Goal: Task Accomplishment & Management: Manage account settings

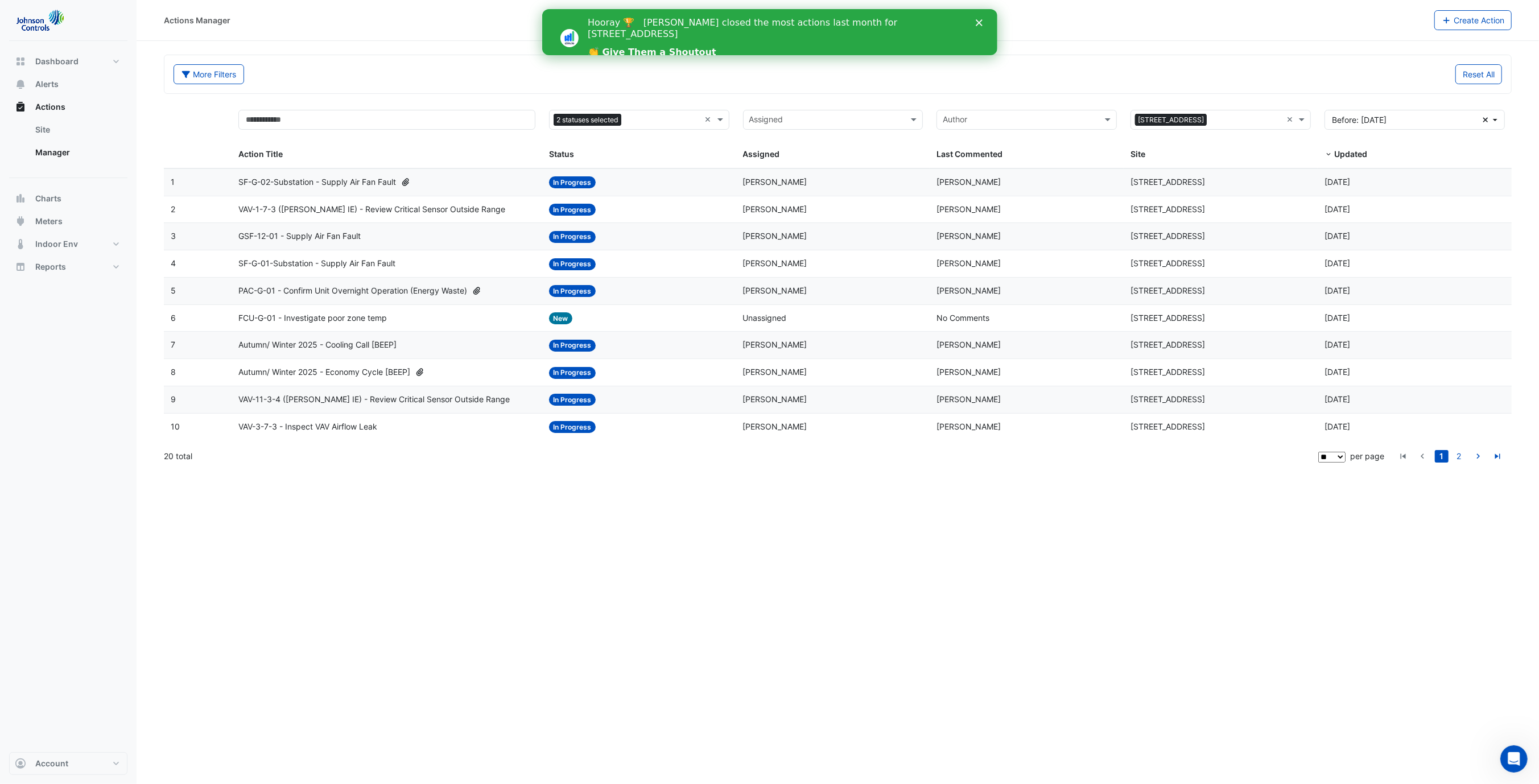
click at [310, 178] on span "SF-G-02-Substation - Supply Air Fan Fault" at bounding box center [317, 182] width 157 height 13
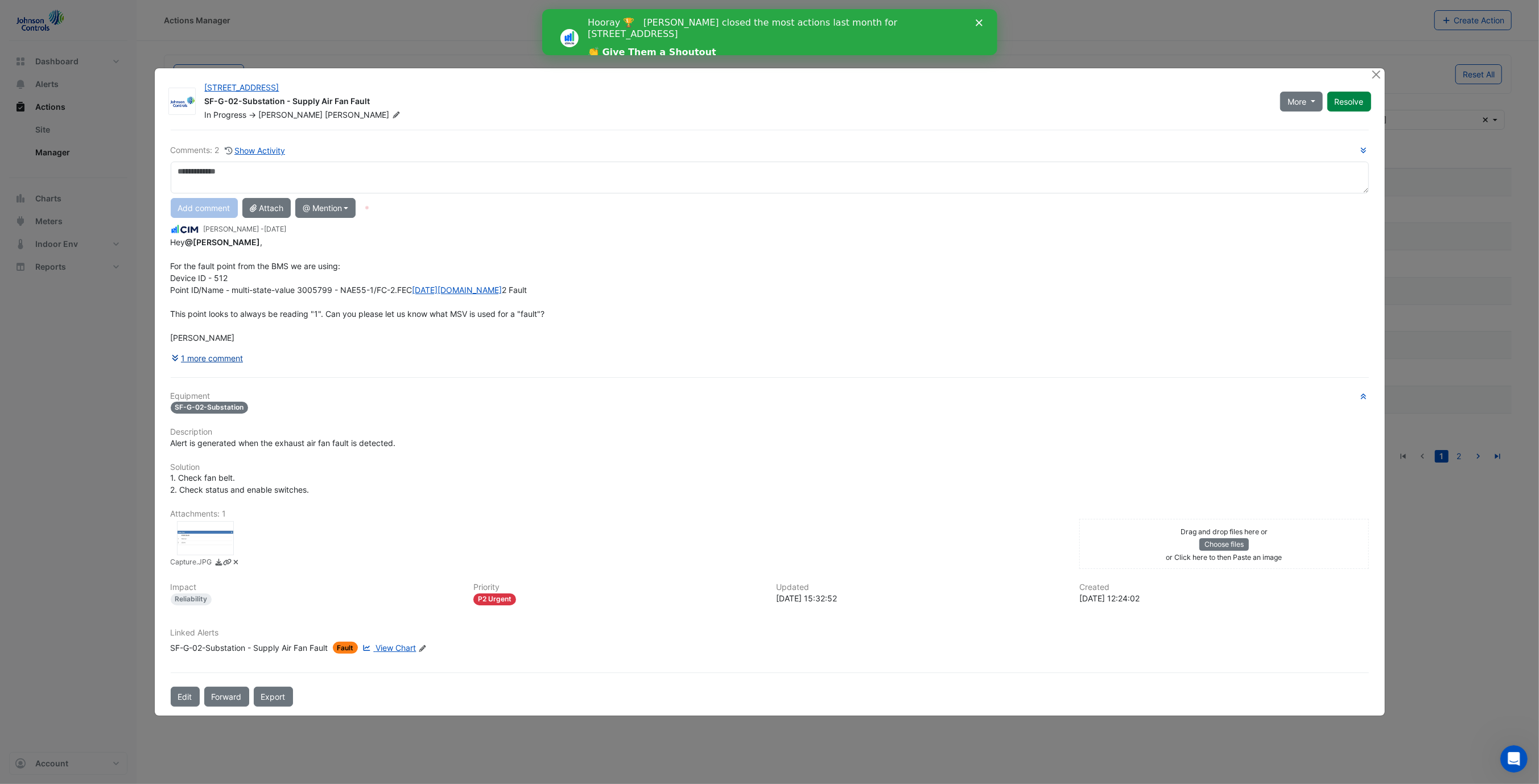
click at [225, 361] on button "1 more comment" at bounding box center [208, 357] width 74 height 20
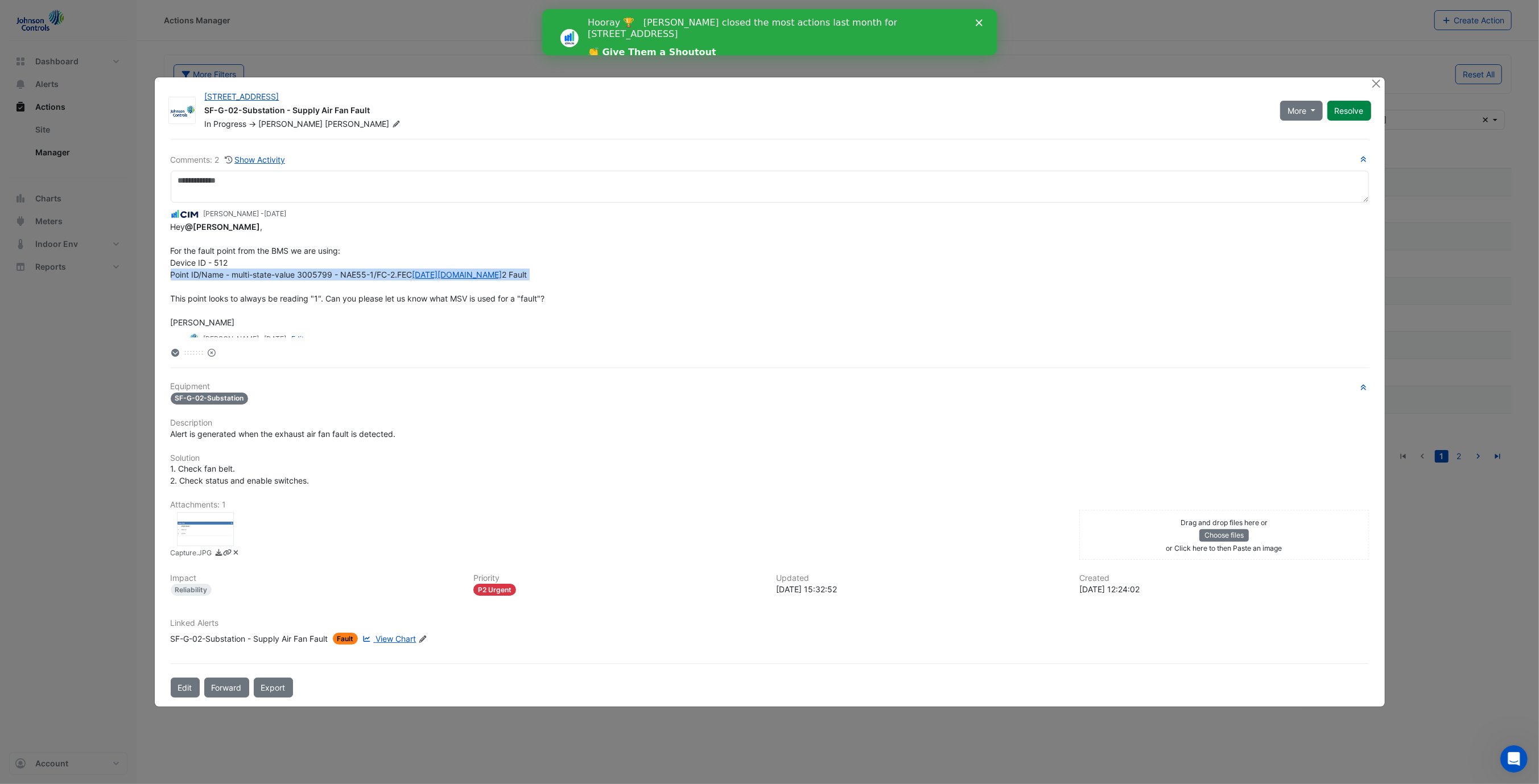
drag, startPoint x: 171, startPoint y: 274, endPoint x: 569, endPoint y: 267, distance: 398.1
click at [549, 269] on div "Hey @Mike ladewig , For the fault point from the BMS we are using: Device ID - …" at bounding box center [770, 274] width 1198 height 108
drag, startPoint x: 173, startPoint y: 299, endPoint x: 298, endPoint y: 298, distance: 125.0
click at [298, 298] on span "Hey @Mike ladewig , For the fault point from the BMS we are using: Device ID - …" at bounding box center [358, 274] width 374 height 105
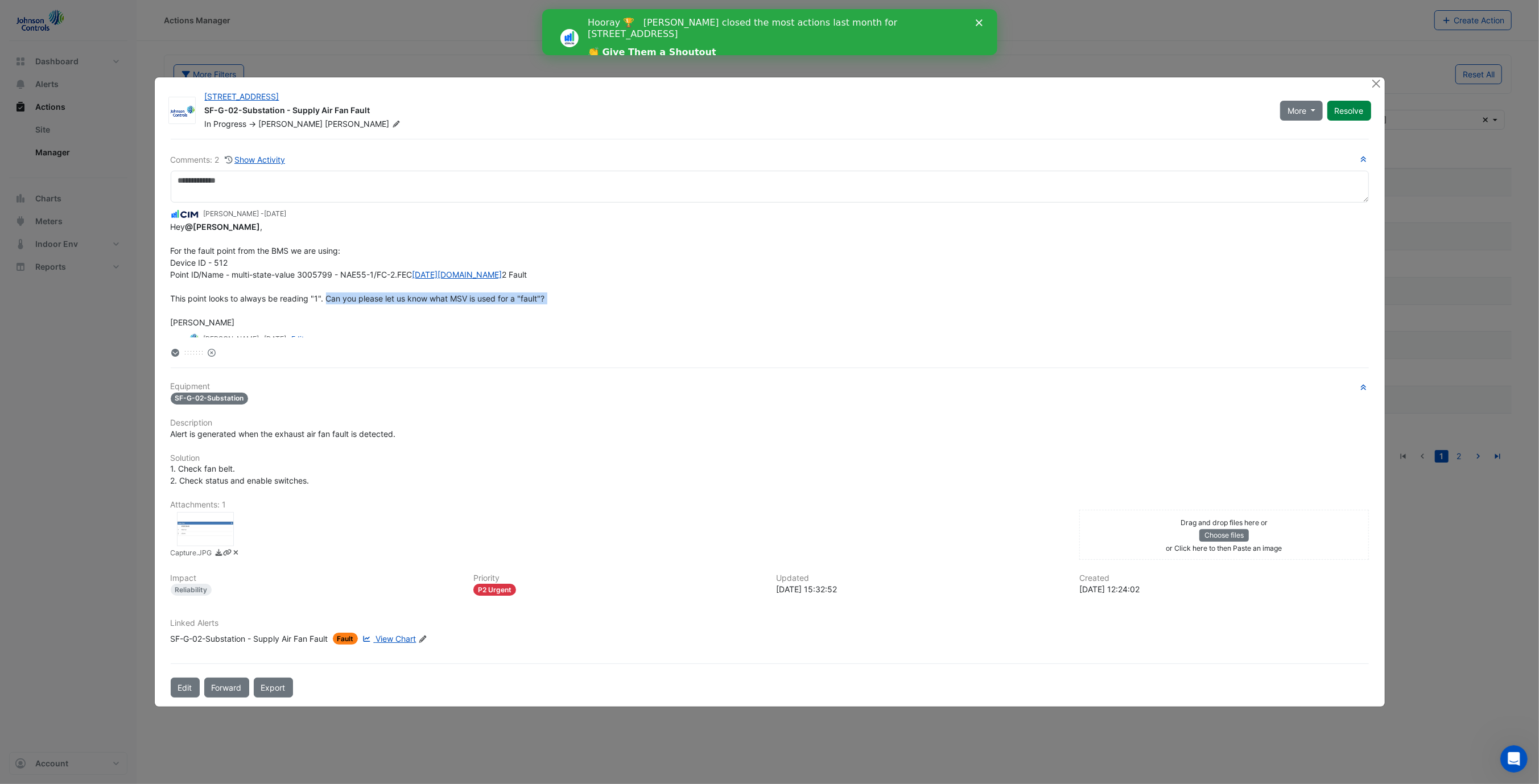
drag, startPoint x: 324, startPoint y: 299, endPoint x: 568, endPoint y: 298, distance: 244.0
click at [567, 298] on div "Hey @Mike ladewig , For the fault point from the BMS we are using: Device ID - …" at bounding box center [770, 274] width 1198 height 108
click at [572, 298] on div "Hey @Mike ladewig , For the fault point from the BMS we are using: Device ID - …" at bounding box center [770, 274] width 1198 height 108
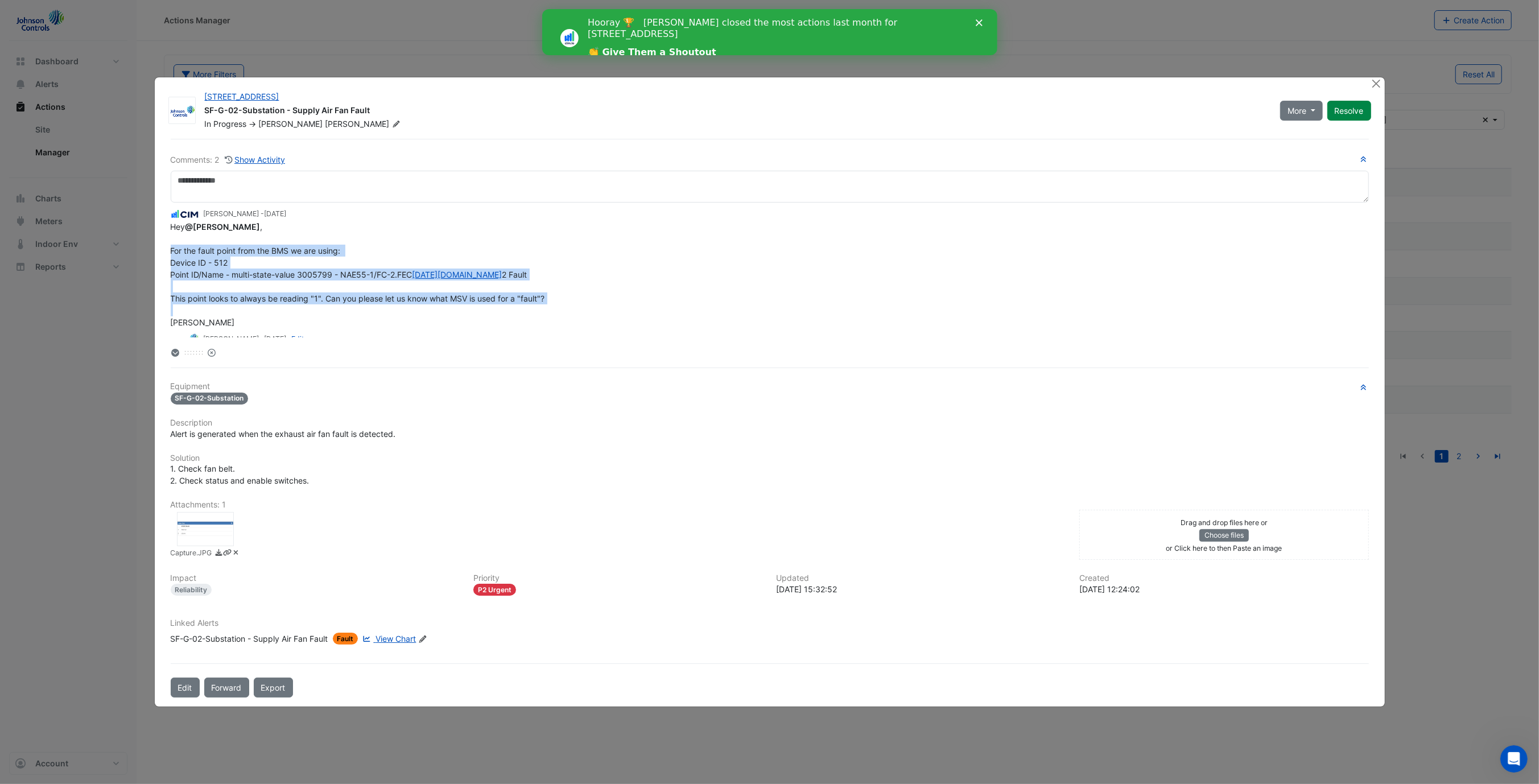
drag, startPoint x: 572, startPoint y: 298, endPoint x: 167, endPoint y: 250, distance: 407.8
click at [167, 250] on div "Comments: 2 Show Activity Manuel Margelis - 2 months and 9 days ago Hey @Mike l…" at bounding box center [770, 417] width 1212 height 558
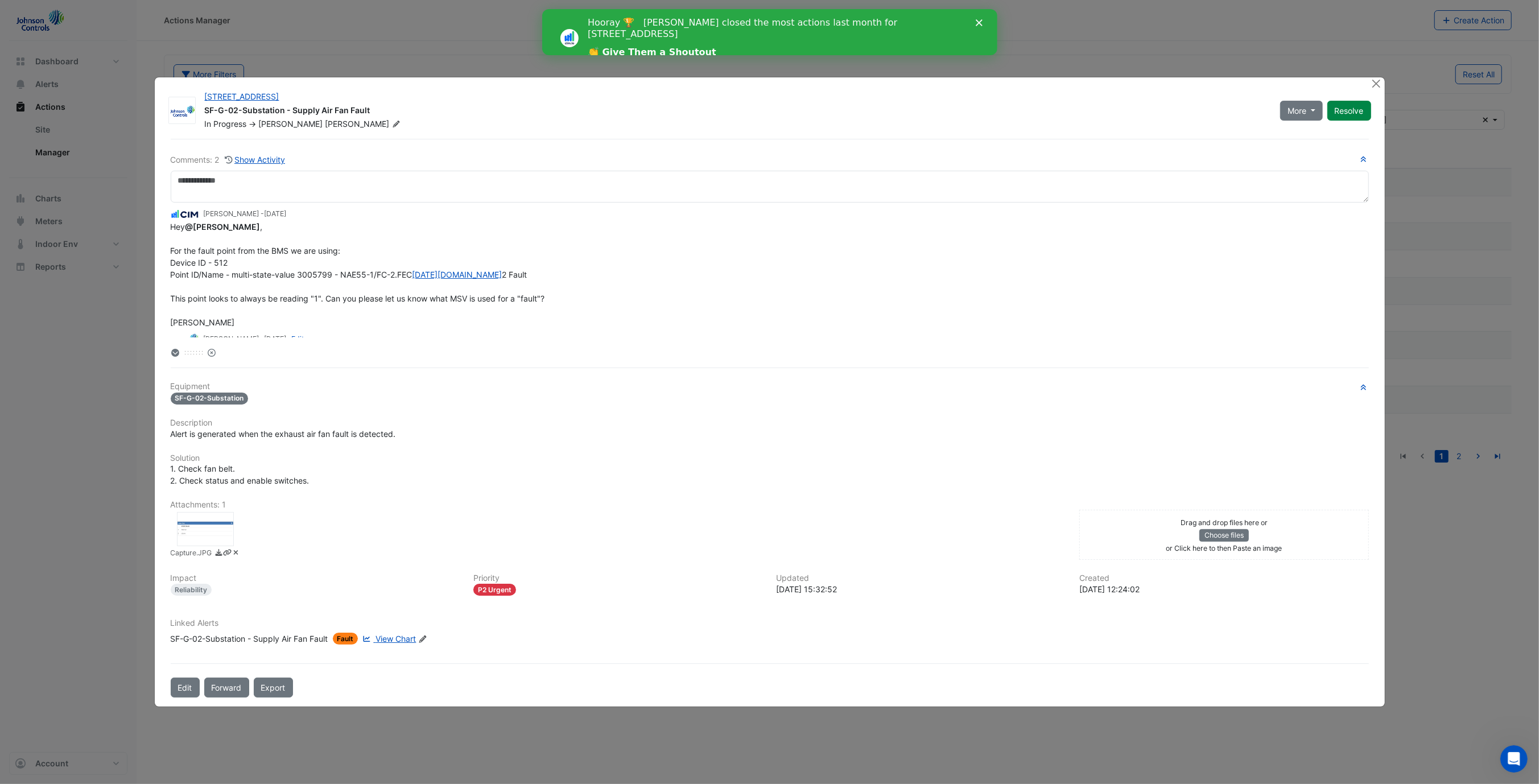
click at [253, 318] on div "Hey @Mike ladewig , For the fault point from the BMS we are using: Device ID - …" at bounding box center [770, 274] width 1198 height 108
click at [304, 168] on div "Comments: 2 Show Activity Manuel Margelis - 2 months and 9 days ago Hey @Mike l…" at bounding box center [770, 256] width 1198 height 205
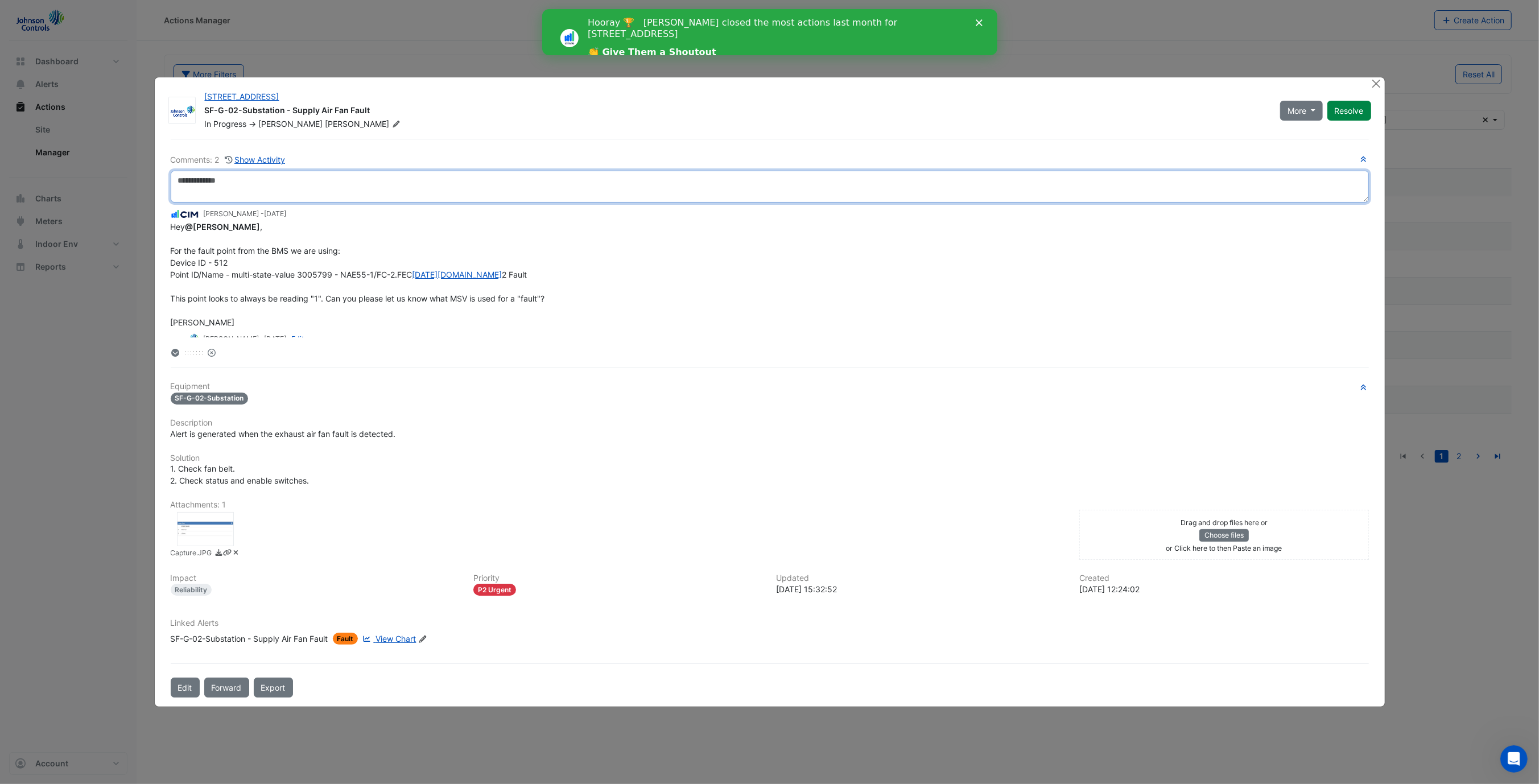
click at [307, 189] on textarea at bounding box center [770, 186] width 1198 height 32
click at [252, 192] on textarea at bounding box center [770, 186] width 1198 height 32
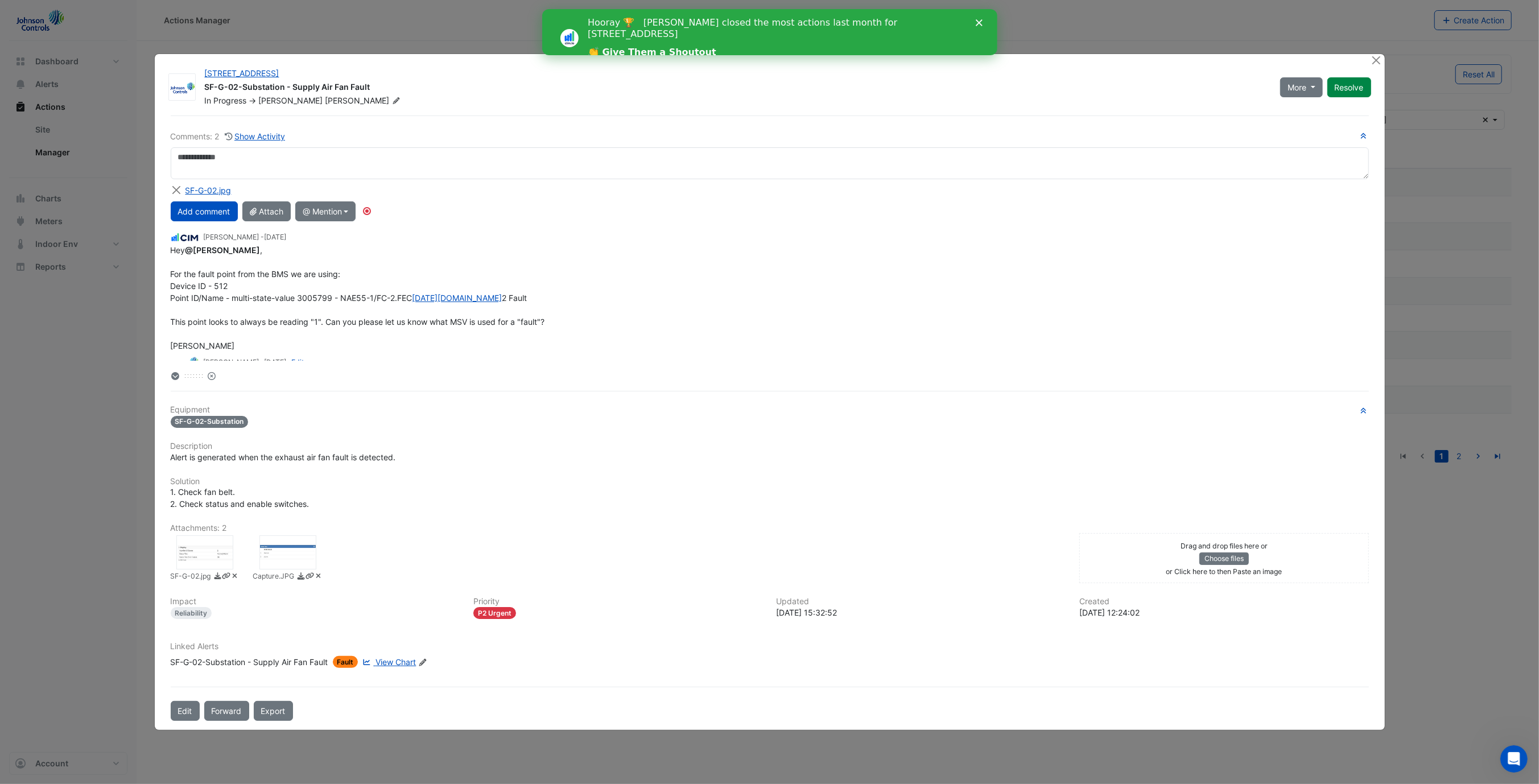
click at [979, 24] on icon "Close" at bounding box center [978, 23] width 7 height 7
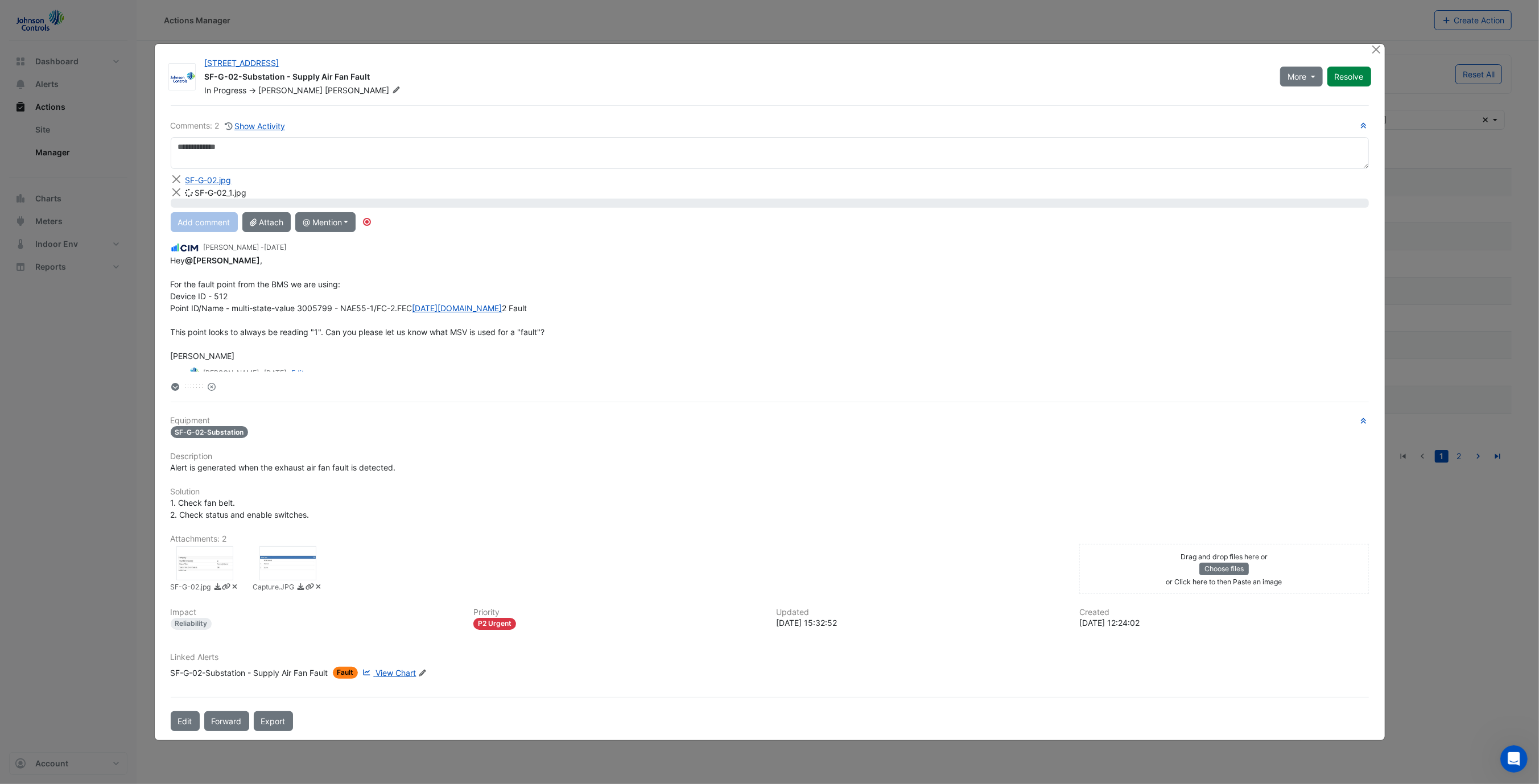
click at [409, 360] on div "Hey @Mike ladewig , For the fault point from the BMS we are using: Device ID - …" at bounding box center [770, 308] width 1198 height 108
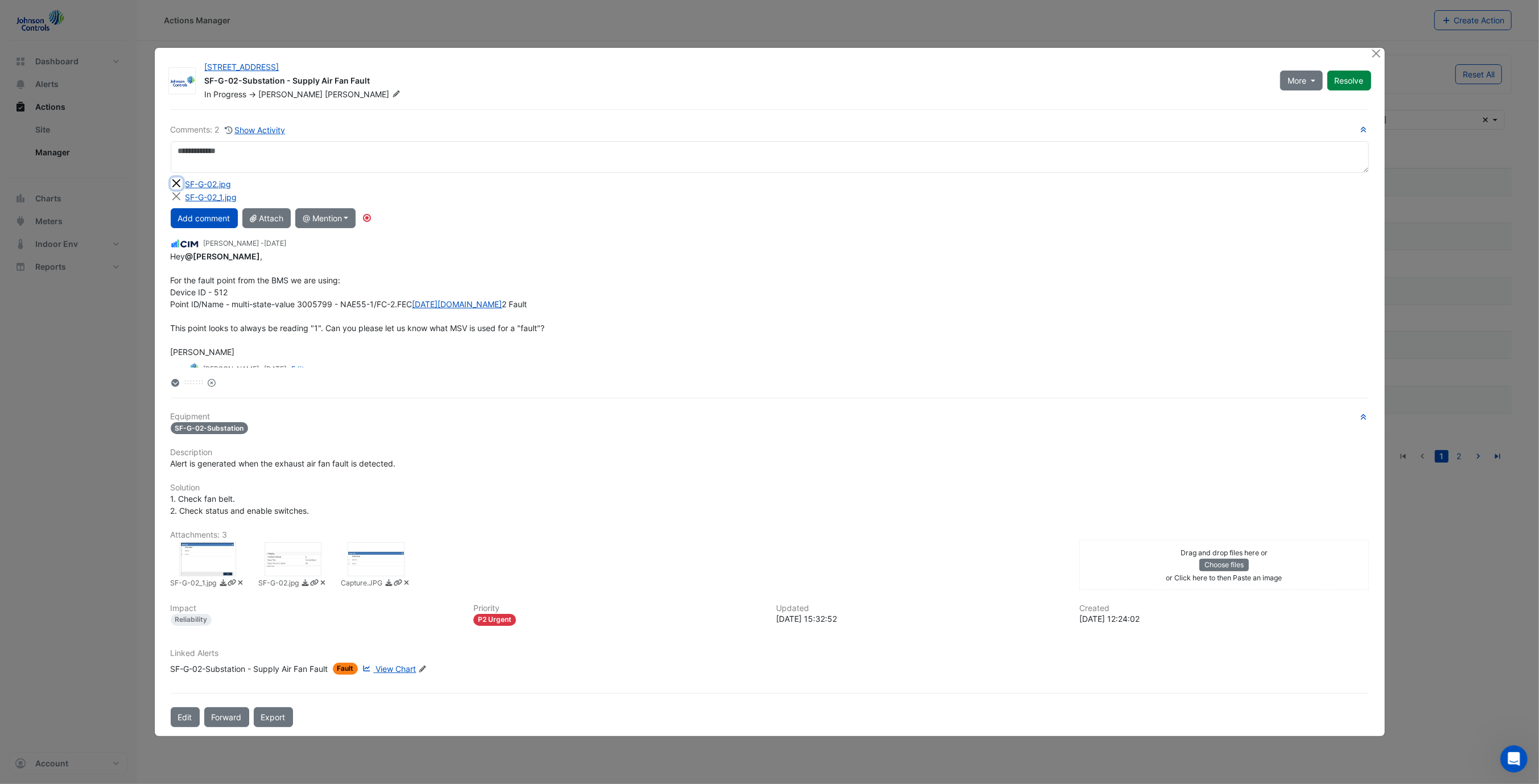
click at [178, 178] on button "Close" at bounding box center [177, 184] width 12 height 12
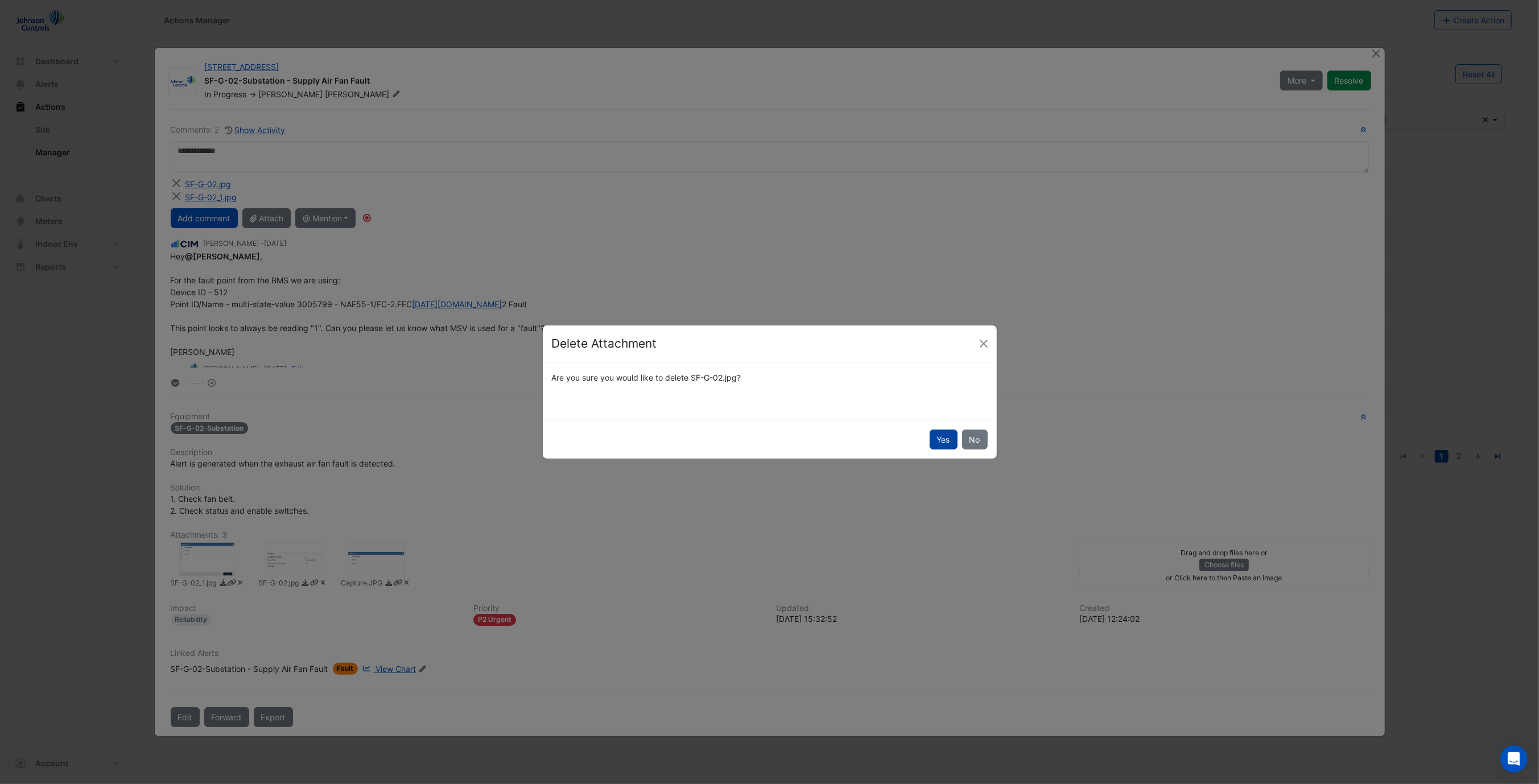
click at [940, 444] on button "Yes" at bounding box center [943, 439] width 28 height 20
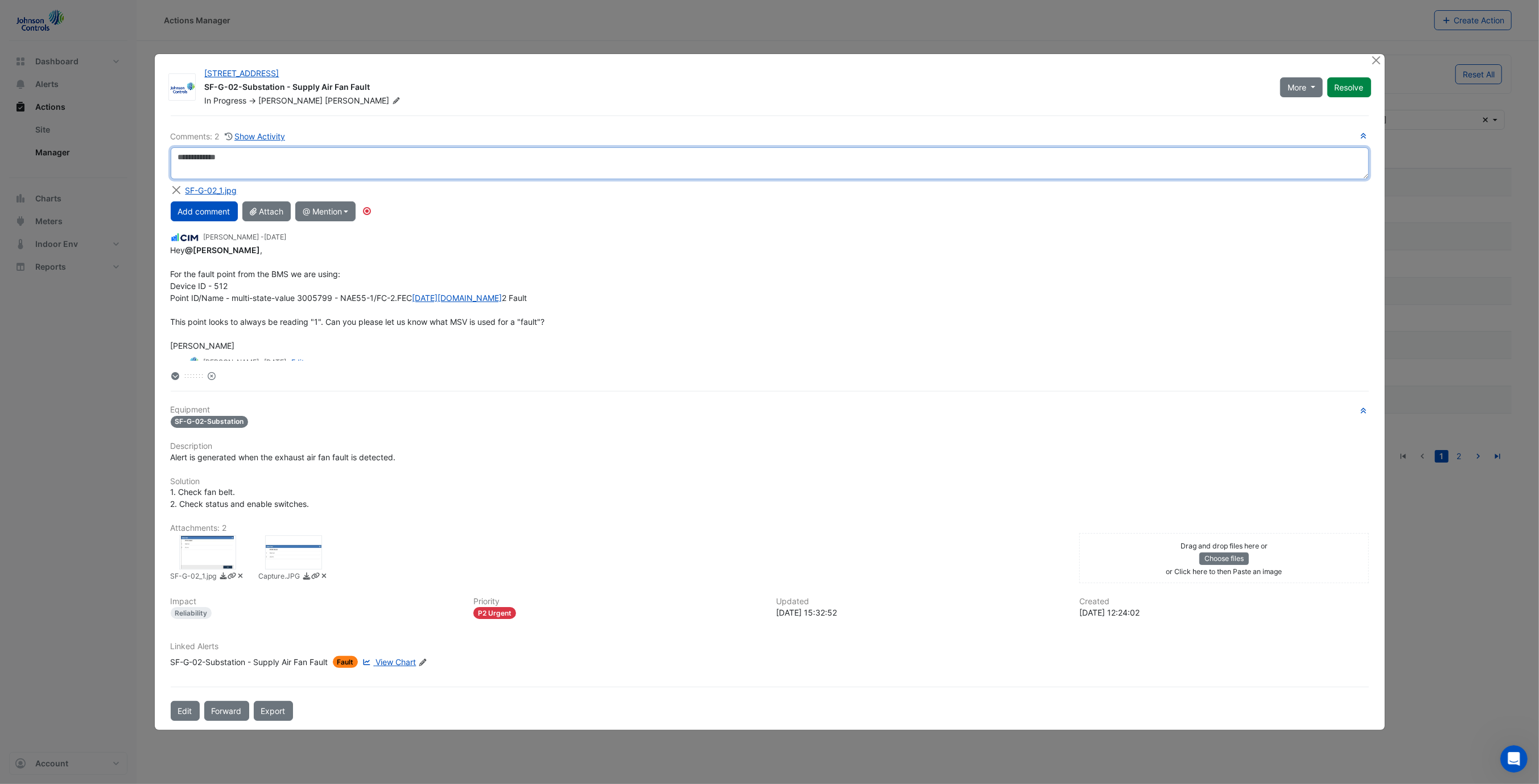
click at [335, 161] on textarea at bounding box center [770, 162] width 1198 height 32
type textarea "*"
type textarea "**********"
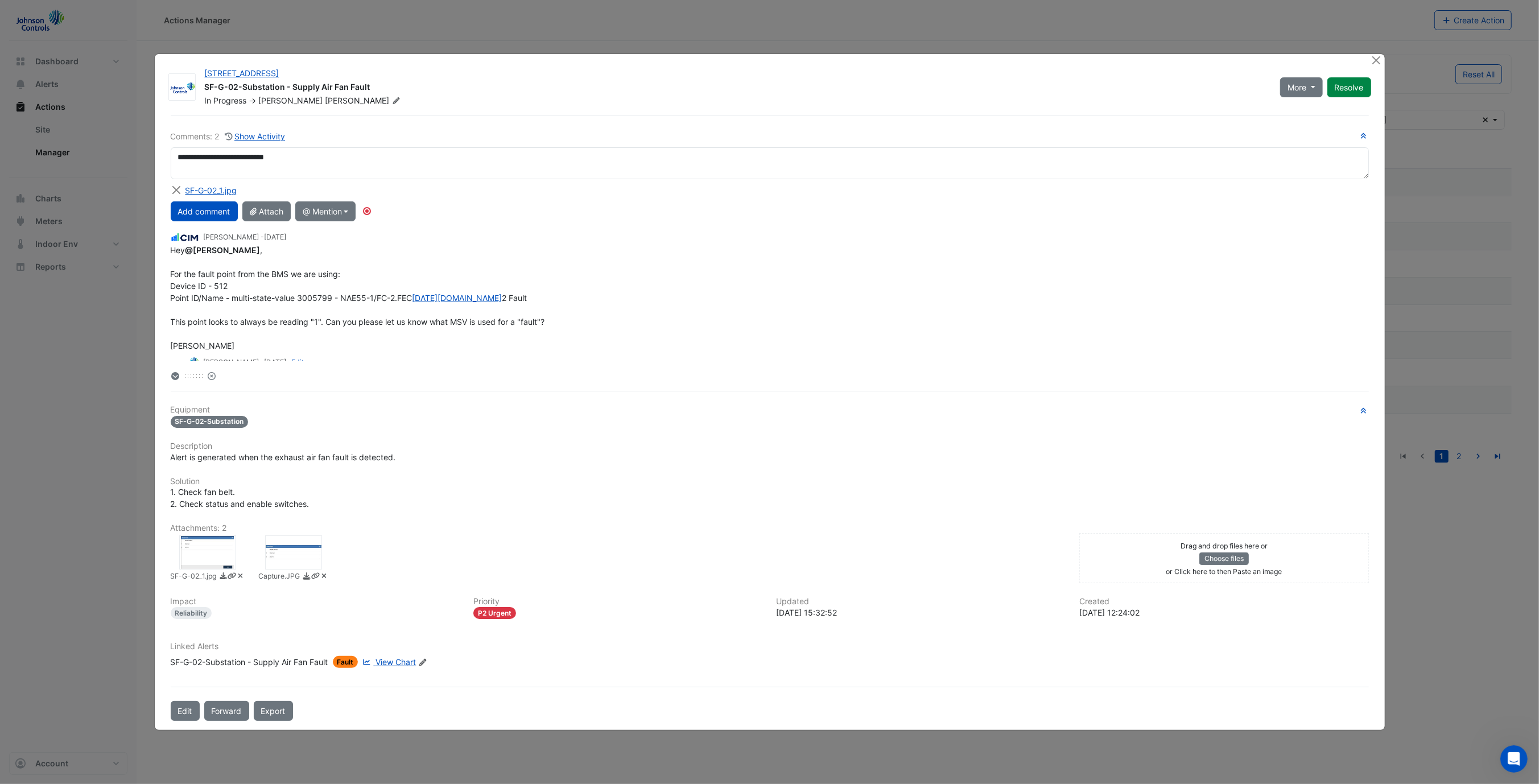
click at [203, 219] on button "Add comment" at bounding box center [204, 211] width 68 height 20
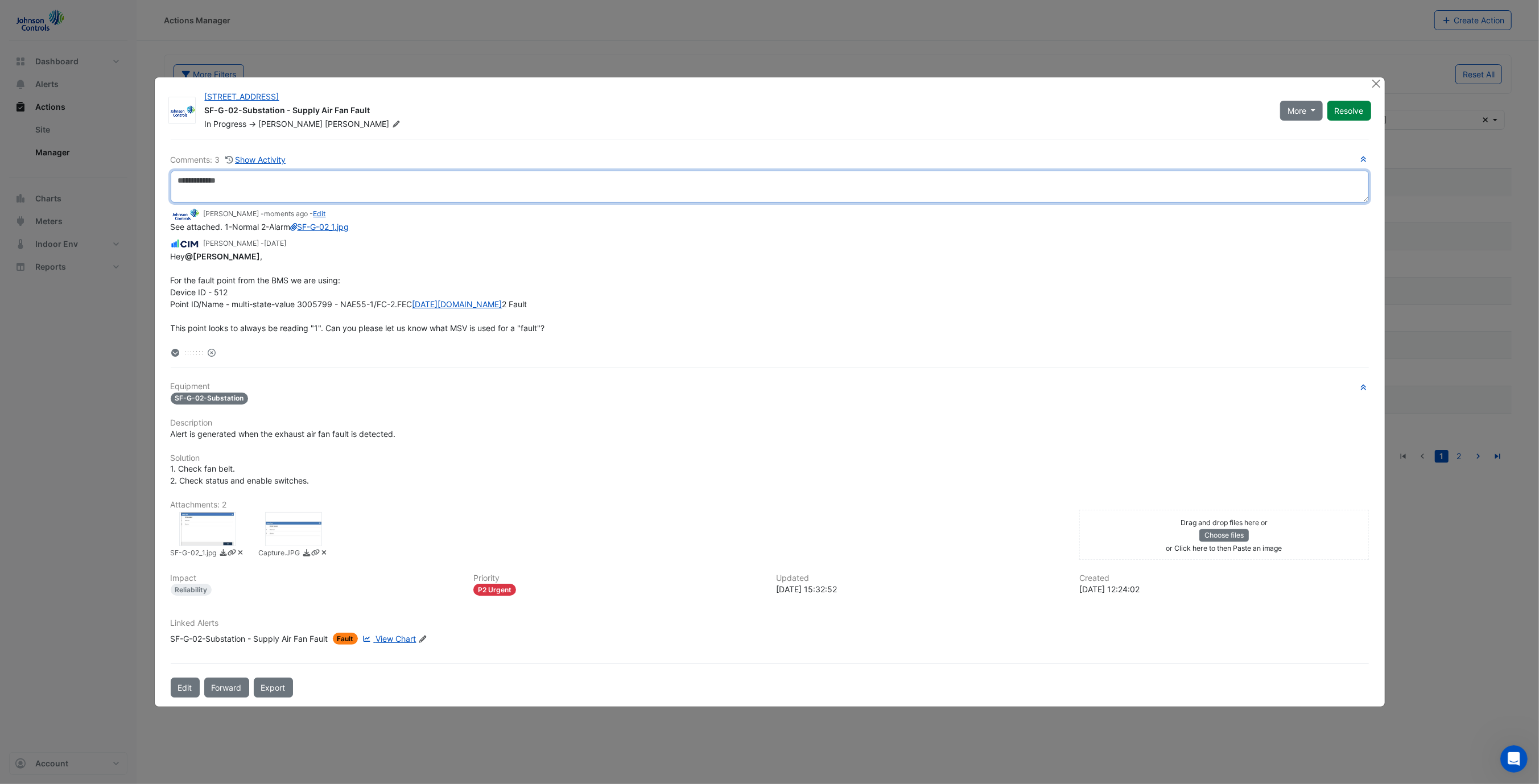
click at [651, 173] on textarea at bounding box center [770, 186] width 1198 height 32
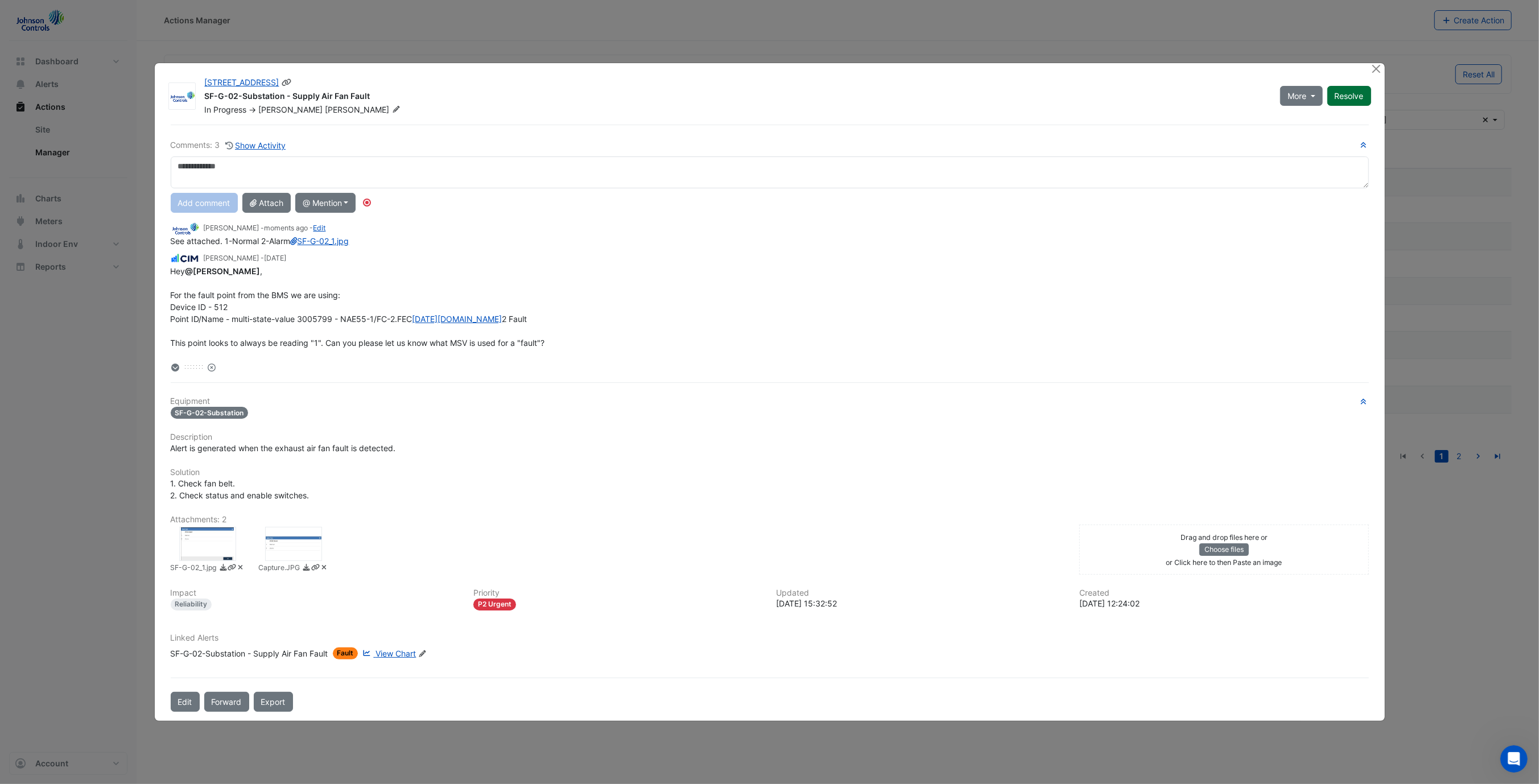
click at [1346, 105] on button "Resolve" at bounding box center [1348, 95] width 44 height 20
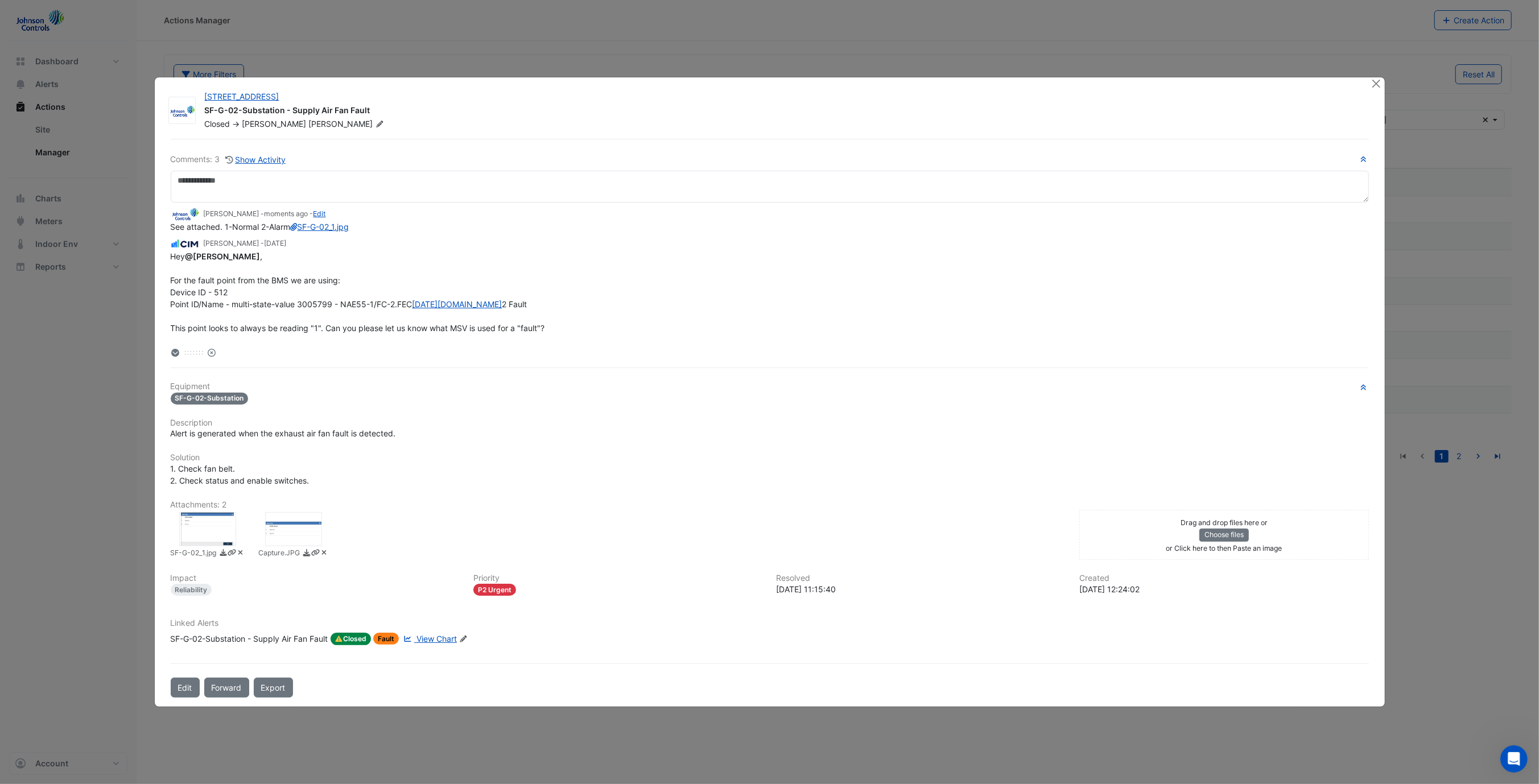
click at [1365, 84] on div "15 Green Square Close SF-G-02-Substation - Supply Air Fan Fault Closed -> Mike …" at bounding box center [770, 391] width 1230 height 628
click at [1373, 84] on button "Close" at bounding box center [1377, 83] width 12 height 12
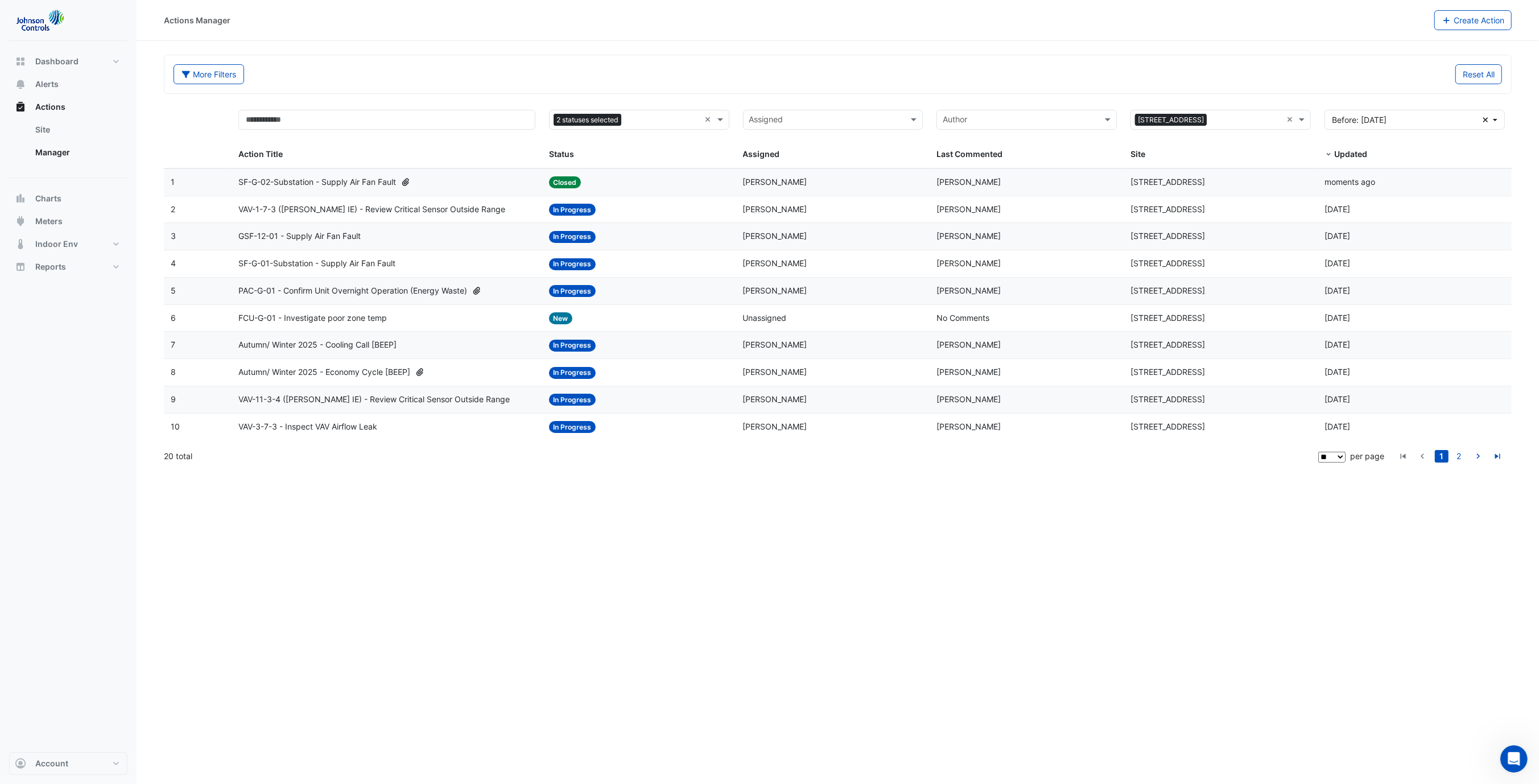
click at [412, 209] on span "VAV-1-7-3 (NABERS IE) - Review Critical Sensor Outside Range" at bounding box center [372, 209] width 267 height 13
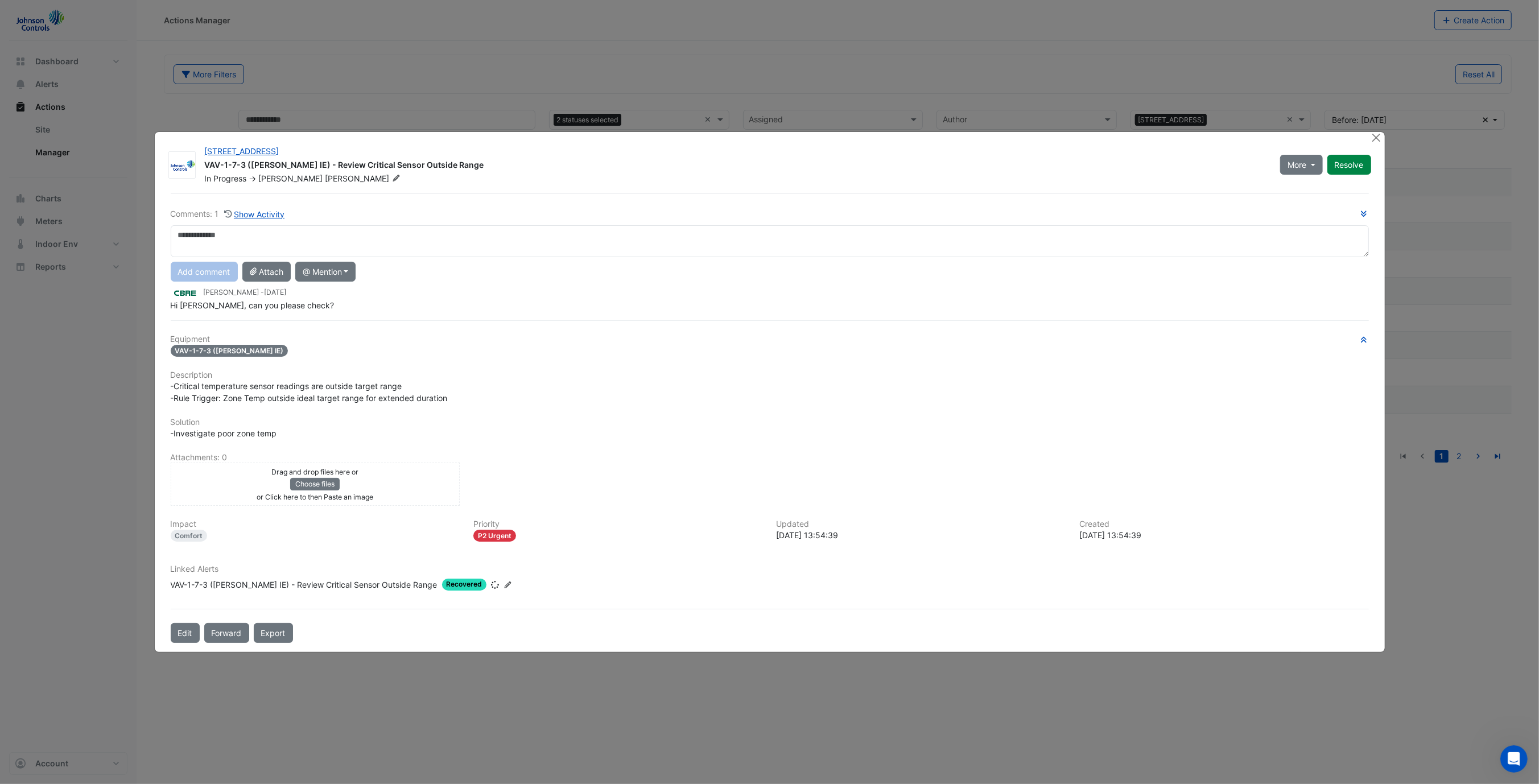
click at [459, 327] on div "Comments: 1 Show Activity Add comment Attach @ Mention CBRE Growthpoint Peter T…" at bounding box center [770, 418] width 1212 height 450
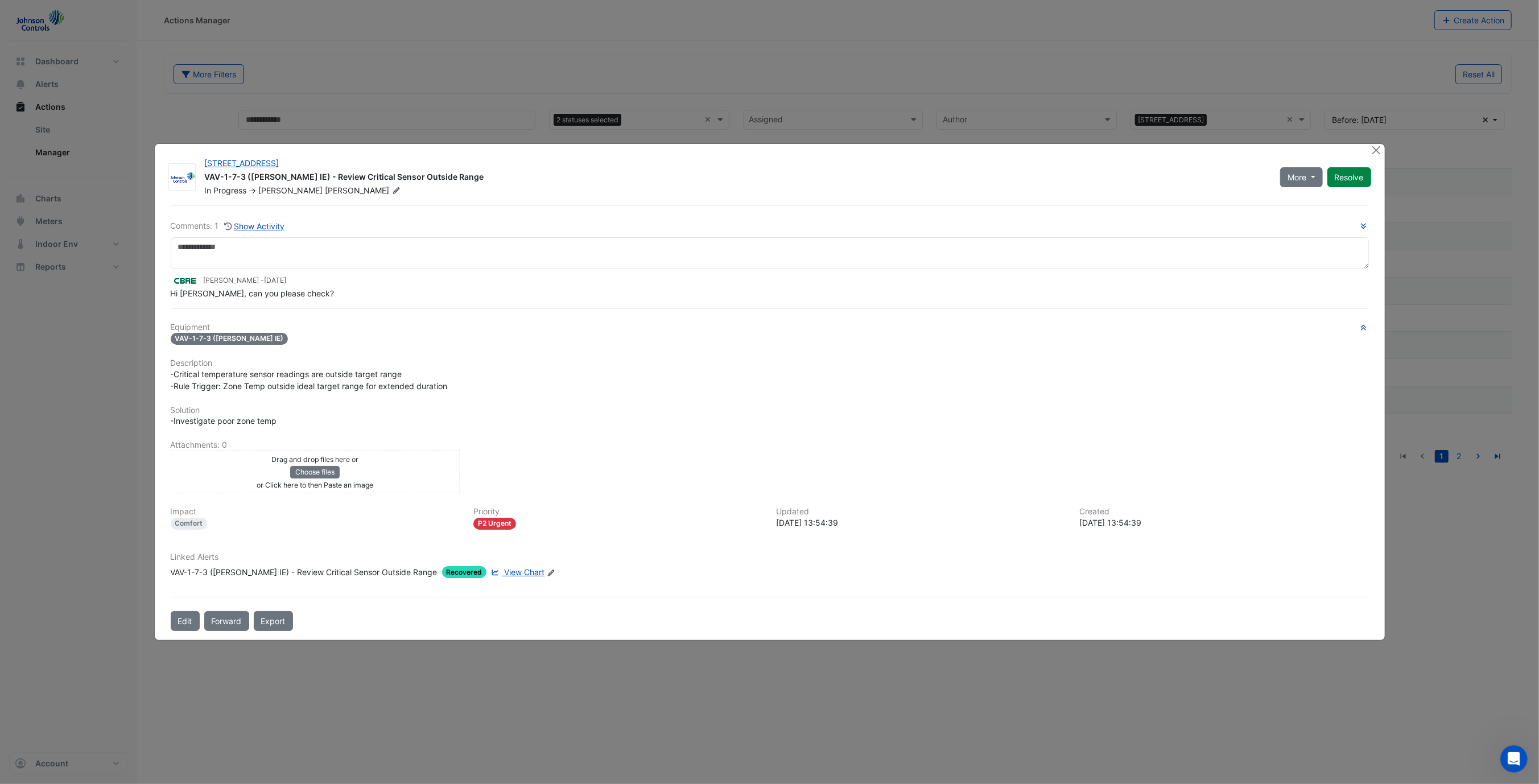
click at [450, 301] on div "Comments: 1 Show Activity Prashant Rupapara - 1 month and 21 days ago Hi Mike, …" at bounding box center [770, 418] width 1212 height 426
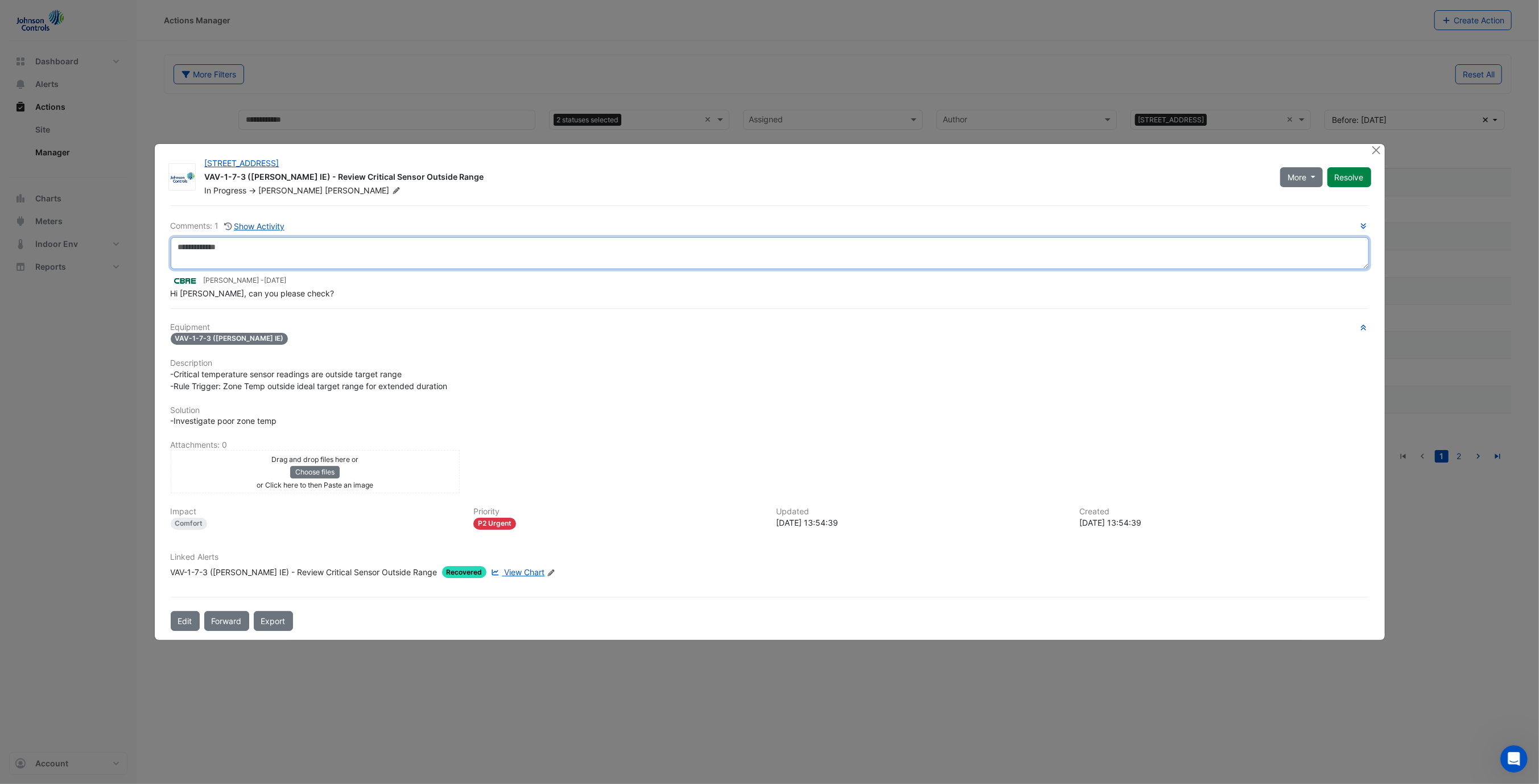
click at [435, 258] on textarea at bounding box center [770, 252] width 1198 height 32
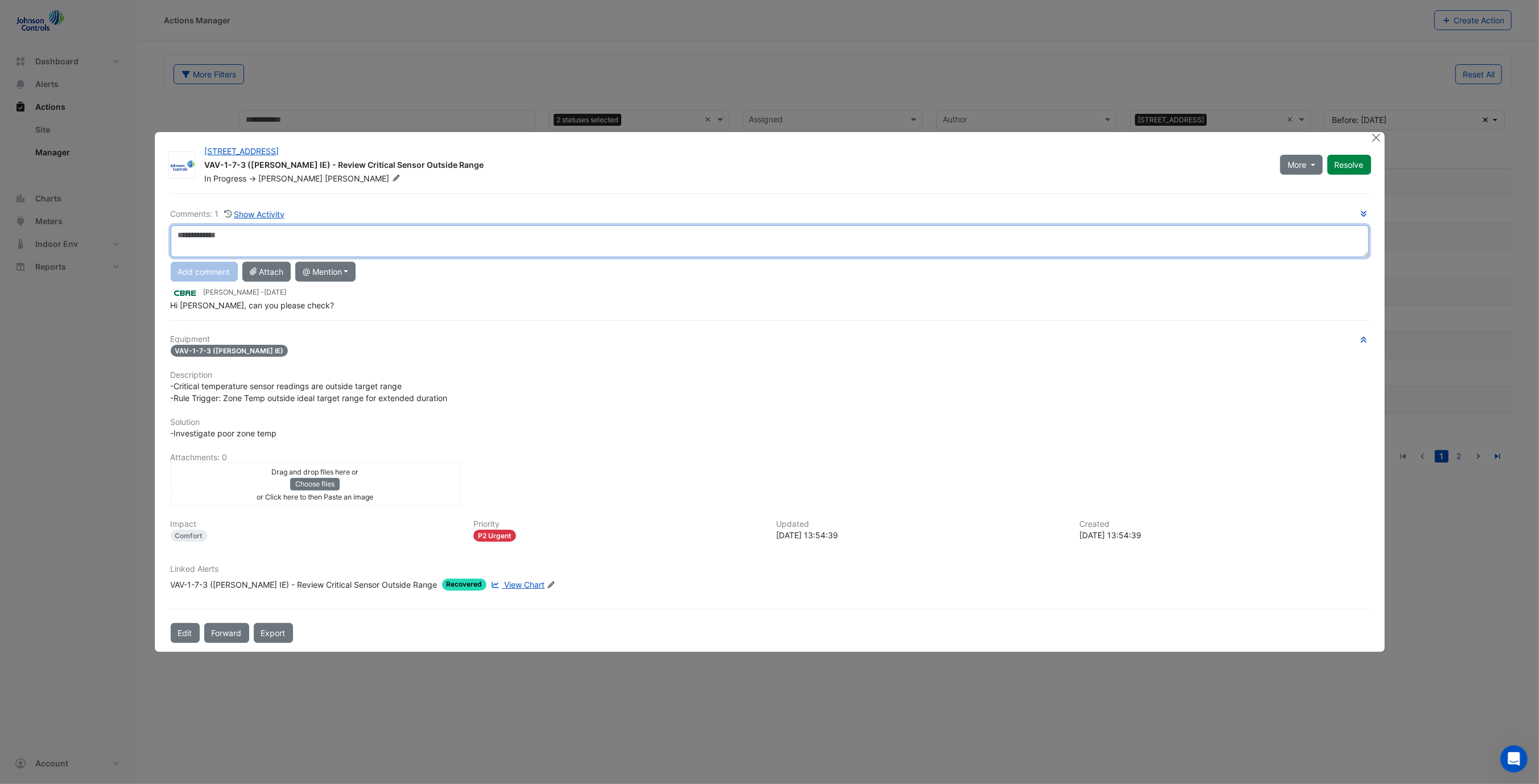
click at [414, 242] on textarea at bounding box center [770, 240] width 1198 height 32
type textarea "**********"
click at [218, 271] on button "Add comment" at bounding box center [204, 271] width 68 height 20
click at [1346, 173] on button "Resolve" at bounding box center [1348, 164] width 44 height 20
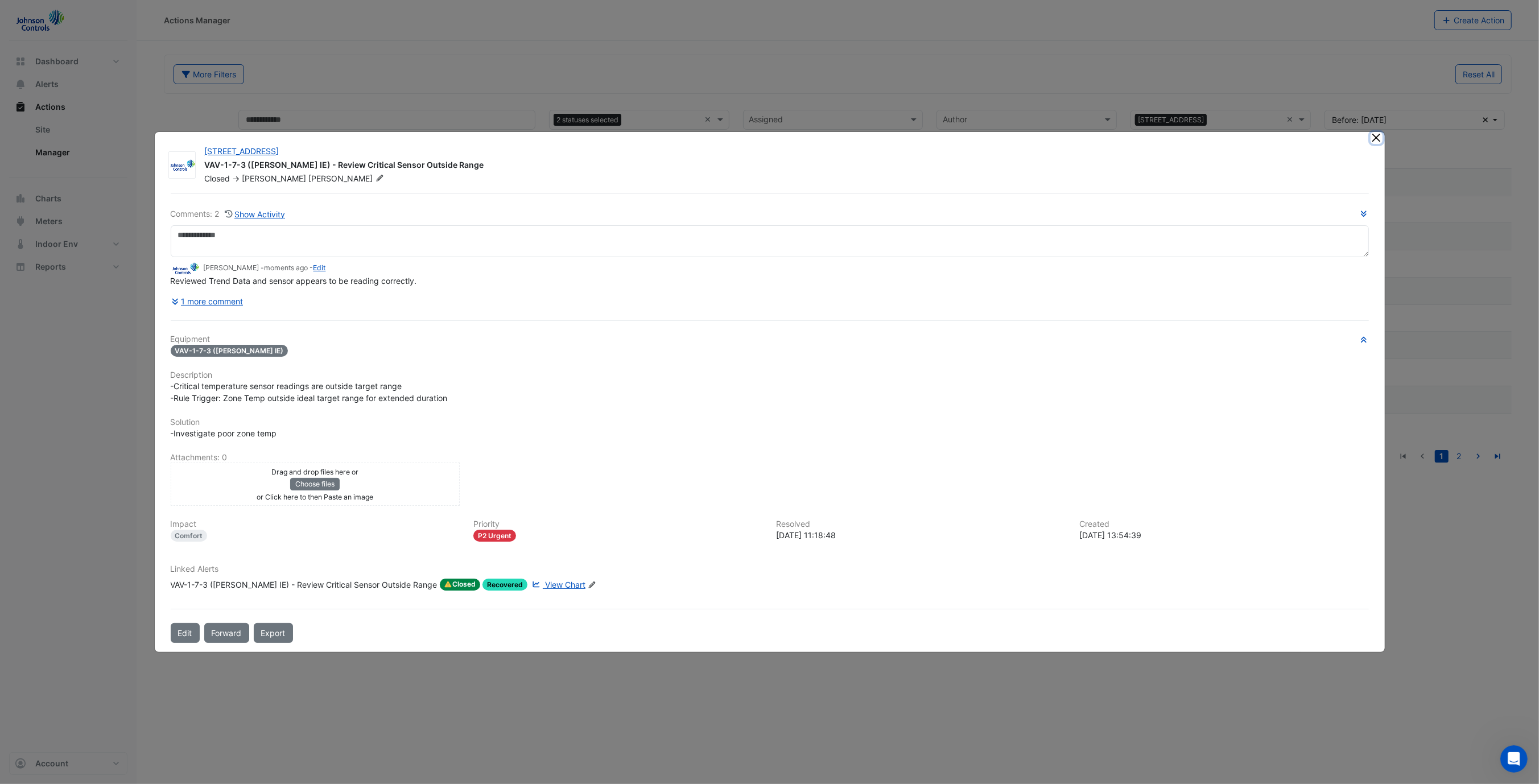
click at [1373, 137] on button "Close" at bounding box center [1377, 138] width 12 height 12
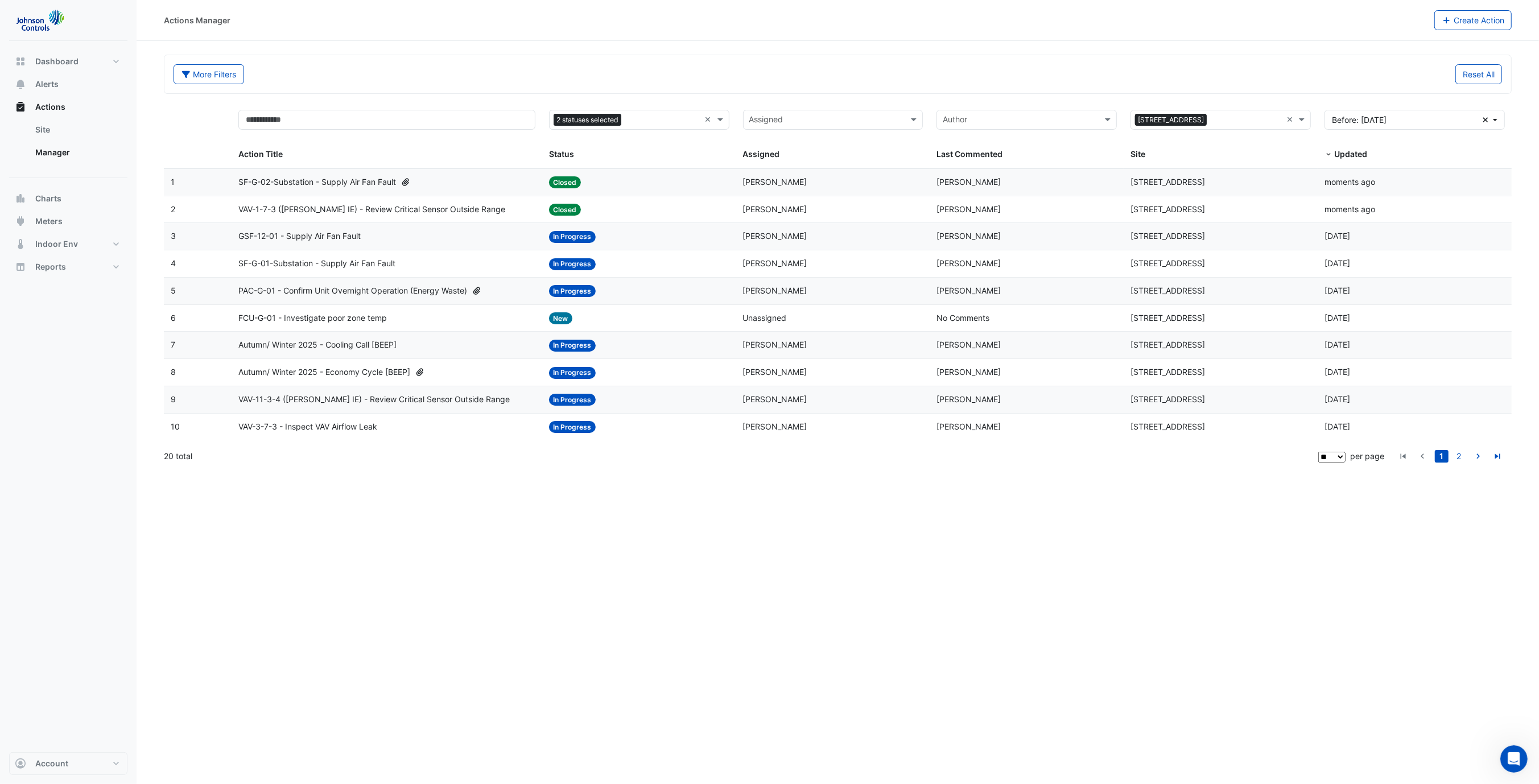
click at [300, 263] on span "SF-G-01-Substation - Supply Air Fan Fault" at bounding box center [317, 263] width 157 height 13
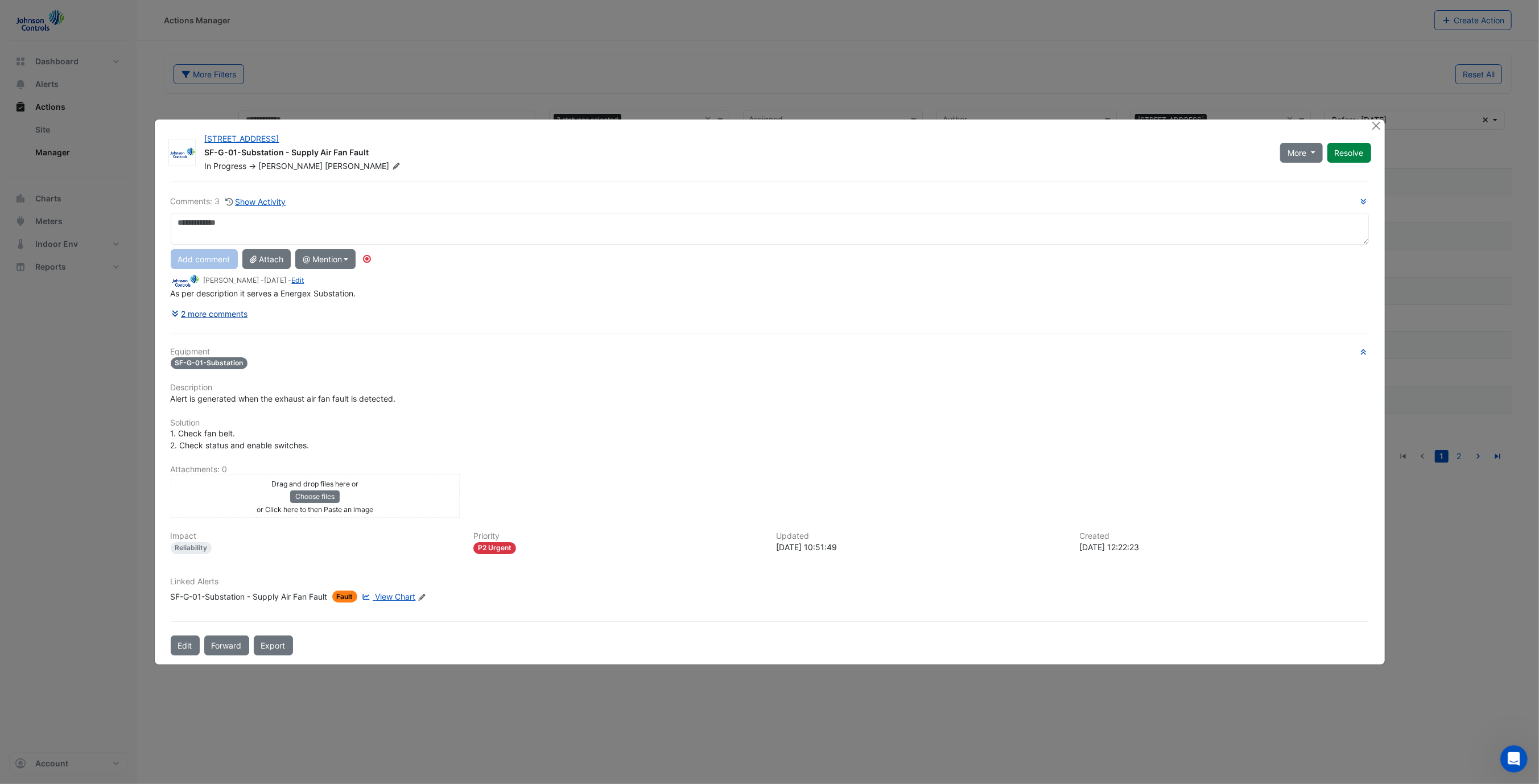
click at [238, 315] on button "2 more comments" at bounding box center [209, 313] width 78 height 20
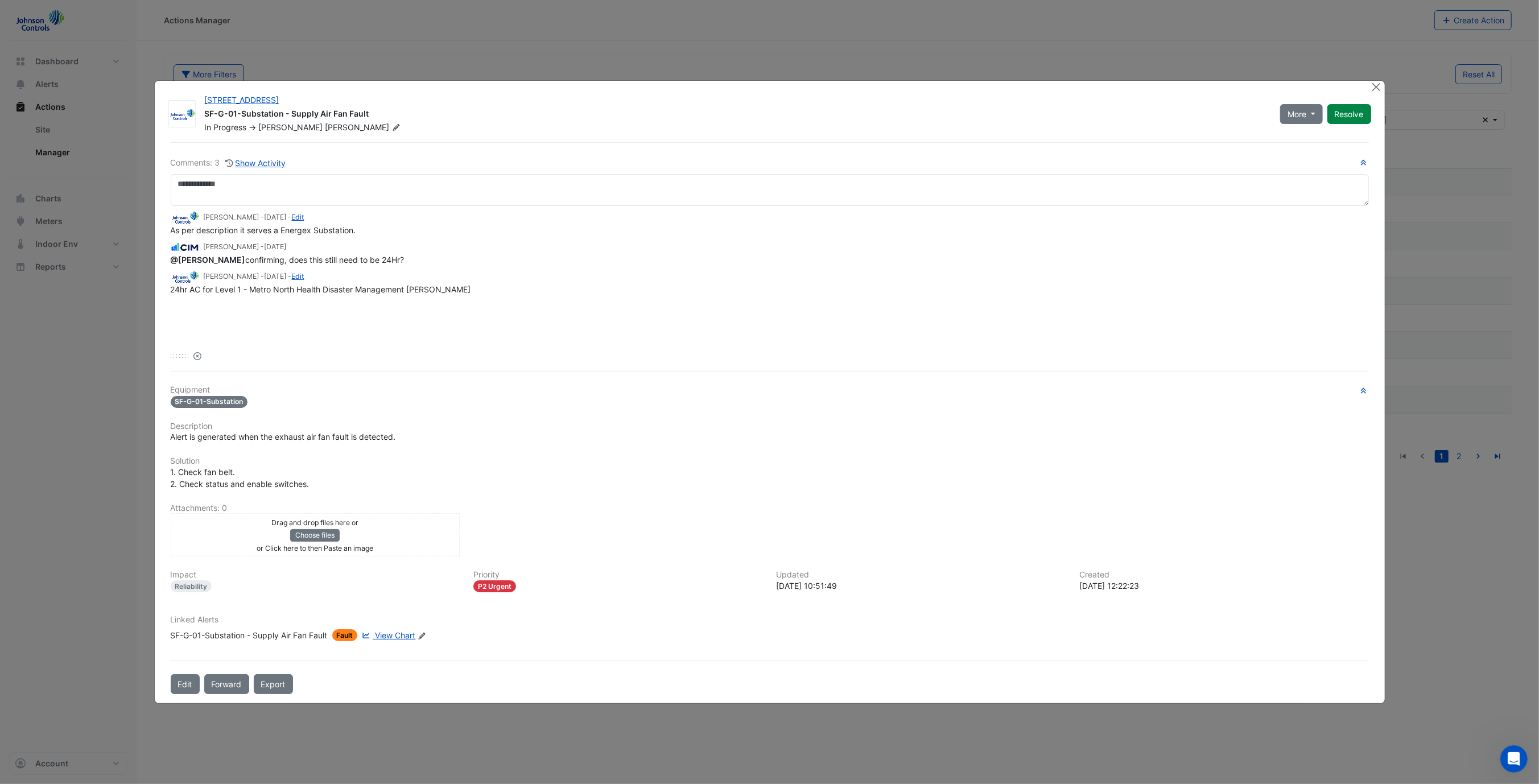
drag, startPoint x: 386, startPoint y: 263, endPoint x: 170, endPoint y: 251, distance: 216.3
click at [171, 251] on app-ticket-comment "Pracheeti Inamdar - 2 months and 9 days ago @Mike ladewig confirming, does this…" at bounding box center [770, 252] width 1198 height 25
click at [98, 294] on ngb-modal-window "15 Green Square Close SF-G-01-Substation - Supply Air Fan Fault In Progress -> …" at bounding box center [770, 392] width 1539 height 784
drag, startPoint x: 419, startPoint y: 304, endPoint x: 156, endPoint y: 276, distance: 264.5
click at [156, 276] on div "15 Green Square Close SF-G-01-Substation - Supply Air Fan Fault In Progress -> …" at bounding box center [770, 391] width 1230 height 622
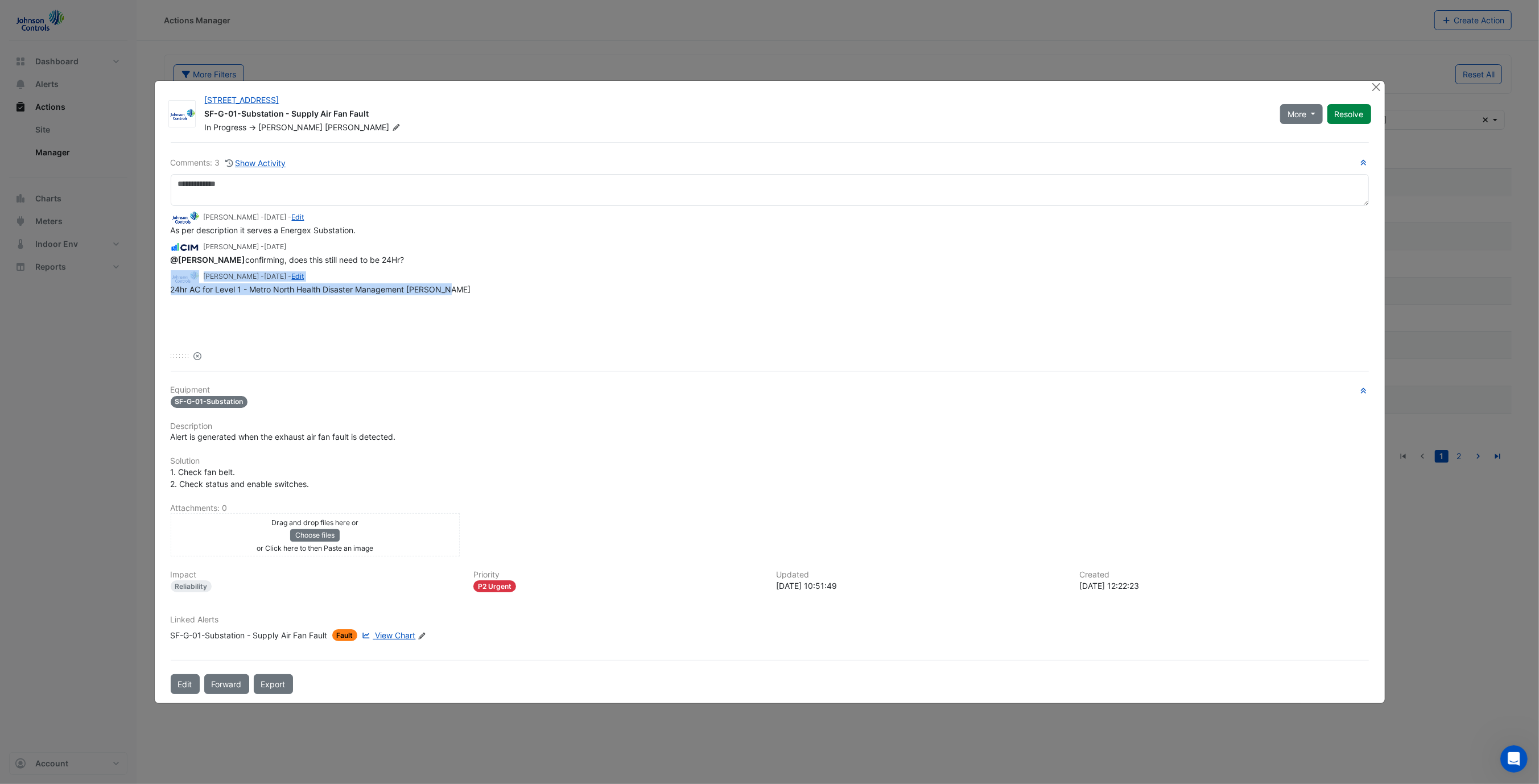
click at [556, 286] on div "24hr AC for Level 1 - Metro North Health Disaster Management TC Alfred" at bounding box center [770, 289] width 1198 height 12
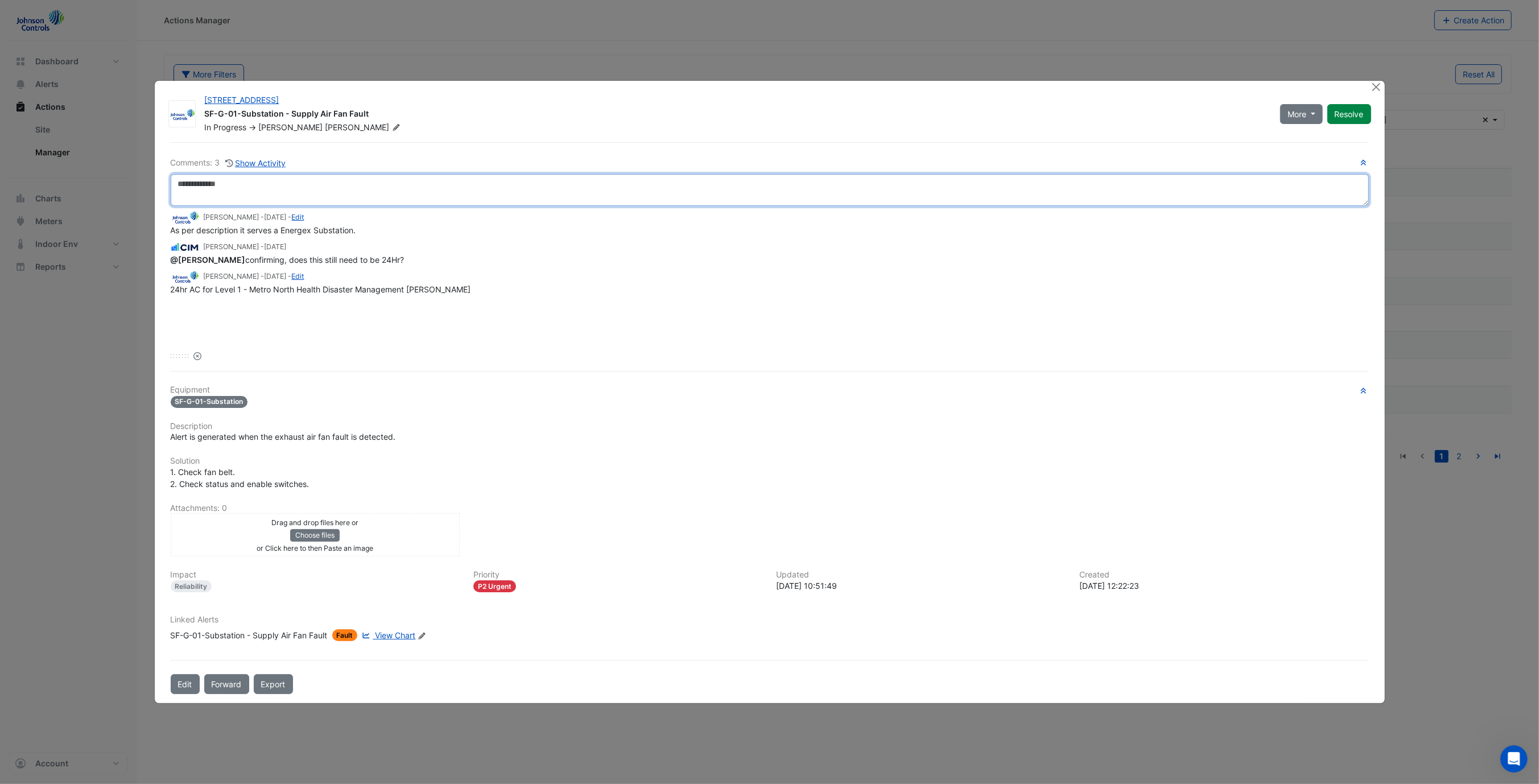
click at [623, 195] on textarea at bounding box center [770, 190] width 1198 height 32
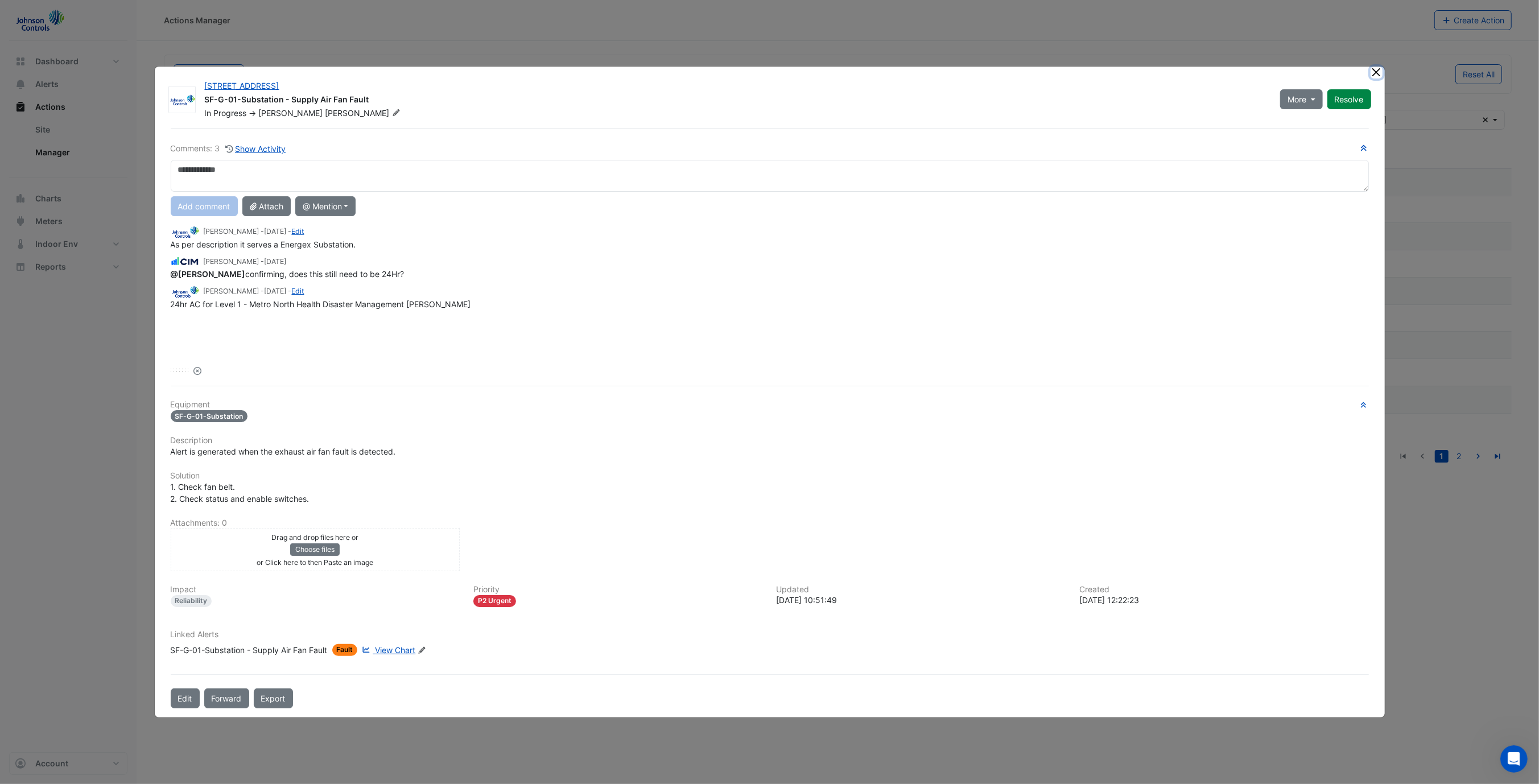
click at [1375, 75] on button "Close" at bounding box center [1377, 73] width 12 height 12
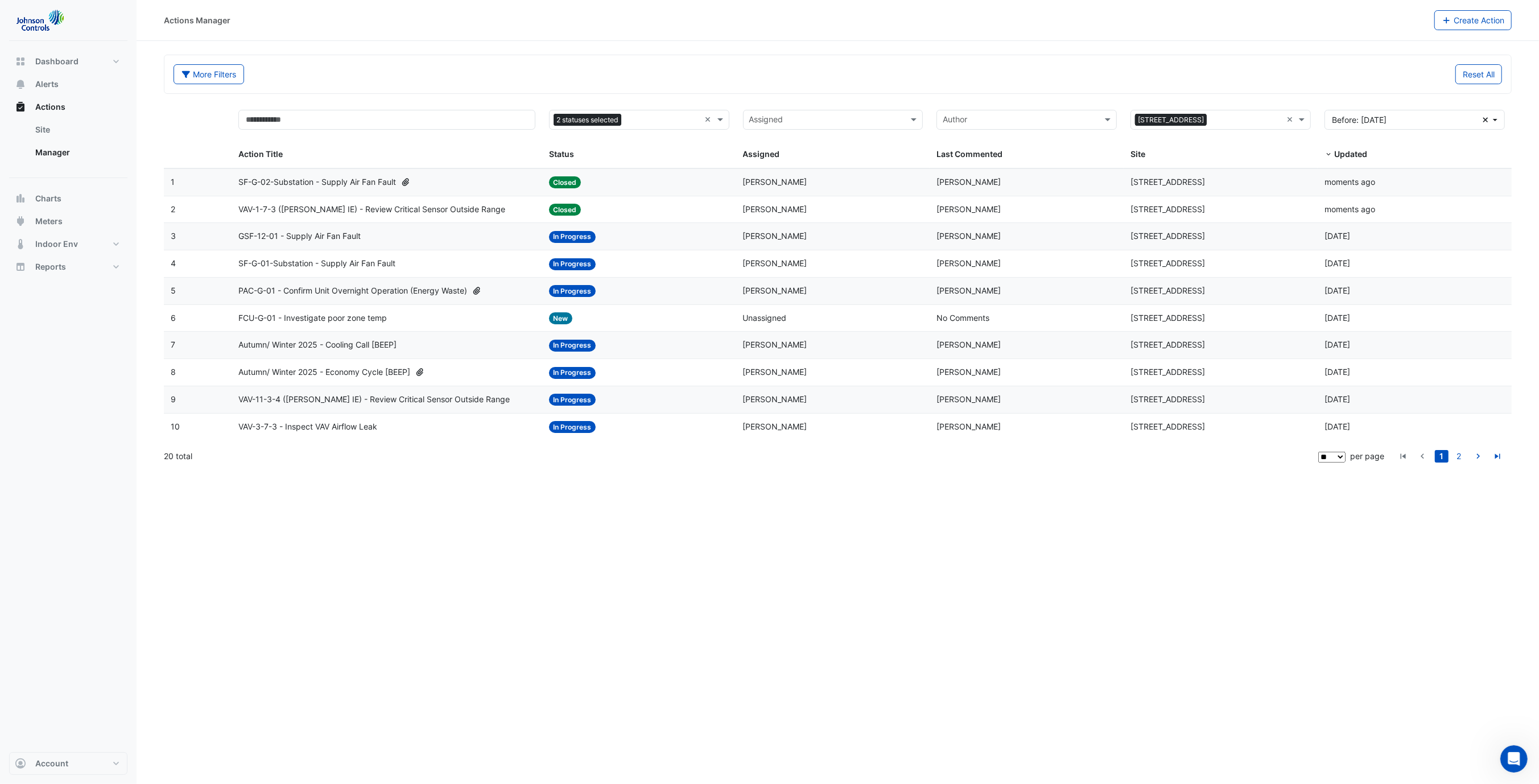
click at [333, 288] on span "PAC-G-01 - Confirm Unit Overnight Operation (Energy Waste)" at bounding box center [352, 291] width 228 height 13
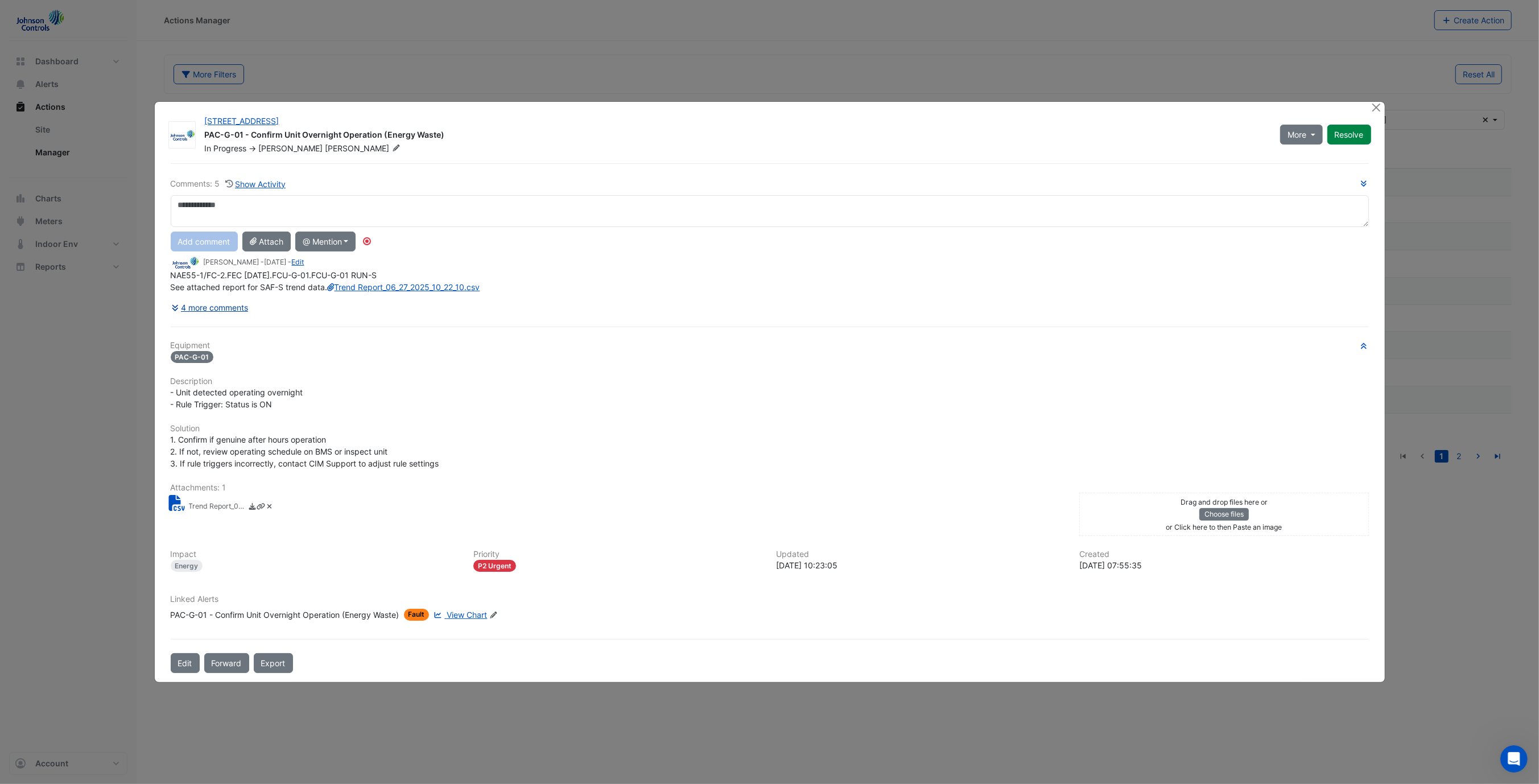
click at [221, 317] on button "4 more comments" at bounding box center [210, 307] width 79 height 20
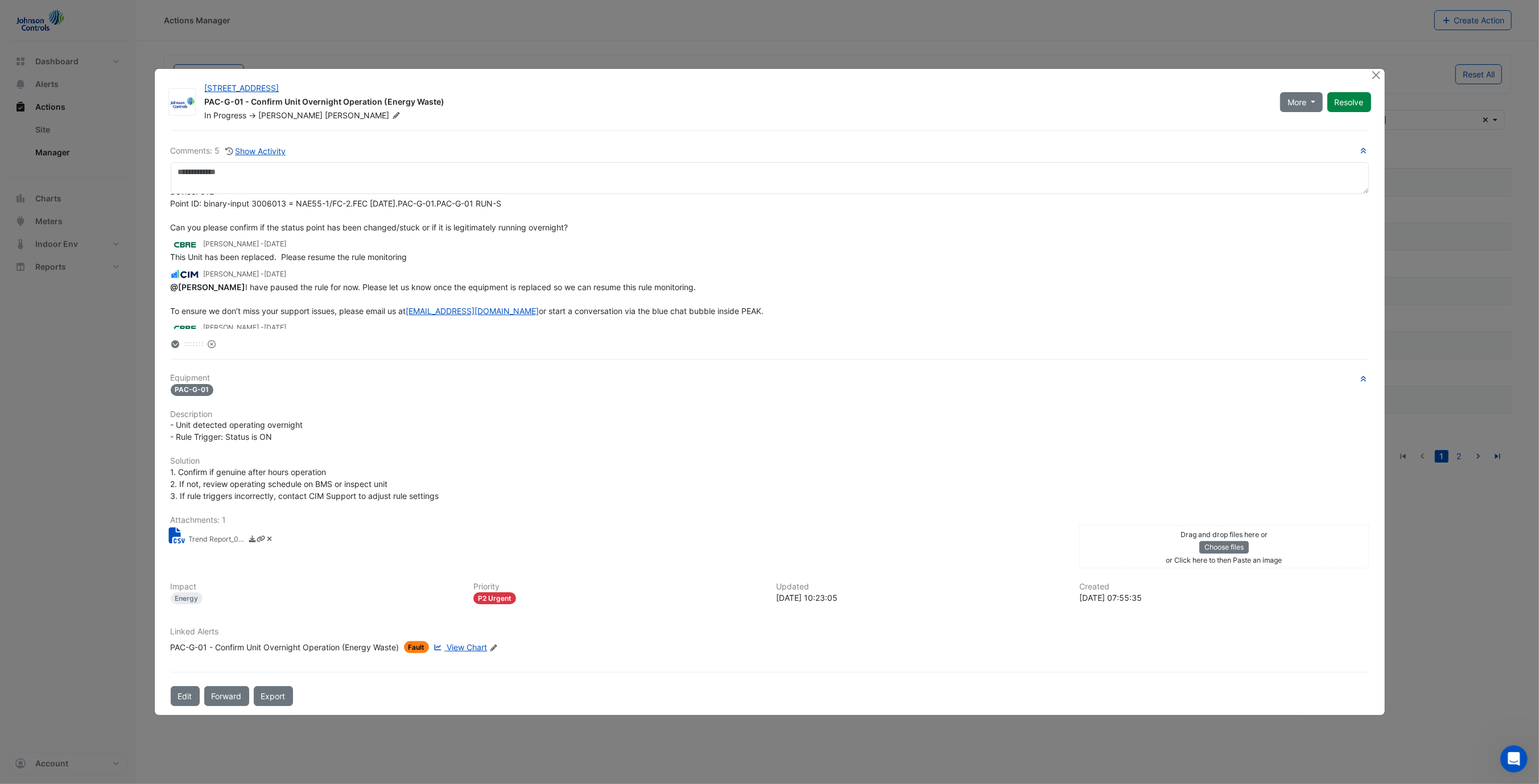
scroll to position [72, 0]
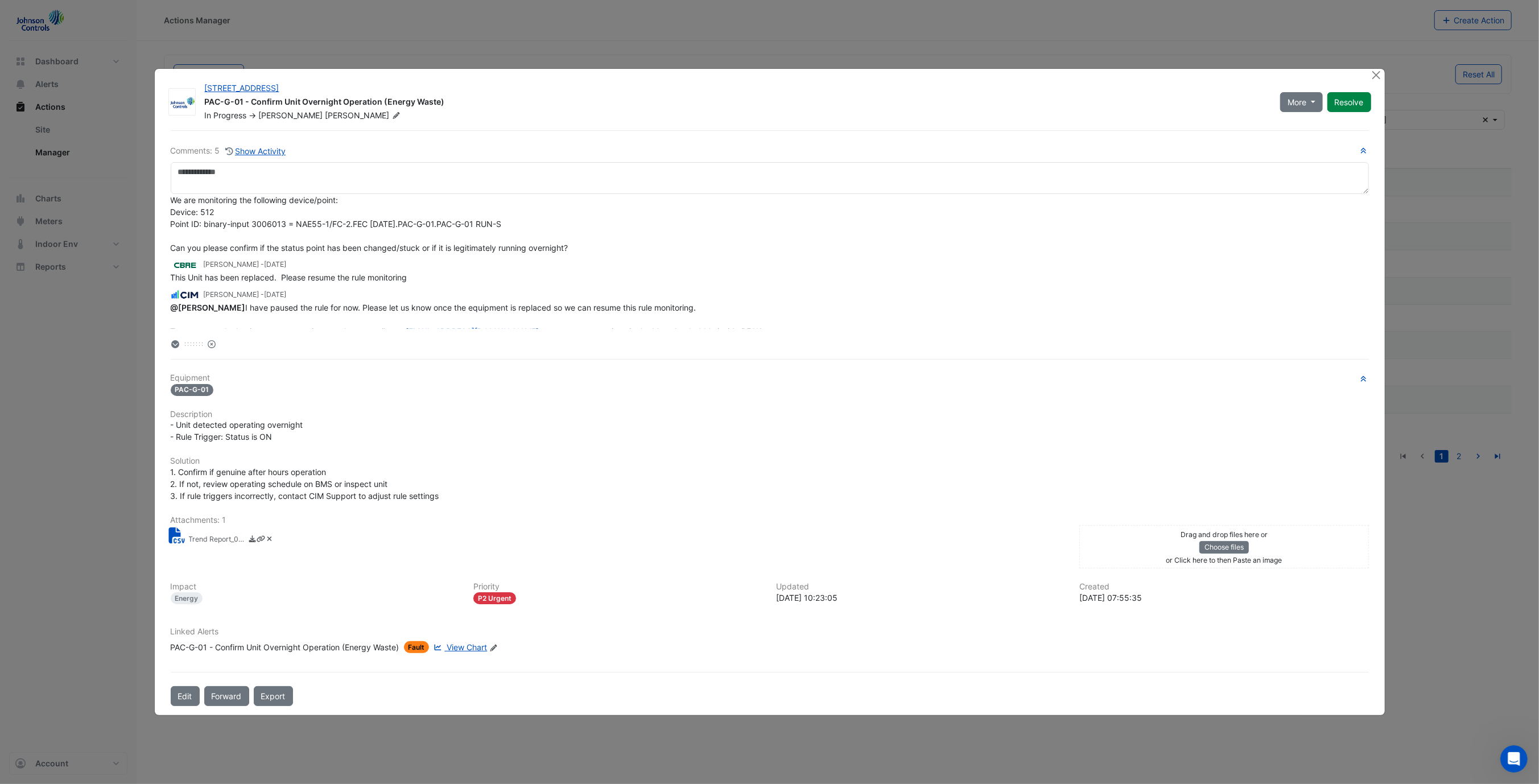
drag, startPoint x: 622, startPoint y: 278, endPoint x: 127, endPoint y: 226, distance: 497.7
click at [127, 226] on ngb-modal-window "15 Green Square Close PAC-G-01 - Confirm Unit Overnight Operation (Energy Waste…" at bounding box center [770, 392] width 1539 height 784
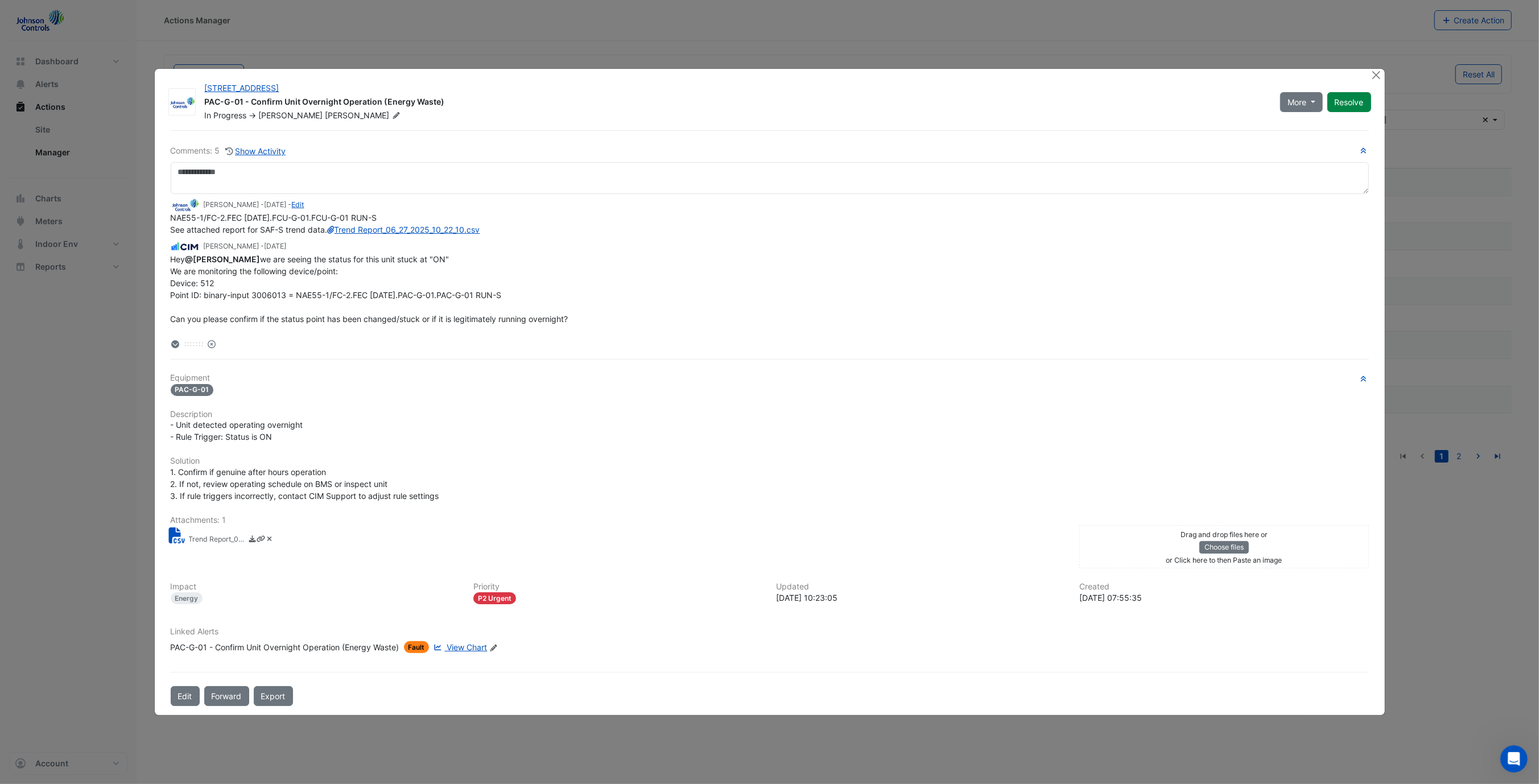
scroll to position [0, 0]
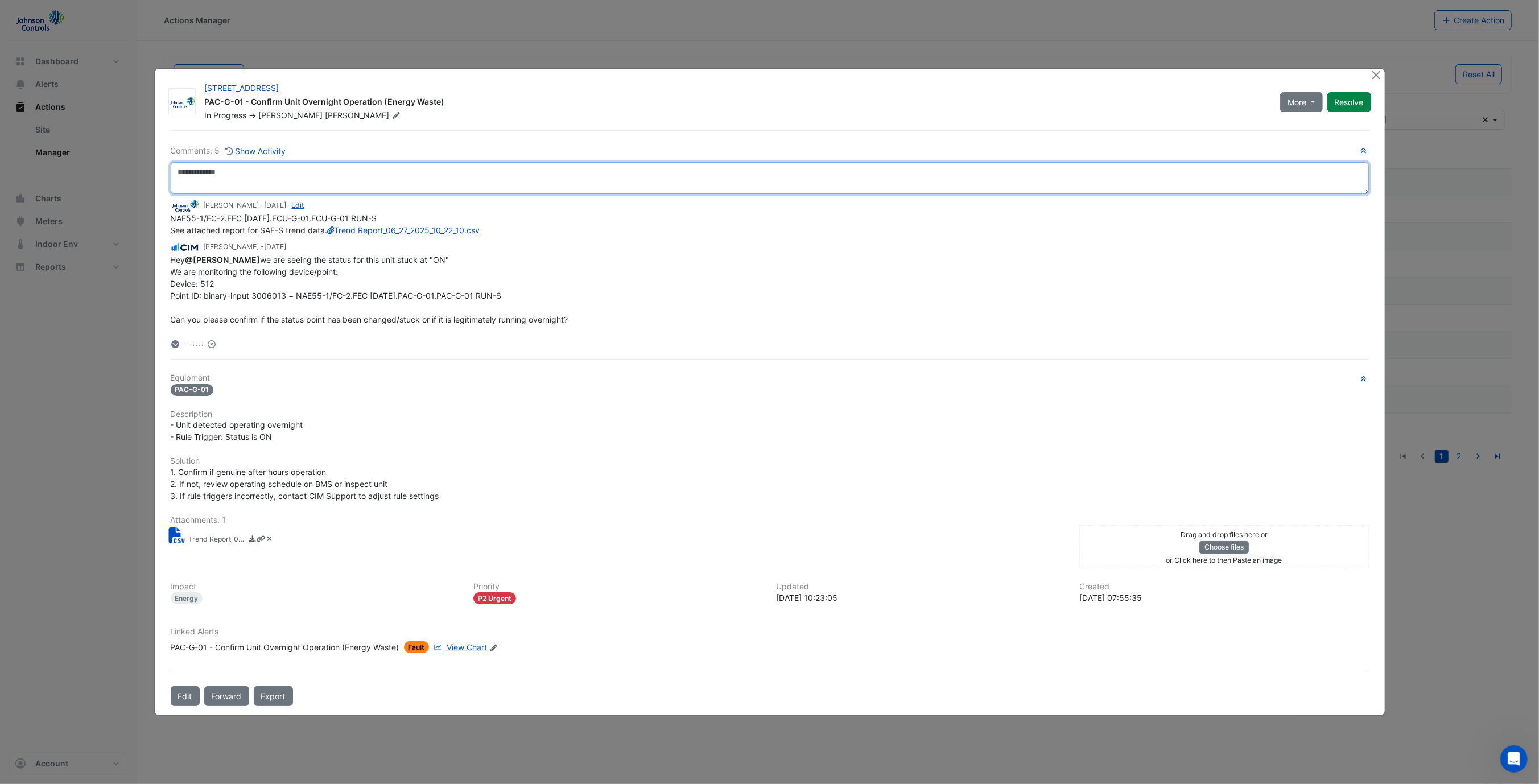
click at [290, 194] on textarea at bounding box center [770, 178] width 1198 height 32
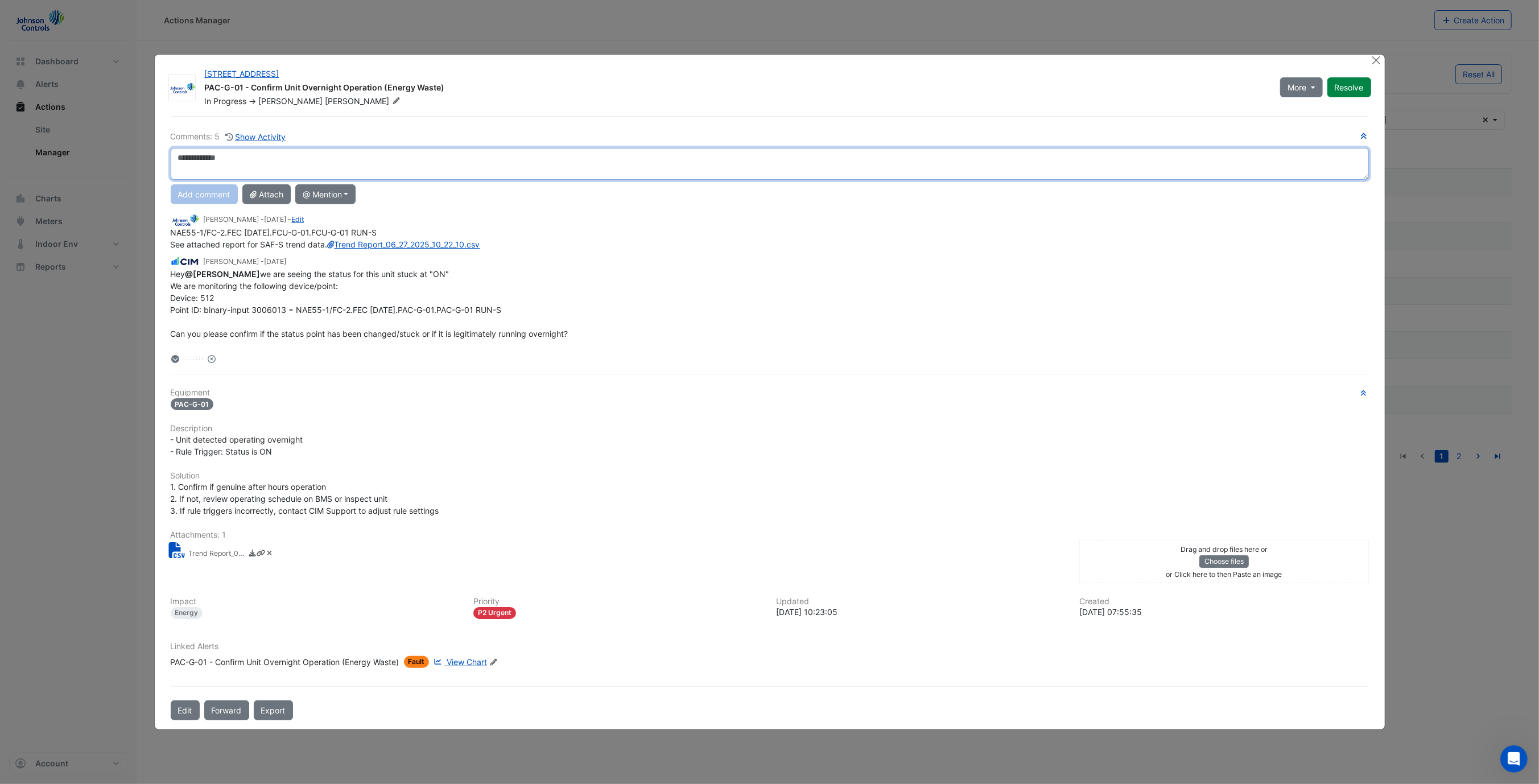
click at [469, 169] on textarea at bounding box center [770, 163] width 1198 height 32
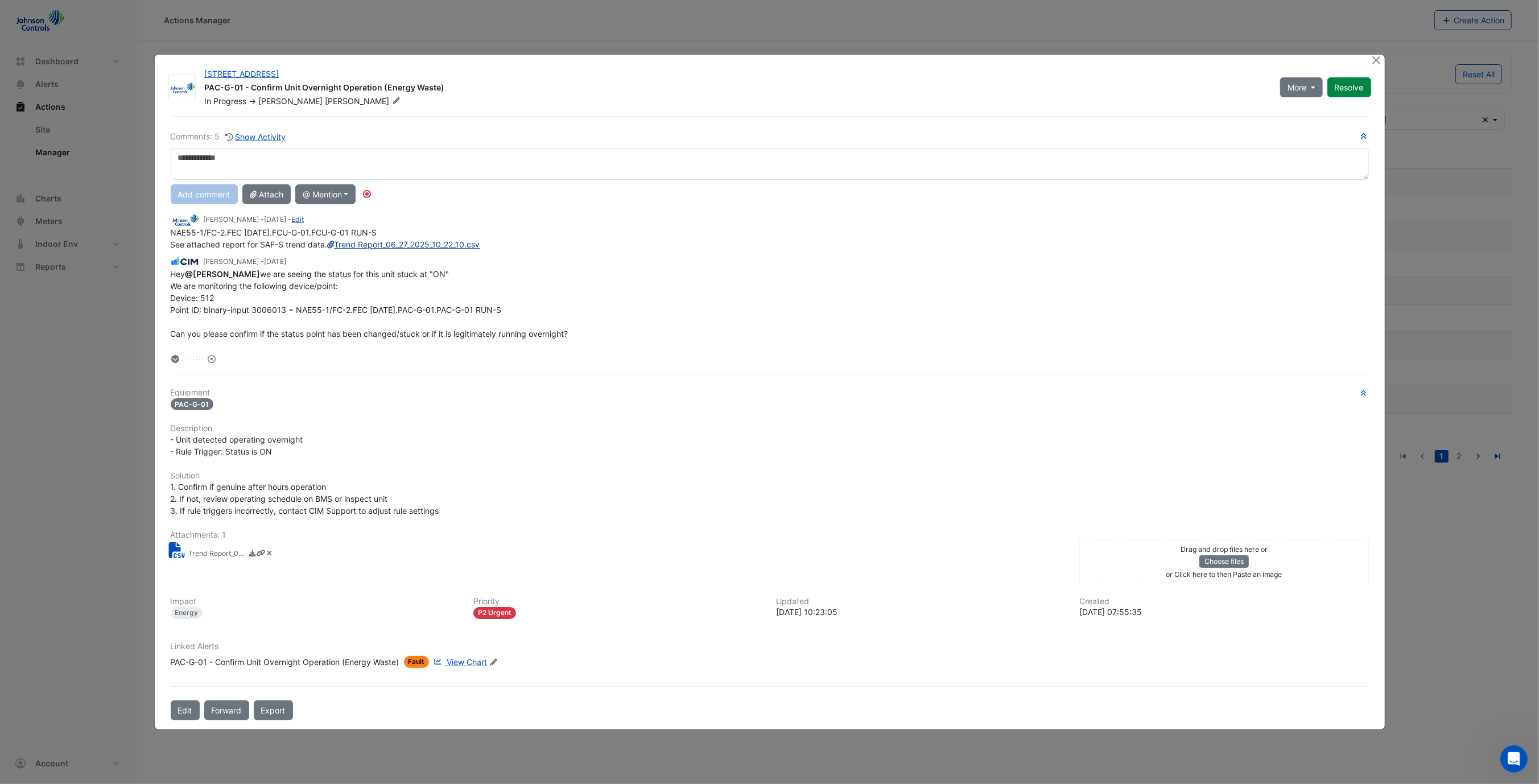
click at [327, 249] on link "Trend Report_06_27_2025_10_22_10.csv" at bounding box center [404, 244] width 152 height 9
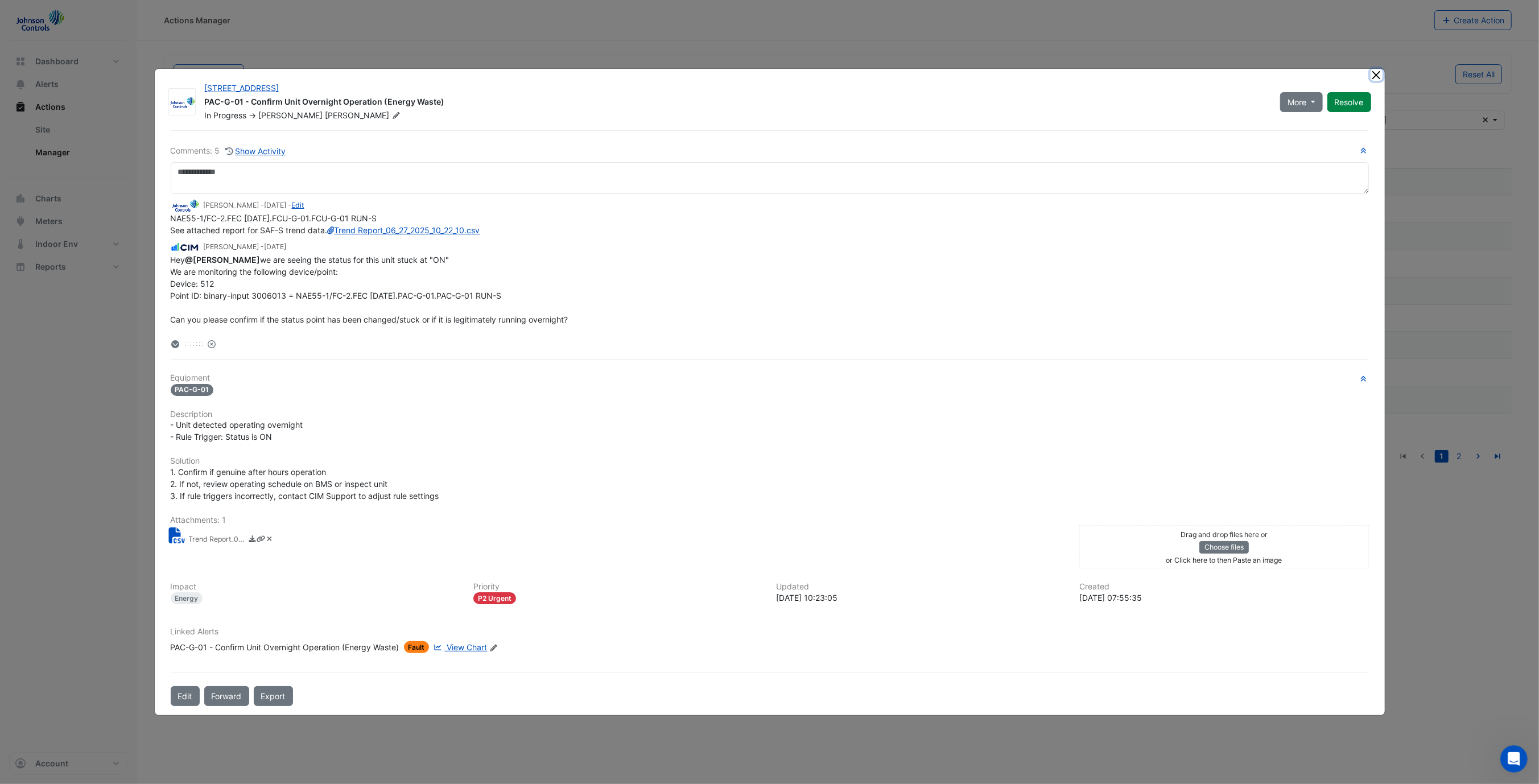
click at [1378, 78] on button "Close" at bounding box center [1377, 75] width 12 height 12
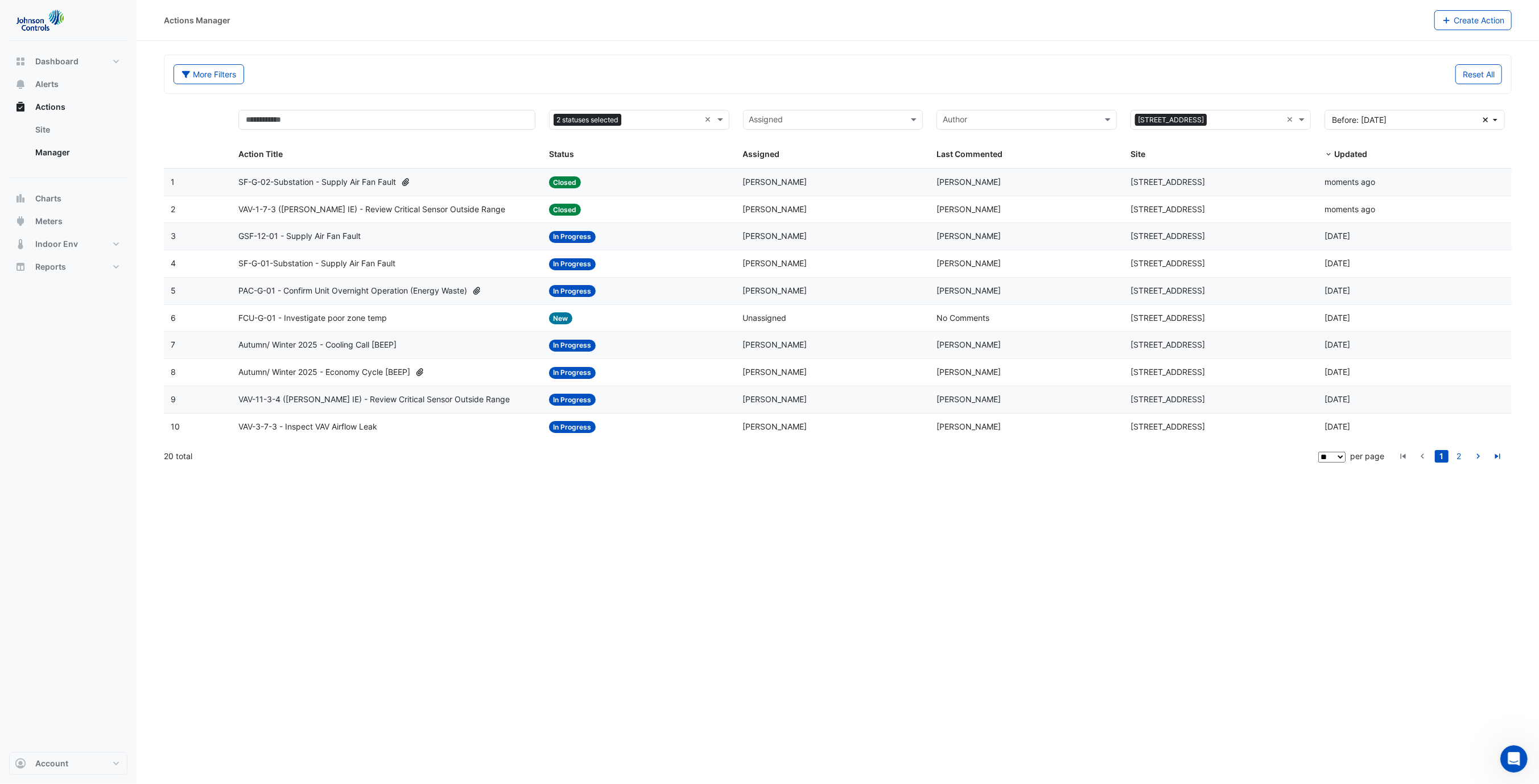
click at [1339, 458] on select "** ** ** ***" at bounding box center [1332, 457] width 27 height 11
select select "**"
click at [1346, 451] on select "** ** ** ***" at bounding box center [1332, 457] width 27 height 11
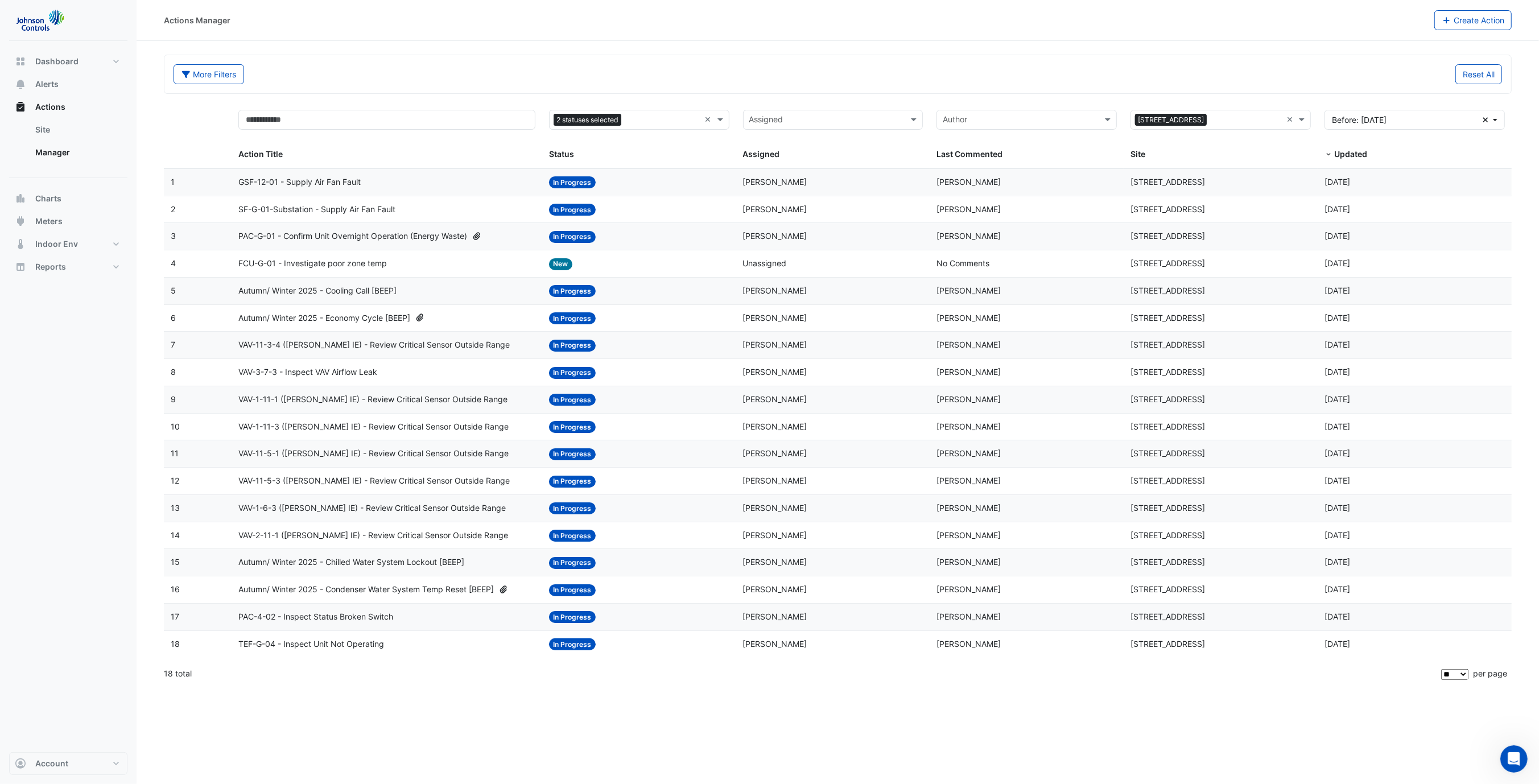
click at [317, 236] on span "PAC-G-01 - Confirm Unit Overnight Operation (Energy Waste)" at bounding box center [352, 236] width 228 height 13
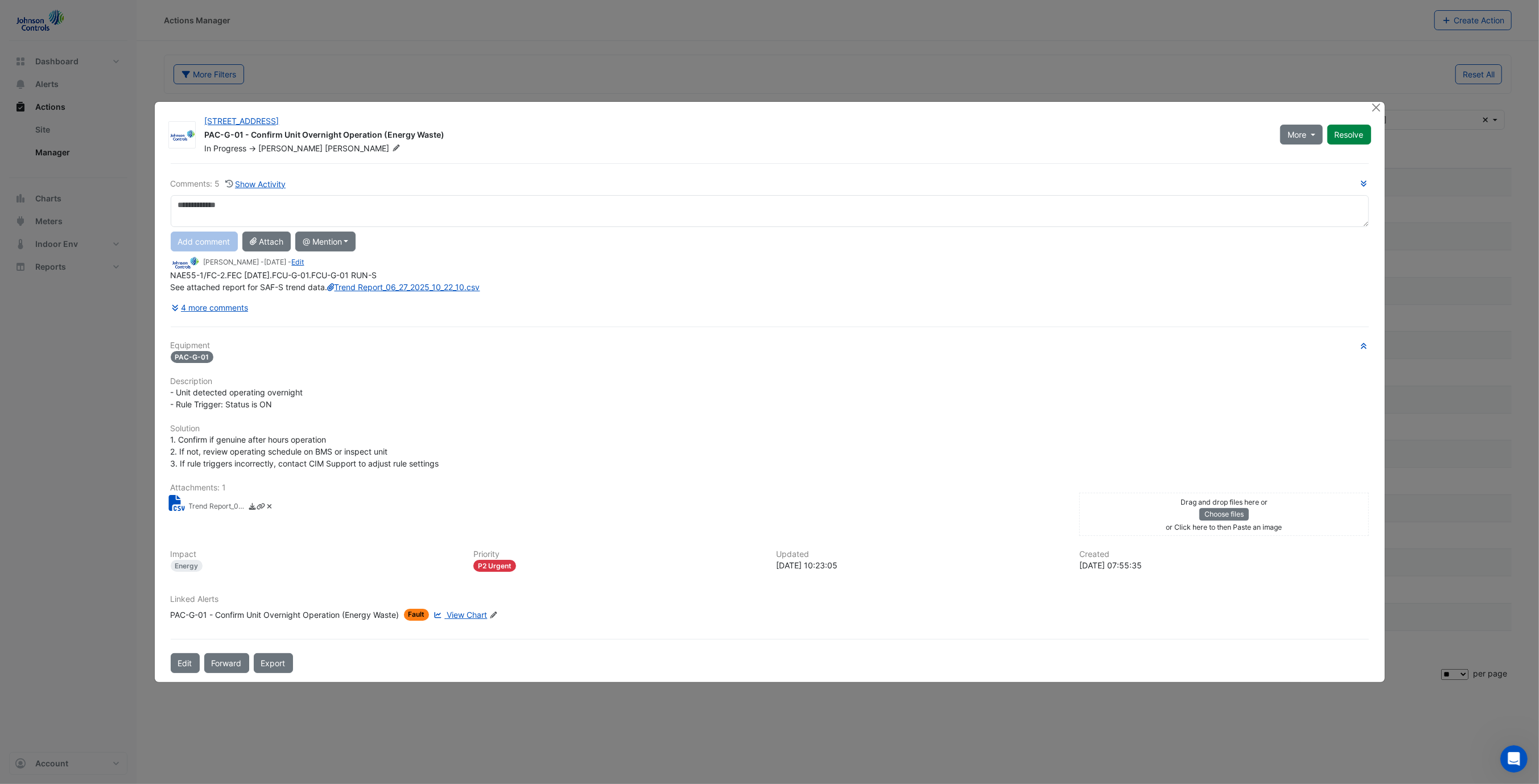
click at [389, 289] on div "NAE55-1/FC-2.FEC 1-1-49.FCU-G-01.FCU-G-01 RUN-S See attached report for SAF-S t…" at bounding box center [770, 281] width 1198 height 24
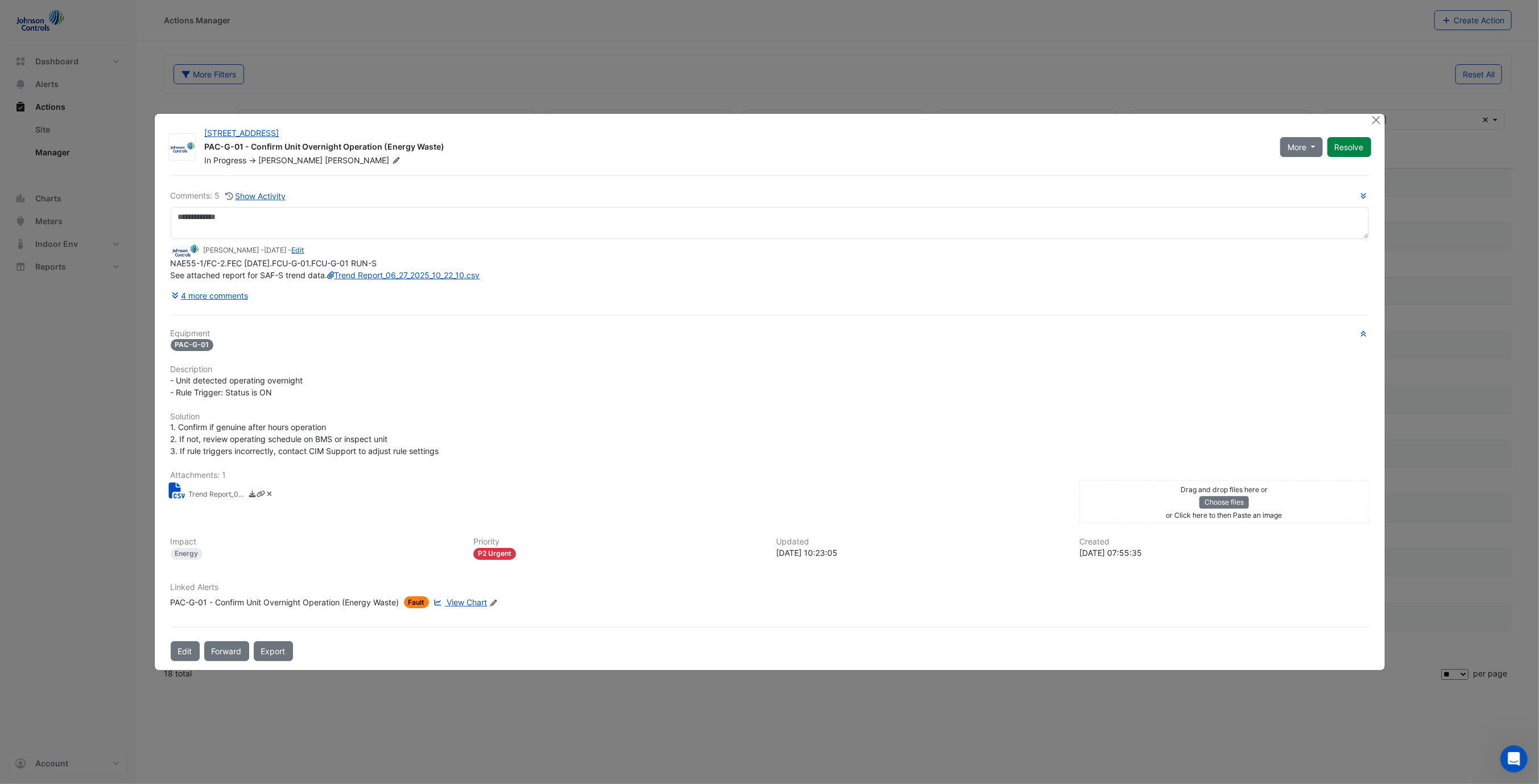
click at [389, 281] on div "NAE55-1/FC-2.FEC 1-1-49.FCU-G-01.FCU-G-01 RUN-S See attached report for SAF-S t…" at bounding box center [770, 269] width 1198 height 24
click at [364, 223] on div "Comments: 5 Show Activity Mike ladewig - 2 months and 7 days ago - Edit NAE55-1…" at bounding box center [770, 247] width 1198 height 115
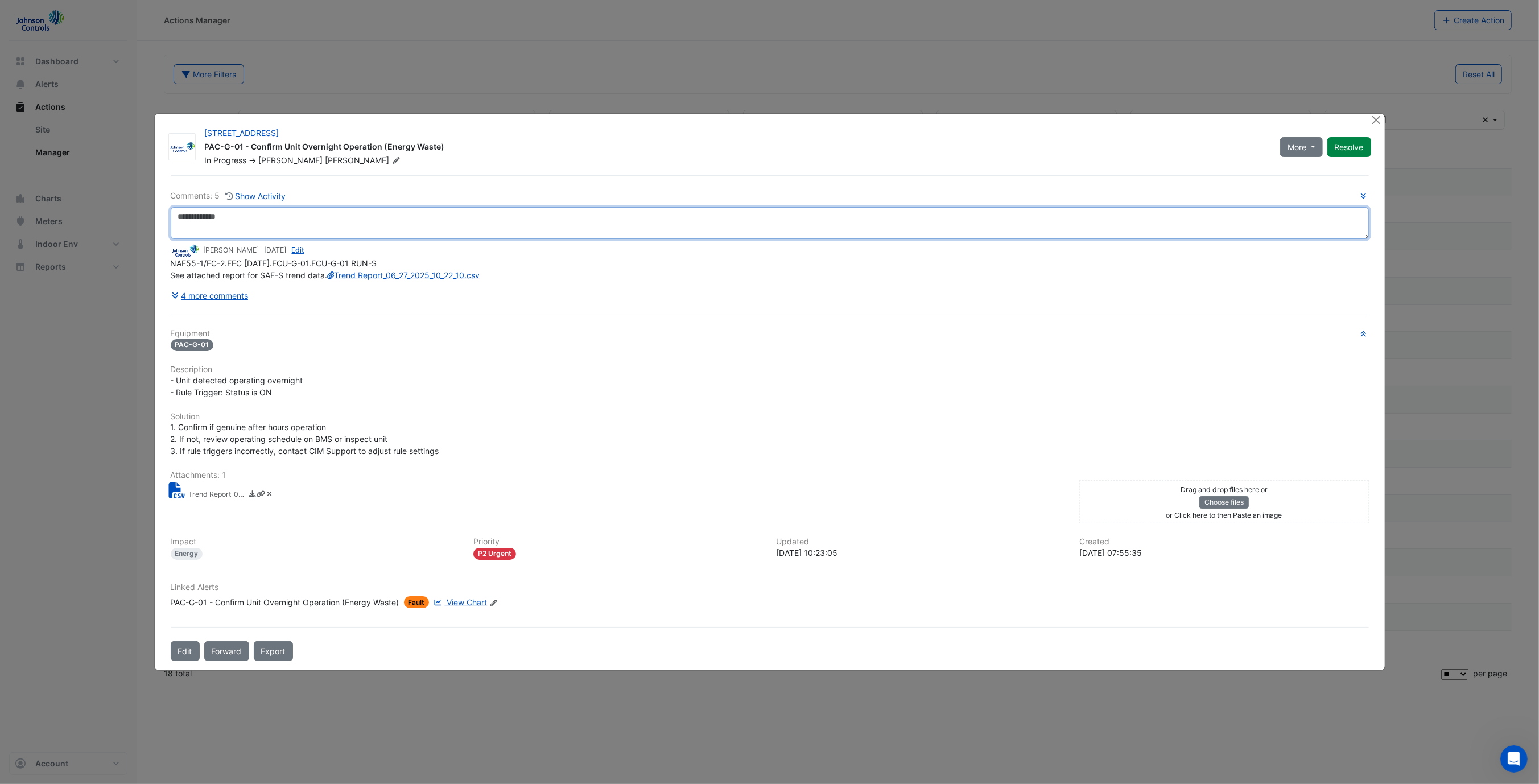
click at [368, 207] on textarea at bounding box center [770, 222] width 1198 height 32
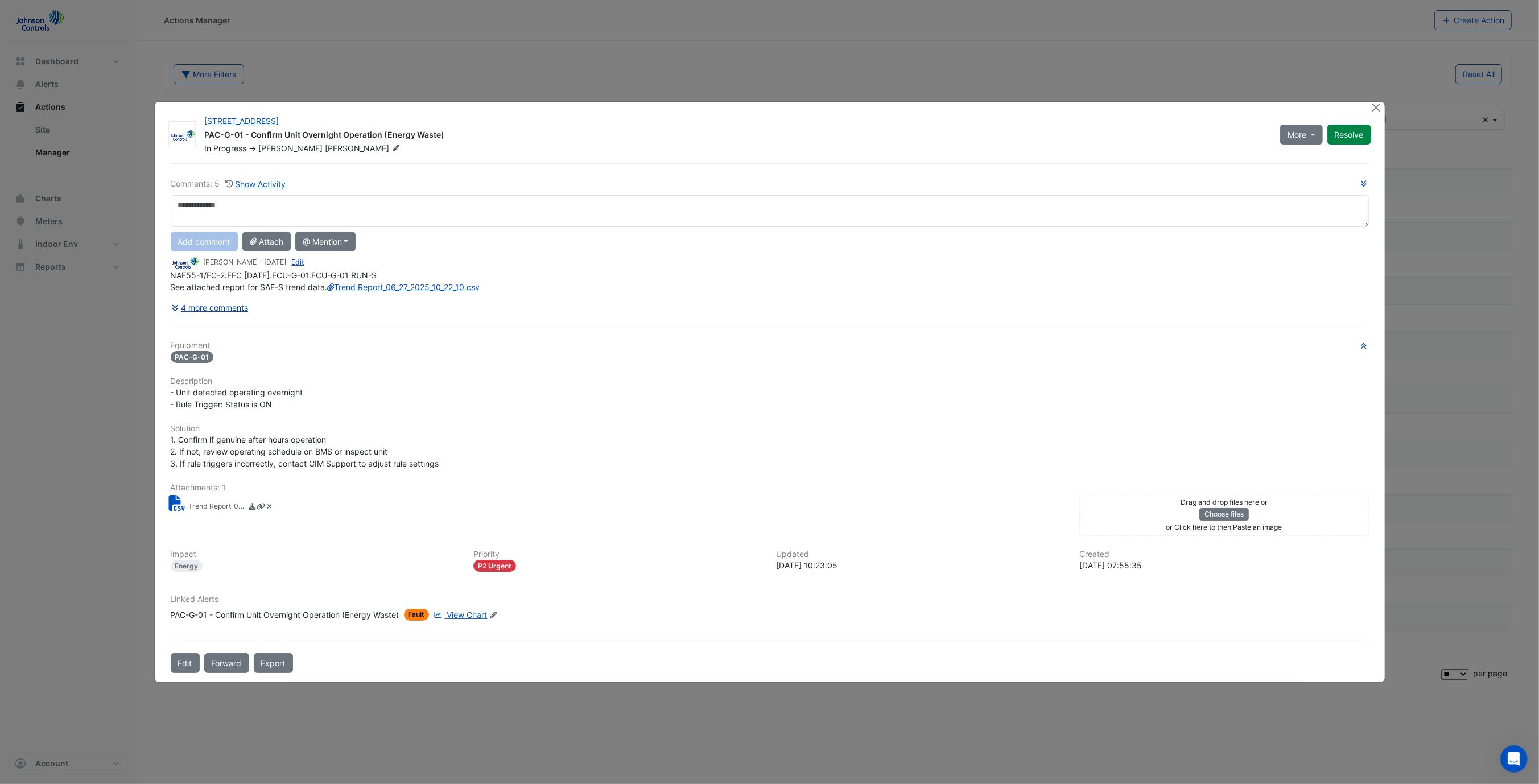
click at [213, 317] on button "4 more comments" at bounding box center [210, 307] width 79 height 20
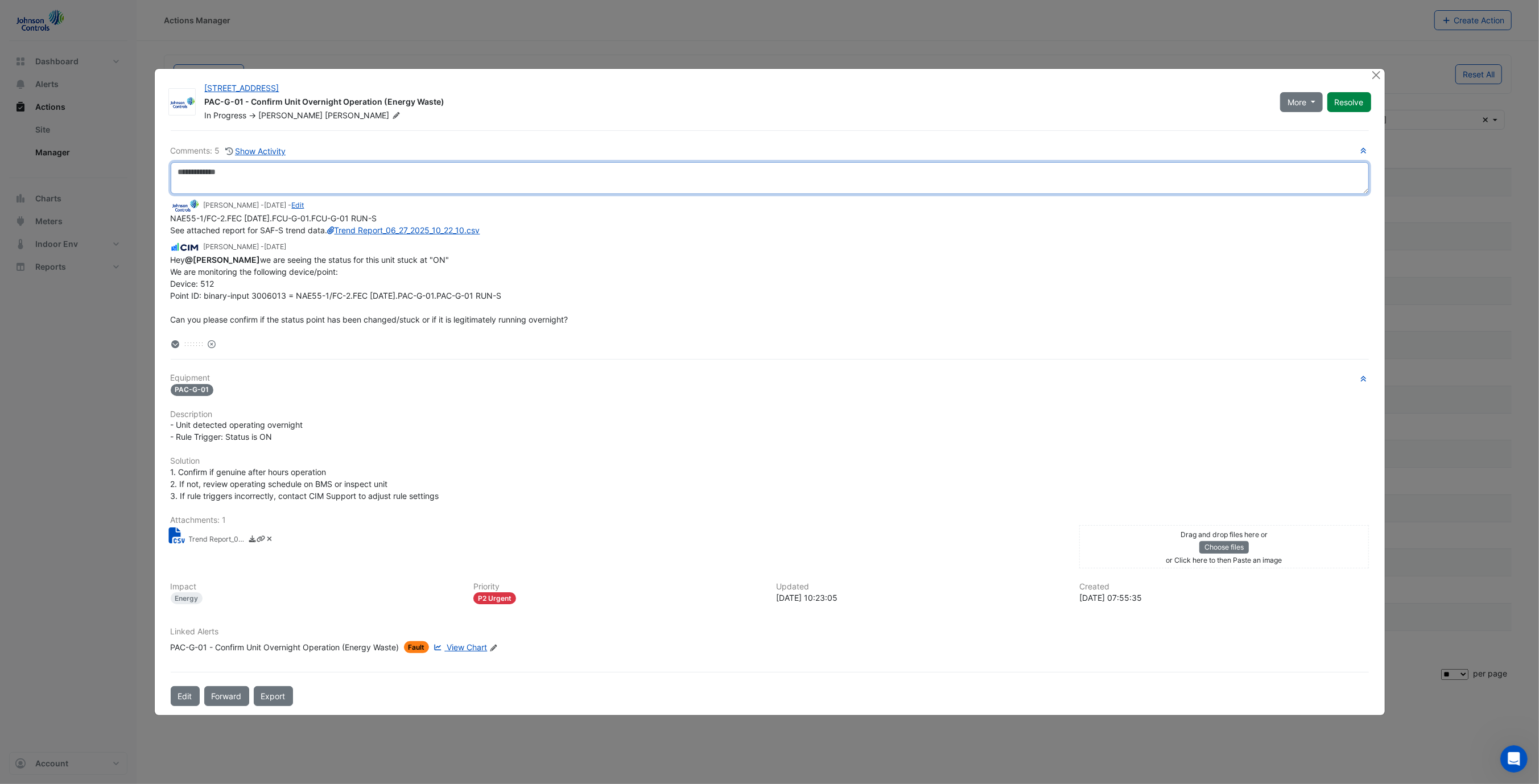
click at [669, 181] on textarea at bounding box center [770, 178] width 1198 height 32
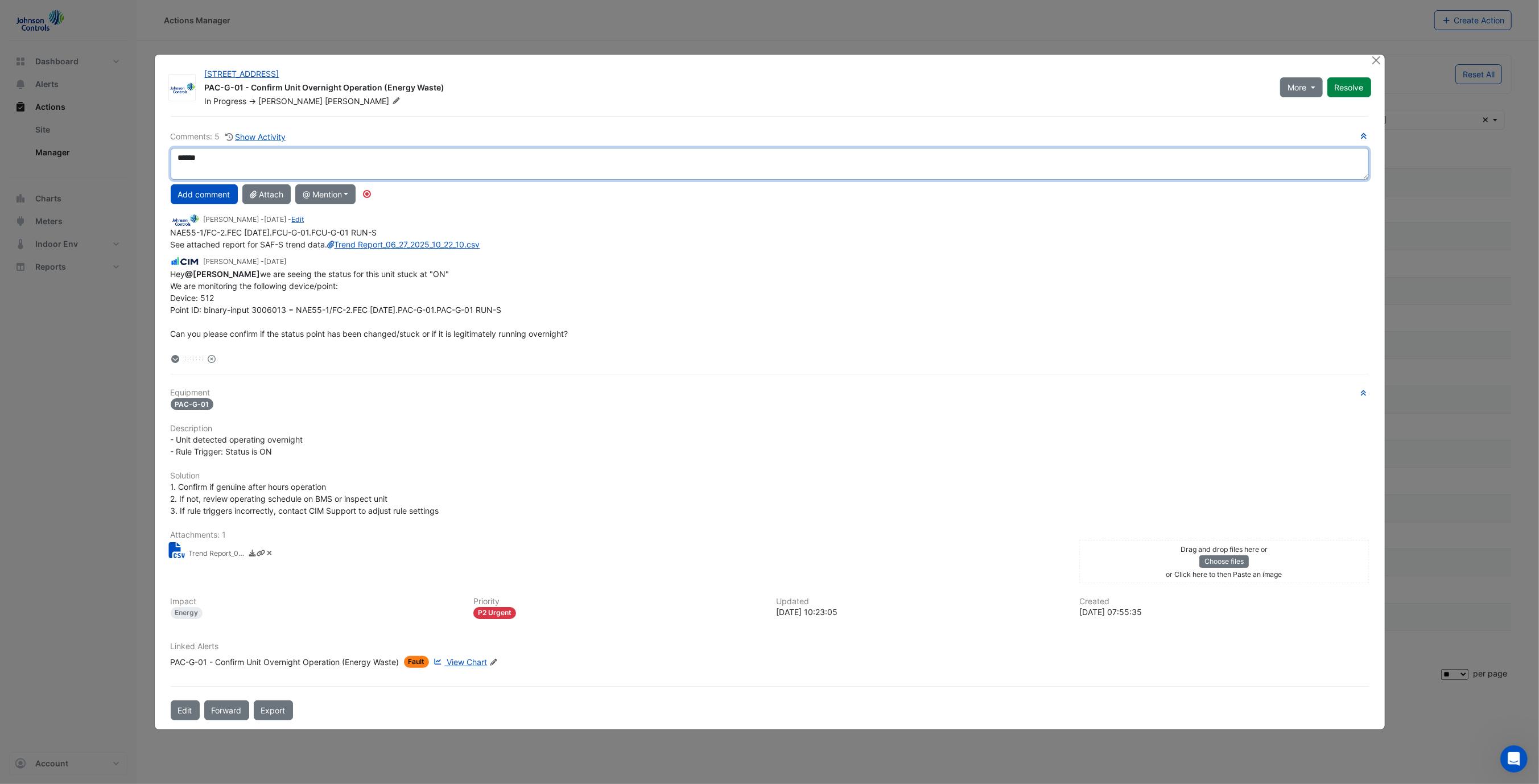
click at [252, 162] on textarea "******" at bounding box center [770, 163] width 1198 height 32
click at [247, 159] on textarea "******" at bounding box center [770, 163] width 1198 height 32
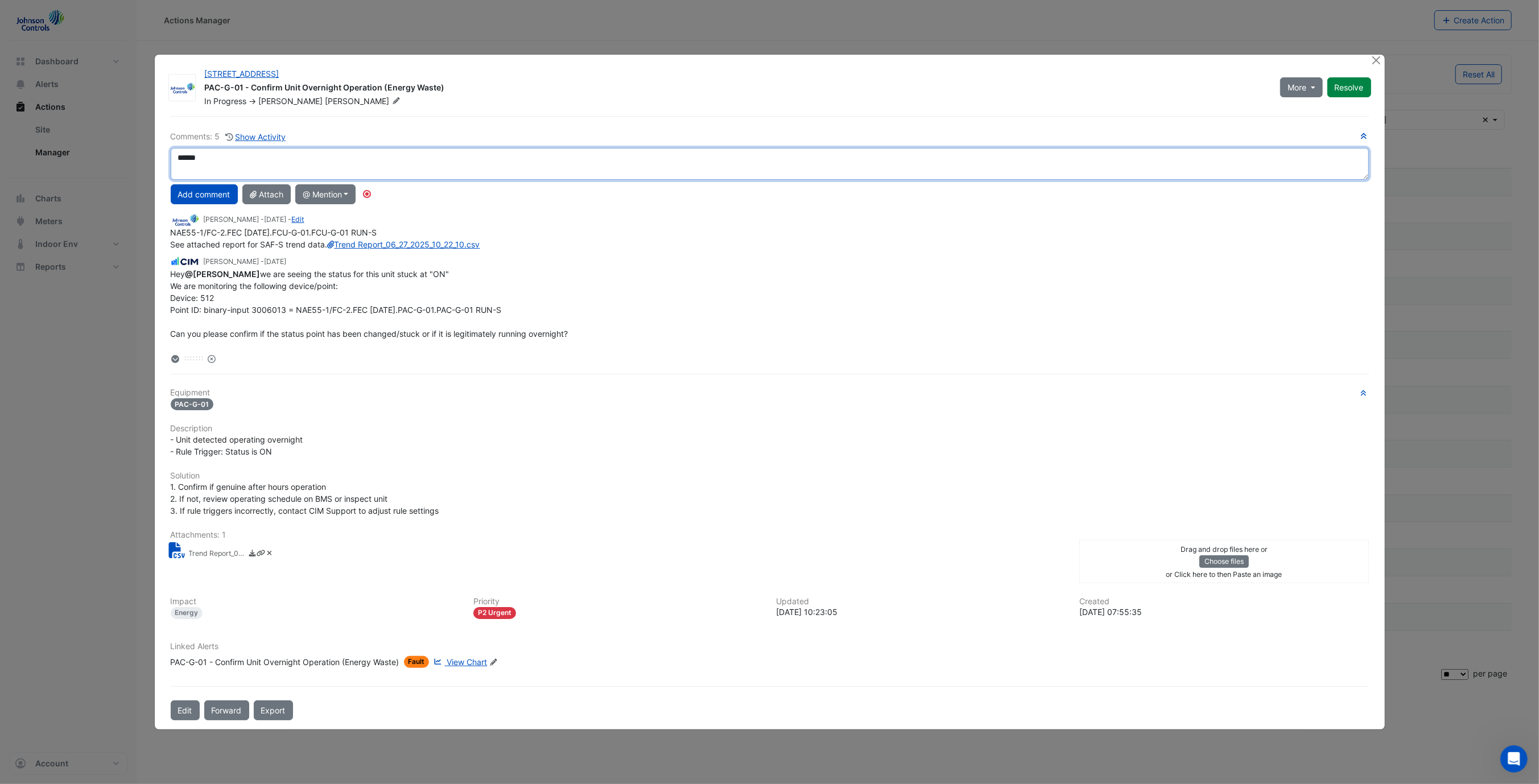
click at [247, 159] on textarea "******" at bounding box center [770, 163] width 1198 height 32
click at [604, 166] on textarea "**********" at bounding box center [770, 163] width 1198 height 32
drag, startPoint x: 487, startPoint y: 162, endPoint x: 534, endPoint y: 162, distance: 47.0
click at [534, 162] on textarea "**********" at bounding box center [770, 163] width 1198 height 32
type textarea "**********"
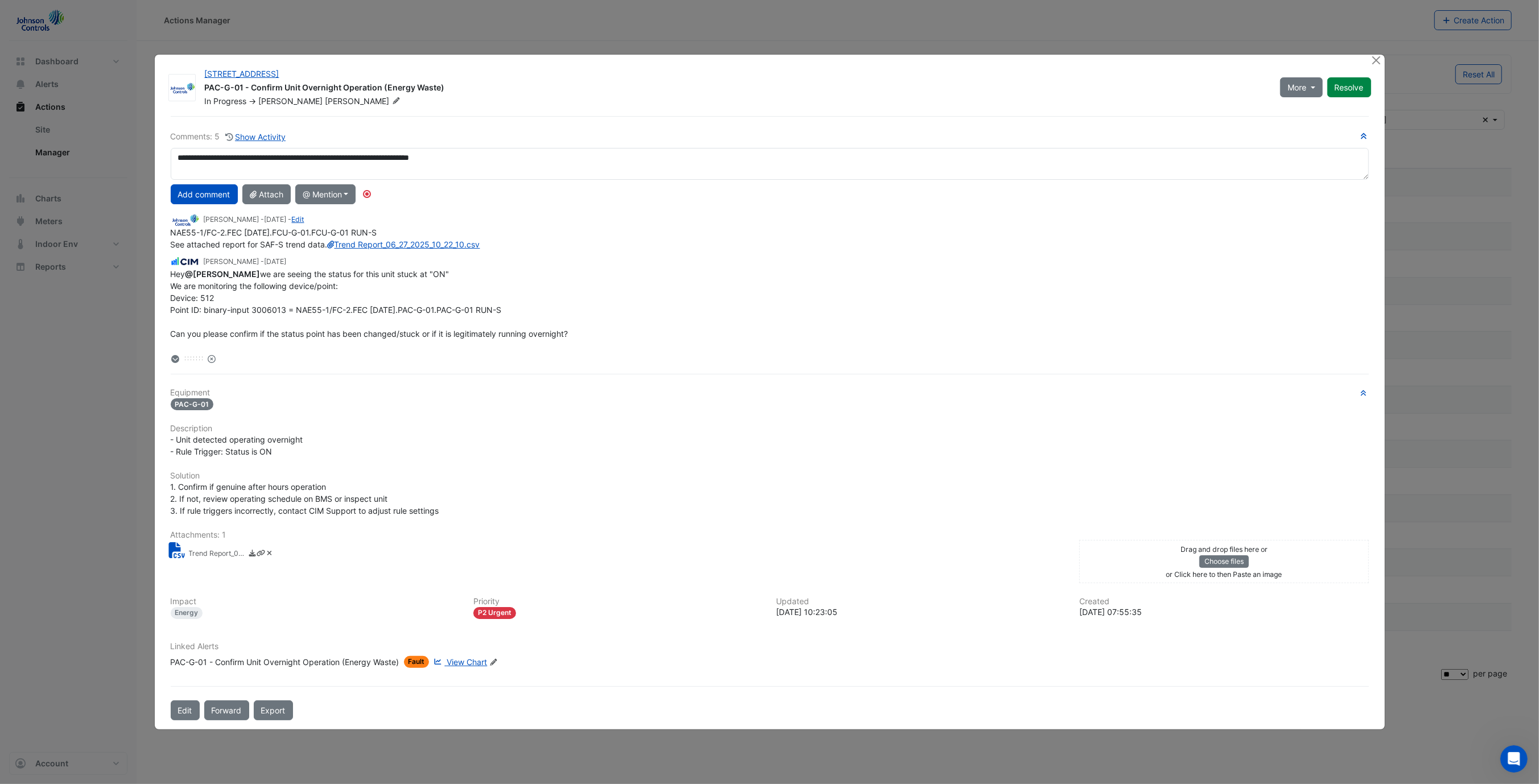
click at [541, 251] on div "NAE55-1/FC-2.FEC 1-1-49.FCU-G-01.FCU-G-01 RUN-S See attached report for SAF-S t…" at bounding box center [770, 239] width 1198 height 24
click at [192, 197] on button "Add comment" at bounding box center [204, 194] width 68 height 20
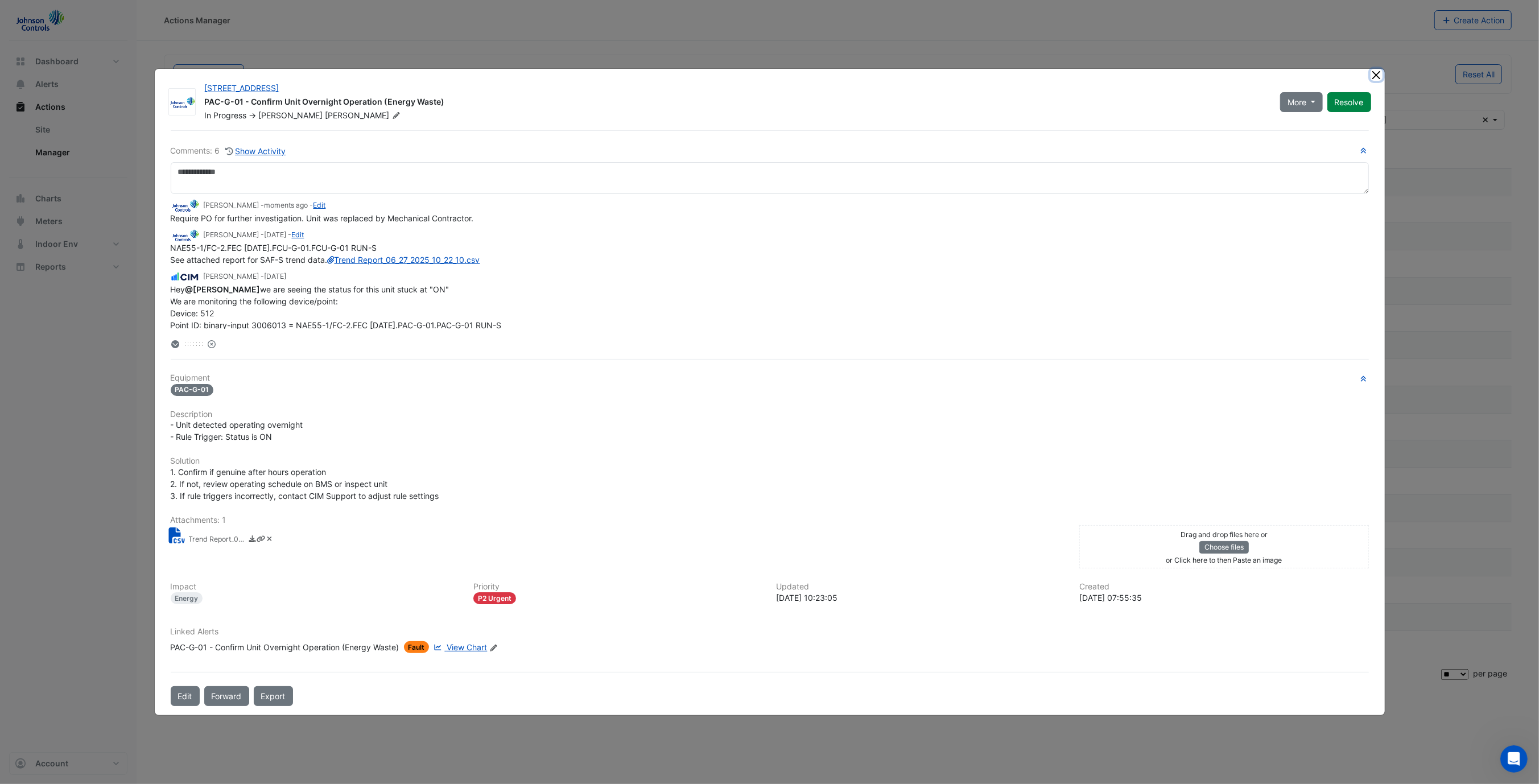
click at [1380, 80] on button "Close" at bounding box center [1377, 75] width 12 height 12
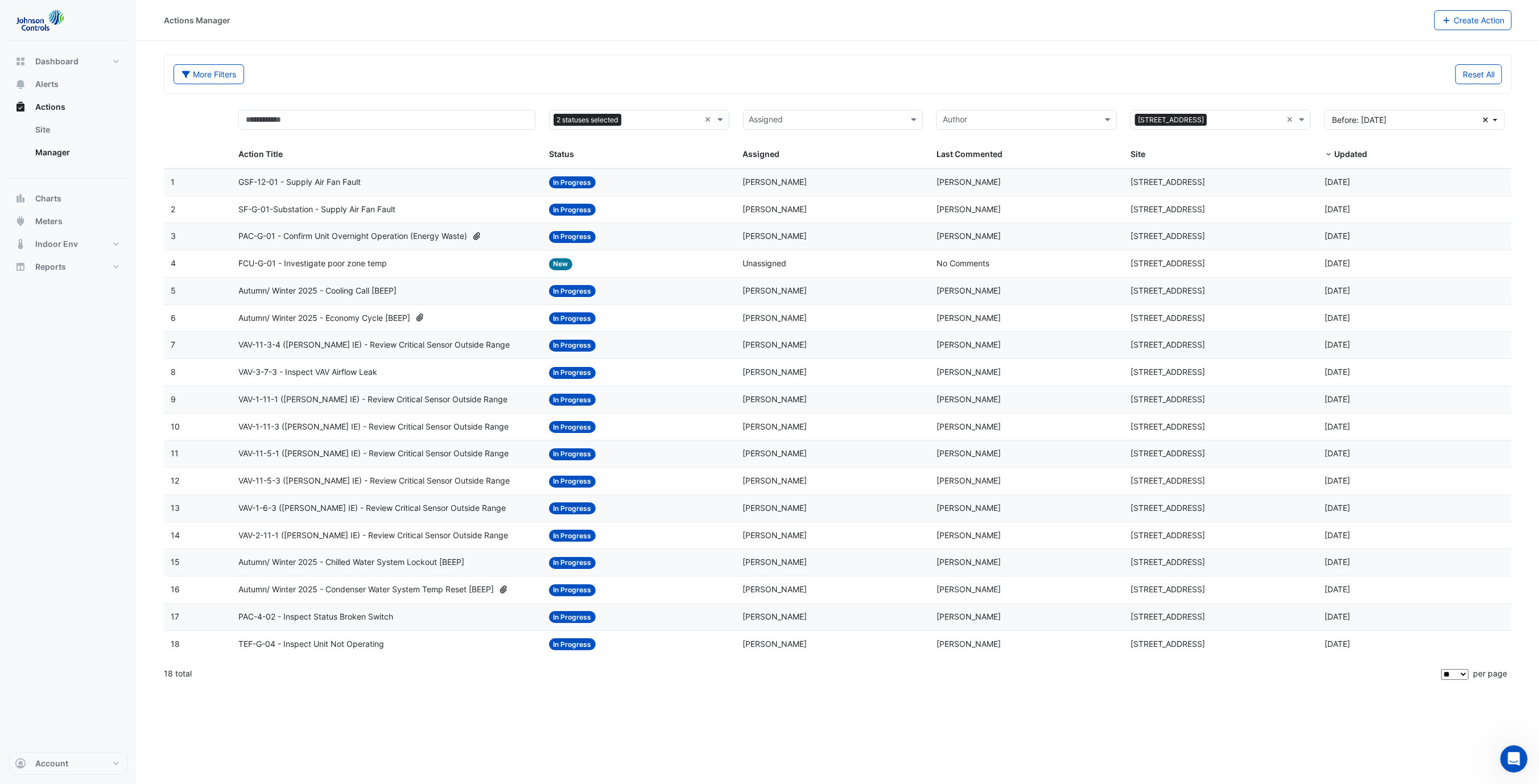
click at [345, 291] on span "Autumn/ Winter 2025 - Cooling Call [BEEP]" at bounding box center [317, 291] width 158 height 13
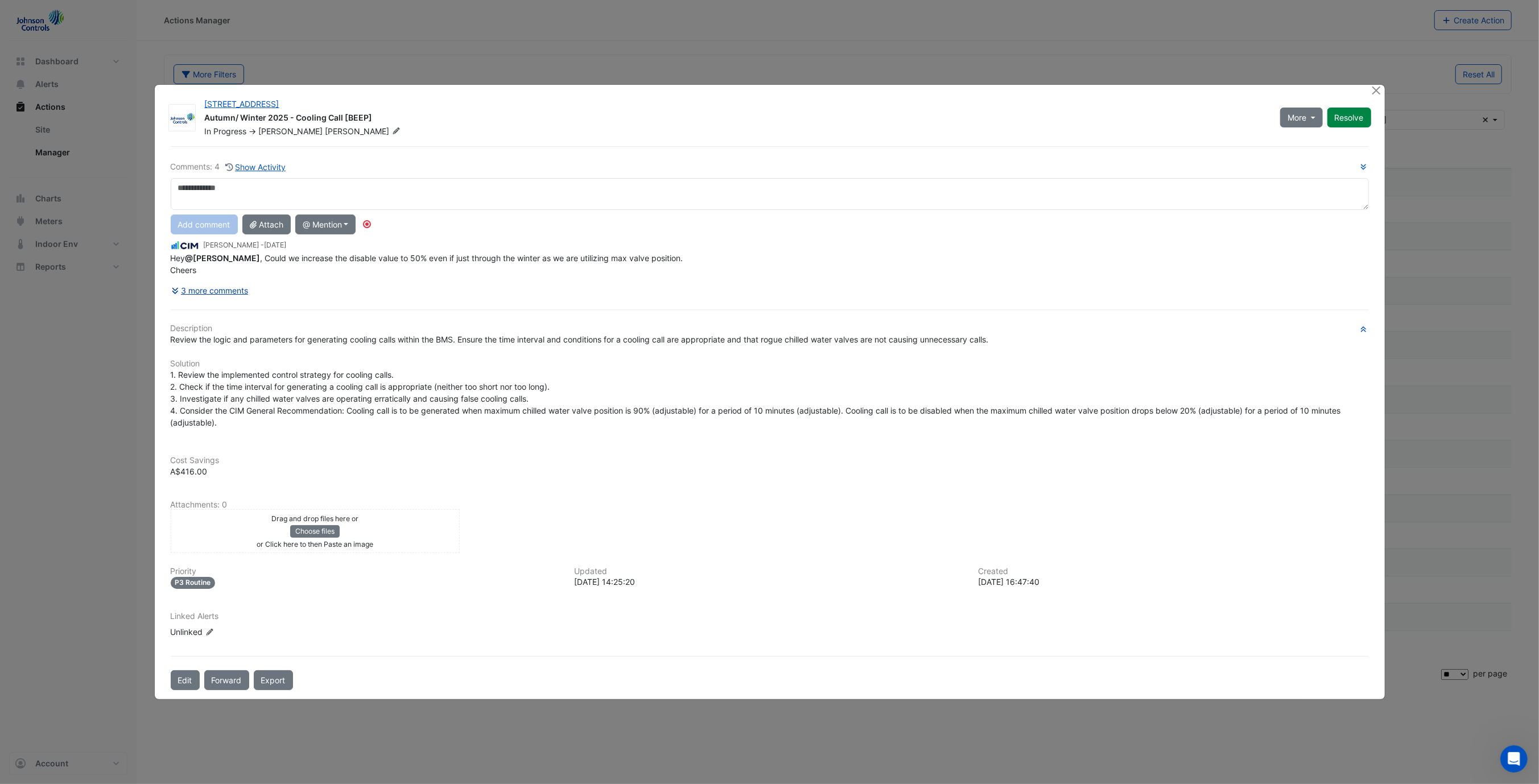
click at [218, 293] on button "3 more comments" at bounding box center [210, 290] width 79 height 20
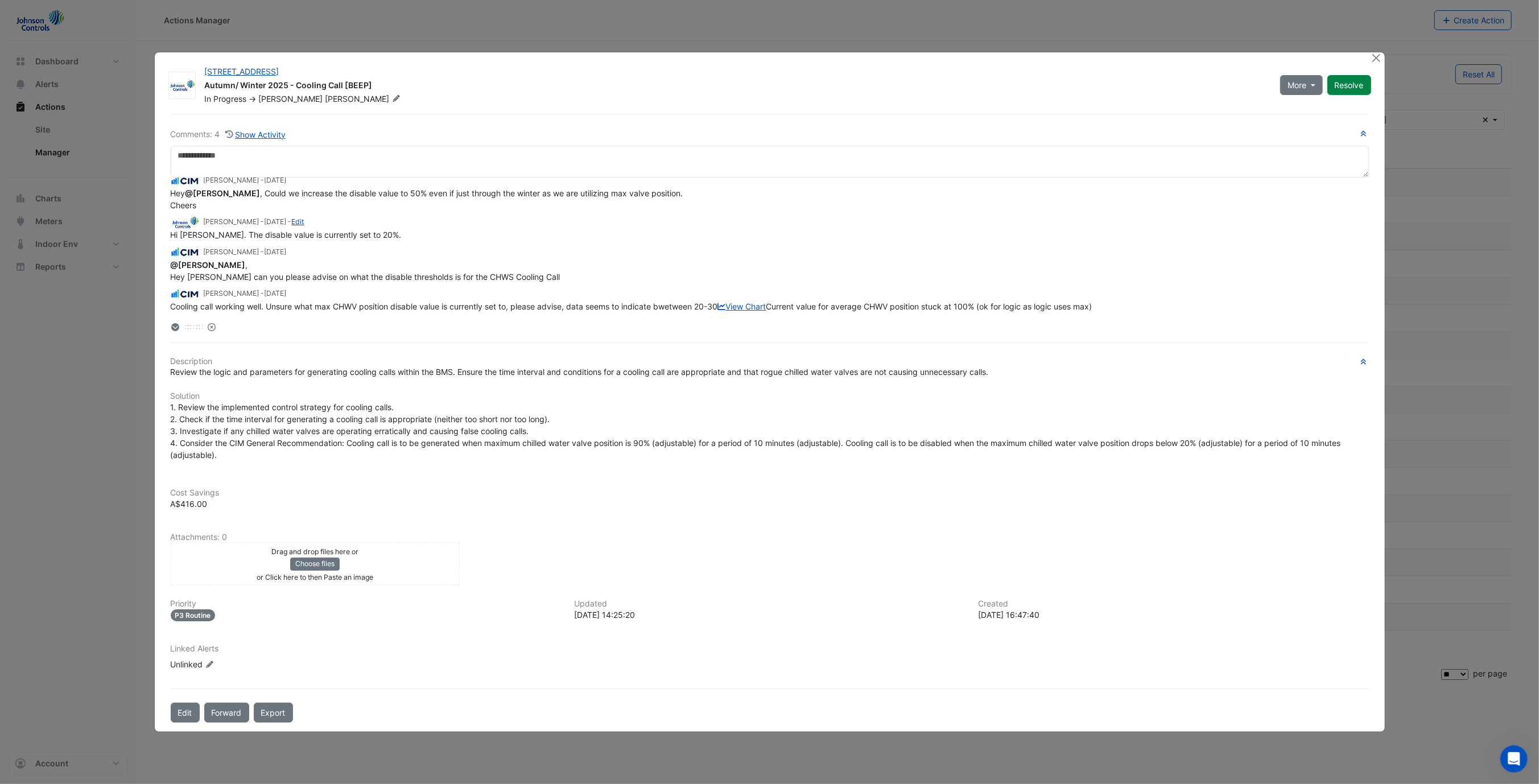
scroll to position [54, 0]
drag, startPoint x: 385, startPoint y: 309, endPoint x: 490, endPoint y: 314, distance: 105.1
click at [490, 314] on div "Manuel Margelis - 2 months and 11 days ago Hey @Mike ladewig , Could we increas…" at bounding box center [770, 256] width 1198 height 156
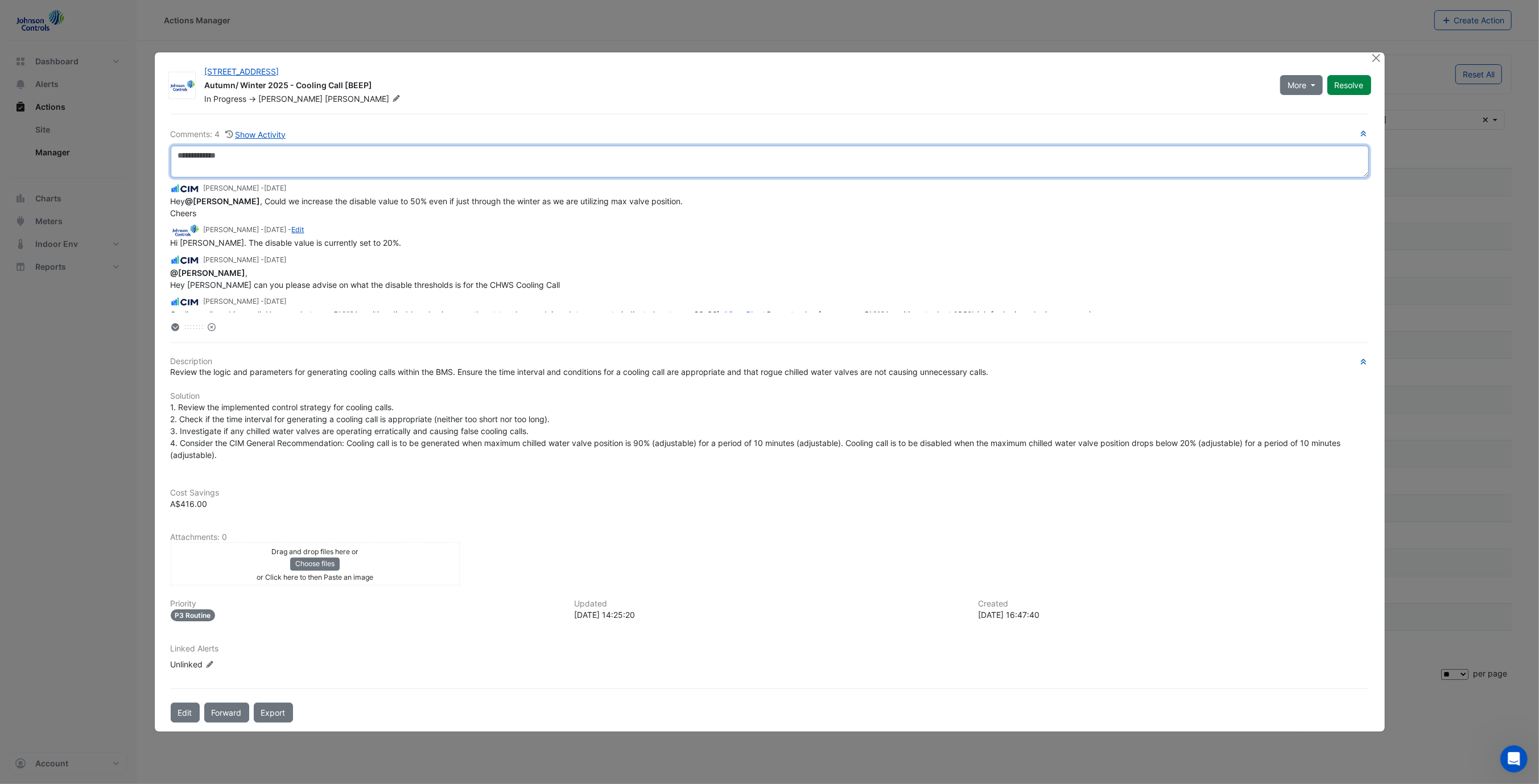
click at [369, 168] on textarea at bounding box center [770, 161] width 1198 height 32
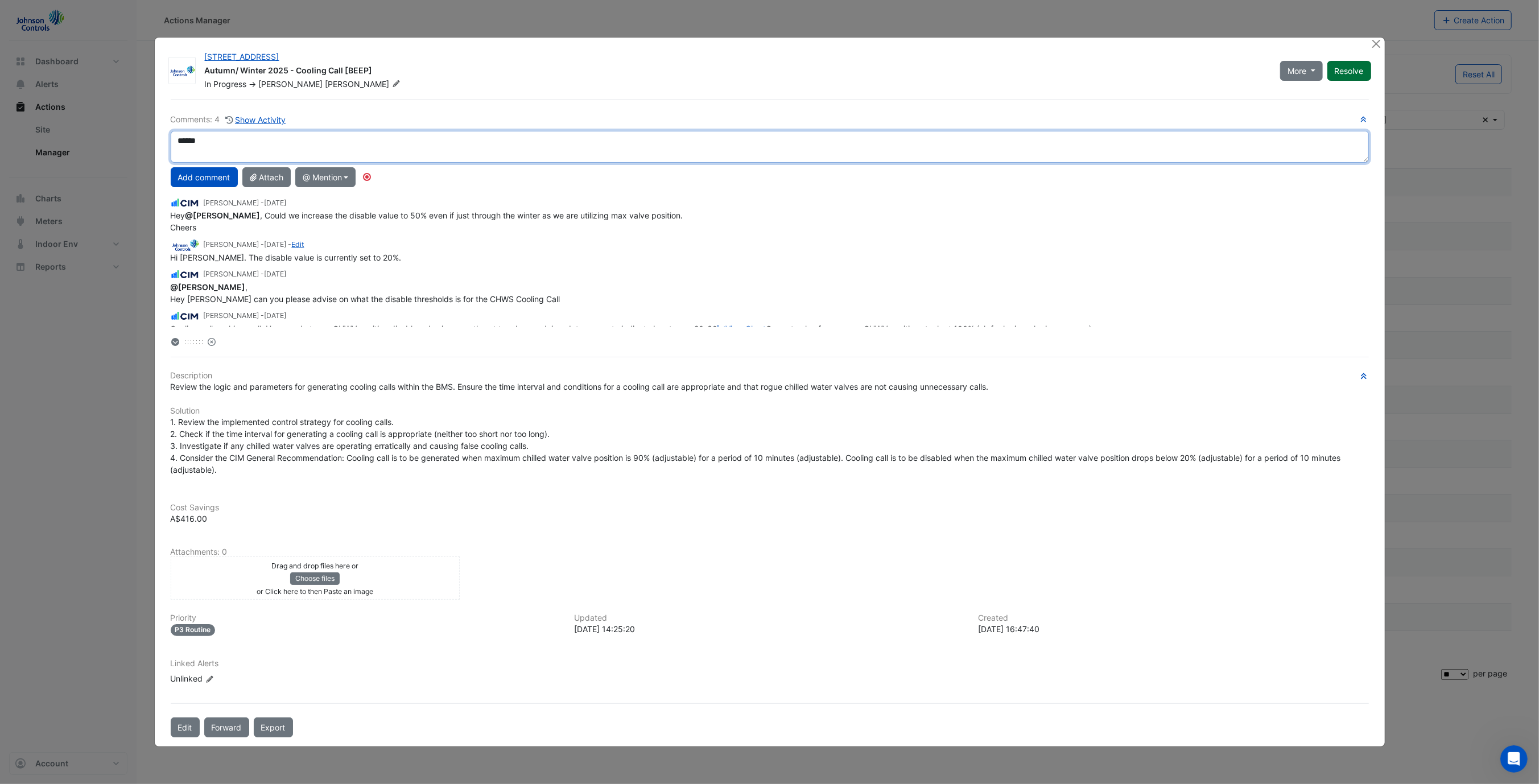
type textarea "*****"
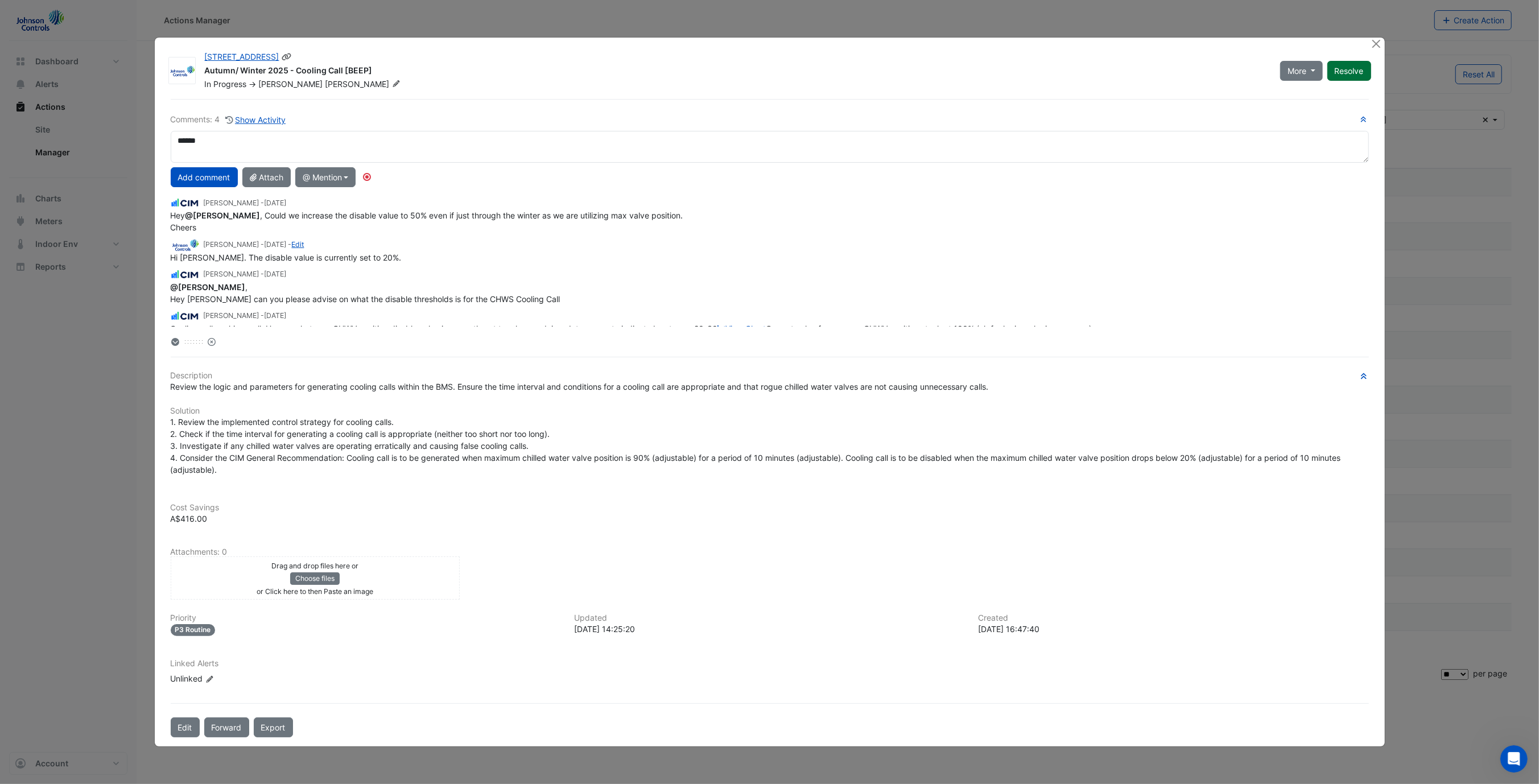
click at [1339, 72] on button "Resolve" at bounding box center [1348, 70] width 44 height 20
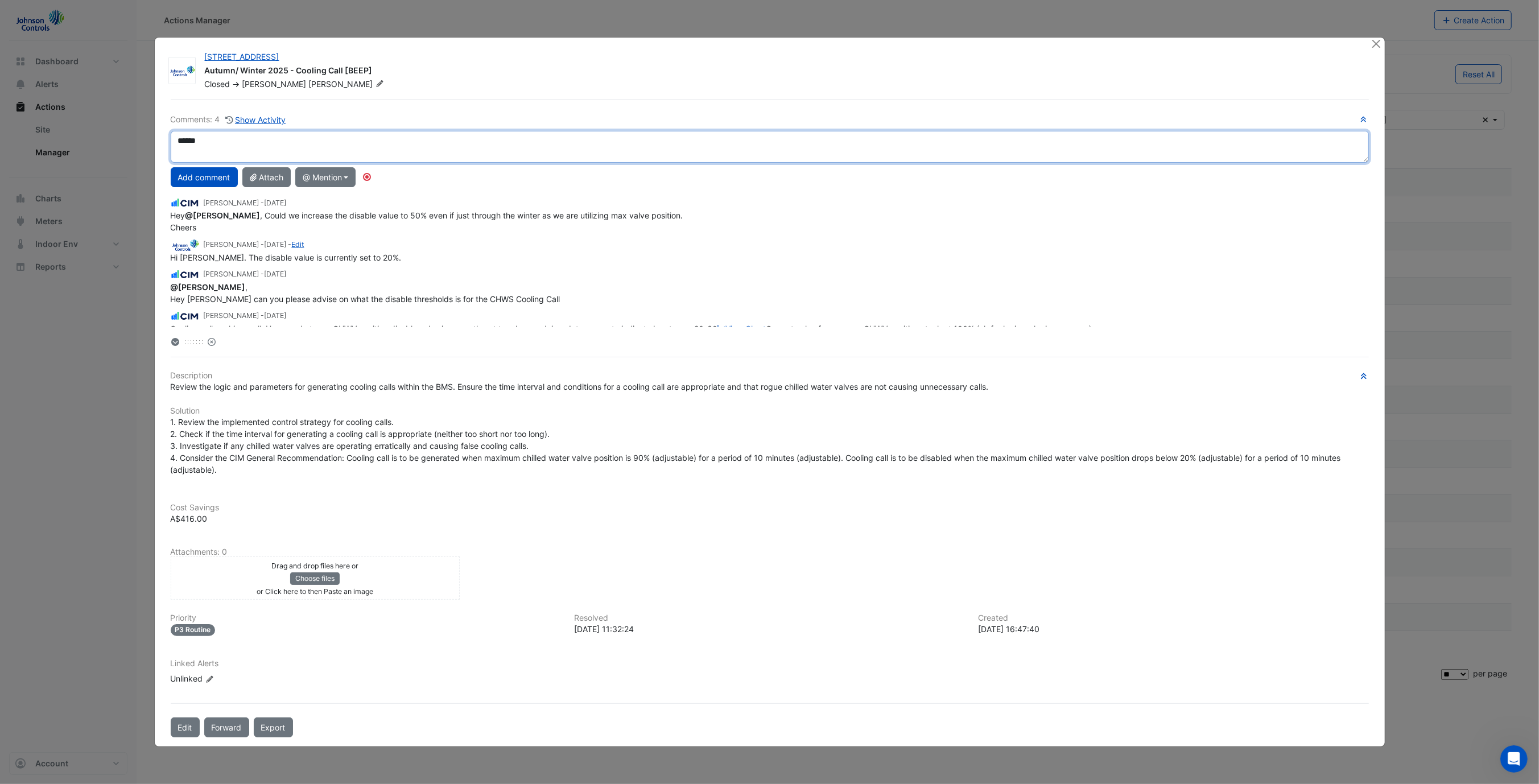
click at [245, 151] on textarea "*****" at bounding box center [770, 146] width 1198 height 32
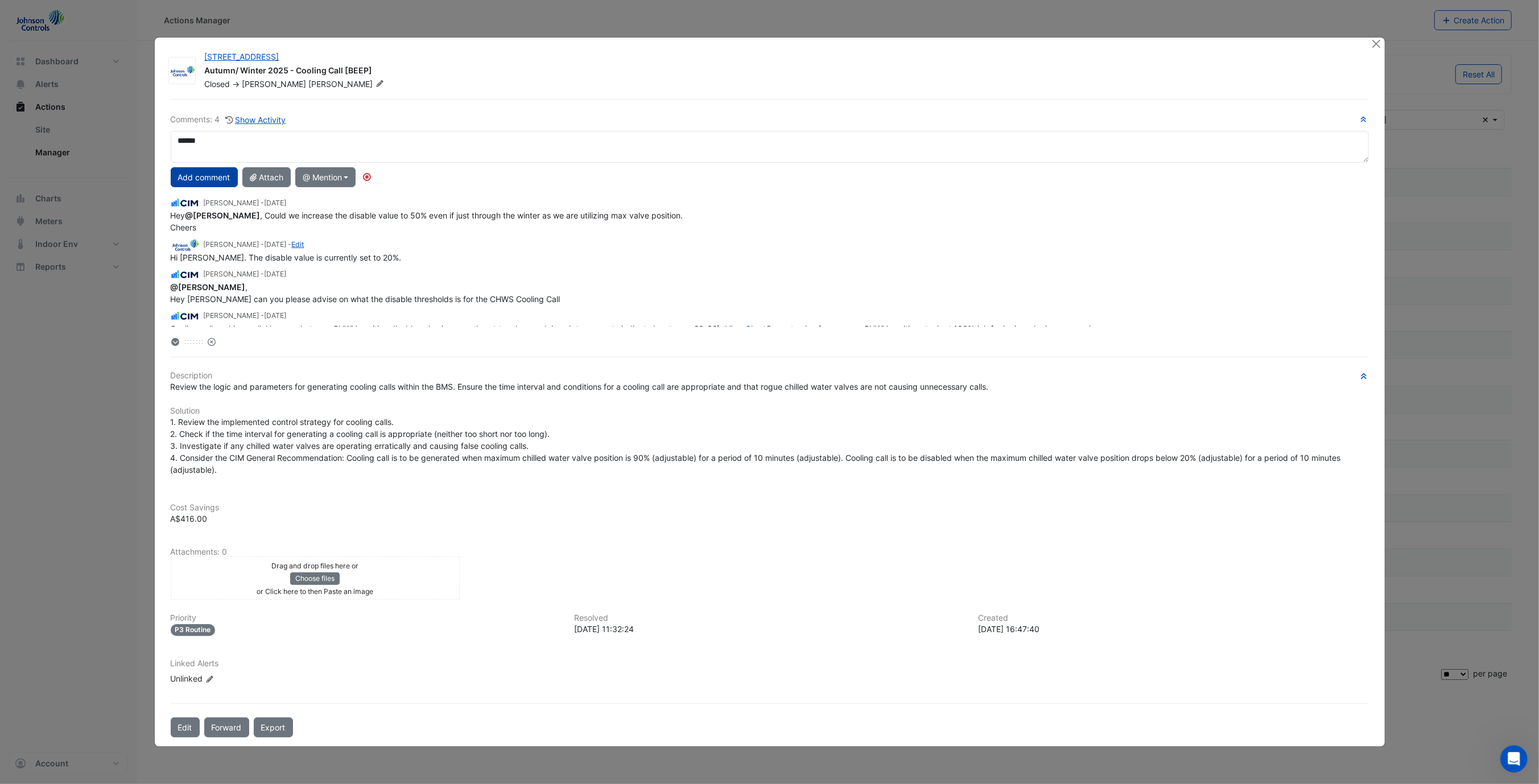
click at [220, 178] on button "Add comment" at bounding box center [204, 177] width 68 height 20
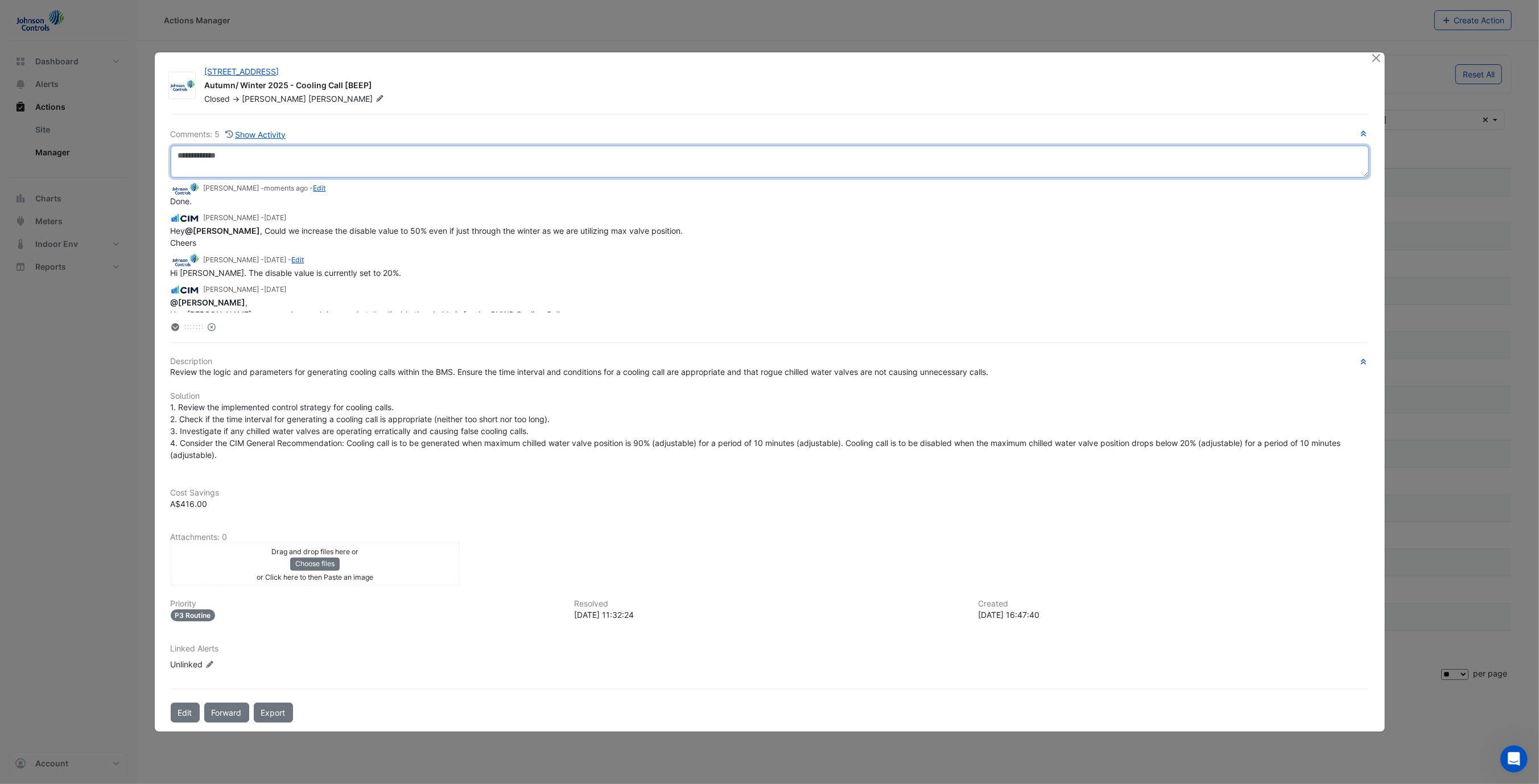
click at [858, 155] on textarea at bounding box center [770, 161] width 1198 height 32
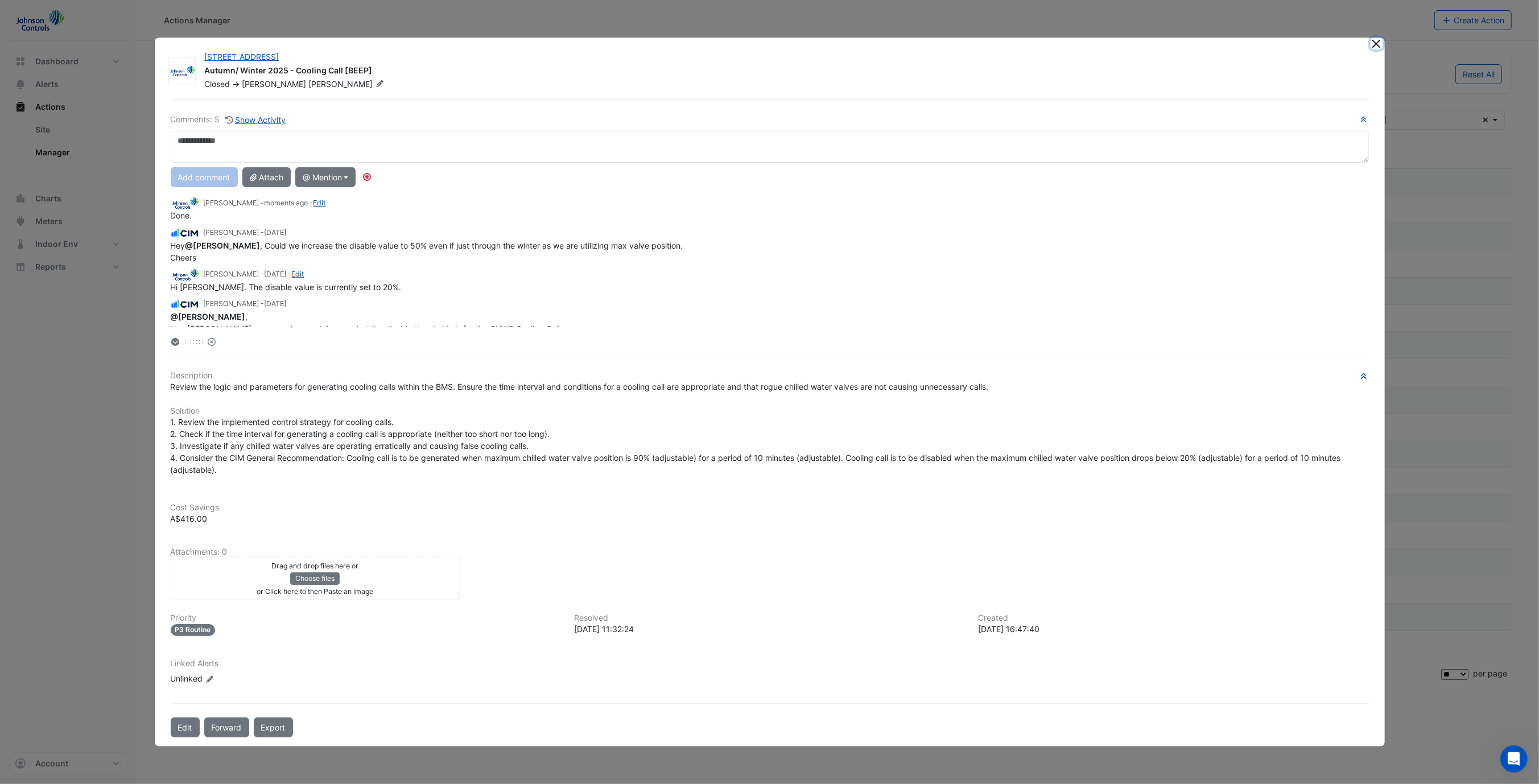
click at [1372, 45] on button "Close" at bounding box center [1377, 44] width 12 height 12
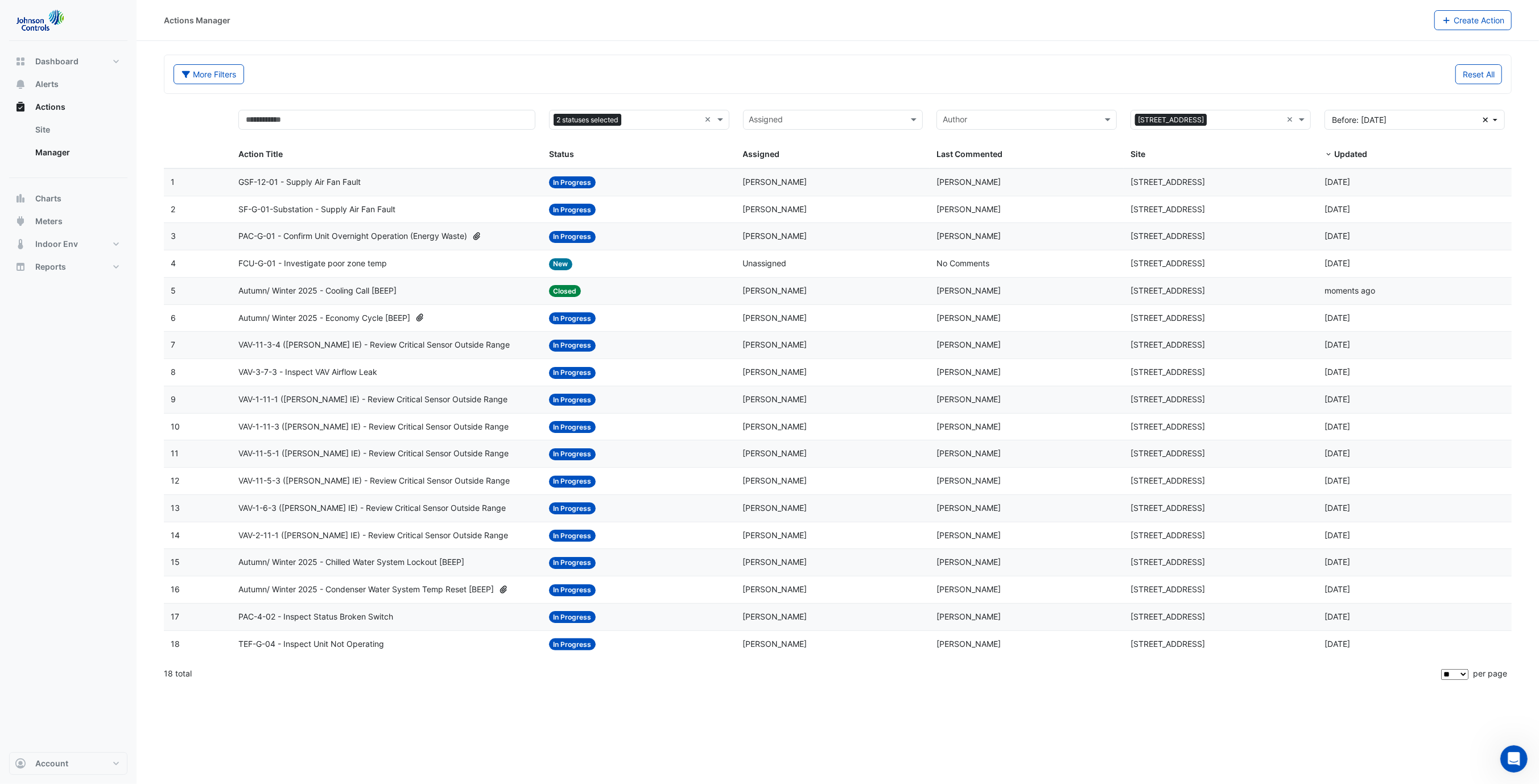
click at [342, 319] on span "Autumn/ Winter 2025 - Economy Cycle [BEEP]" at bounding box center [324, 318] width 172 height 13
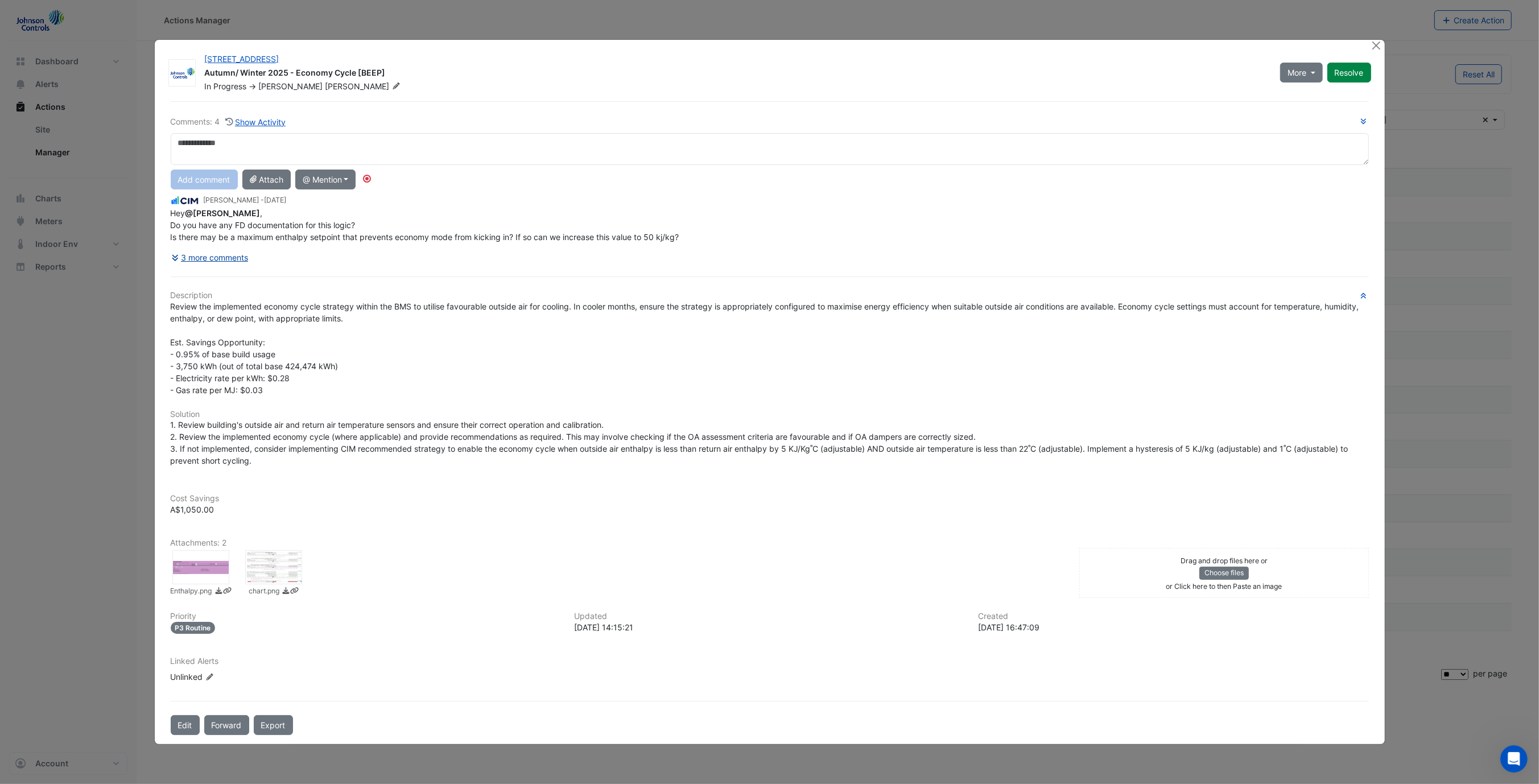
click at [203, 253] on button "3 more comments" at bounding box center [210, 256] width 79 height 20
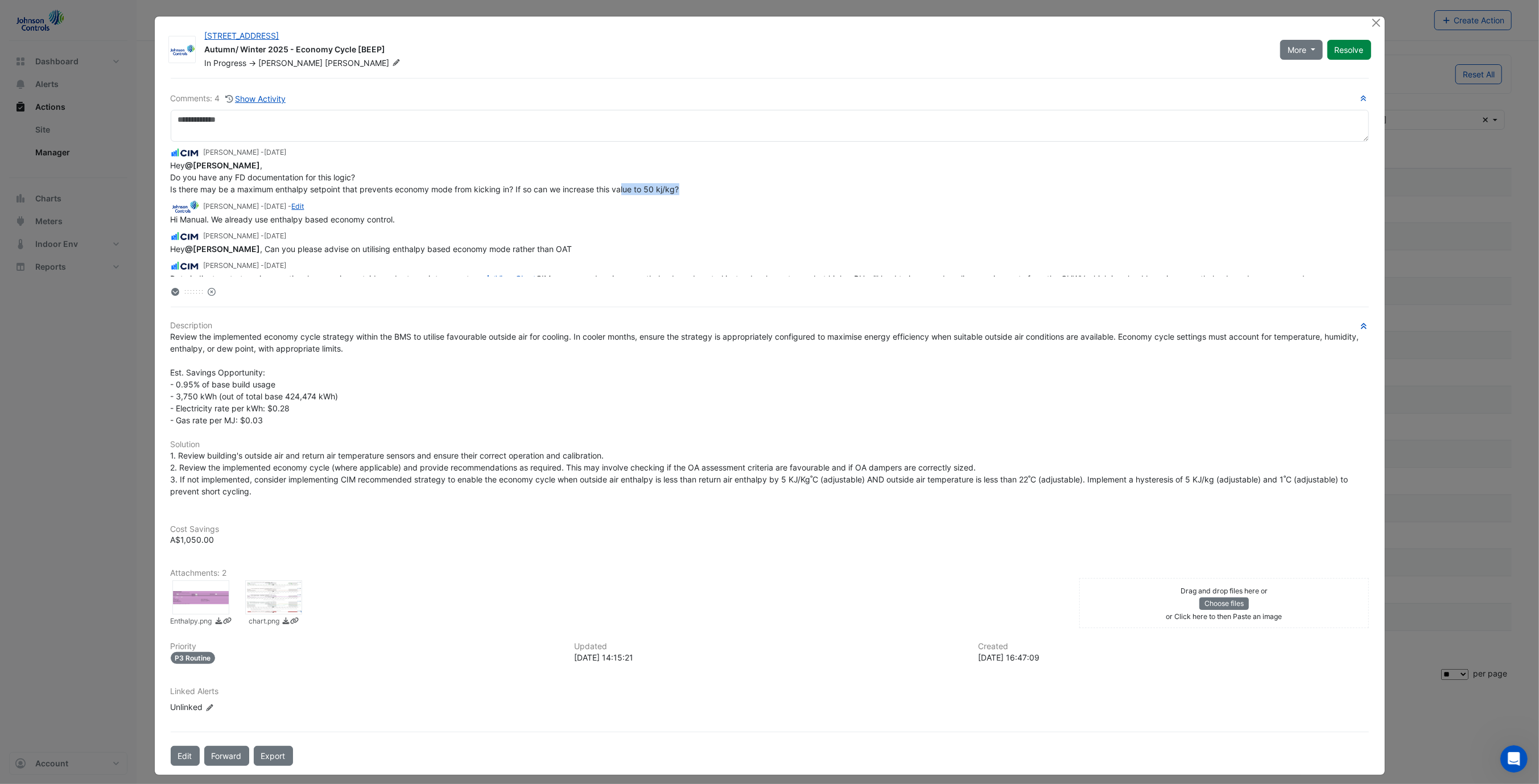
drag, startPoint x: 679, startPoint y: 185, endPoint x: 617, endPoint y: 190, distance: 62.2
click at [617, 190] on div "Hey @Mike ladewig , Do you have any FD documentation for this logic? Is there m…" at bounding box center [770, 177] width 1198 height 36
click at [631, 235] on div "Manuel Margelis - 2 months and 22 days ago" at bounding box center [770, 236] width 1198 height 13
drag, startPoint x: 163, startPoint y: 187, endPoint x: 727, endPoint y: 187, distance: 564.0
click at [725, 187] on div "Comments: 4 Show Activity Manuel Margelis - 2 months and 11 days ago Hey @Mike …" at bounding box center [770, 421] width 1212 height 687
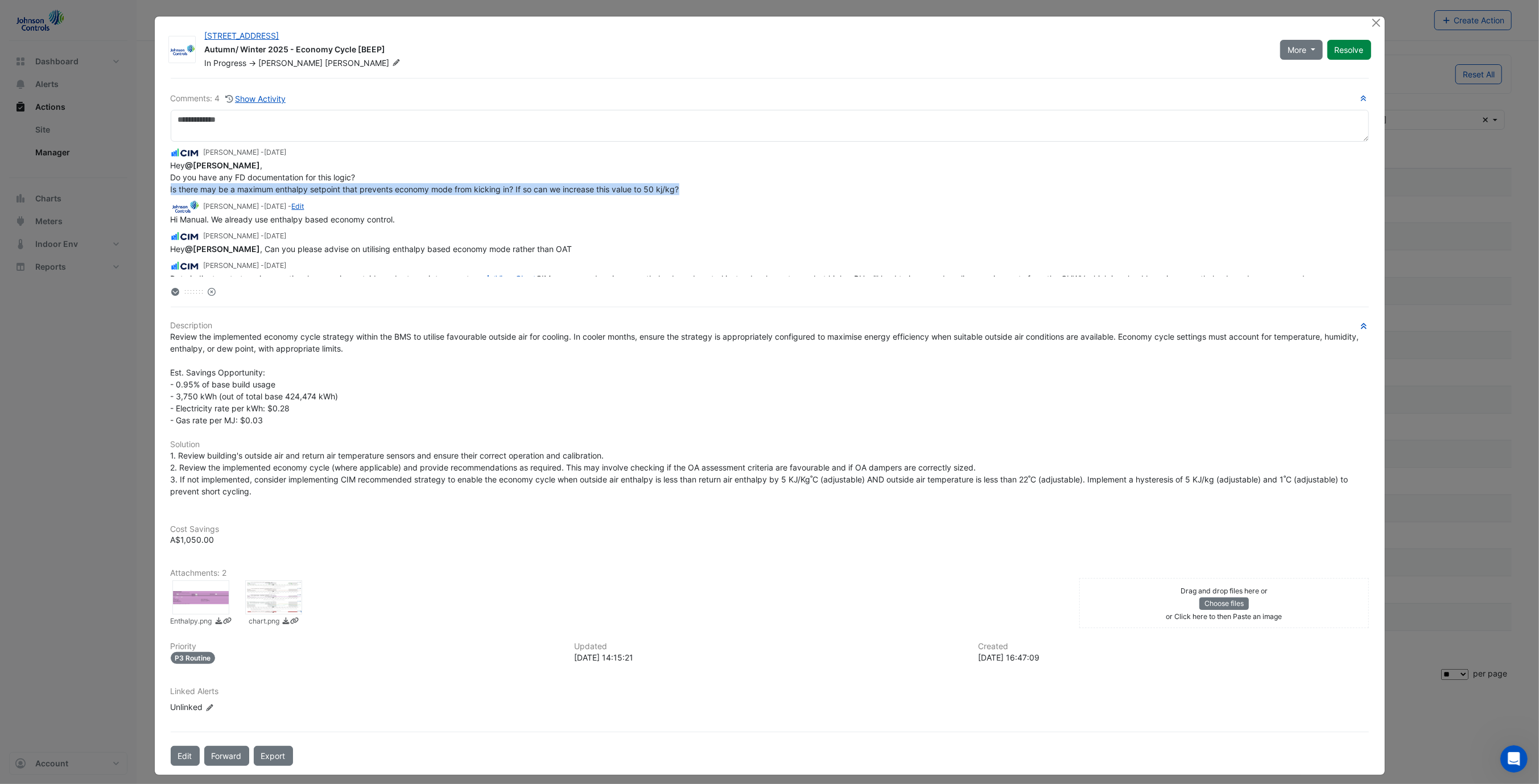
click at [727, 187] on div "Hey @Mike ladewig , Do you have any FD documentation for this logic? Is there m…" at bounding box center [770, 177] width 1198 height 36
drag, startPoint x: 705, startPoint y: 195, endPoint x: 167, endPoint y: 180, distance: 538.2
click at [171, 180] on div "Manuel Margelis - 2 months and 11 days ago Hey @Mike ladewig , Do you have any …" at bounding box center [770, 209] width 1198 height 135
click at [171, 180] on span "Hey @Mike ladewig , Do you have any FD documentation for this logic? Is there m…" at bounding box center [425, 177] width 509 height 33
drag, startPoint x: 167, startPoint y: 180, endPoint x: 759, endPoint y: 196, distance: 592.2
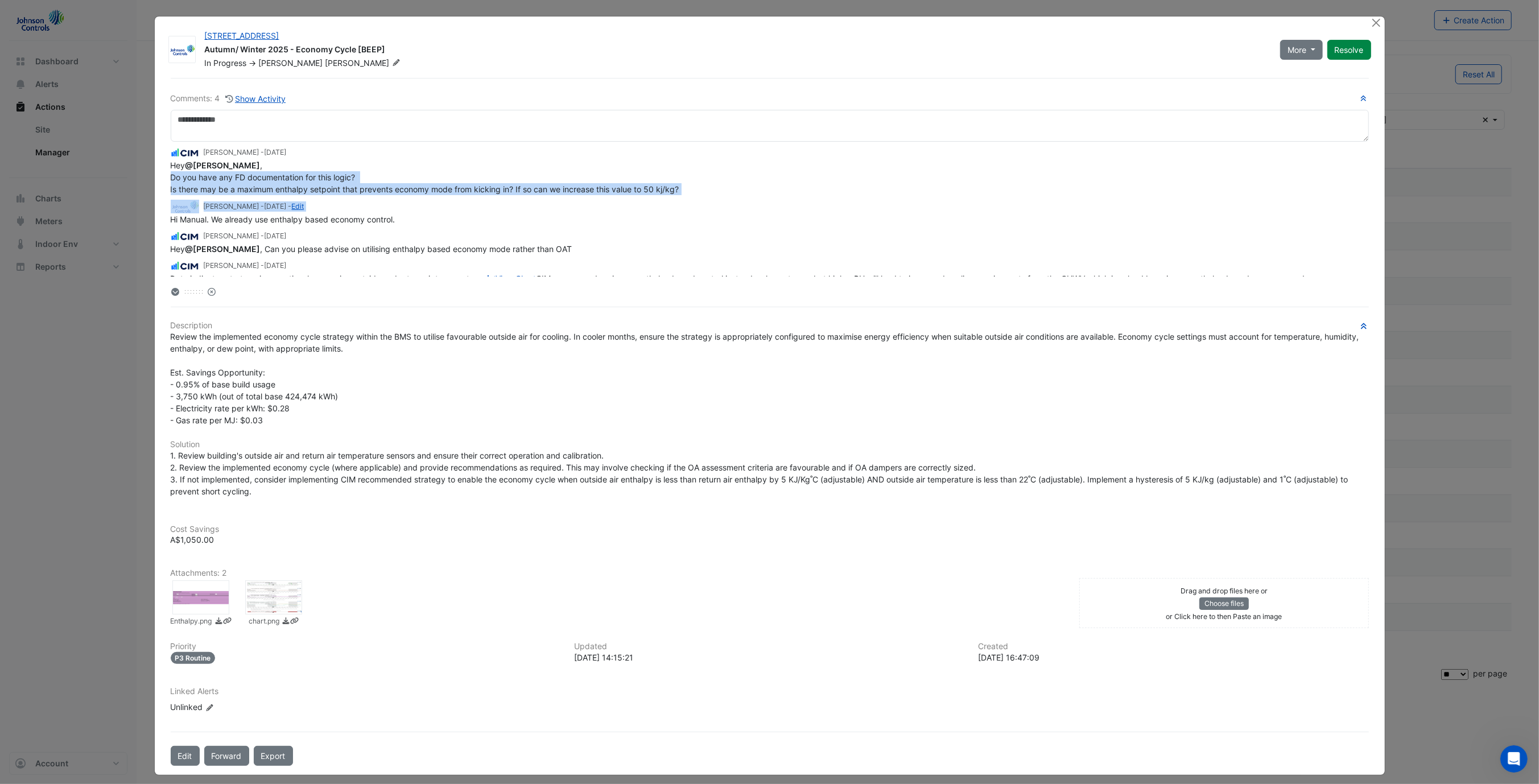
click at [759, 196] on div "Manuel Margelis - 2 months and 11 days ago Hey @Mike ladewig , Do you have any …" at bounding box center [770, 209] width 1198 height 135
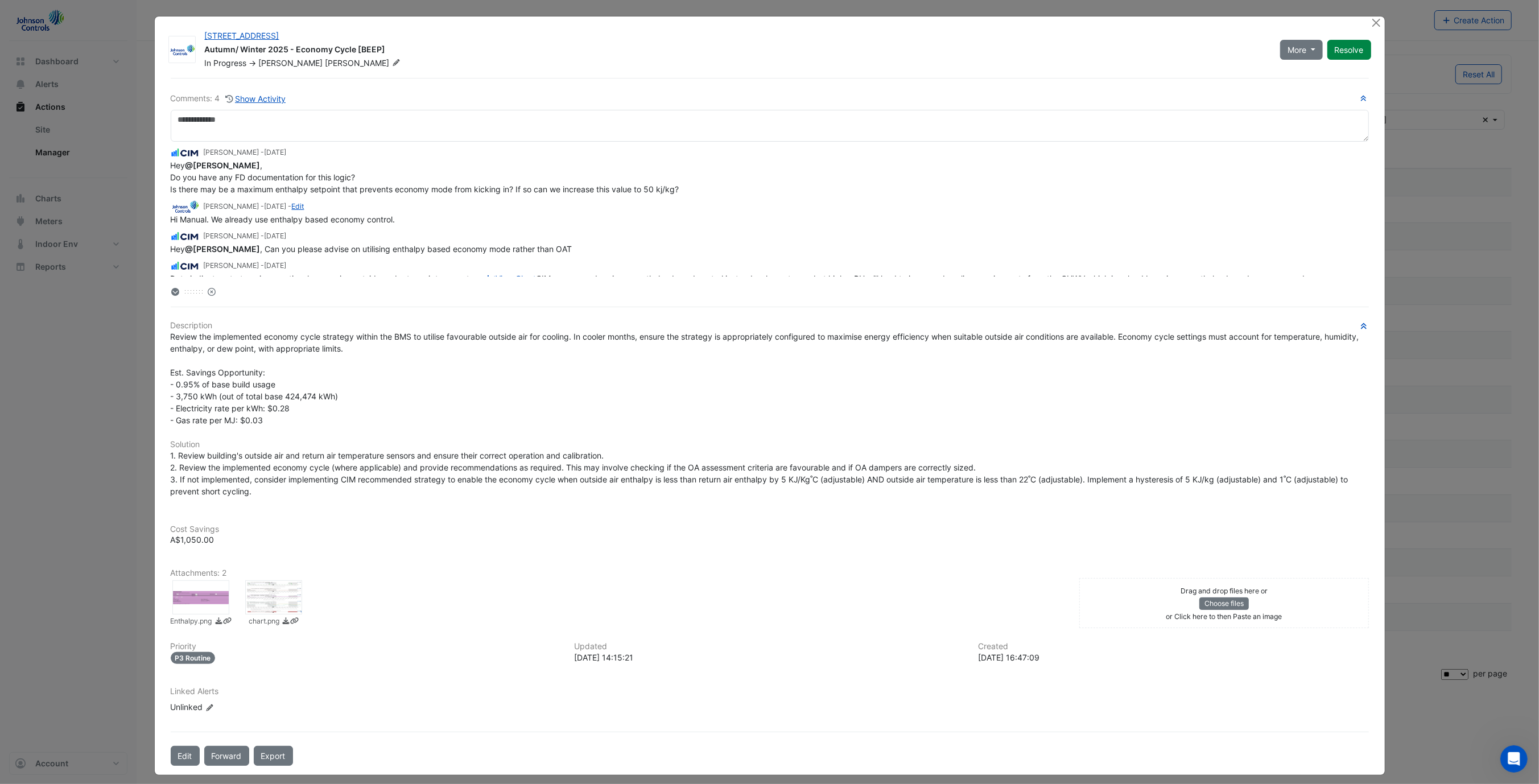
click at [203, 594] on div at bounding box center [201, 598] width 57 height 34
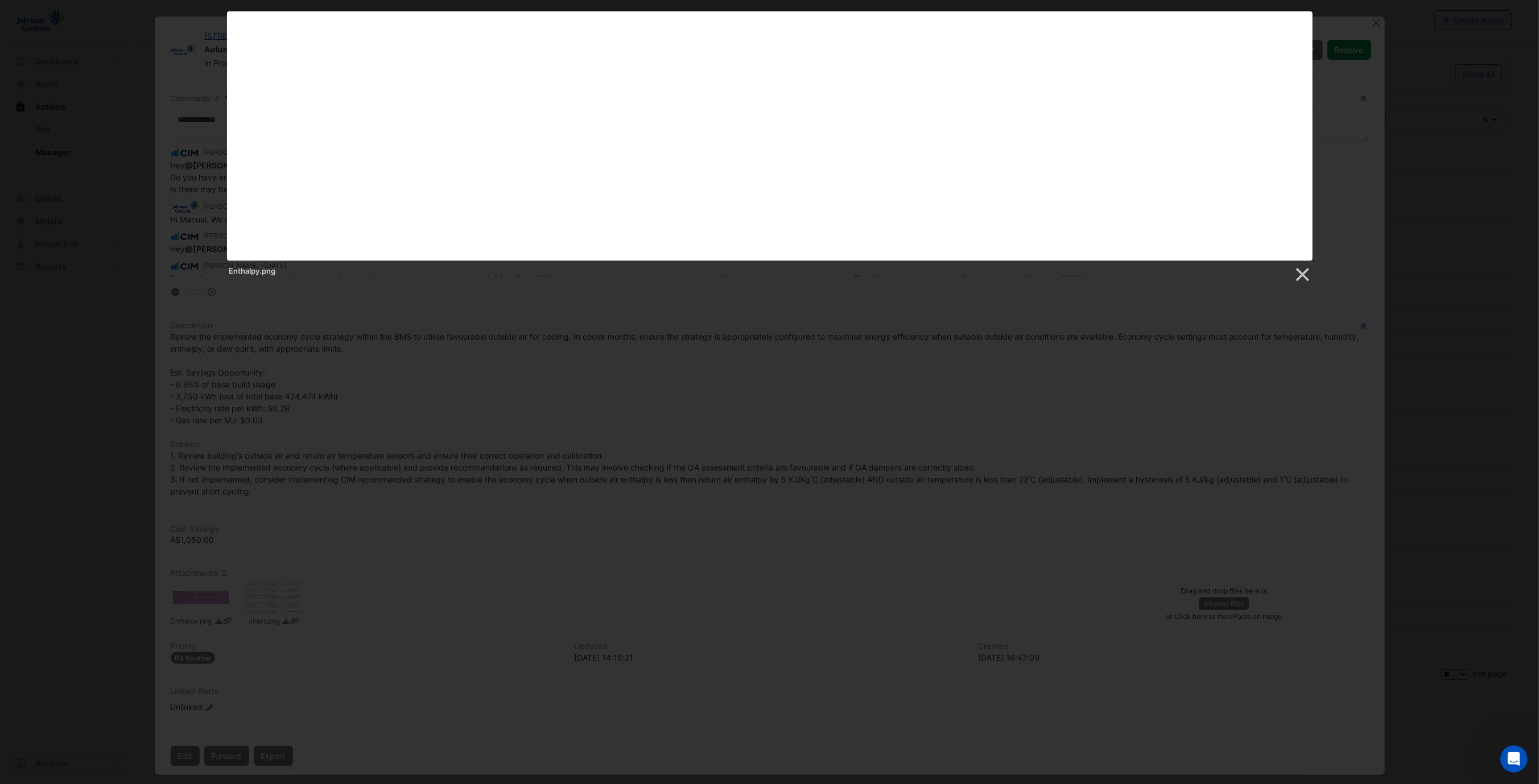
drag, startPoint x: 404, startPoint y: 455, endPoint x: 417, endPoint y: 446, distance: 15.8
click at [409, 453] on div at bounding box center [770, 475] width 1539 height 949
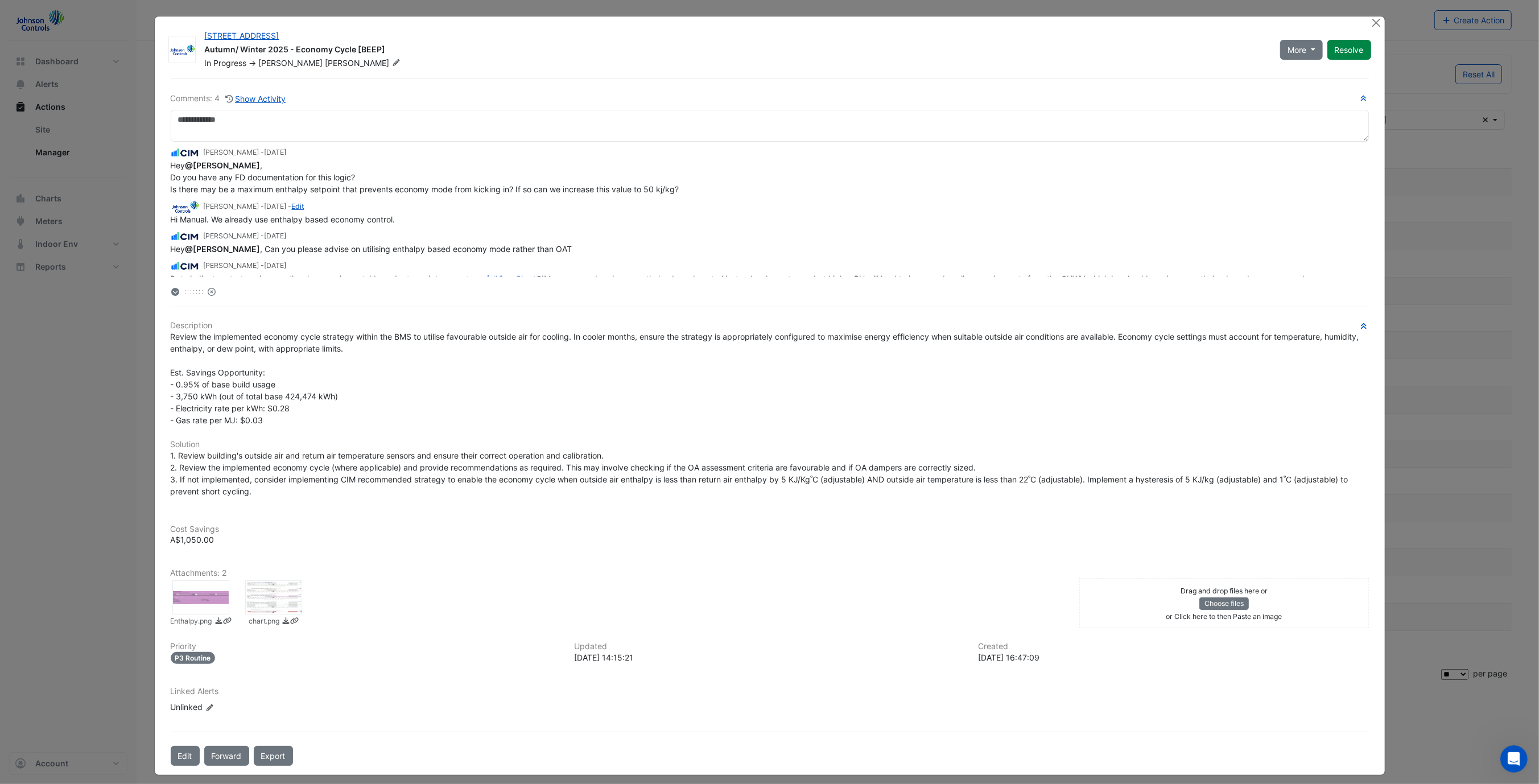
click at [280, 586] on div at bounding box center [274, 598] width 57 height 34
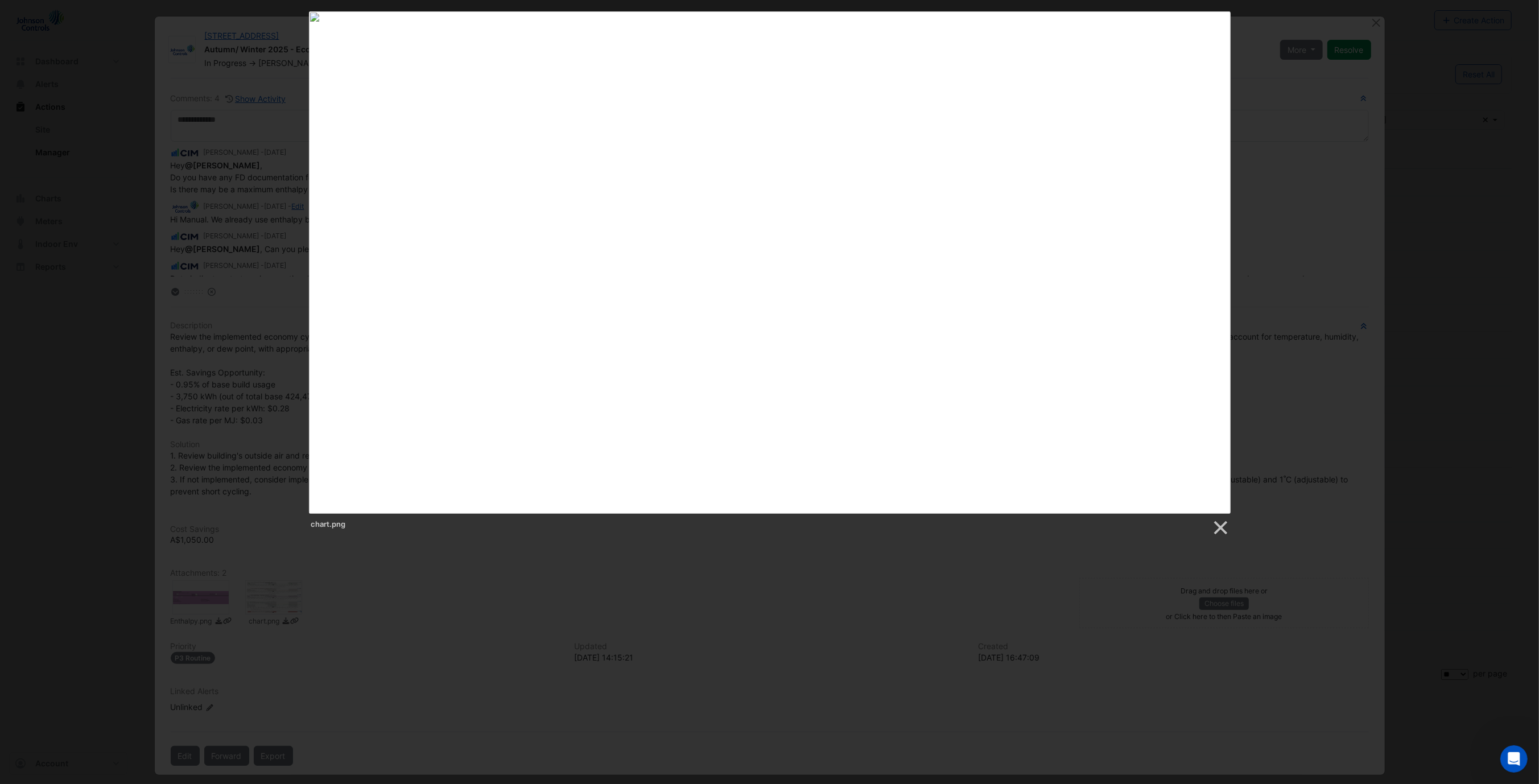
click at [1289, 716] on div at bounding box center [770, 475] width 1539 height 949
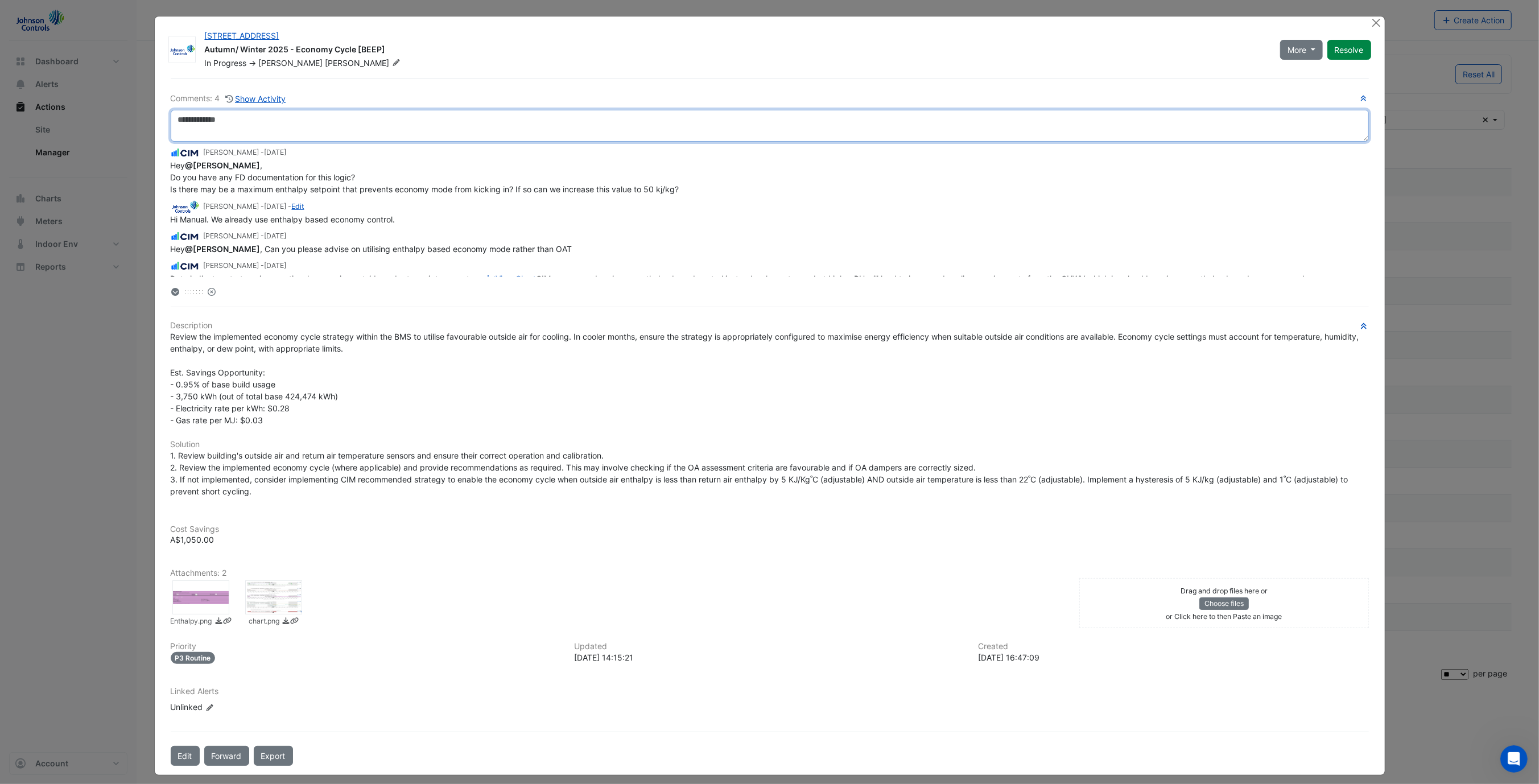
click at [595, 122] on textarea at bounding box center [770, 125] width 1198 height 32
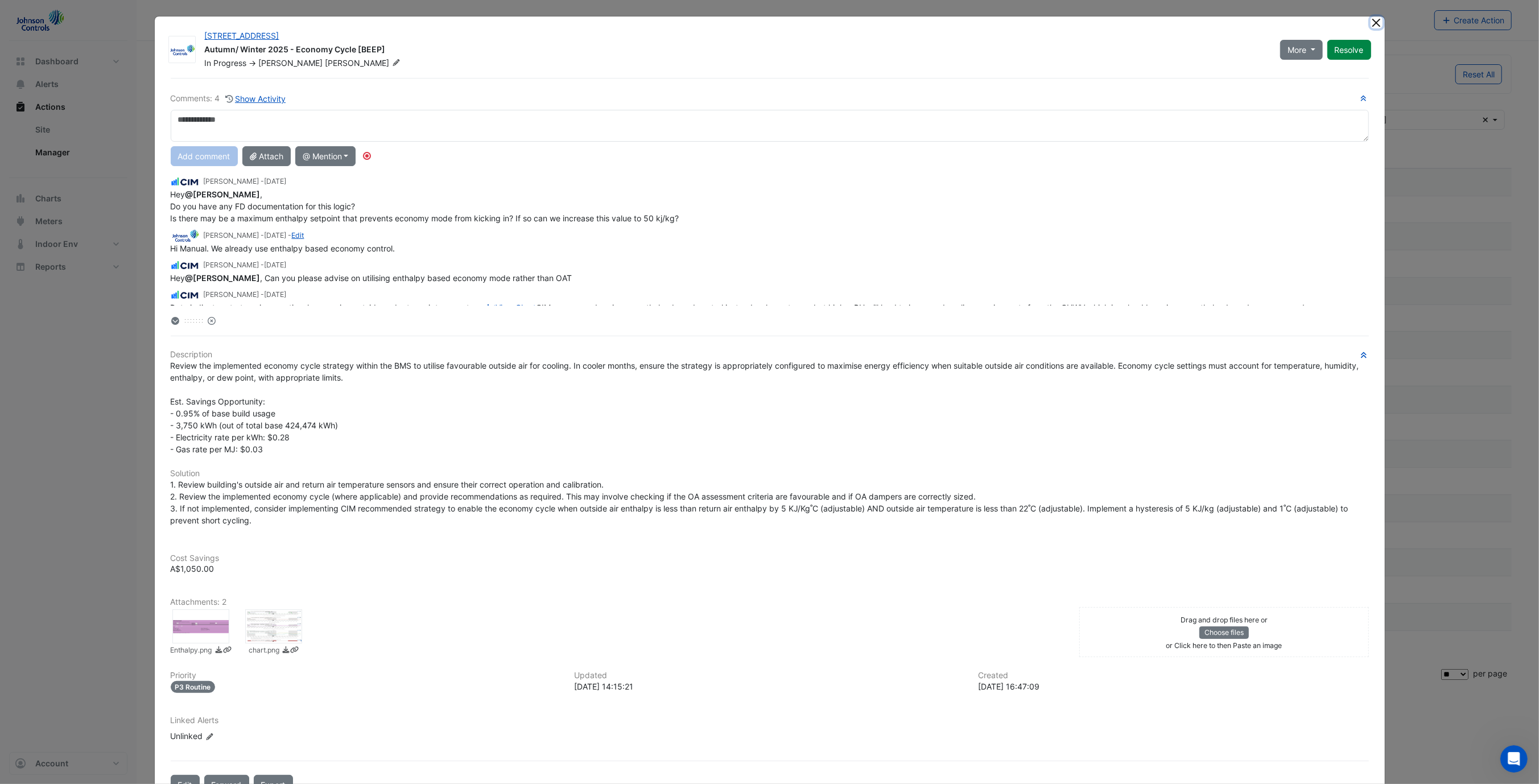
click at [1373, 19] on button "Close" at bounding box center [1377, 22] width 12 height 12
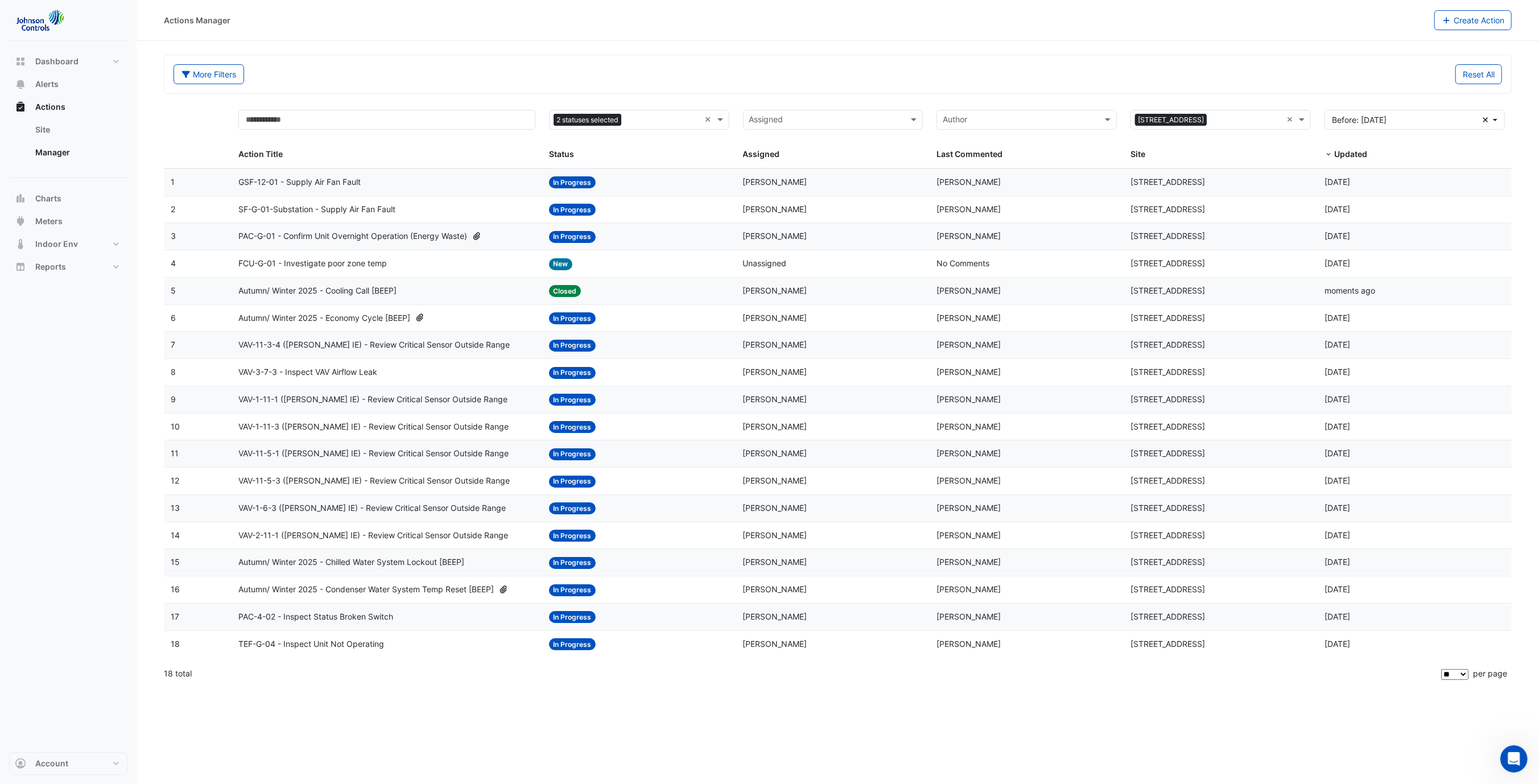
click at [404, 345] on span "VAV-11-3-4 (NABERS IE) - Review Critical Sensor Outside Range" at bounding box center [374, 345] width 271 height 13
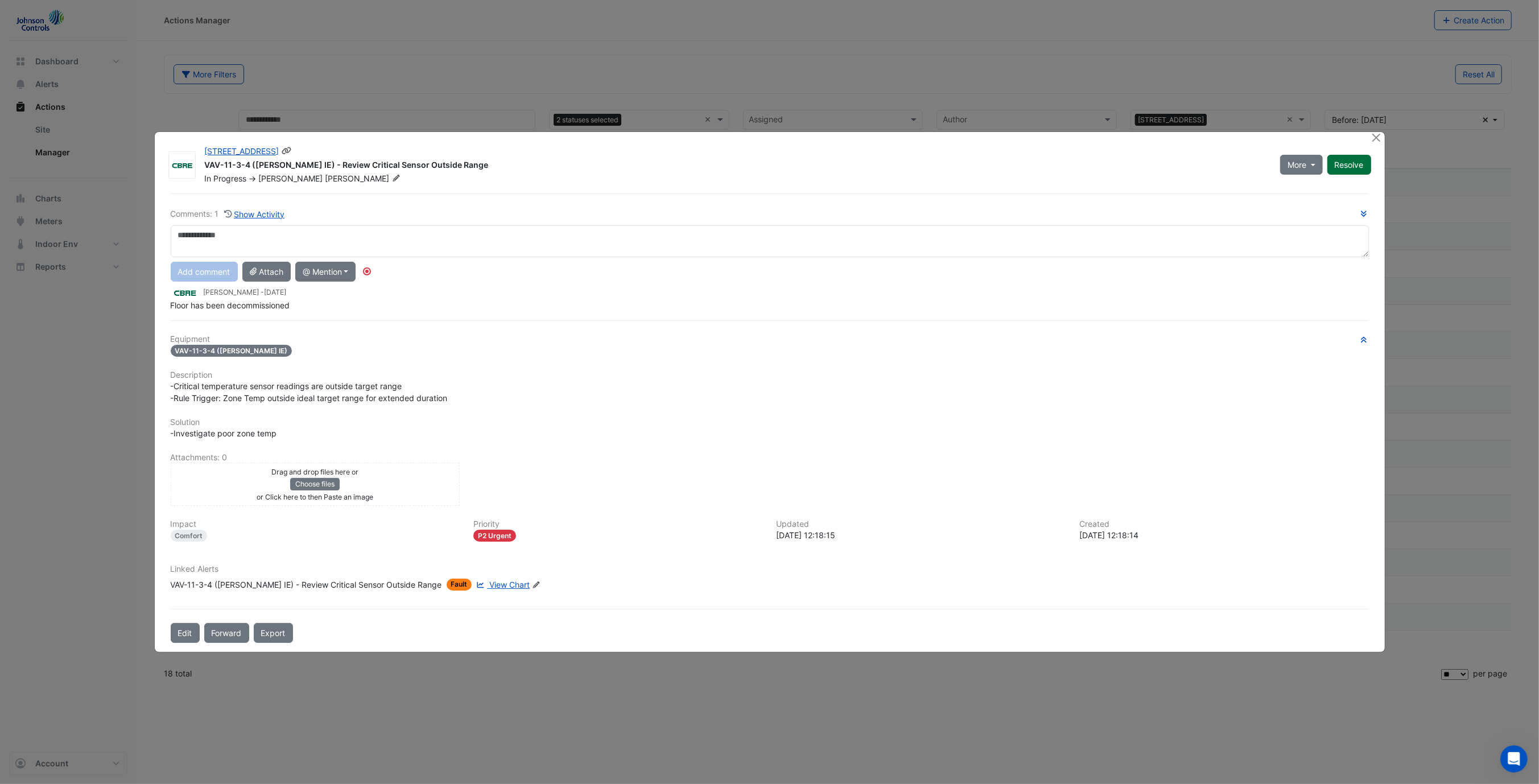
click at [1341, 169] on button "Resolve" at bounding box center [1348, 164] width 44 height 20
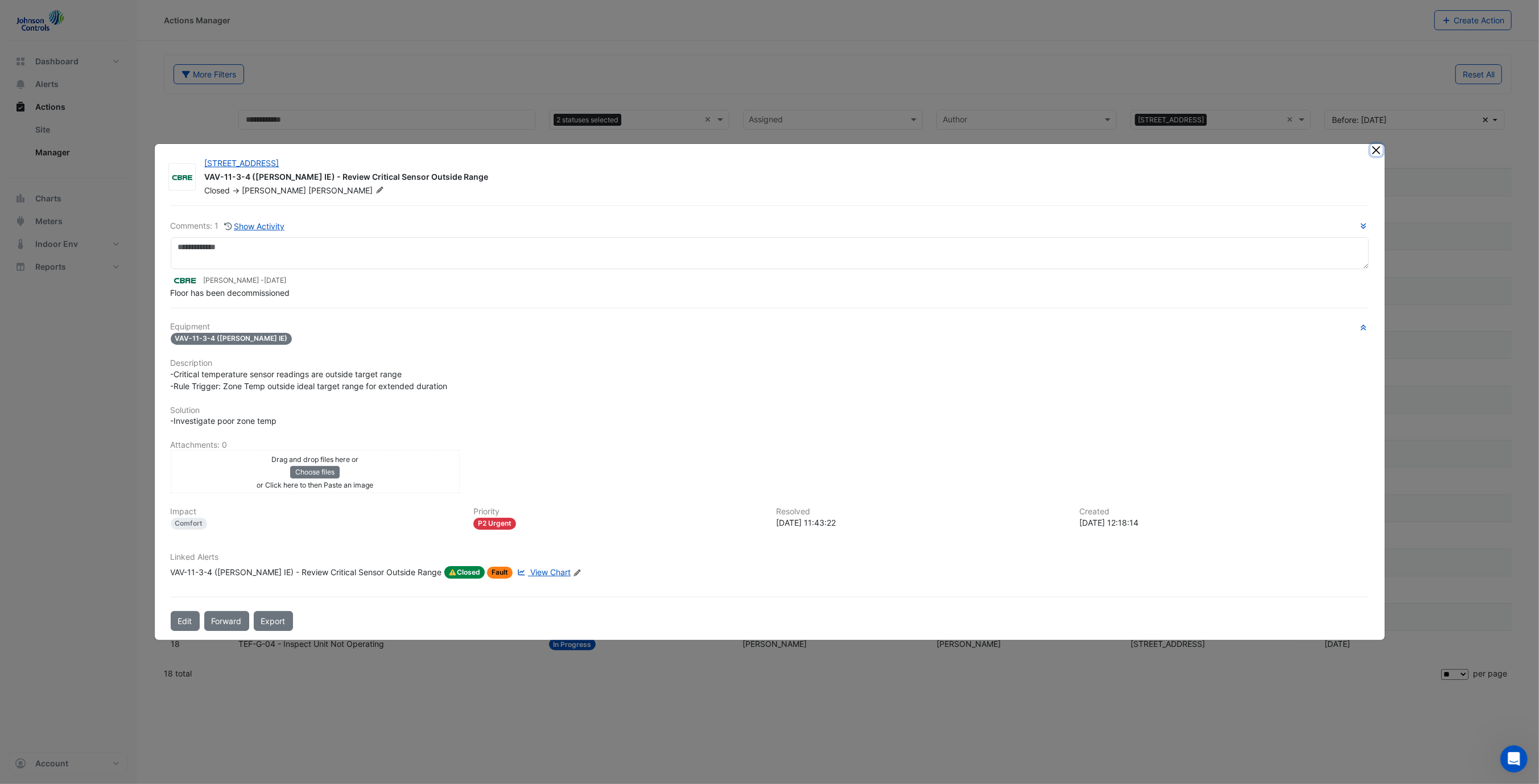
click at [1381, 150] on button "Close" at bounding box center [1377, 150] width 12 height 12
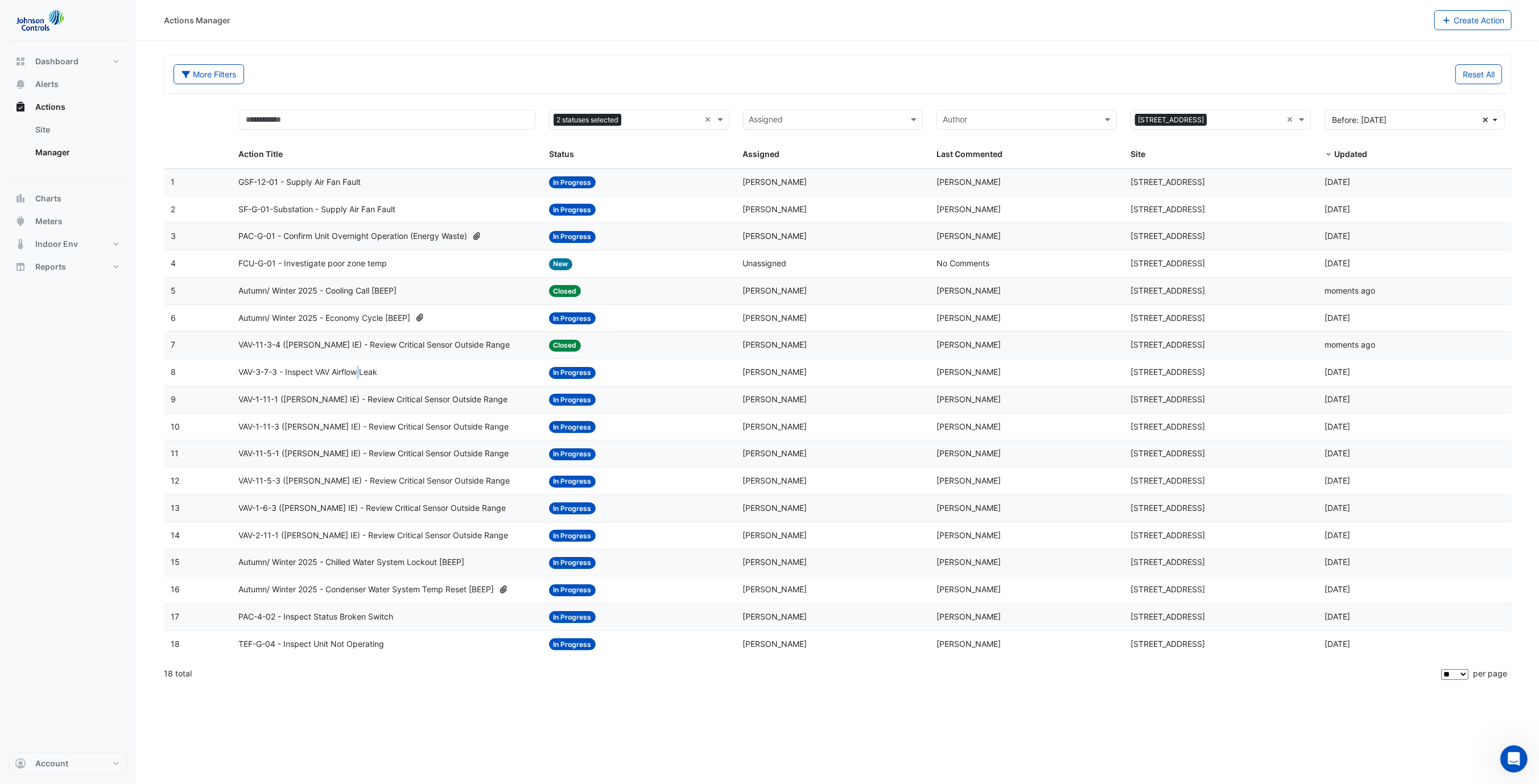
click at [363, 371] on span "VAV-3-7-3 - Inspect VAV Airflow Leak" at bounding box center [308, 372] width 139 height 13
click at [338, 368] on span "VAV-3-7-3 - Inspect VAV Airflow Leak" at bounding box center [308, 372] width 139 height 13
click at [401, 397] on span "VAV-1-11-1 (NABERS IE) - Review Critical Sensor Outside Range" at bounding box center [373, 399] width 269 height 13
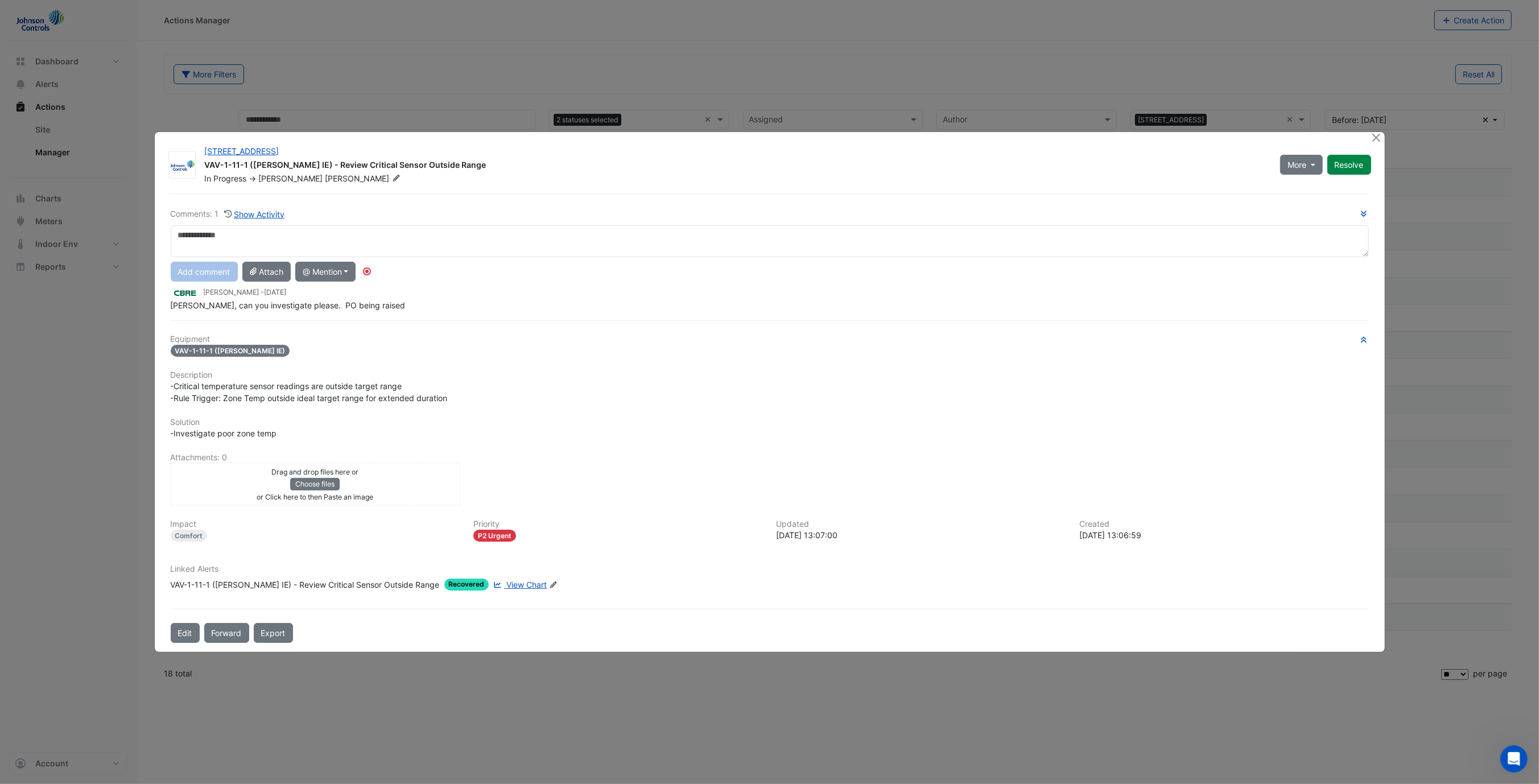
click at [506, 584] on span "View Chart" at bounding box center [526, 584] width 40 height 9
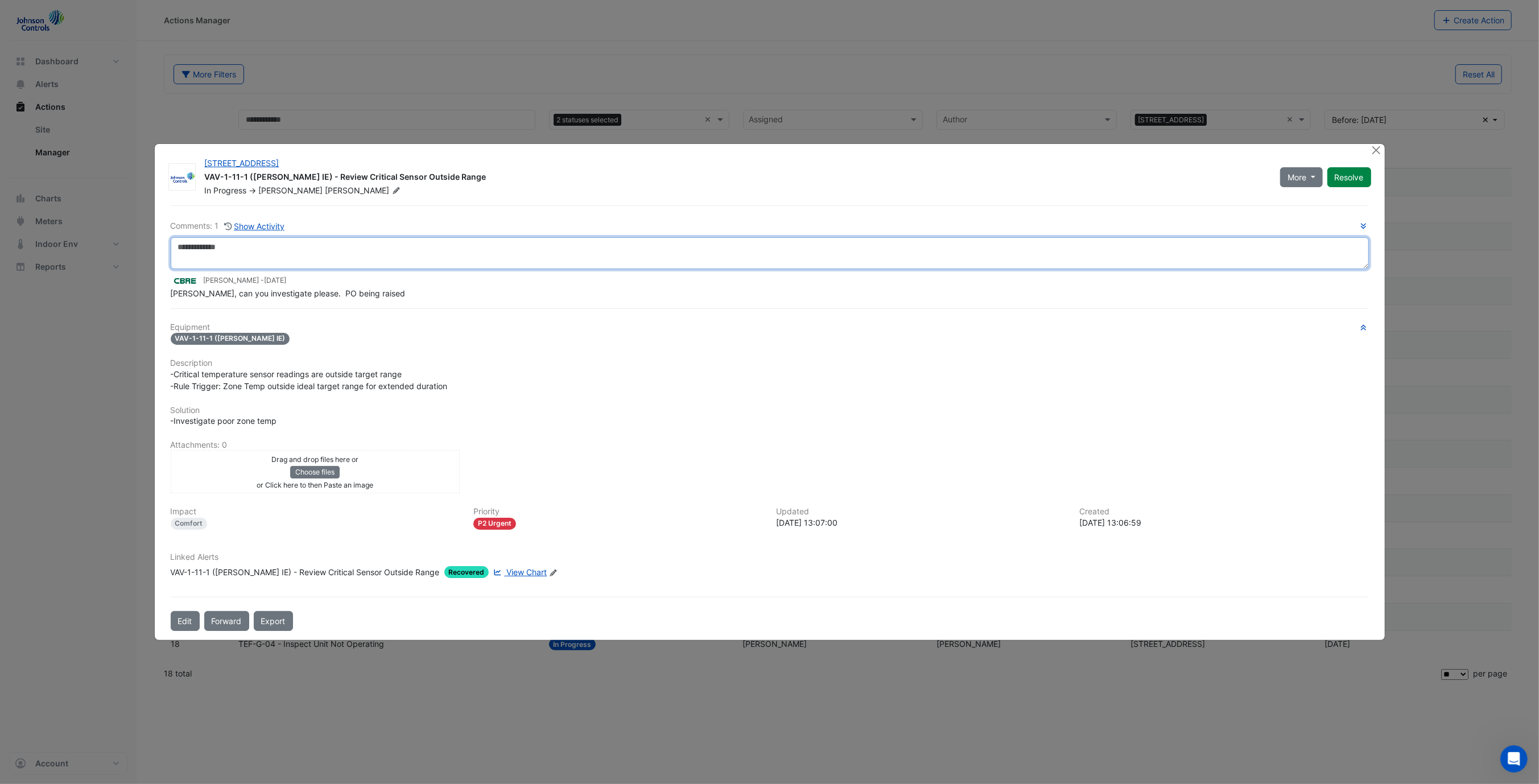
click at [276, 251] on textarea at bounding box center [770, 252] width 1198 height 32
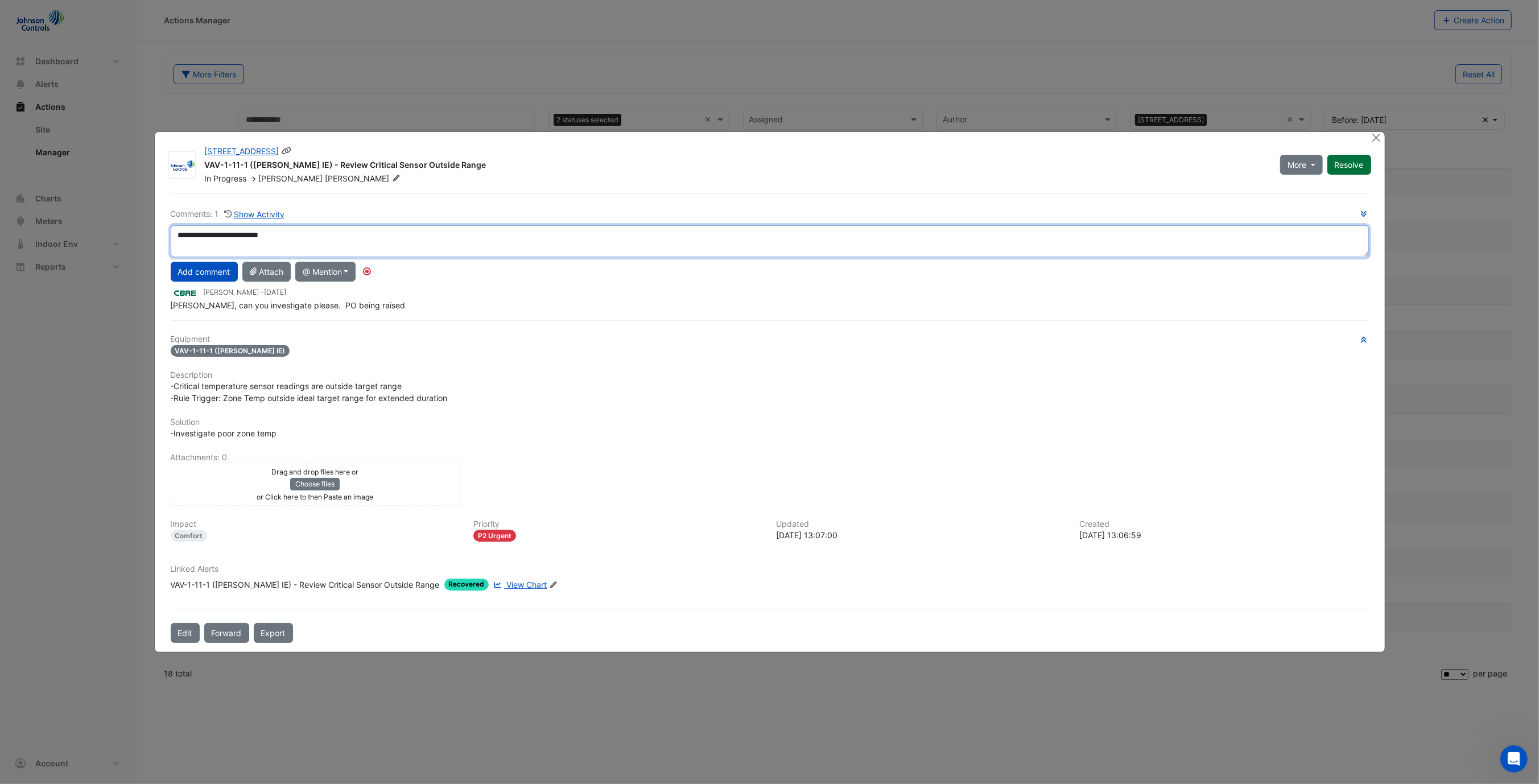
type textarea "**********"
click at [1353, 171] on button "Resolve" at bounding box center [1348, 164] width 44 height 20
click at [188, 265] on button "Add comment" at bounding box center [204, 271] width 68 height 20
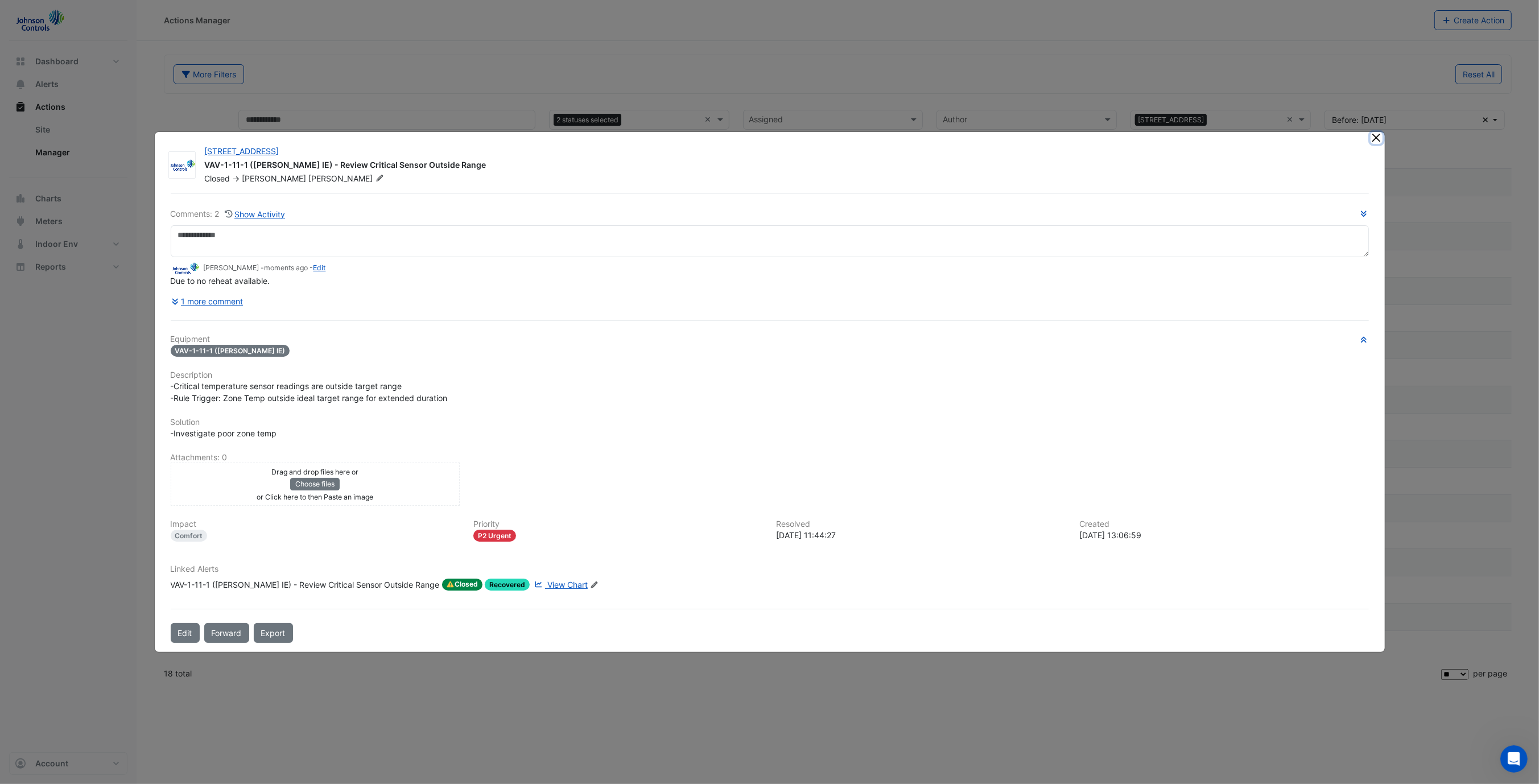
click at [1380, 139] on button "Close" at bounding box center [1377, 138] width 12 height 12
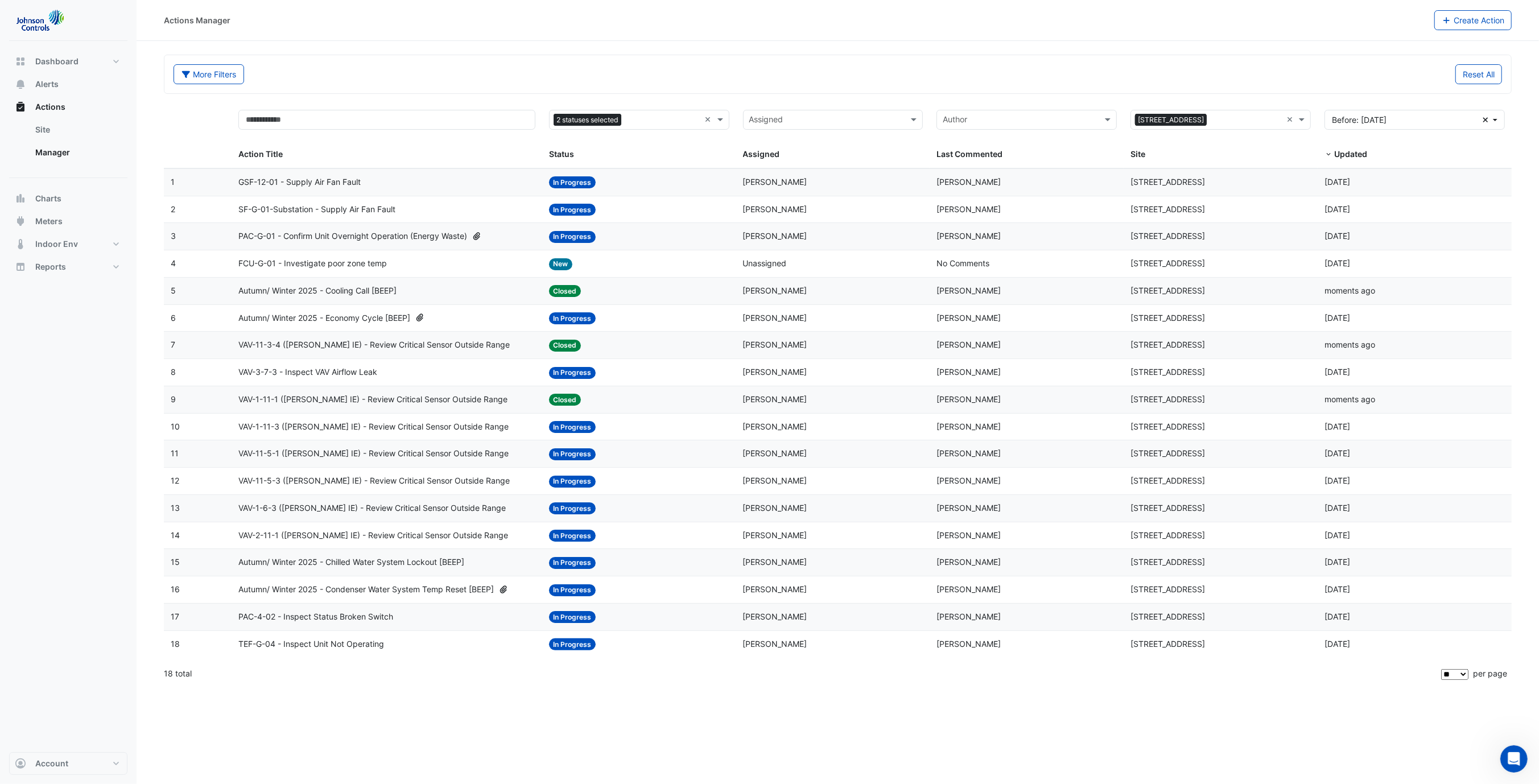
click at [360, 426] on span "VAV-1-11-3 (NABERS IE) - Review Critical Sensor Outside Range" at bounding box center [374, 427] width 270 height 13
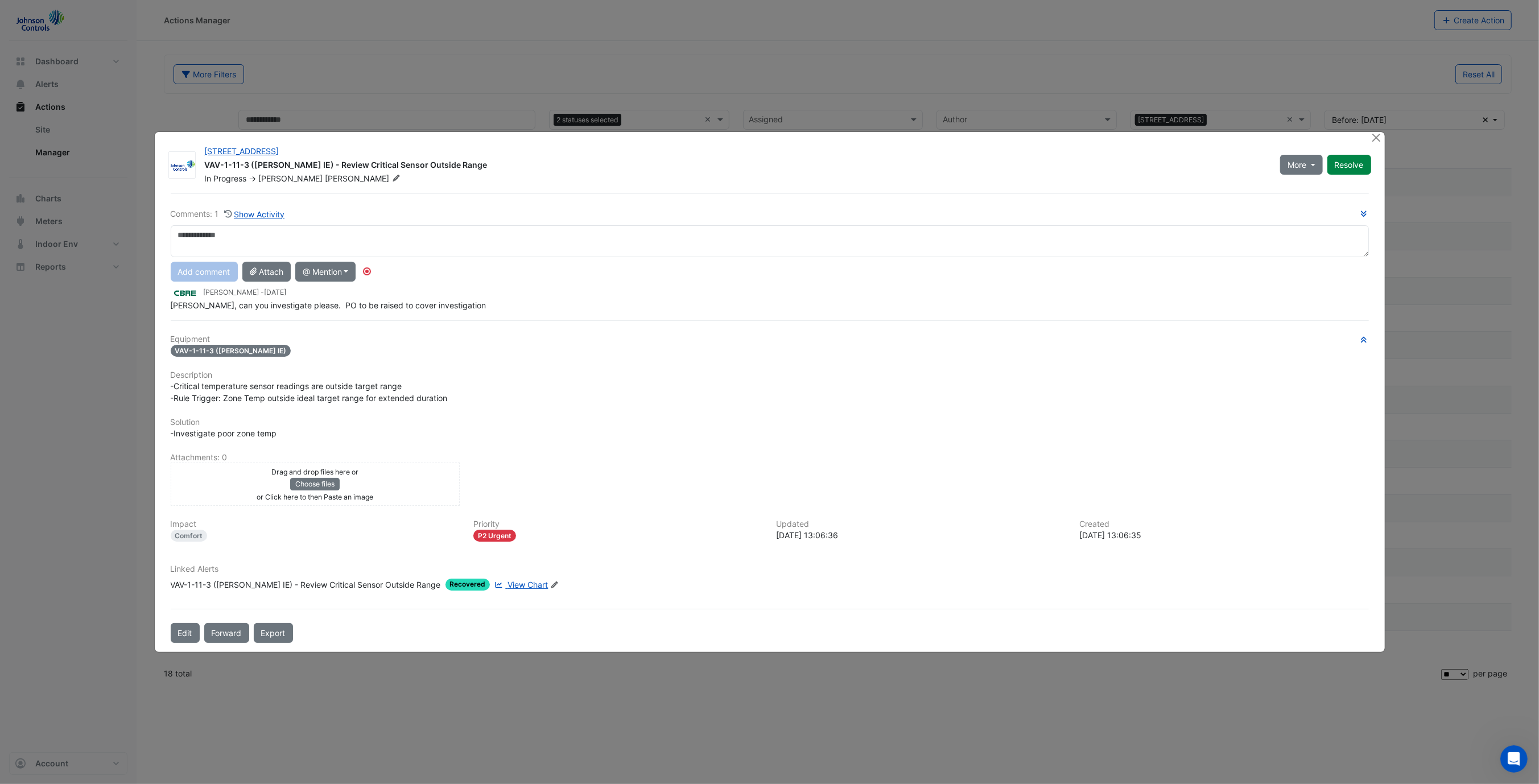
click at [508, 580] on span "View Chart" at bounding box center [528, 584] width 40 height 9
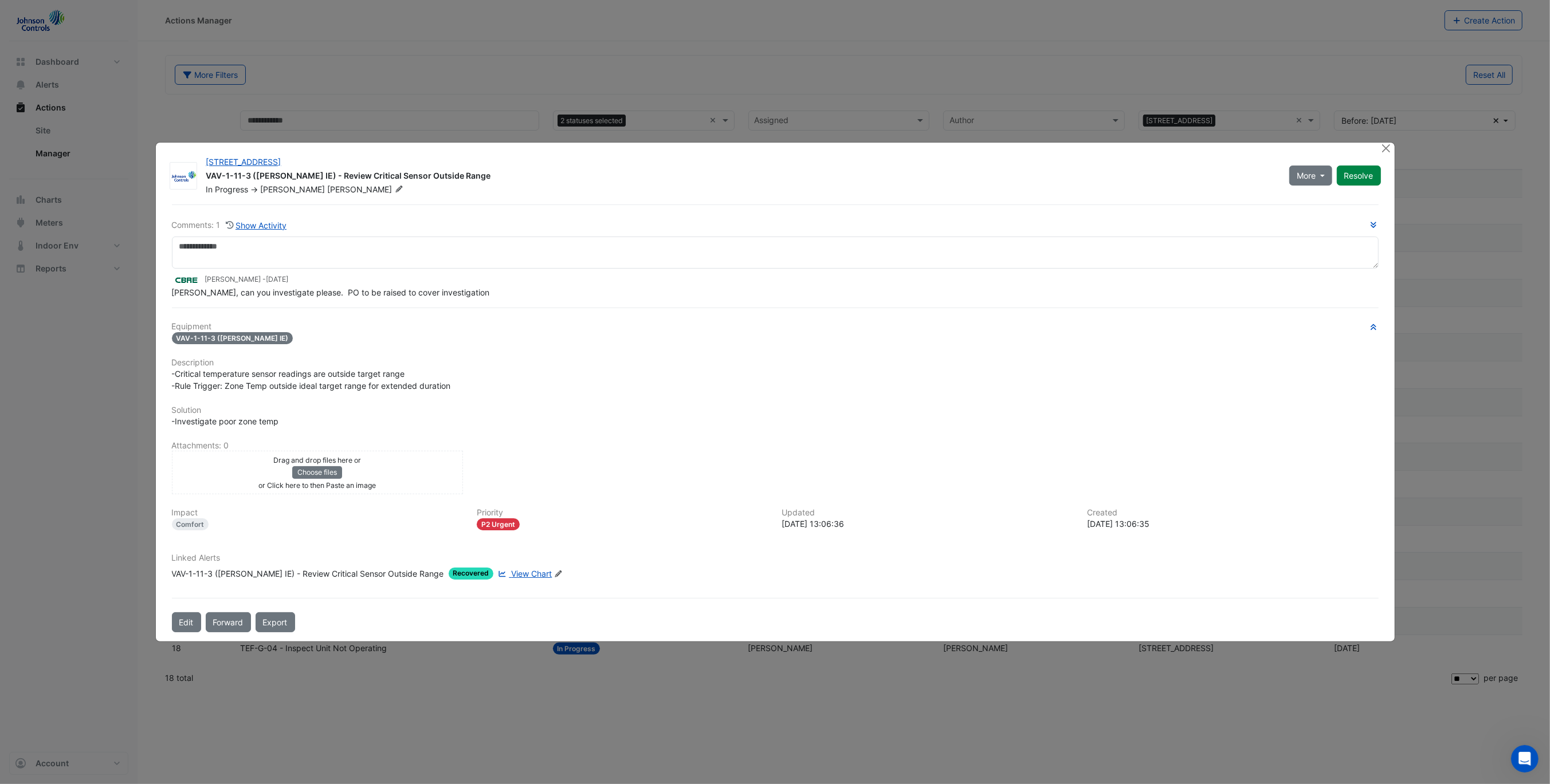
click at [512, 574] on span "View Chart" at bounding box center [531, 573] width 40 height 9
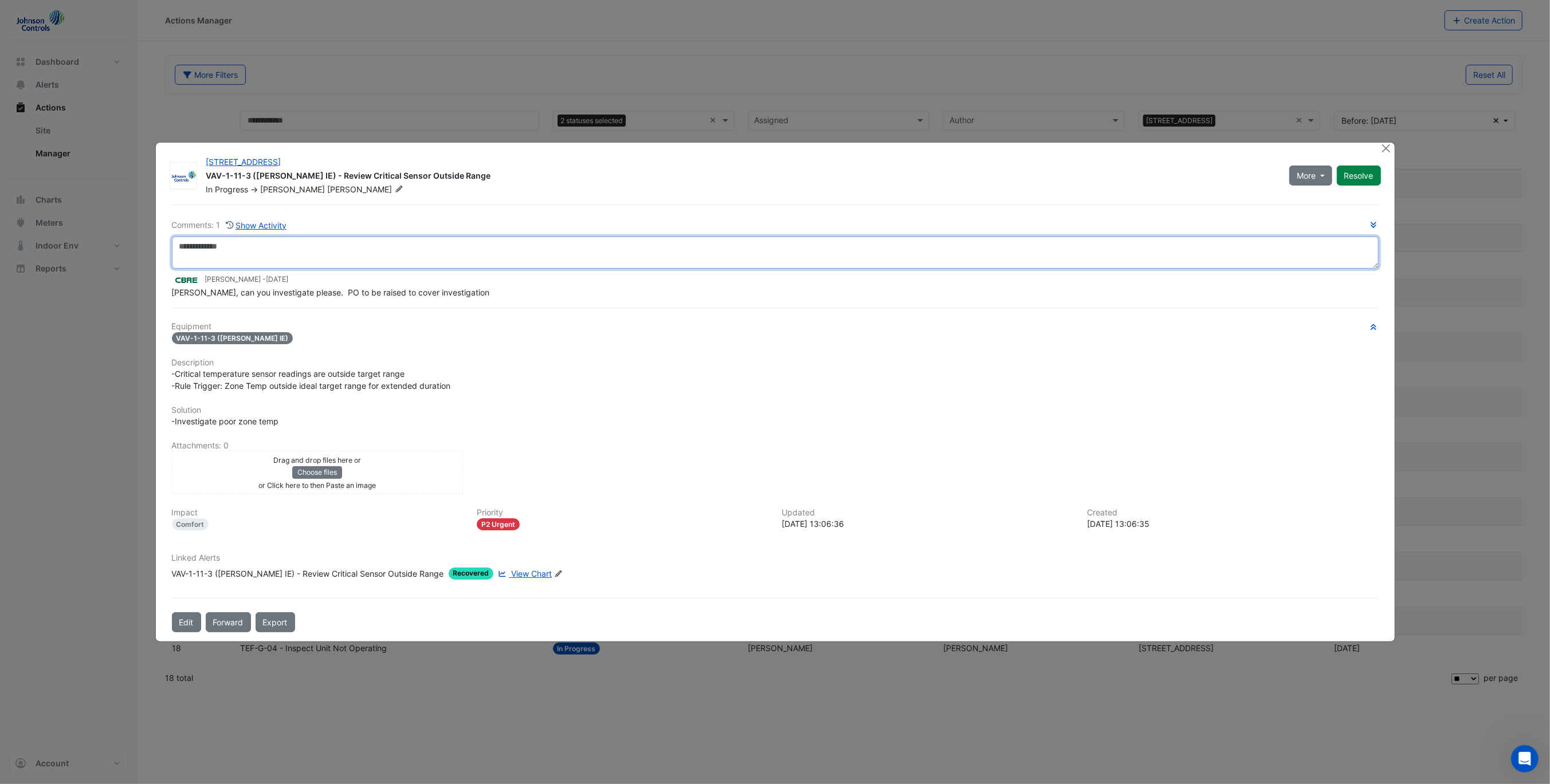
click at [414, 247] on textarea at bounding box center [775, 252] width 1206 height 32
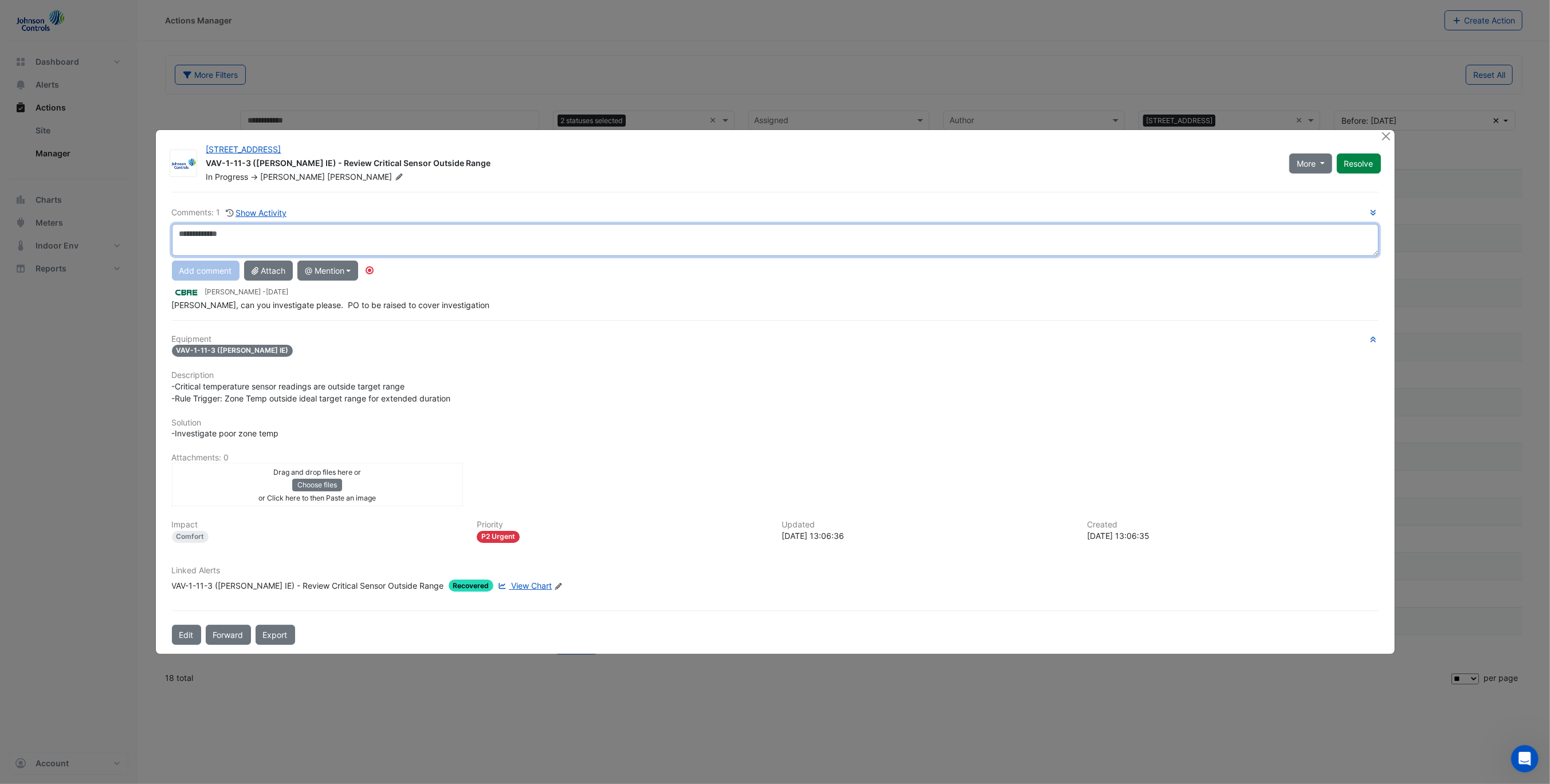
paste textarea "**********"
paste textarea
click at [410, 247] on textarea "**********" at bounding box center [775, 239] width 1206 height 32
type textarea "**********"
click at [204, 266] on button "Add comment" at bounding box center [206, 270] width 68 height 20
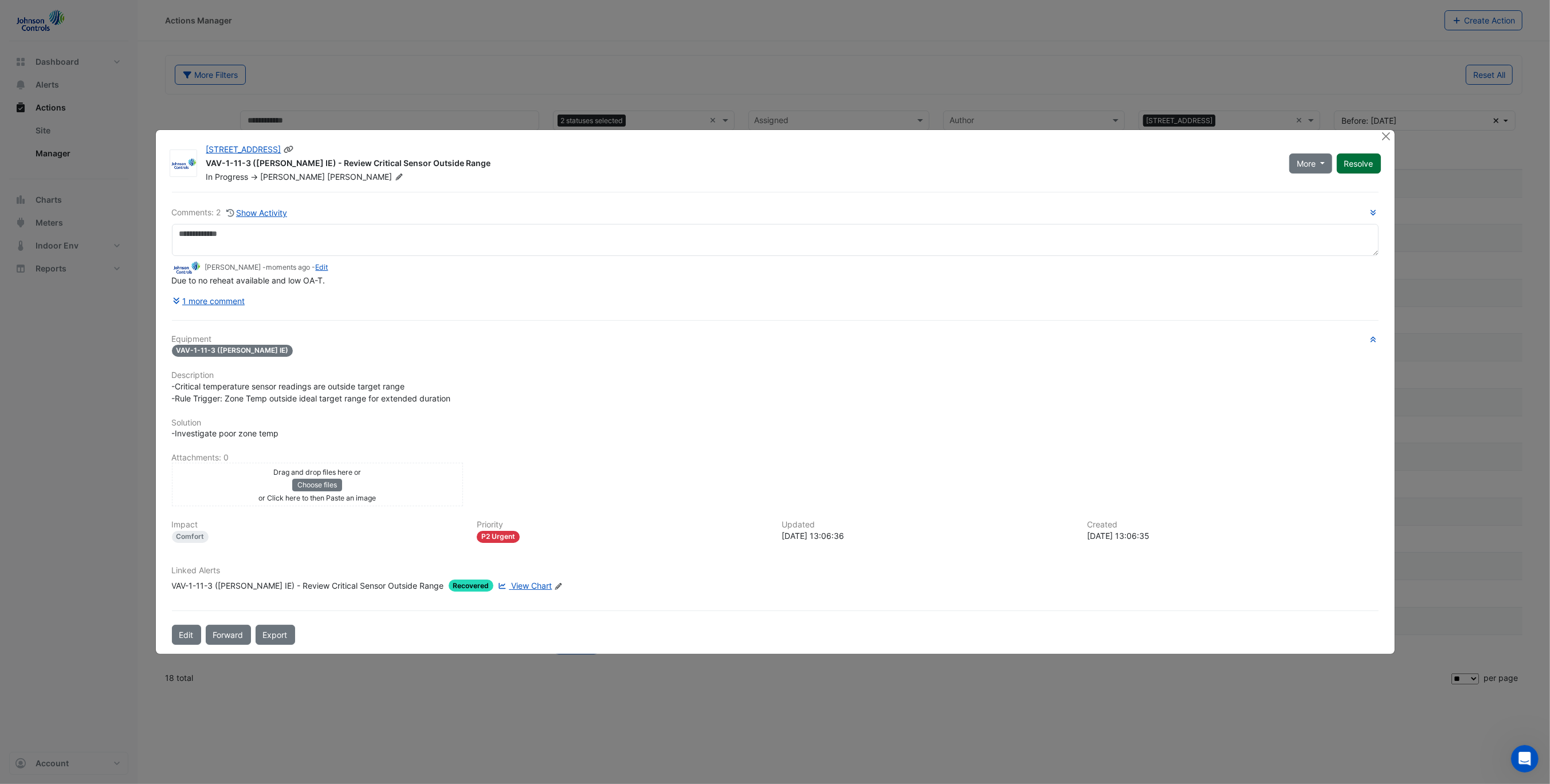
click at [1365, 174] on button "Resolve" at bounding box center [1358, 163] width 44 height 20
click at [1385, 141] on button "Close" at bounding box center [1386, 136] width 12 height 12
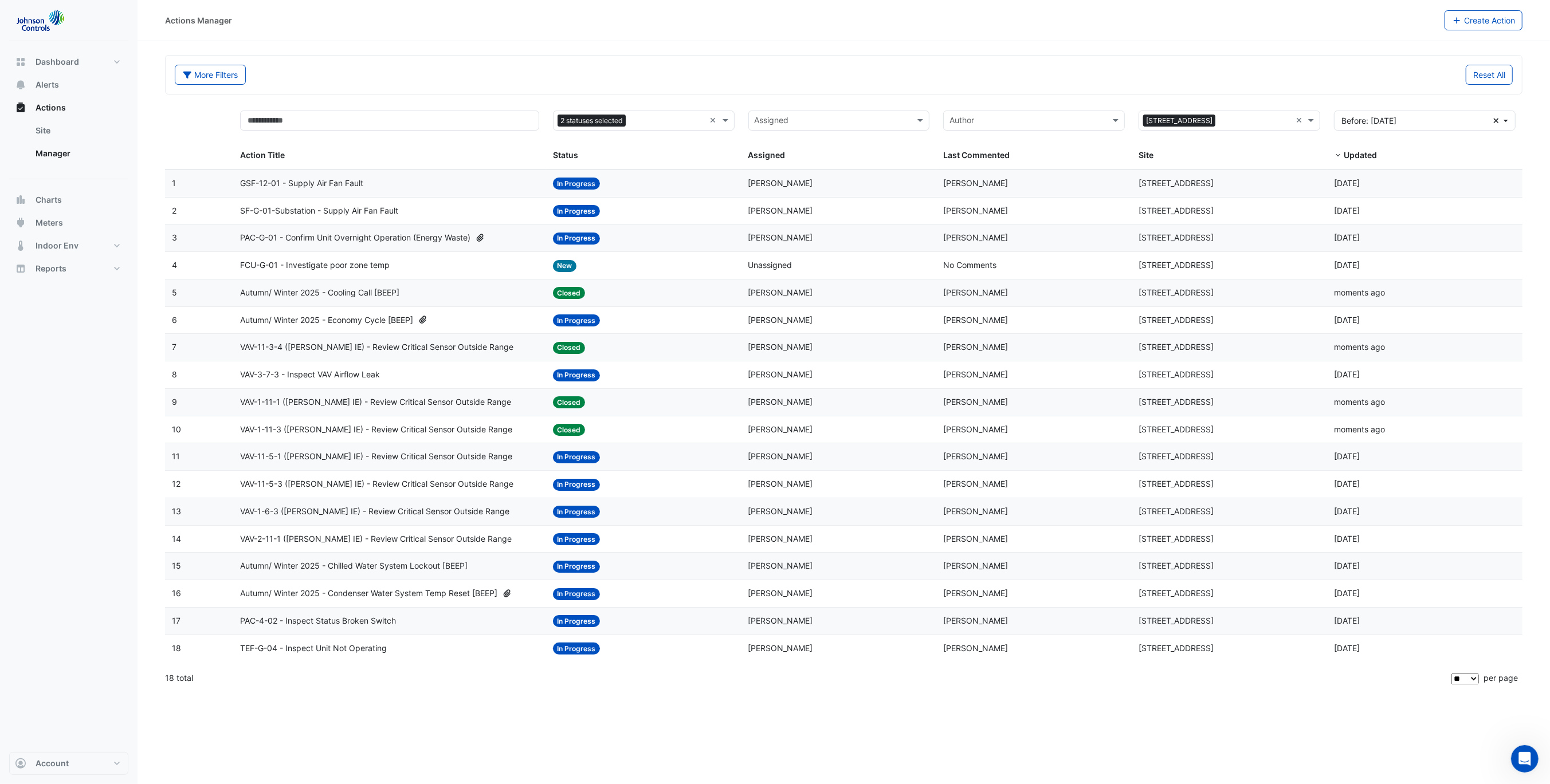
click at [403, 456] on span "VAV-11-5-1 (NABERS IE) - Review Critical Sensor Outside Range" at bounding box center [376, 456] width 272 height 13
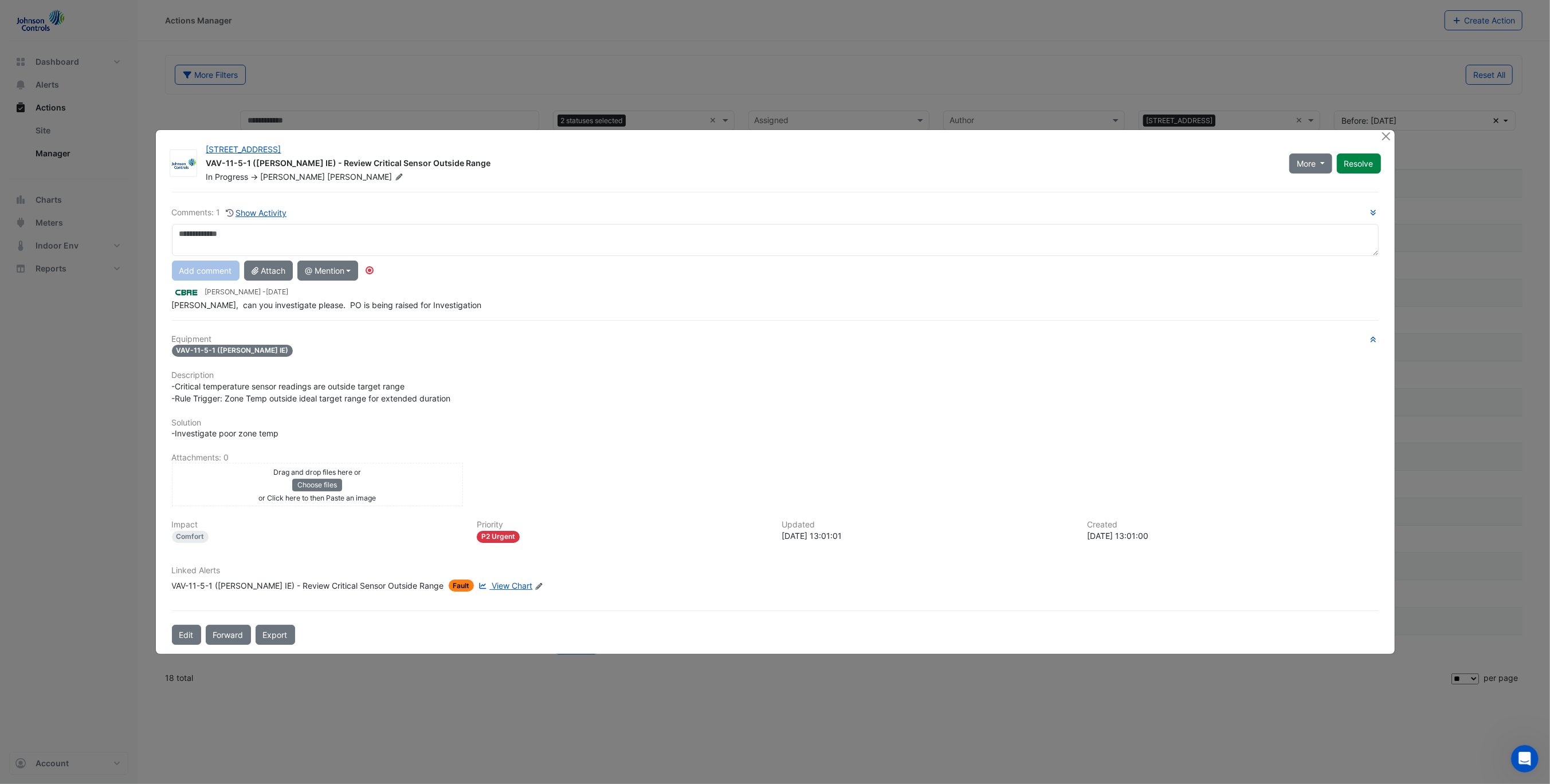
click at [492, 582] on span "View Chart" at bounding box center [512, 585] width 40 height 9
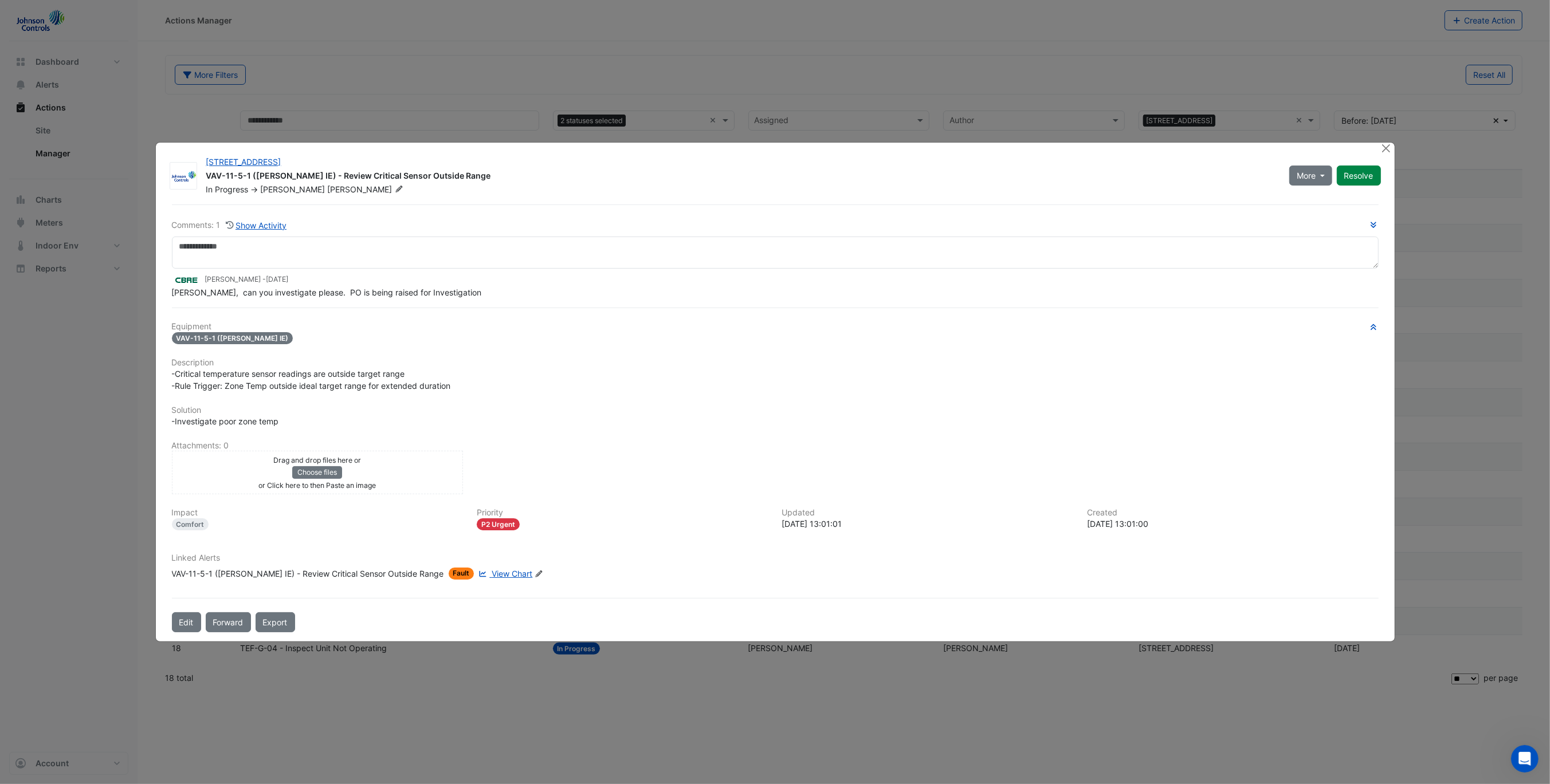
click at [568, 237] on div "Comments: 1 Show Activity Peter Turner - 2 months and 24 days ago Mike, can you…" at bounding box center [775, 258] width 1206 height 79
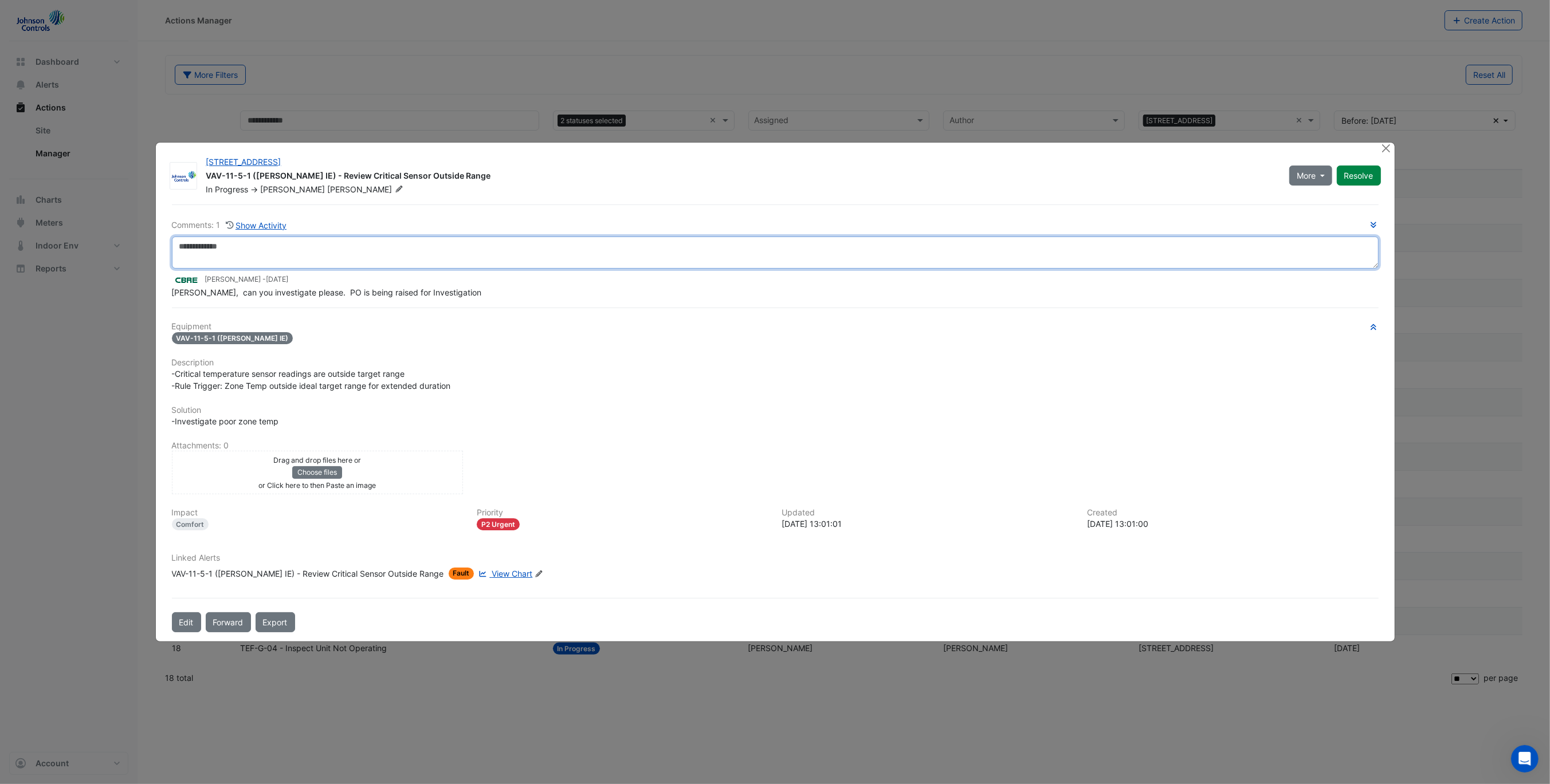
click at [566, 242] on textarea at bounding box center [775, 252] width 1206 height 32
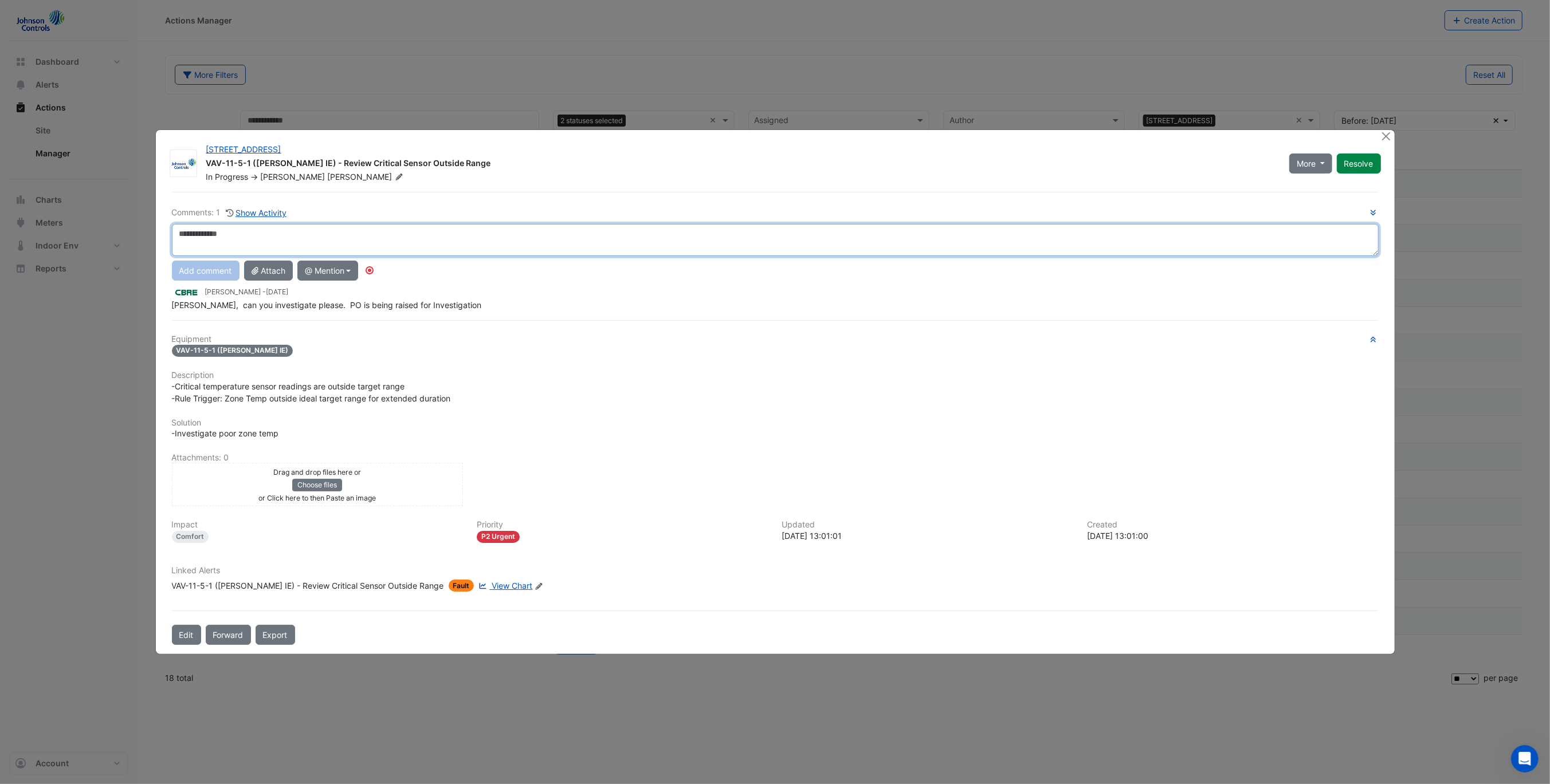
click at [567, 242] on textarea at bounding box center [775, 239] width 1206 height 32
drag, startPoint x: 301, startPoint y: 235, endPoint x: 102, endPoint y: 241, distance: 199.1
click at [102, 241] on ngb-modal-window "15 Green Square Close VAV-11-5-1 (NABERS IE) - Review Critical Sensor Outside R…" at bounding box center [775, 392] width 1550 height 784
type textarea "**********"
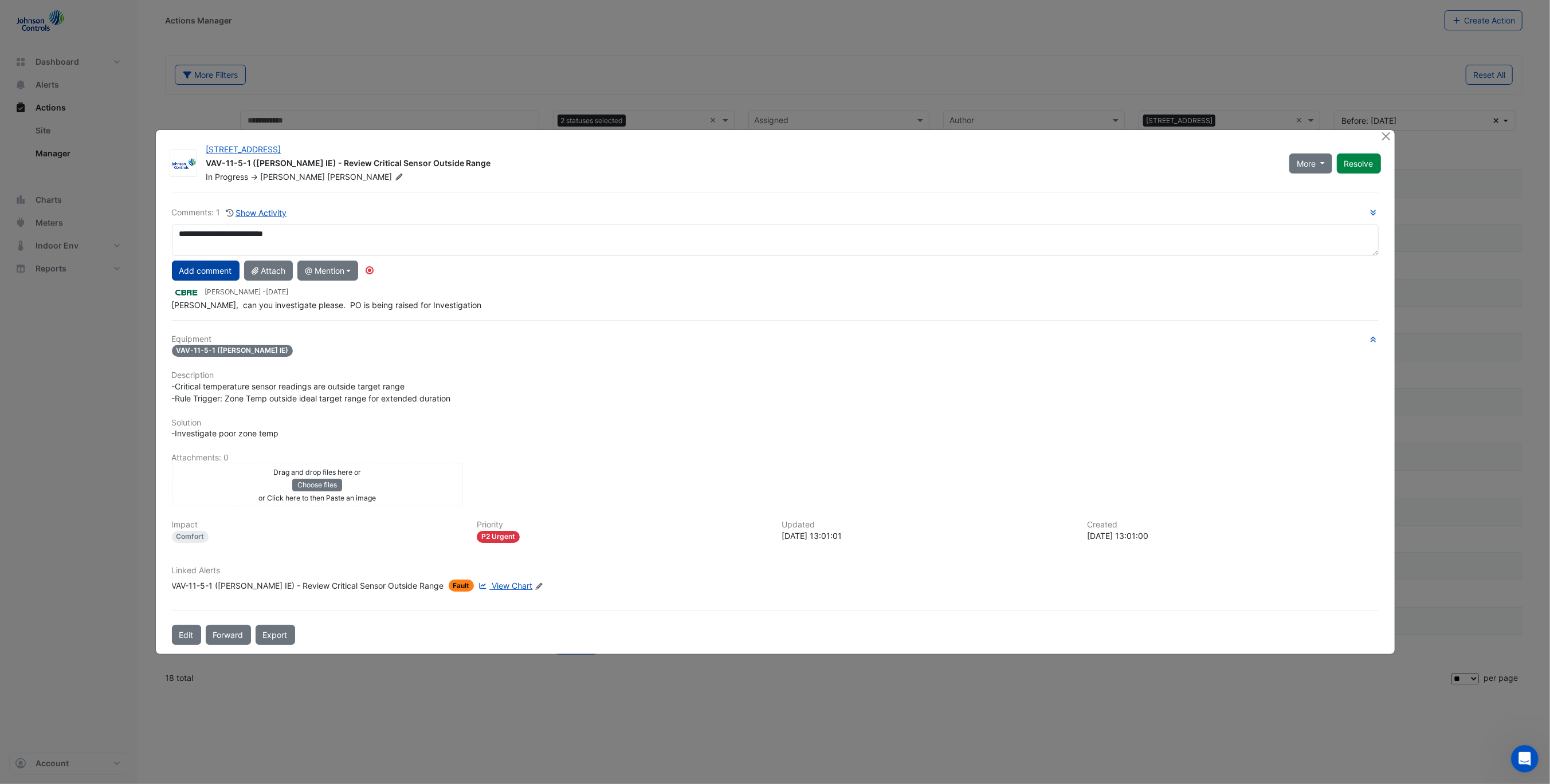
click at [194, 276] on button "Add comment" at bounding box center [206, 270] width 68 height 20
click at [1360, 174] on button "Resolve" at bounding box center [1358, 163] width 44 height 20
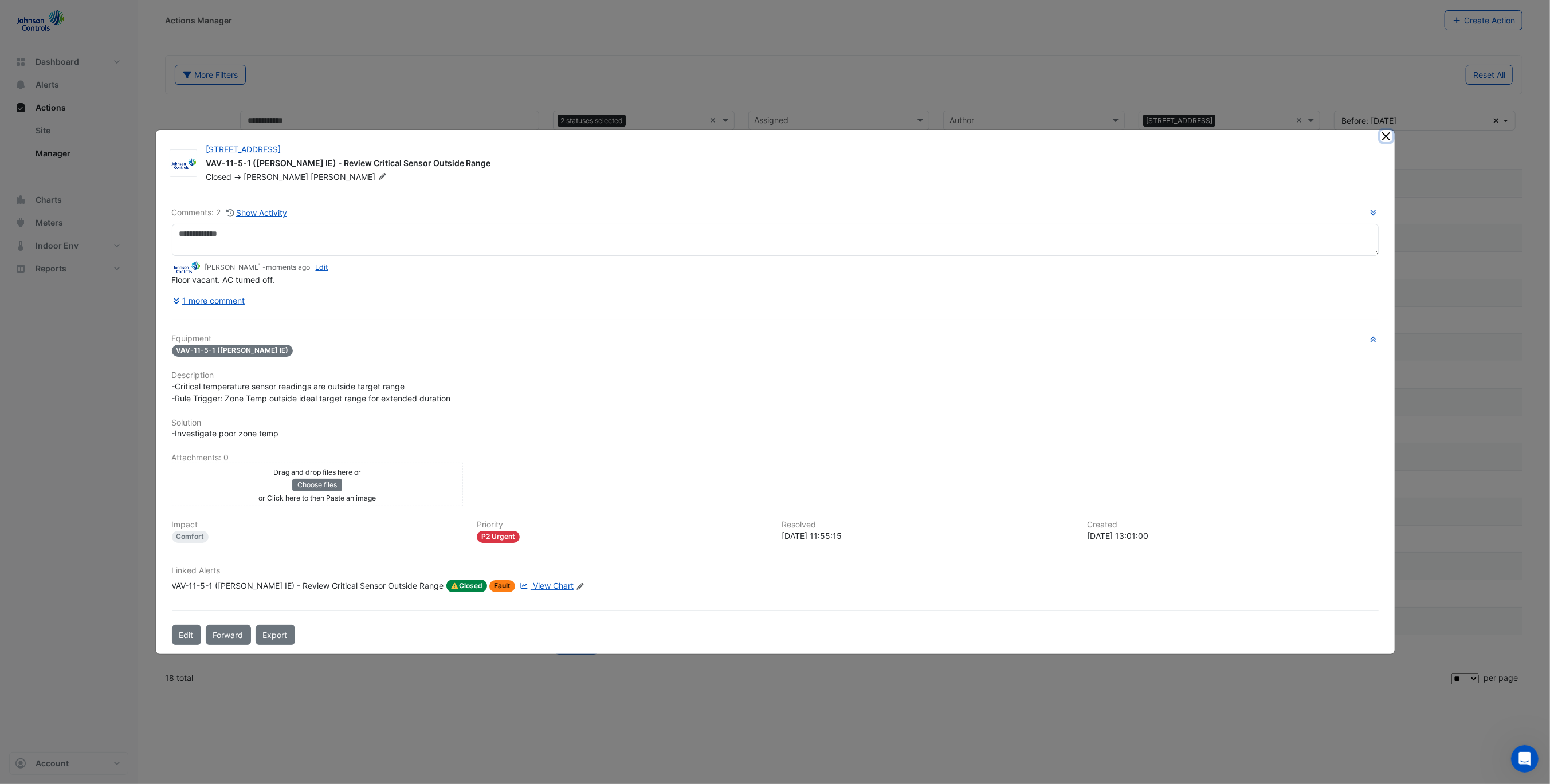
click at [1386, 142] on button "Close" at bounding box center [1386, 136] width 12 height 12
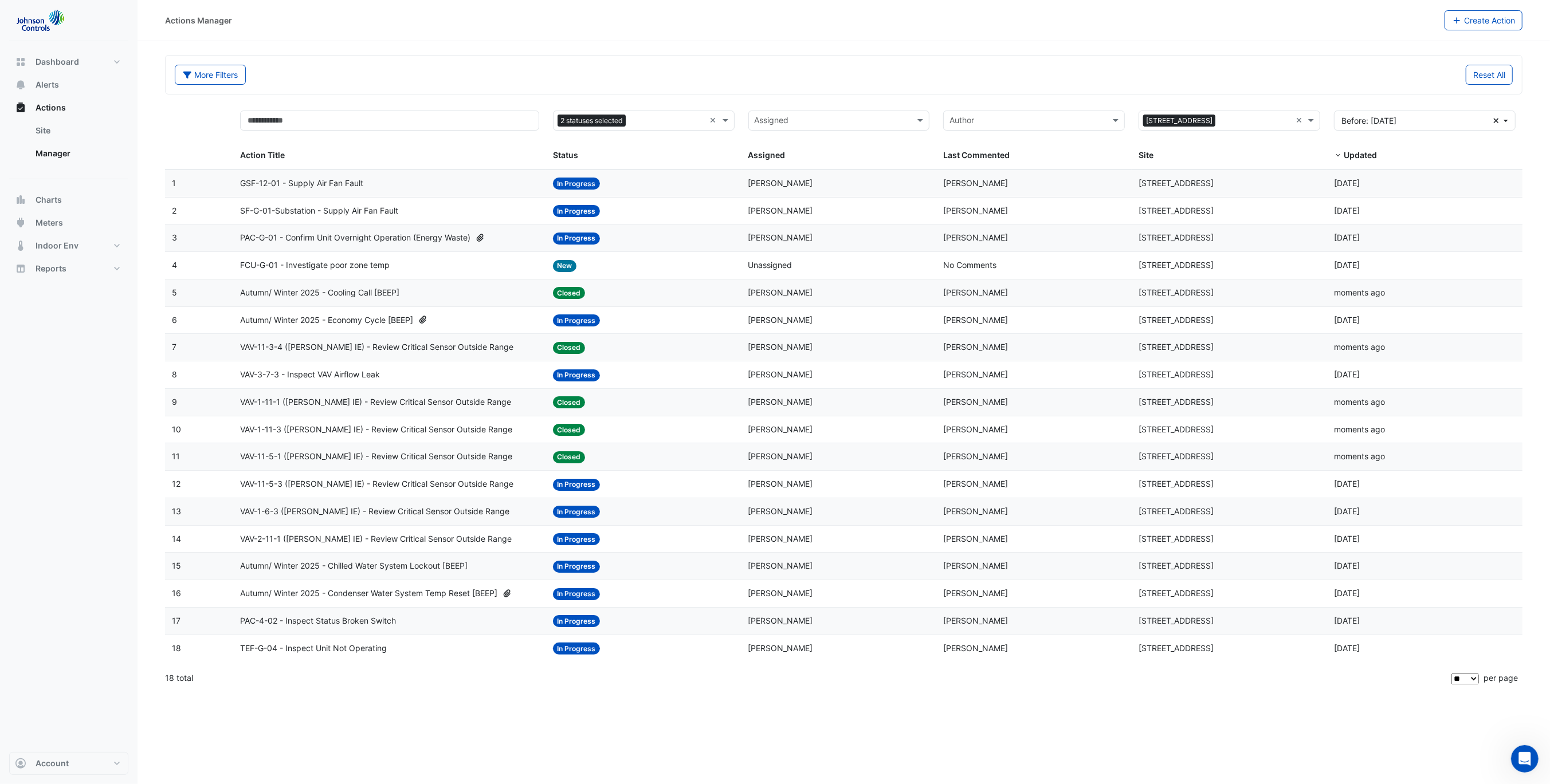
click at [359, 485] on span "VAV-11-5-3 (NABERS IE) - Review Critical Sensor Outside Range" at bounding box center [376, 484] width 273 height 13
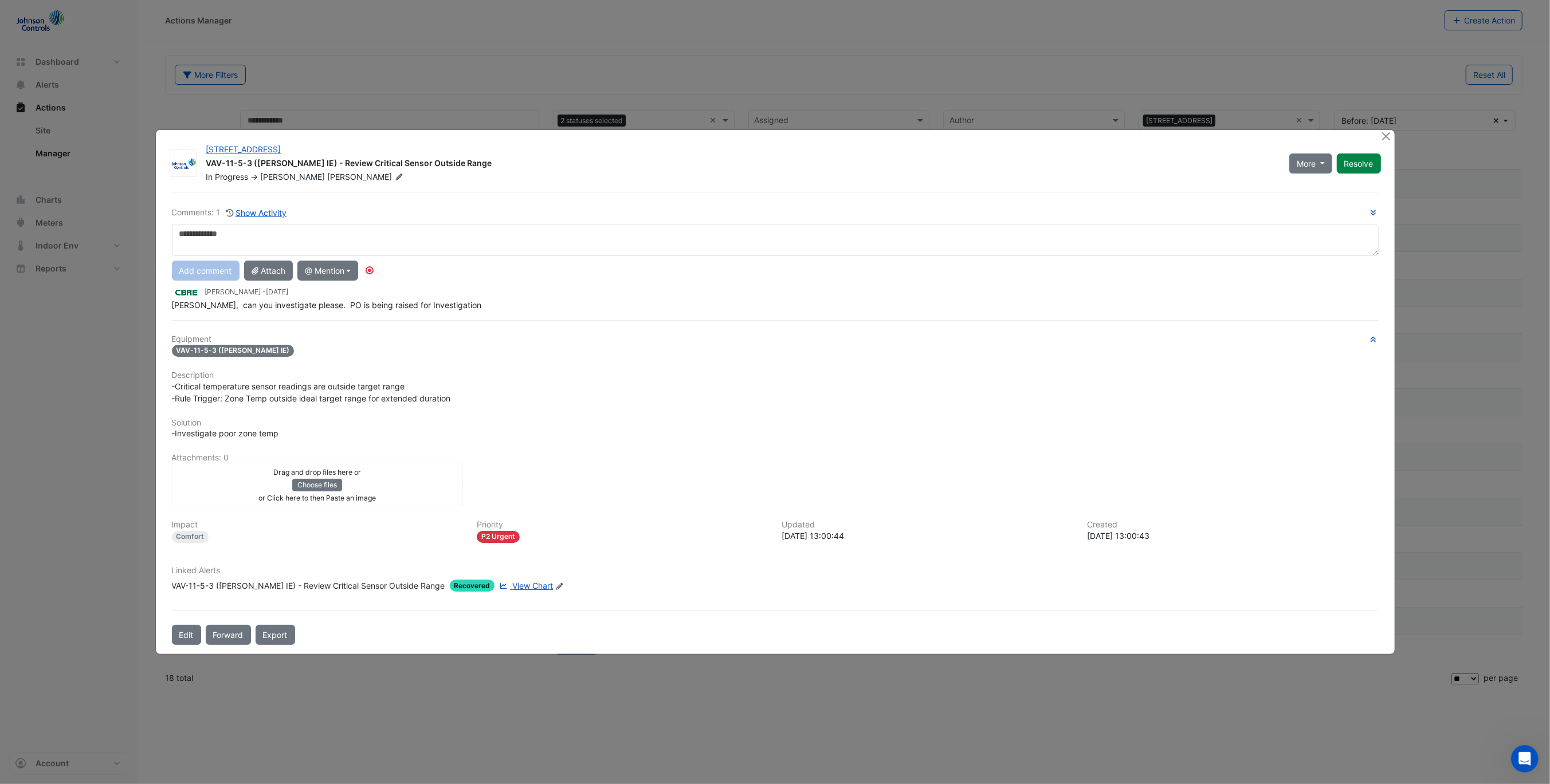
click at [512, 581] on span "View Chart" at bounding box center [532, 585] width 40 height 9
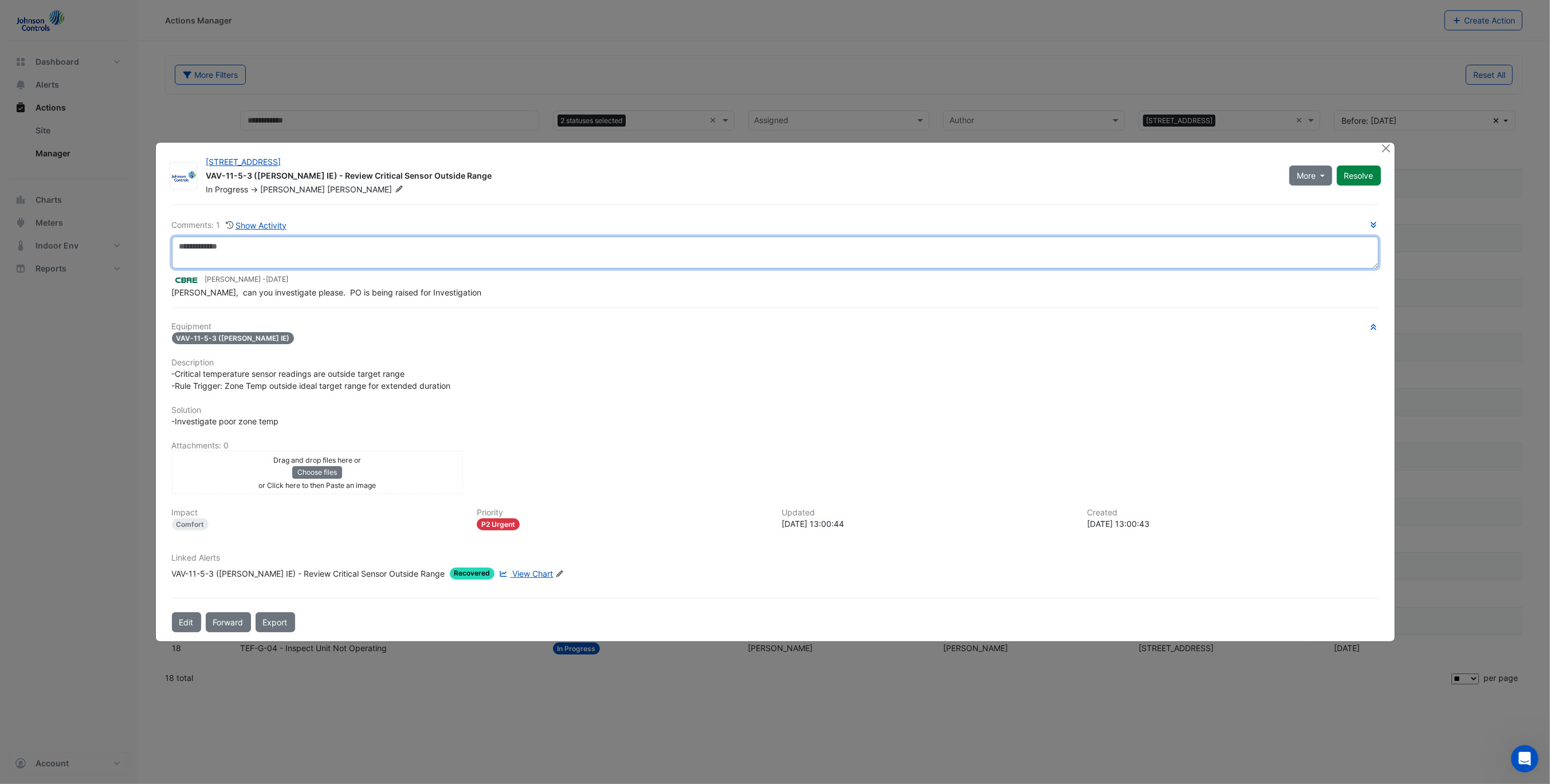
click at [453, 267] on textarea at bounding box center [775, 252] width 1206 height 32
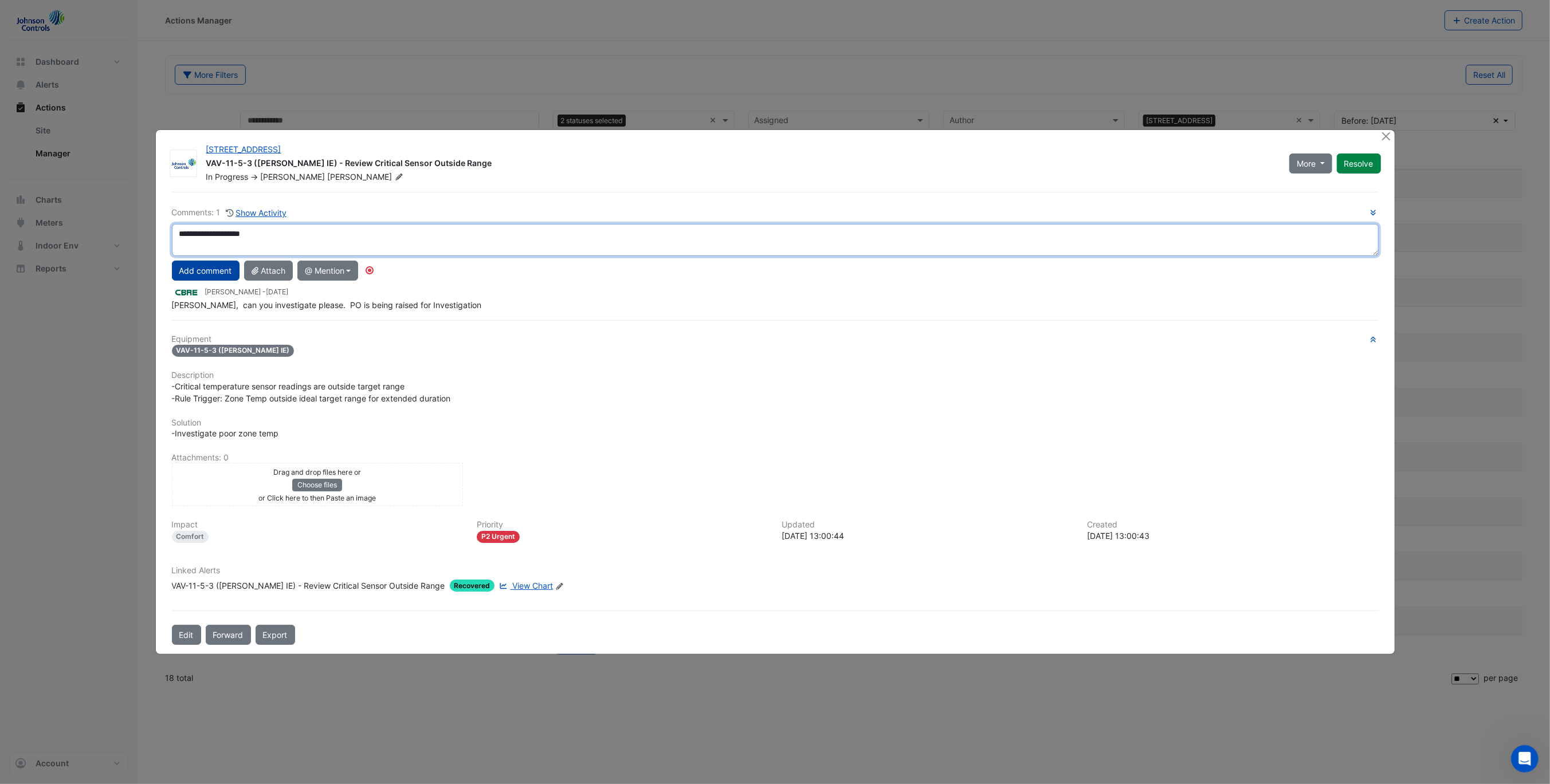
type textarea "**********"
click at [215, 267] on button "Add comment" at bounding box center [206, 270] width 68 height 20
click at [1348, 178] on div "More On Hold Not Doing Resolve" at bounding box center [1335, 163] width 105 height 39
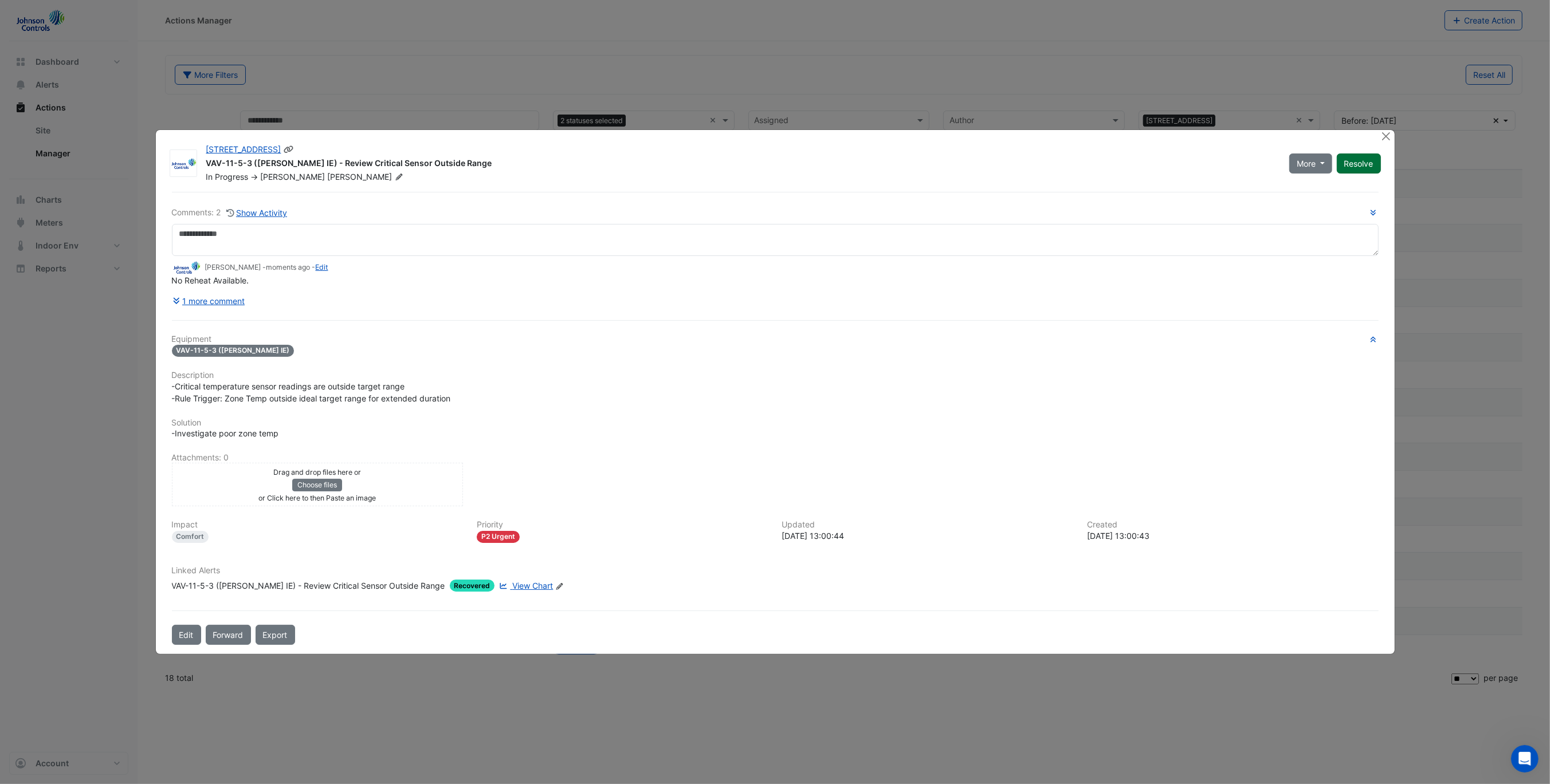
click at [1355, 169] on button "Resolve" at bounding box center [1358, 163] width 44 height 20
click at [1386, 139] on button "Close" at bounding box center [1386, 136] width 12 height 12
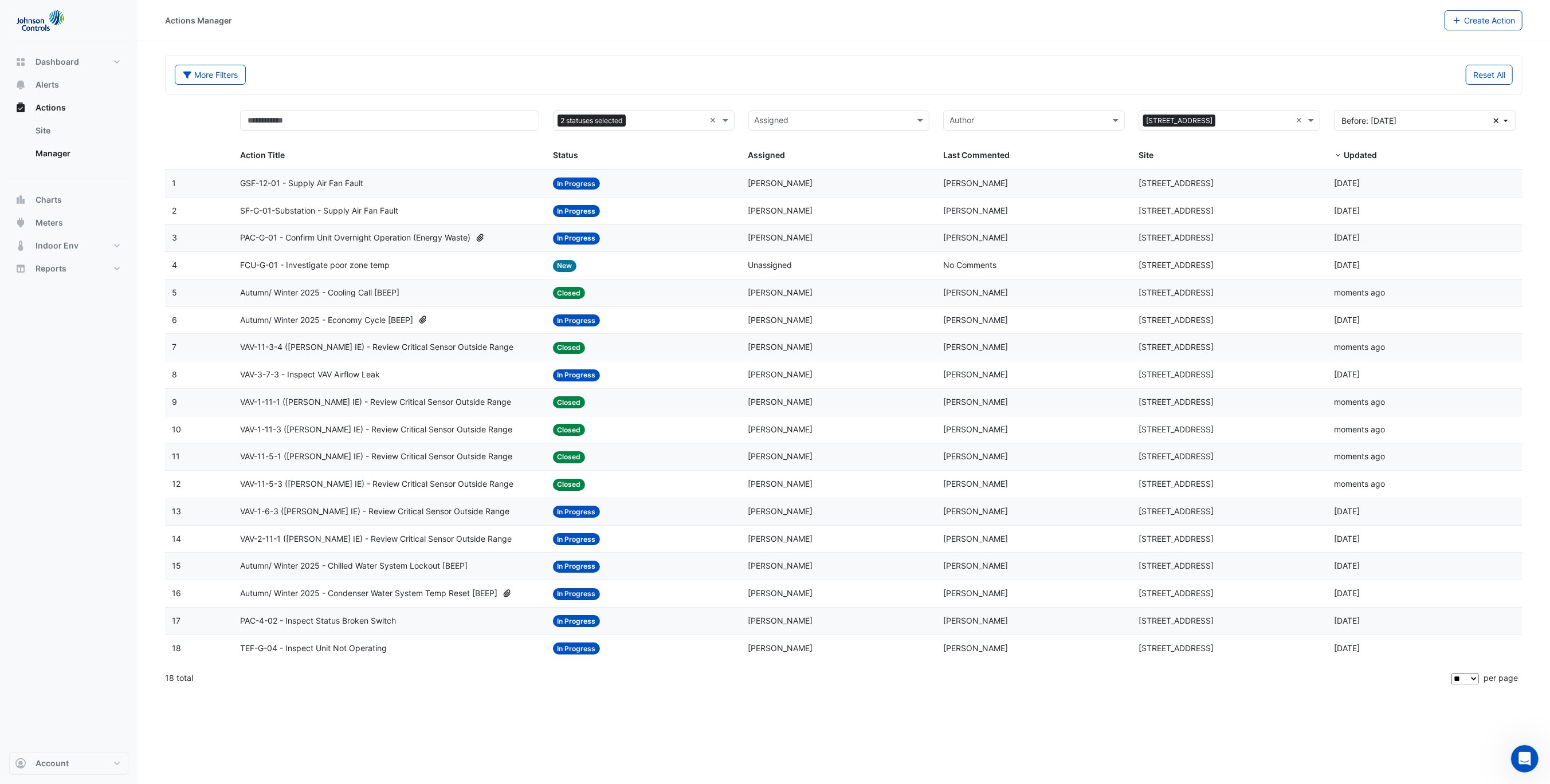
click at [384, 511] on span "VAV-1-6-3 (NABERS IE) - Review Critical Sensor Outside Range" at bounding box center [375, 511] width 270 height 13
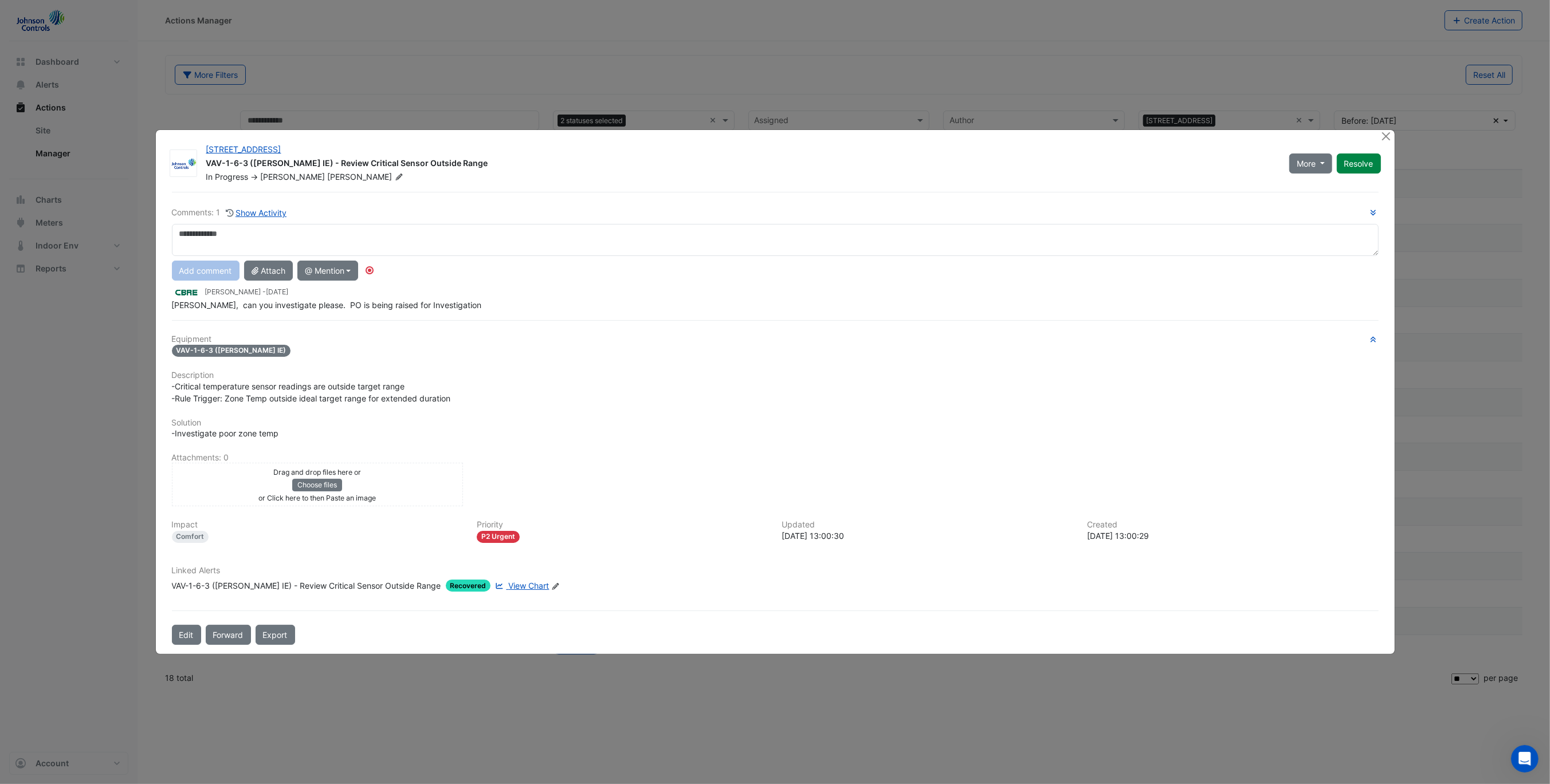
click at [510, 586] on span "View Chart" at bounding box center [528, 585] width 40 height 9
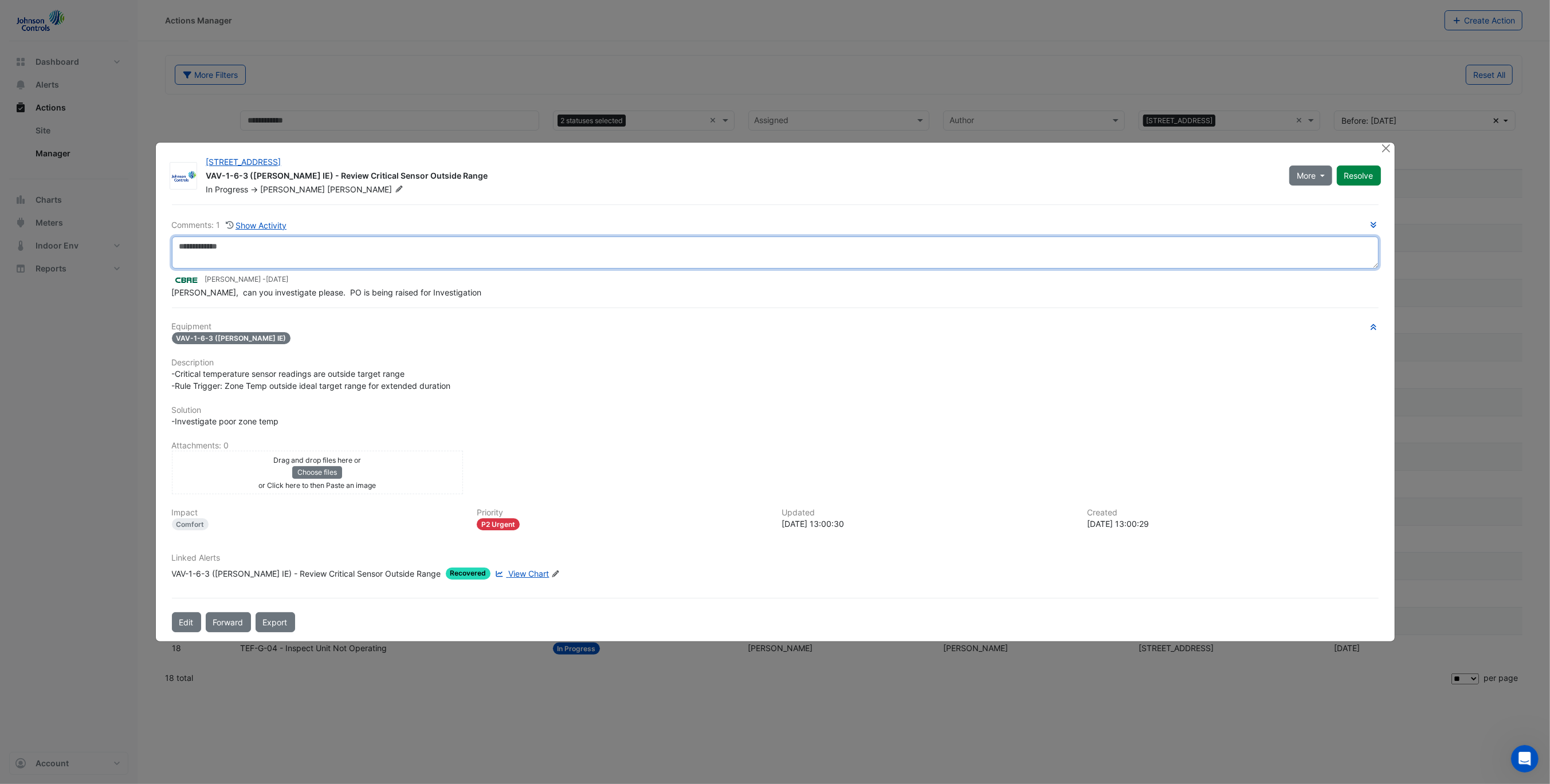
click at [292, 244] on textarea at bounding box center [775, 252] width 1206 height 32
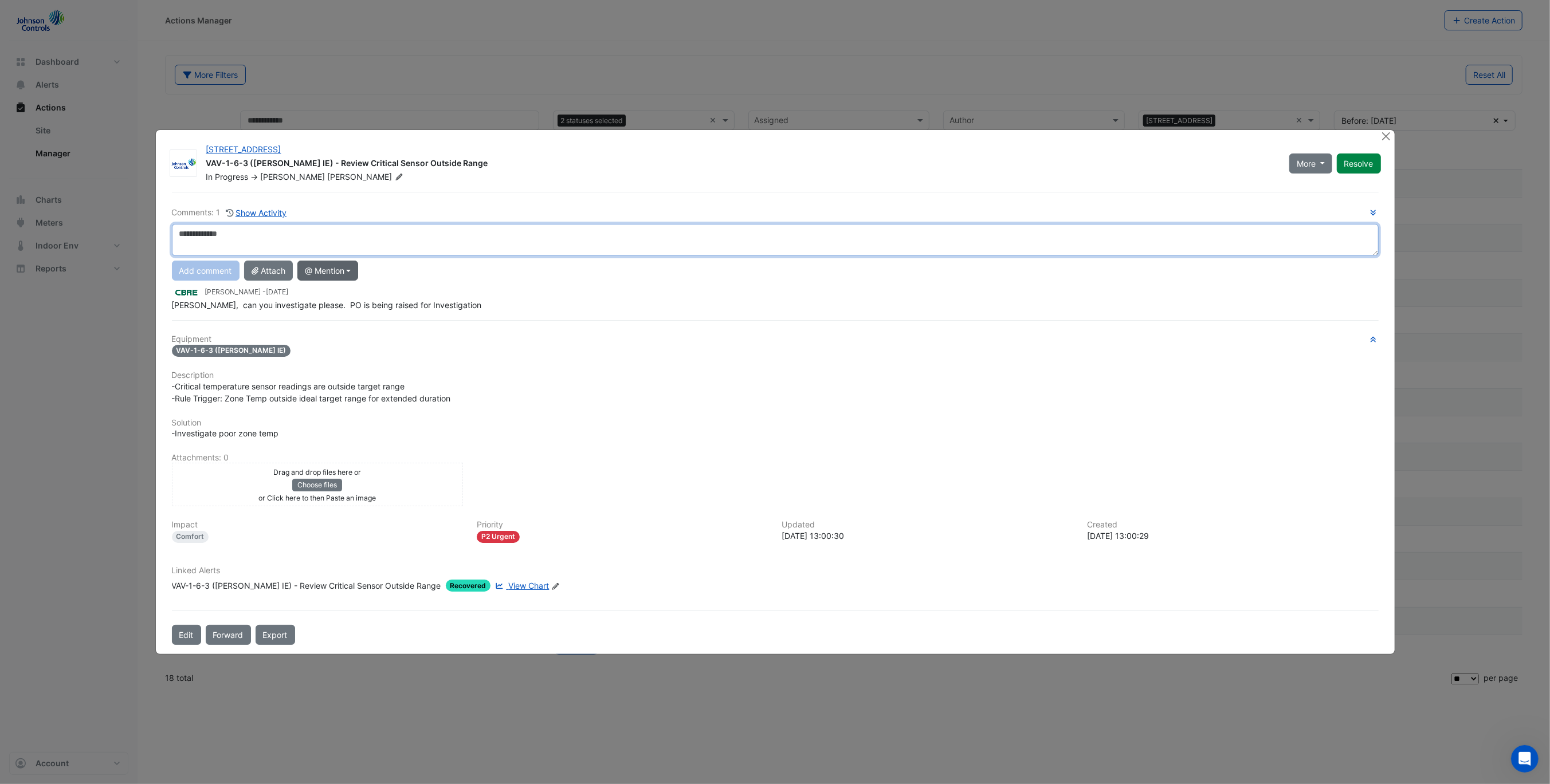
paste textarea "**********"
click at [352, 230] on textarea "**********" at bounding box center [775, 239] width 1206 height 32
click at [35, 235] on ngb-modal-window "15 Green Square Close VAV-1-6-3 (NABERS IE) - Review Critical Sensor Outside Ra…" at bounding box center [775, 392] width 1550 height 784
drag, startPoint x: 326, startPoint y: 242, endPoint x: 55, endPoint y: 233, distance: 271.1
click at [55, 233] on ngb-modal-window "15 Green Square Close VAV-1-6-3 (NABERS IE) - Review Critical Sensor Outside Ra…" at bounding box center [775, 392] width 1550 height 784
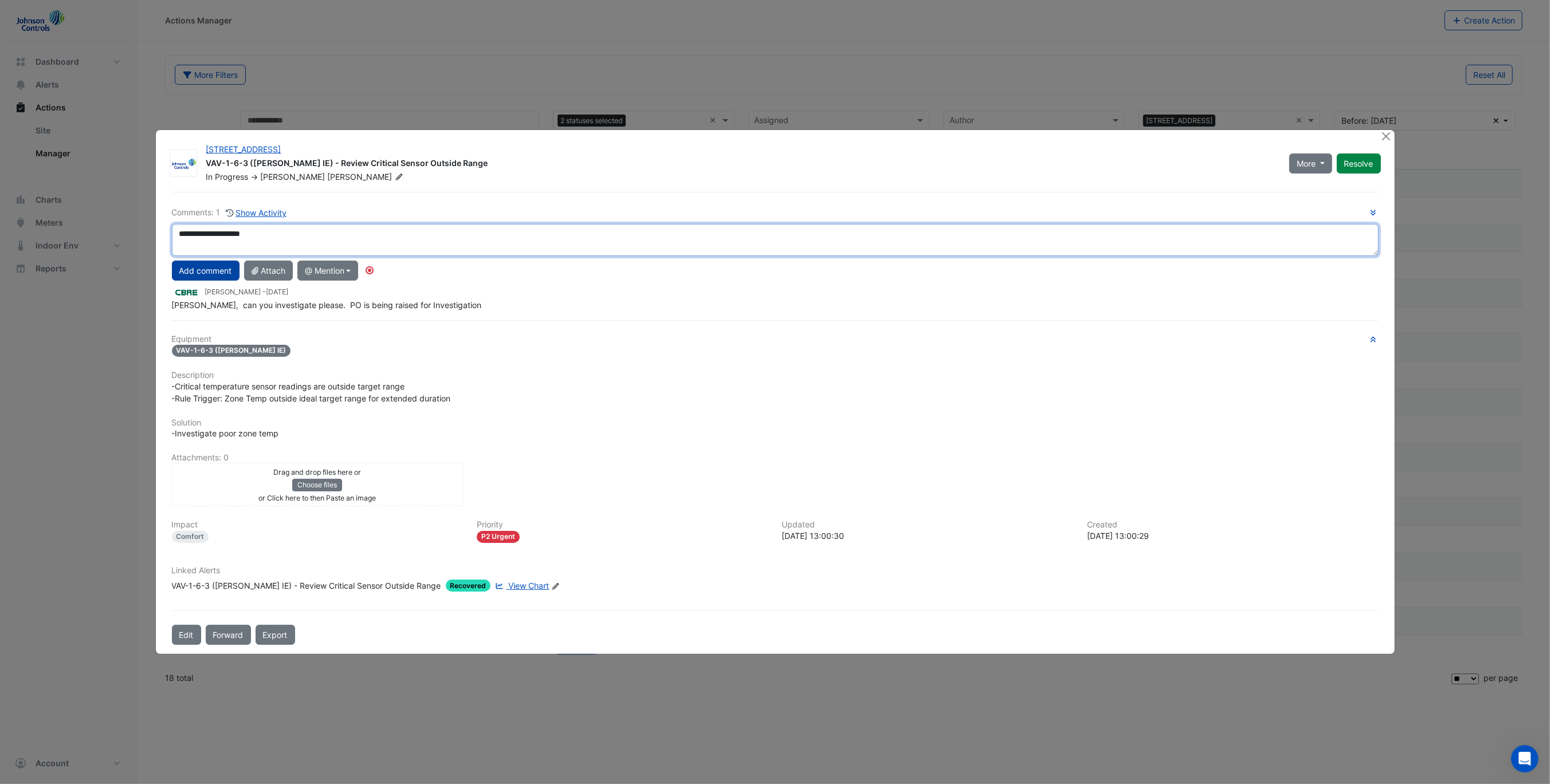
type textarea "**********"
click at [202, 281] on button "Add comment" at bounding box center [206, 270] width 68 height 20
click at [220, 297] on button "1 more comment" at bounding box center [209, 300] width 74 height 20
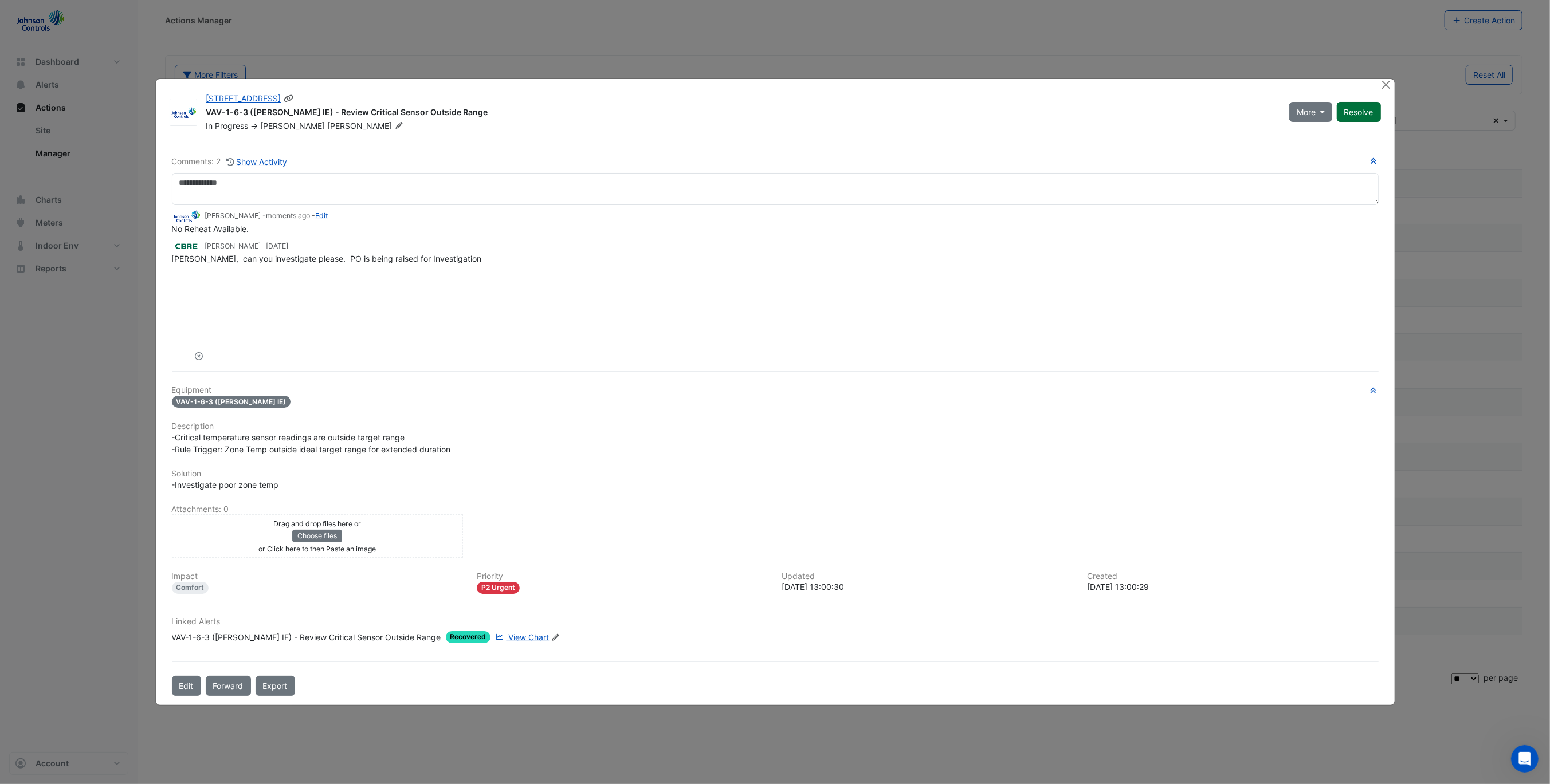
click at [1367, 108] on button "Resolve" at bounding box center [1358, 111] width 44 height 20
click at [1206, 223] on div "No Reheat Available." at bounding box center [775, 229] width 1206 height 12
click at [1395, 88] on ngb-modal-window "15 Green Square Close VAV-1-6-3 (NABERS IE) - Review Critical Sensor Outside Ra…" at bounding box center [775, 392] width 1550 height 784
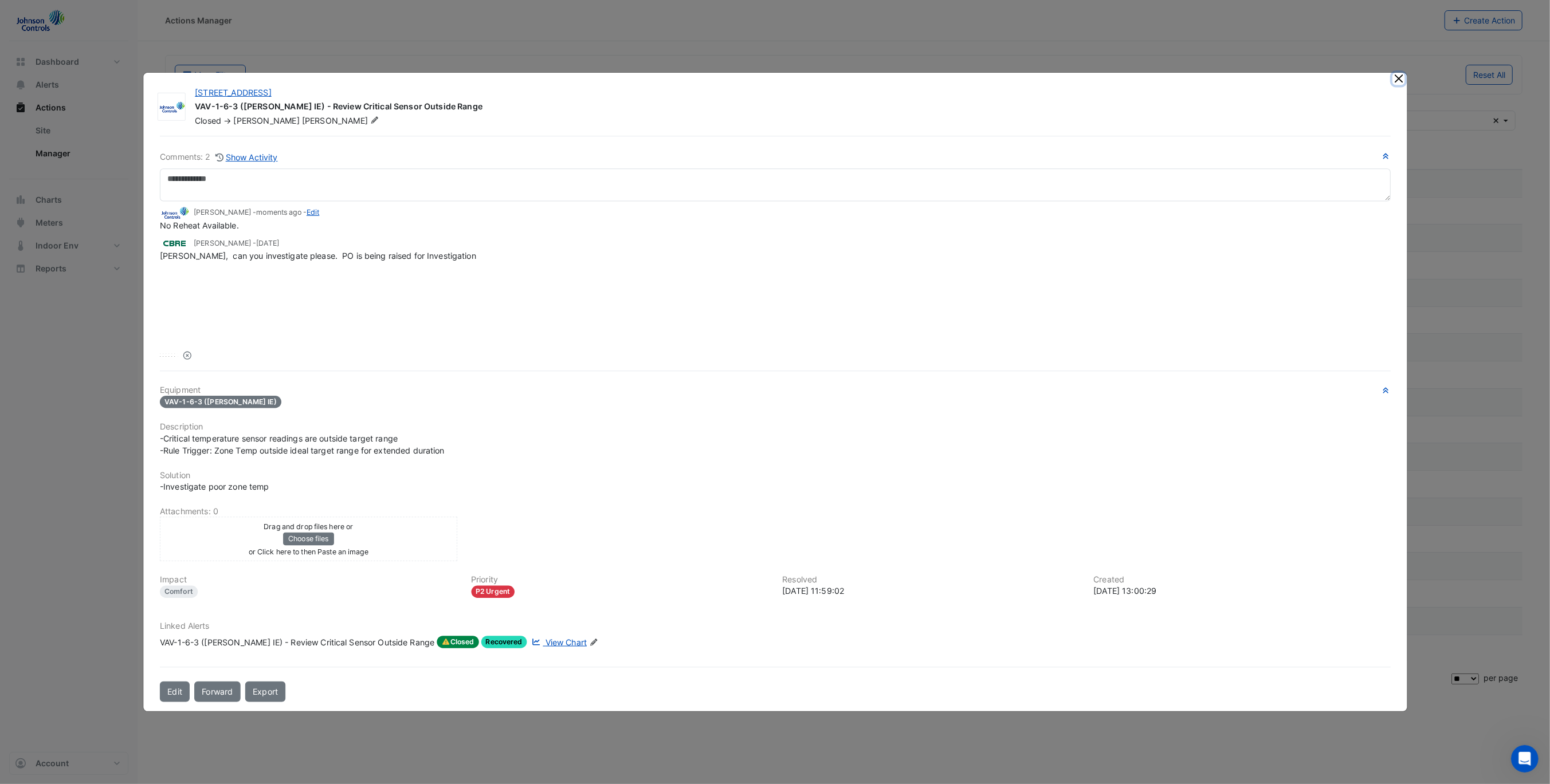
click at [1392, 84] on button "Close" at bounding box center [1398, 79] width 12 height 12
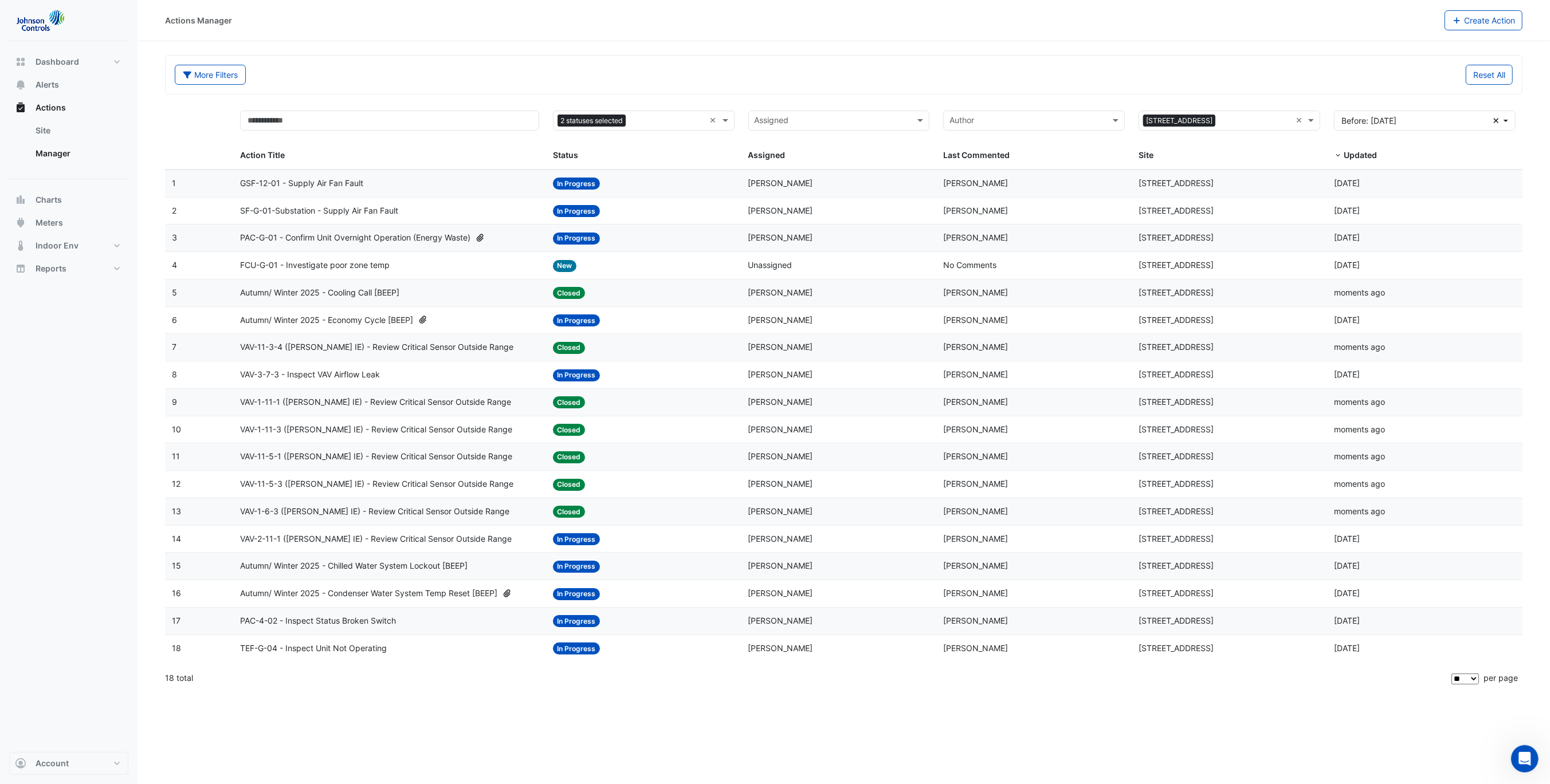
click at [377, 538] on span "VAV-2-11-1 (NABERS IE) - Review Critical Sensor Outside Range" at bounding box center [375, 539] width 271 height 13
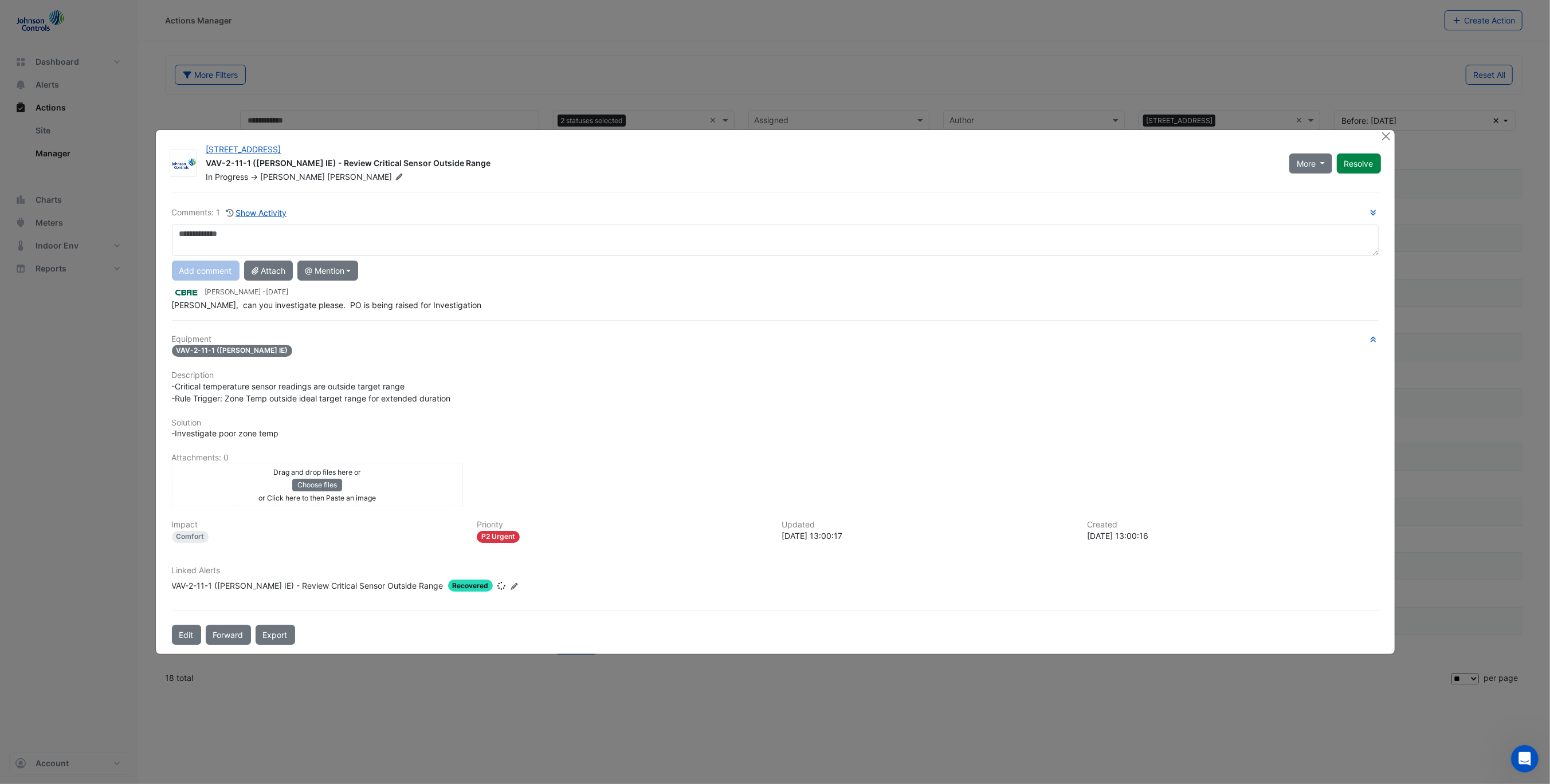
click at [444, 295] on div "Peter Turner - 2 months and 24 days ago" at bounding box center [775, 291] width 1206 height 13
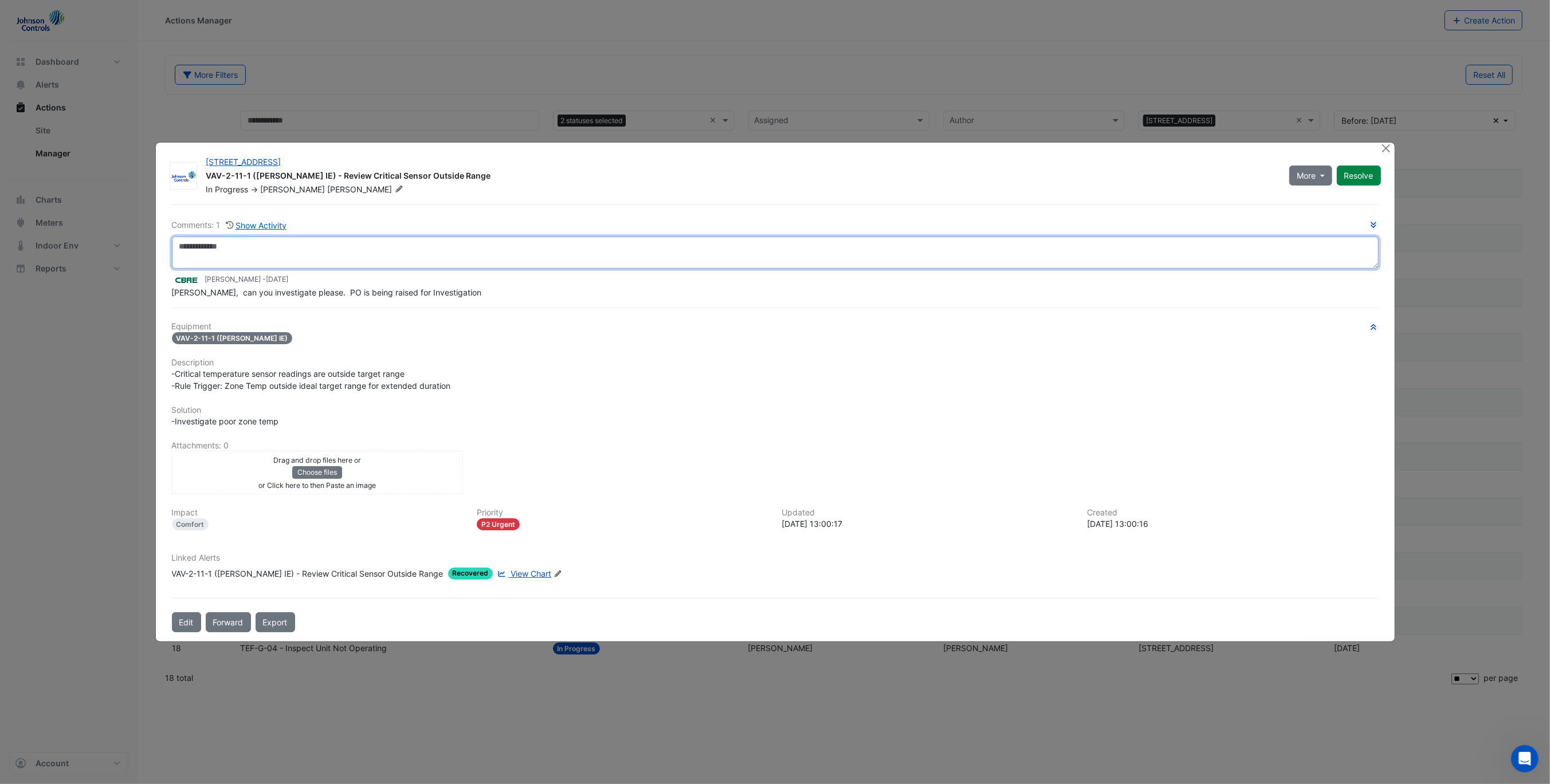
click at [381, 256] on textarea at bounding box center [775, 252] width 1206 height 32
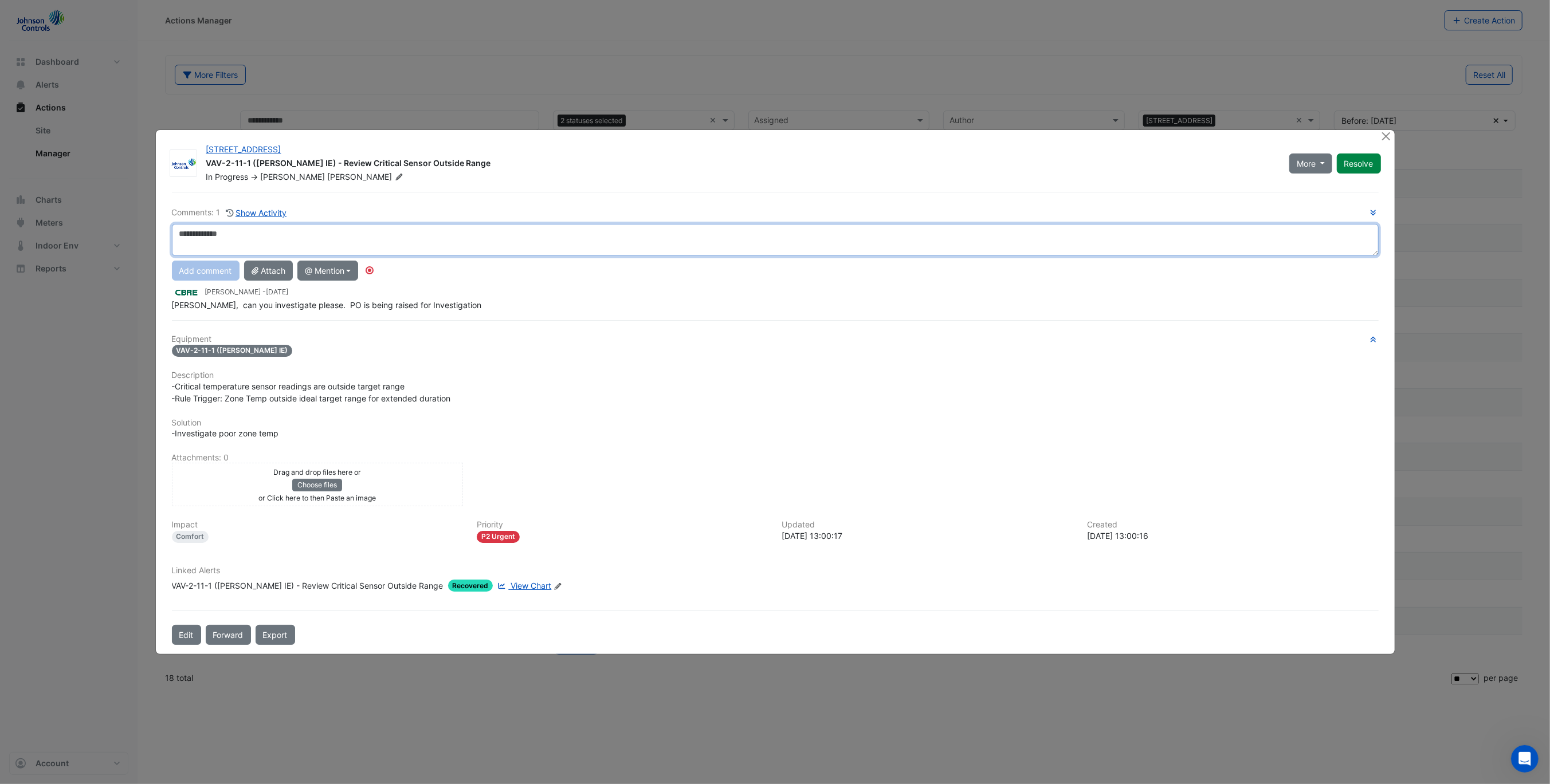
click at [382, 244] on textarea at bounding box center [775, 239] width 1206 height 32
click at [497, 591] on div "Linked Alerts VAV-2-11-1 (NABERS IE) - Review Critical Sensor Outside Range Rec…" at bounding box center [775, 583] width 1220 height 35
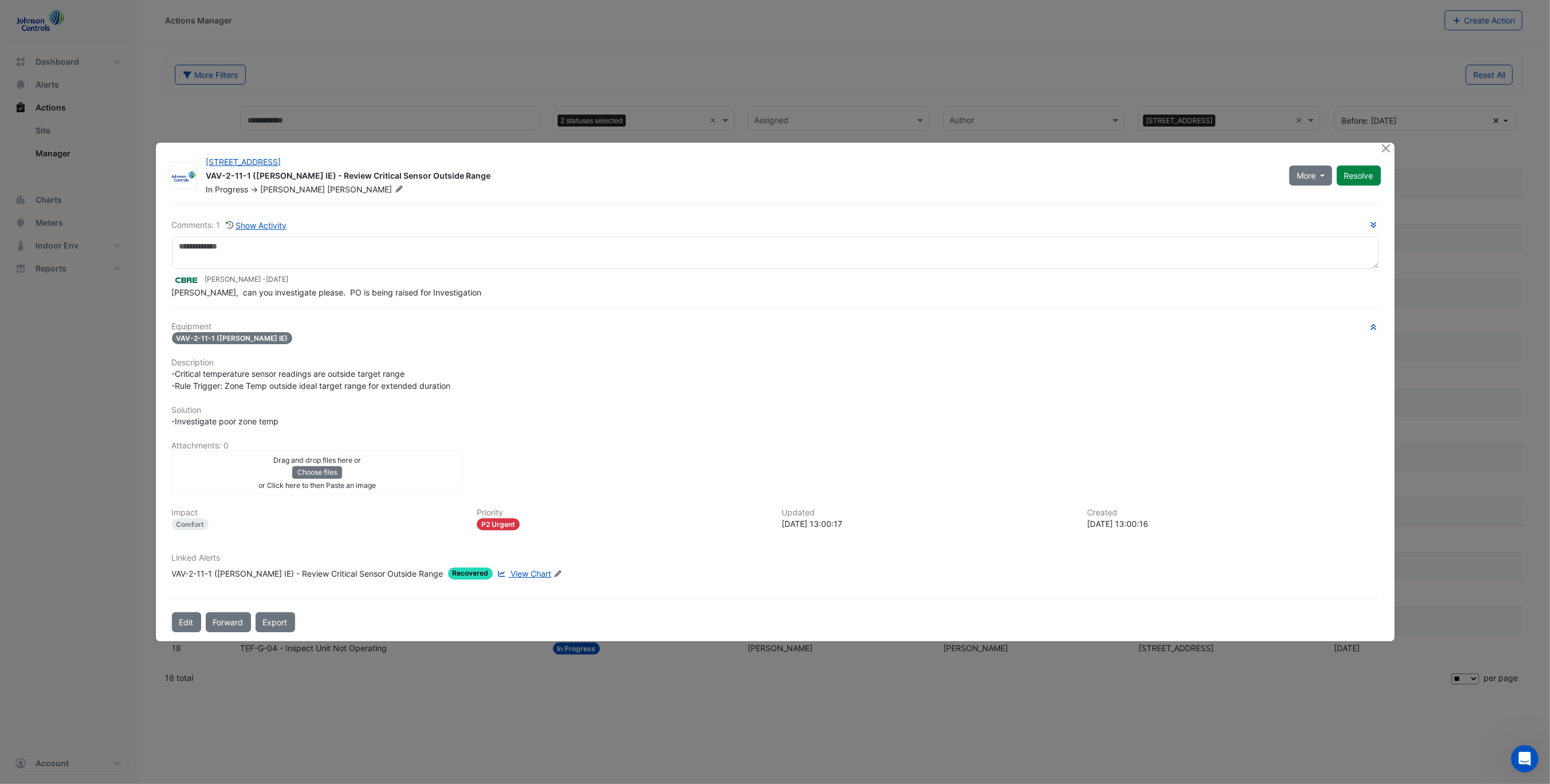
click at [499, 585] on div "Linked Alerts VAV-2-11-1 (NABERS IE) - Review Critical Sensor Outside Range Rec…" at bounding box center [775, 571] width 1220 height 35
click at [511, 569] on span "View Chart" at bounding box center [530, 573] width 40 height 9
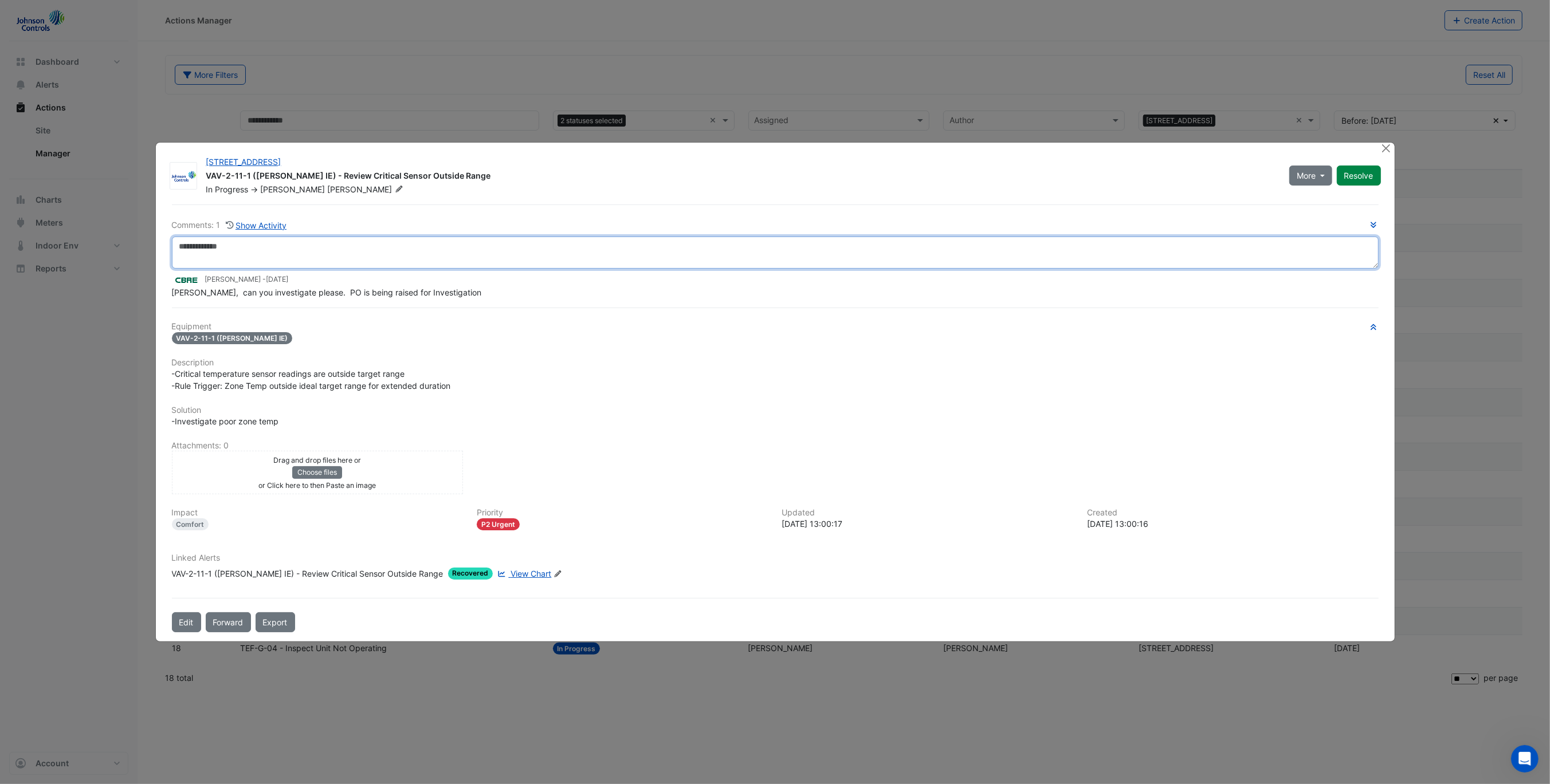
click at [340, 245] on textarea at bounding box center [775, 252] width 1206 height 32
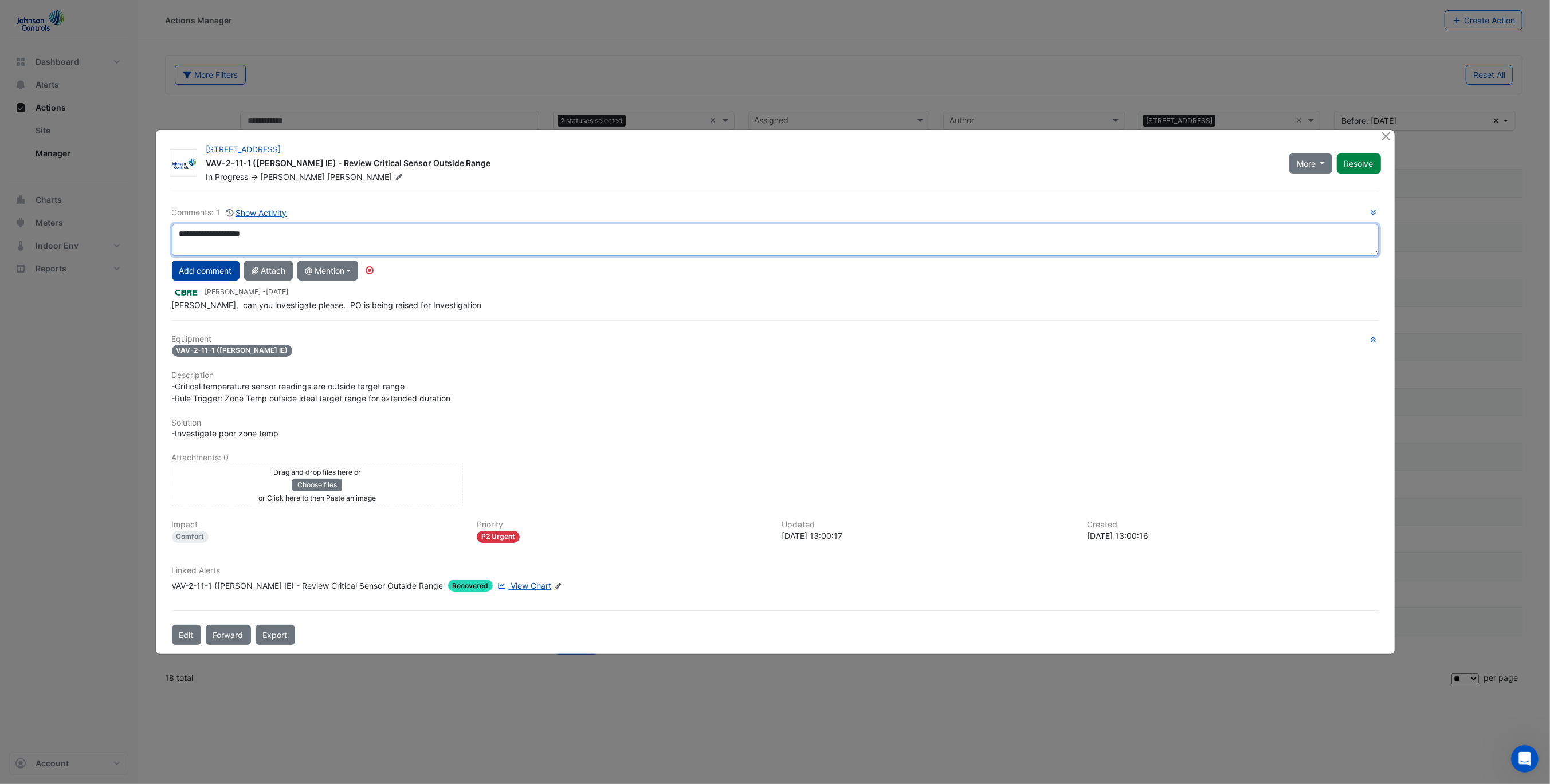
type textarea "**********"
click at [190, 262] on button "Add comment" at bounding box center [206, 270] width 68 height 20
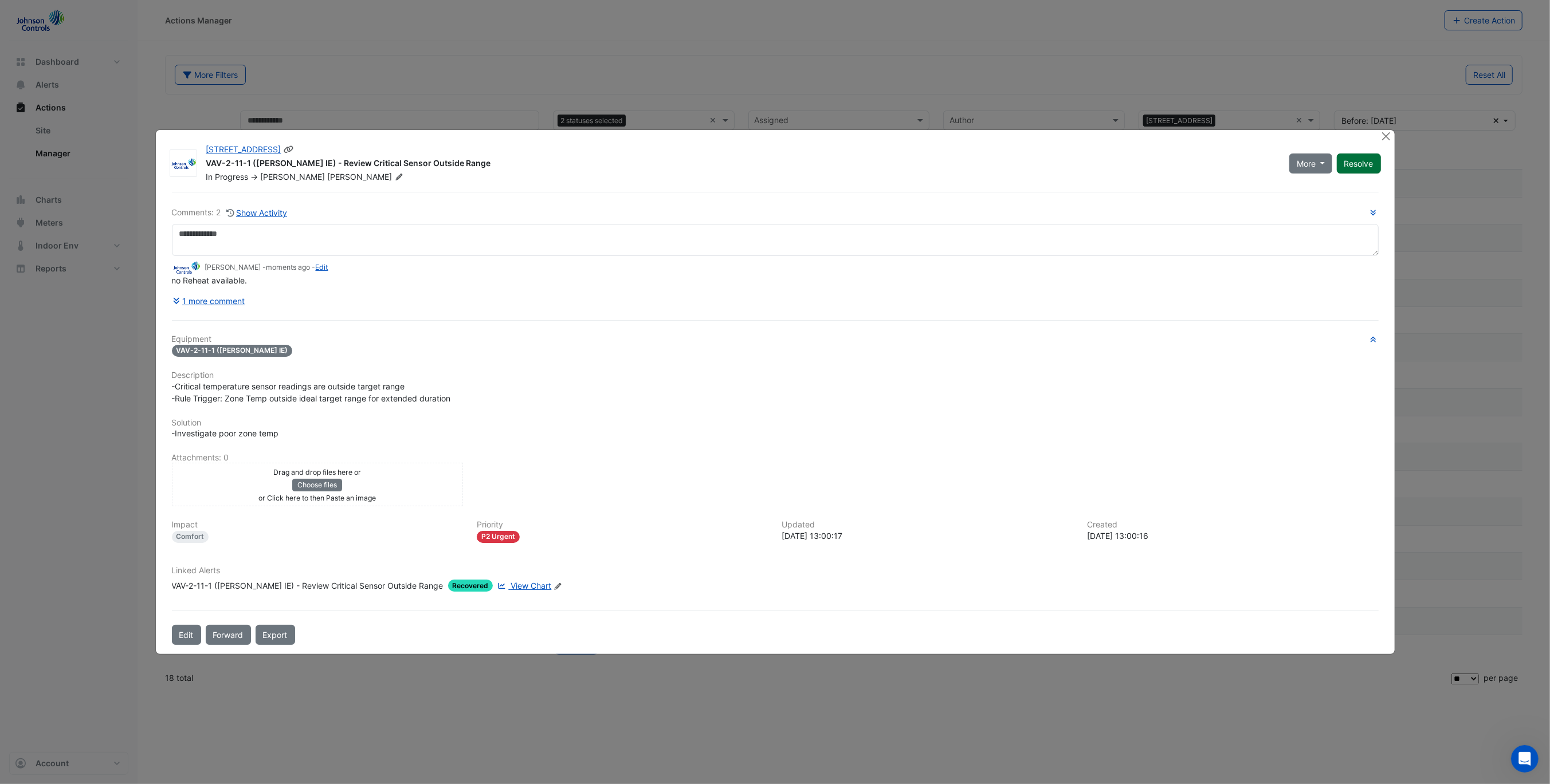
click at [1361, 166] on button "Resolve" at bounding box center [1358, 163] width 44 height 20
click at [1385, 139] on button "Close" at bounding box center [1386, 136] width 12 height 12
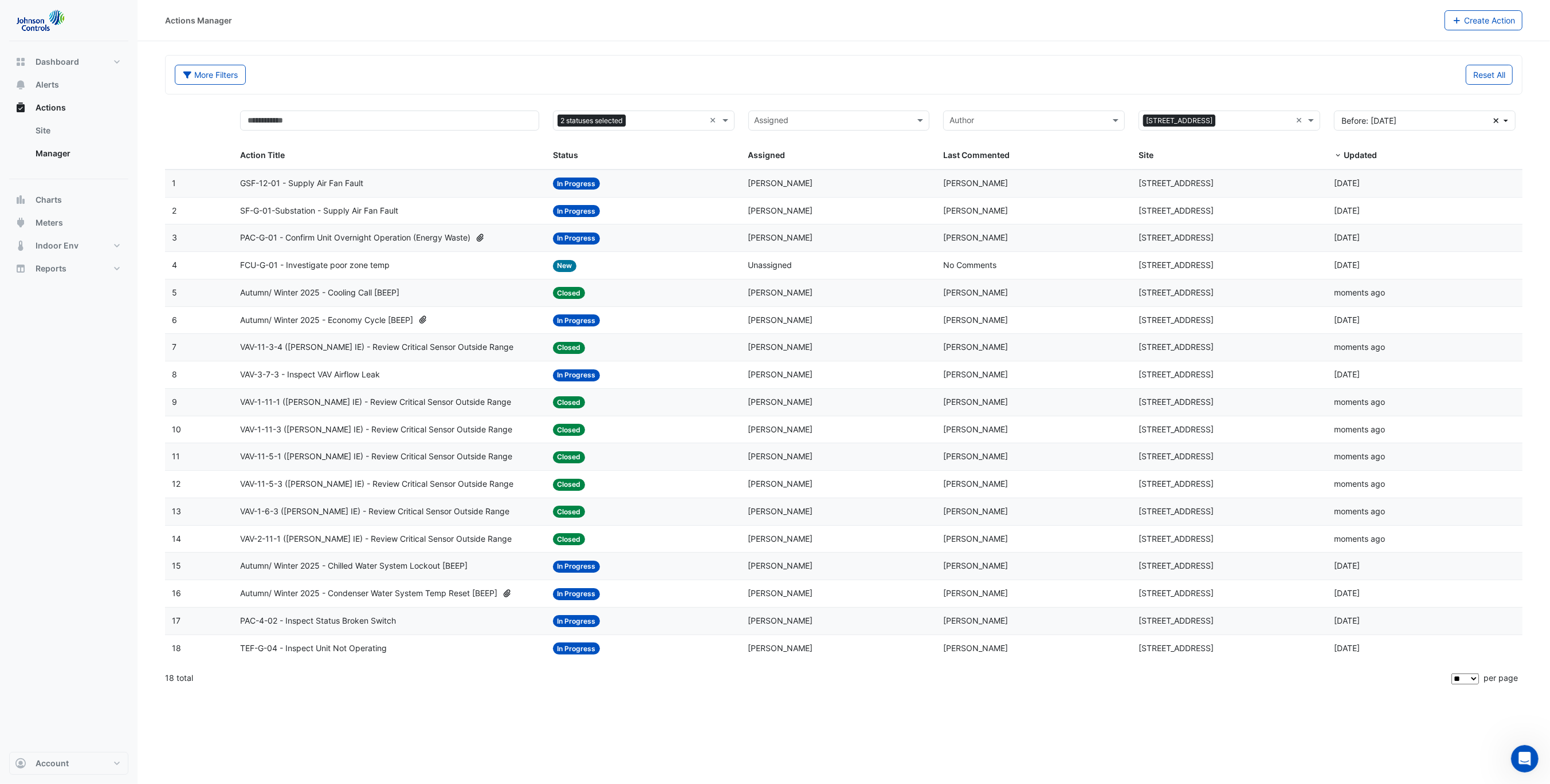
click at [399, 575] on datatable-body-cell "Action Title: Autumn/ Winter 2025 - Chilled Water System Lockout [BEEP]" at bounding box center [389, 565] width 313 height 27
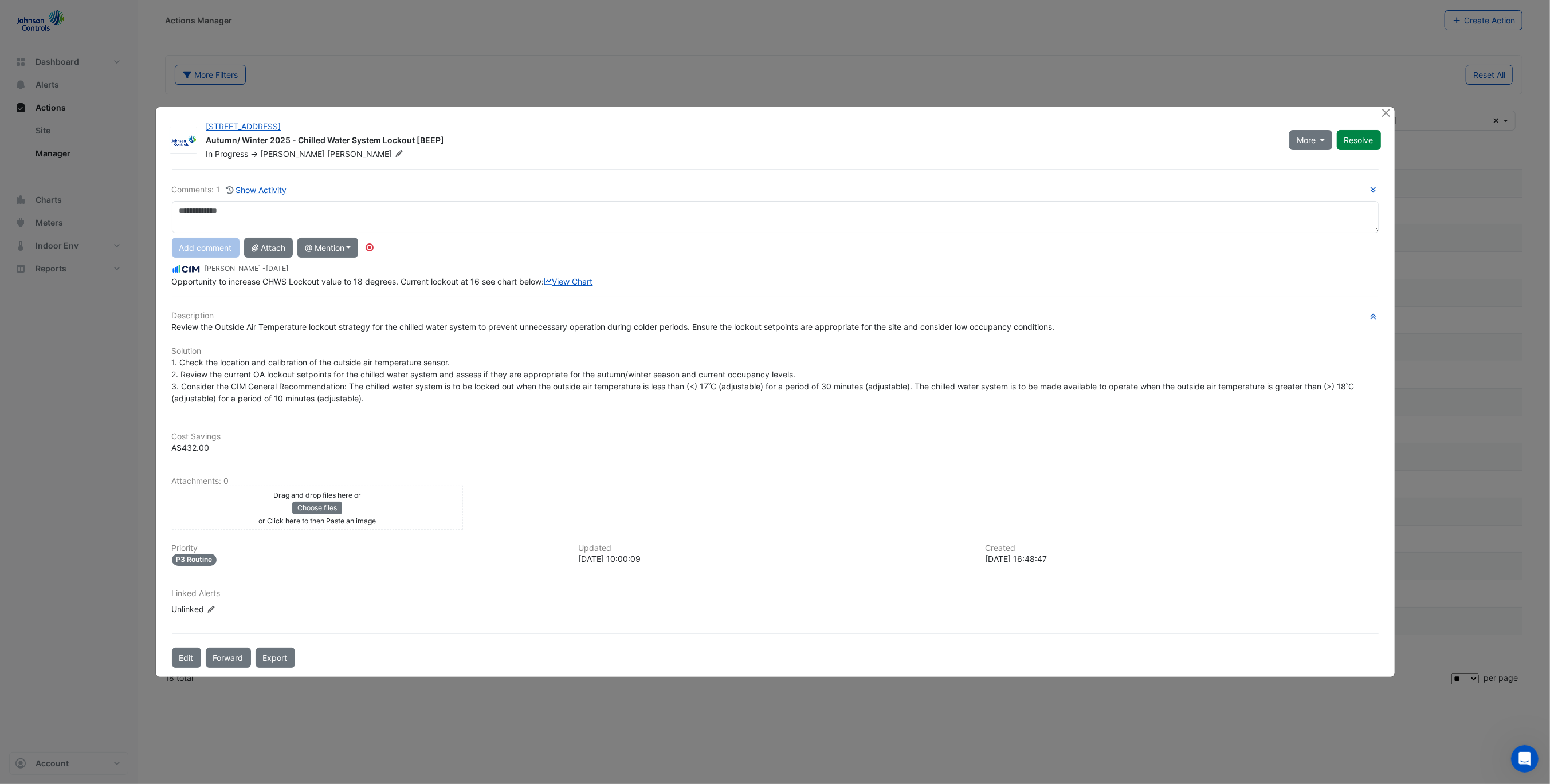
drag, startPoint x: 240, startPoint y: 213, endPoint x: 362, endPoint y: 225, distance: 122.6
click at [240, 213] on textarea at bounding box center [775, 217] width 1206 height 32
click at [443, 213] on textarea at bounding box center [775, 217] width 1206 height 32
click at [446, 207] on textarea at bounding box center [775, 217] width 1206 height 32
drag, startPoint x: 332, startPoint y: 207, endPoint x: 178, endPoint y: 194, distance: 154.5
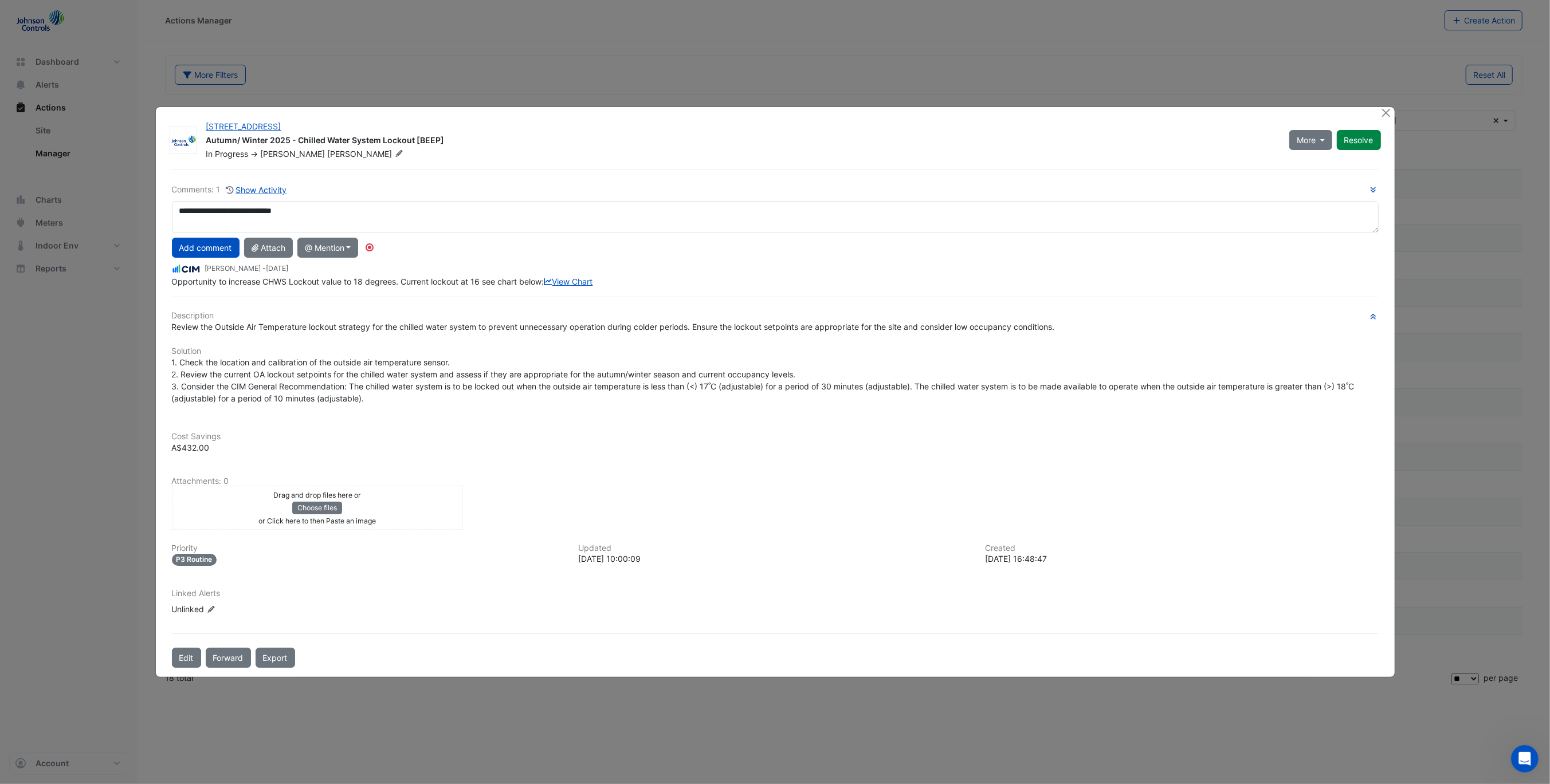
click at [178, 194] on div "**********" at bounding box center [775, 235] width 1206 height 104
type textarea "**********"
click at [203, 247] on button "Add comment" at bounding box center [206, 247] width 68 height 20
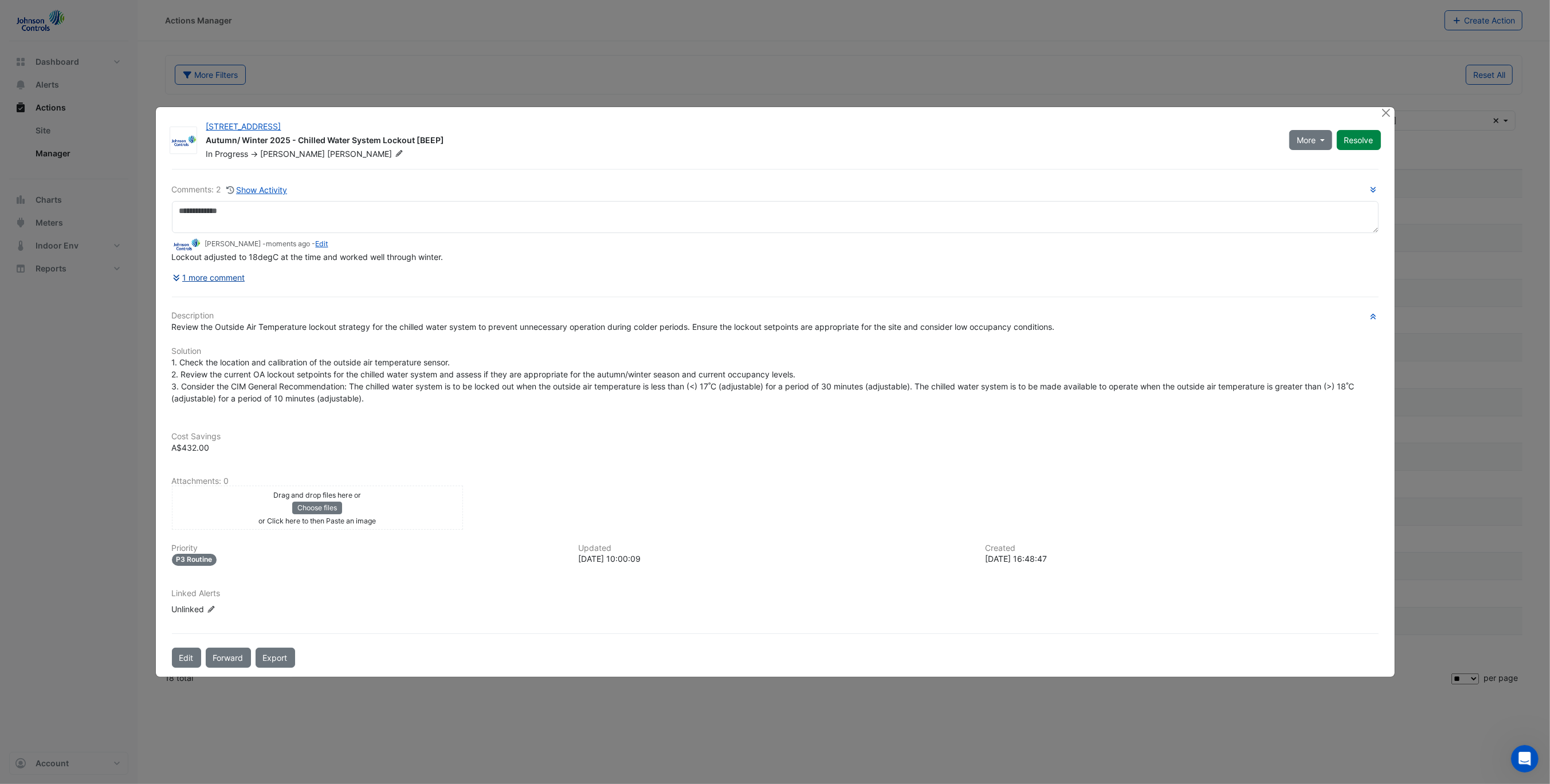
click at [202, 279] on button "1 more comment" at bounding box center [209, 277] width 74 height 20
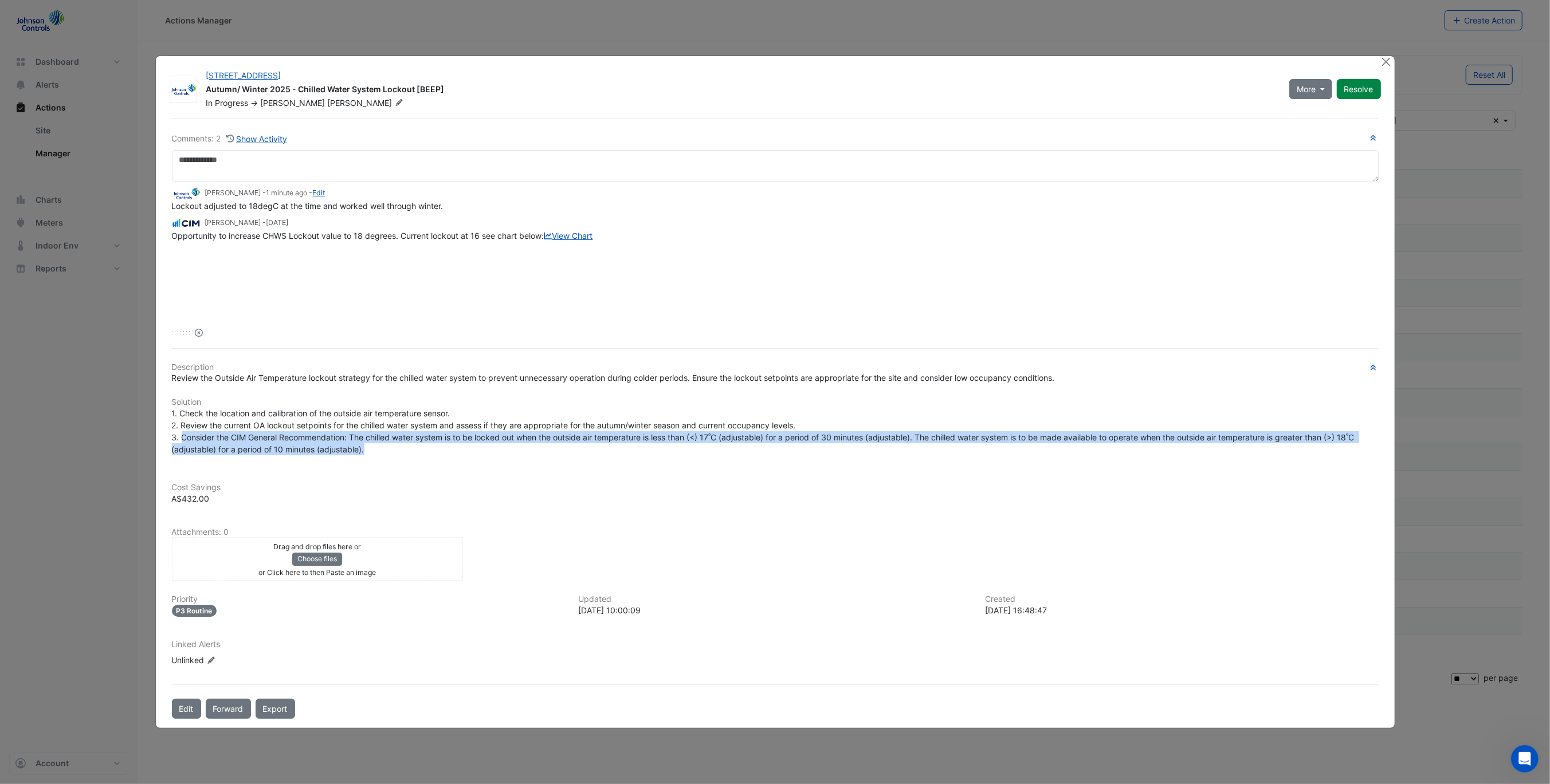
drag, startPoint x: 183, startPoint y: 435, endPoint x: 1027, endPoint y: 448, distance: 844.1
click at [1027, 448] on div "1. Check the location and calibration of the outside air temperature sensor. 2.…" at bounding box center [775, 431] width 1206 height 48
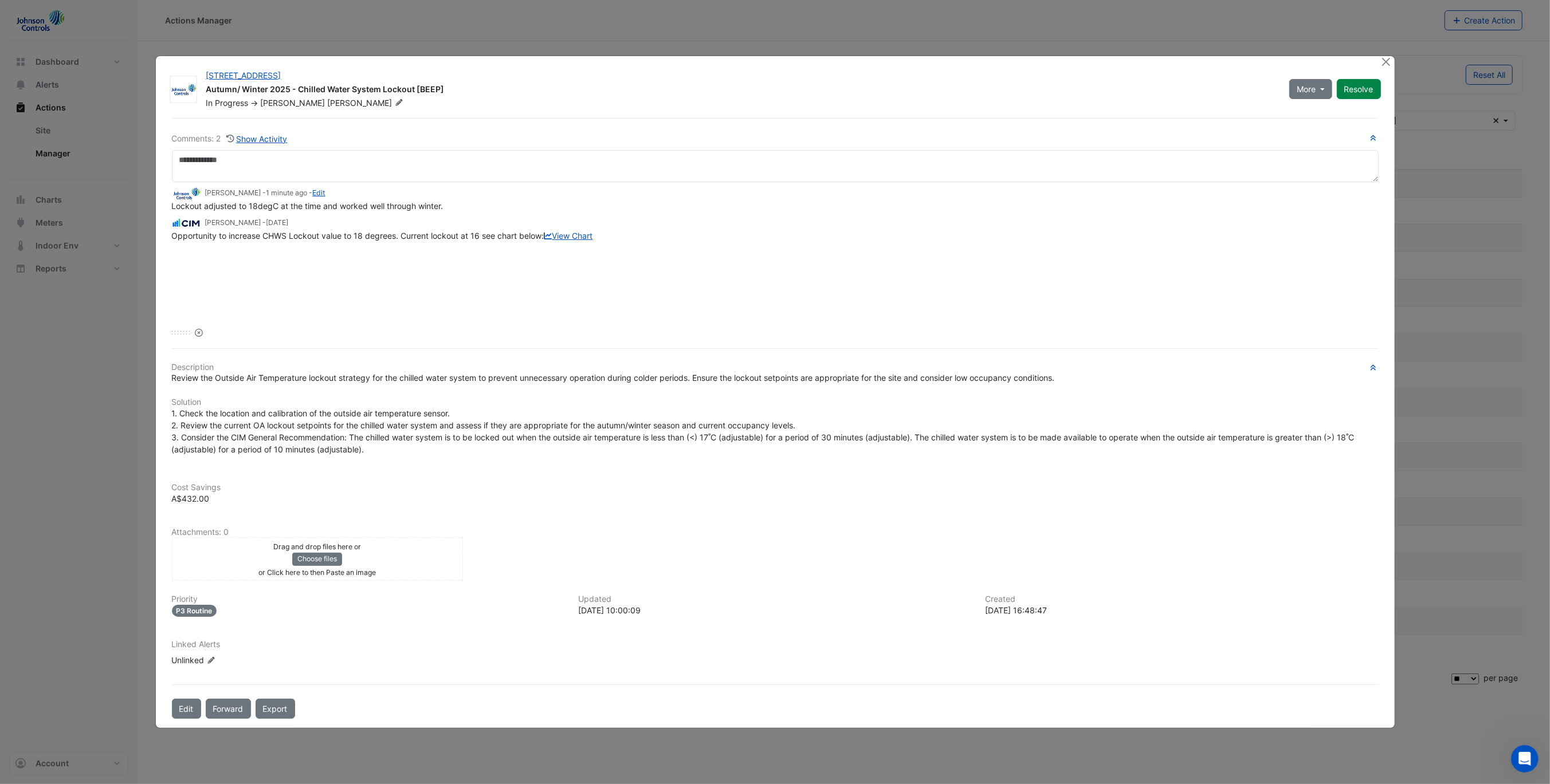
click at [668, 373] on span "Review the Outside Air Temperature lockout strategy for the chilled water syste…" at bounding box center [613, 377] width 883 height 9
click at [1359, 90] on button "Resolve" at bounding box center [1358, 89] width 44 height 20
click at [1384, 65] on button "Close" at bounding box center [1386, 62] width 12 height 12
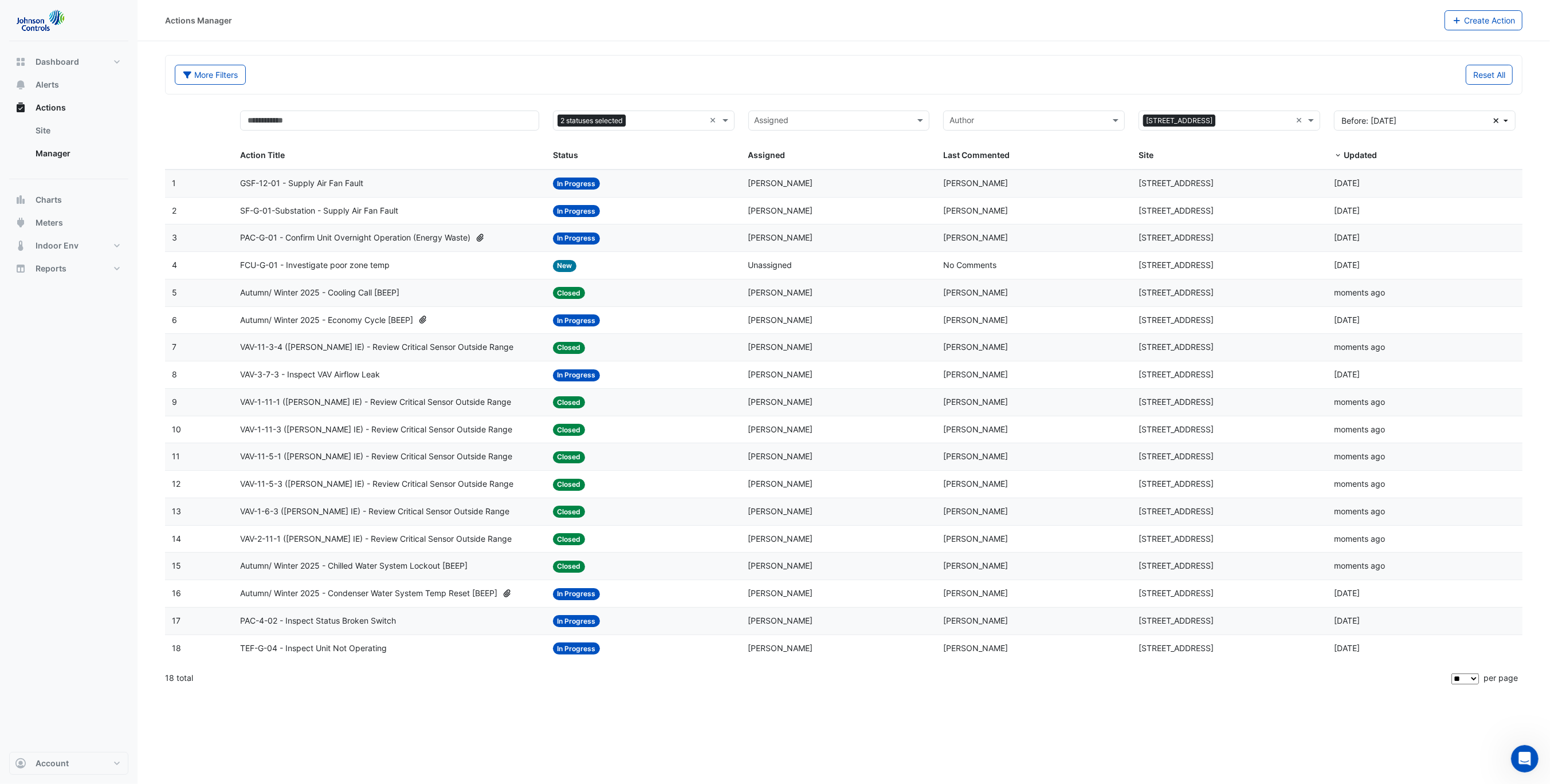
click at [367, 593] on span "Autumn/ Winter 2025 - Condenser Water System Temp Reset [BEEP]" at bounding box center [369, 593] width 257 height 13
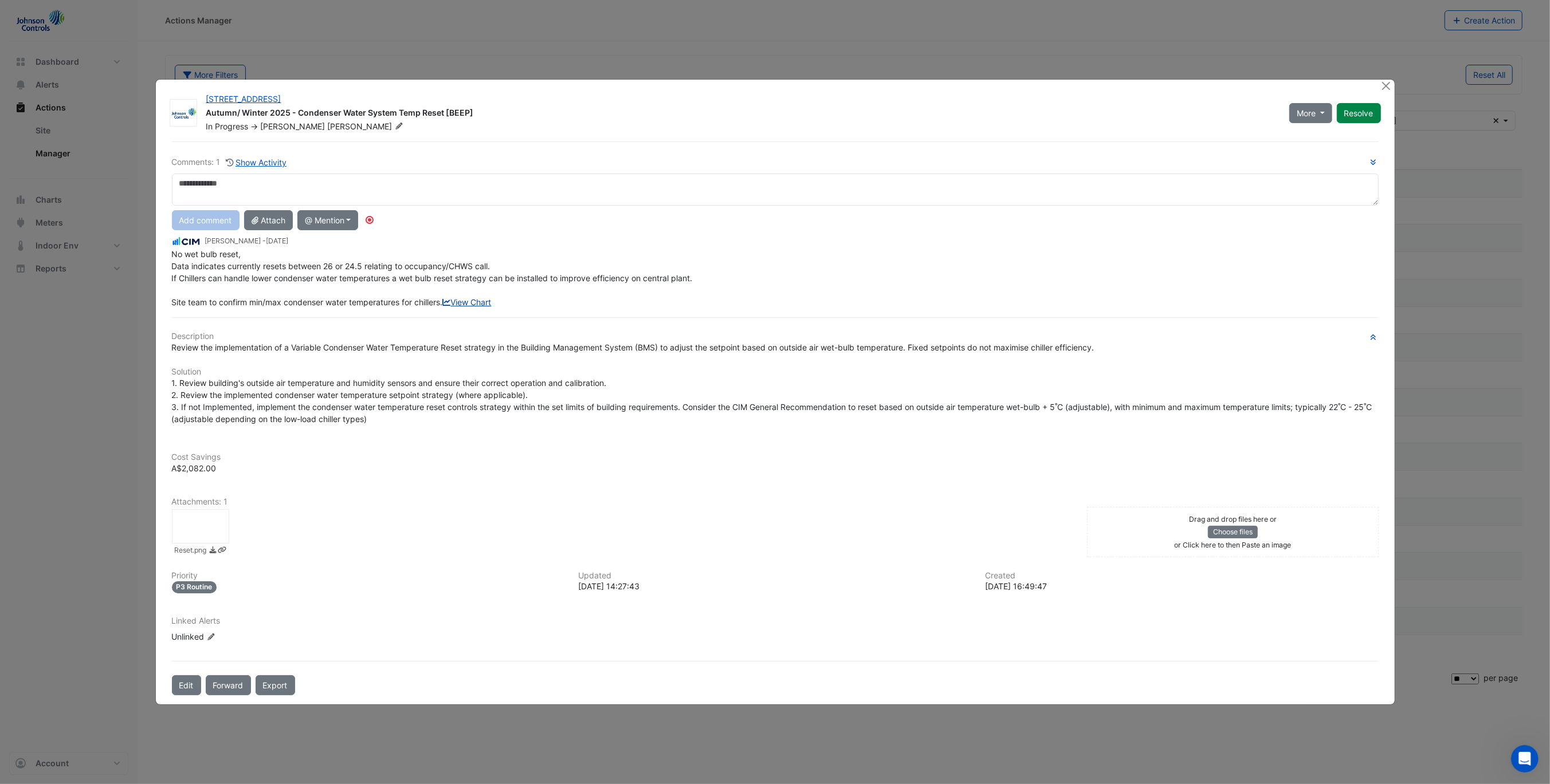
click at [443, 307] on link "View Chart" at bounding box center [467, 301] width 49 height 9
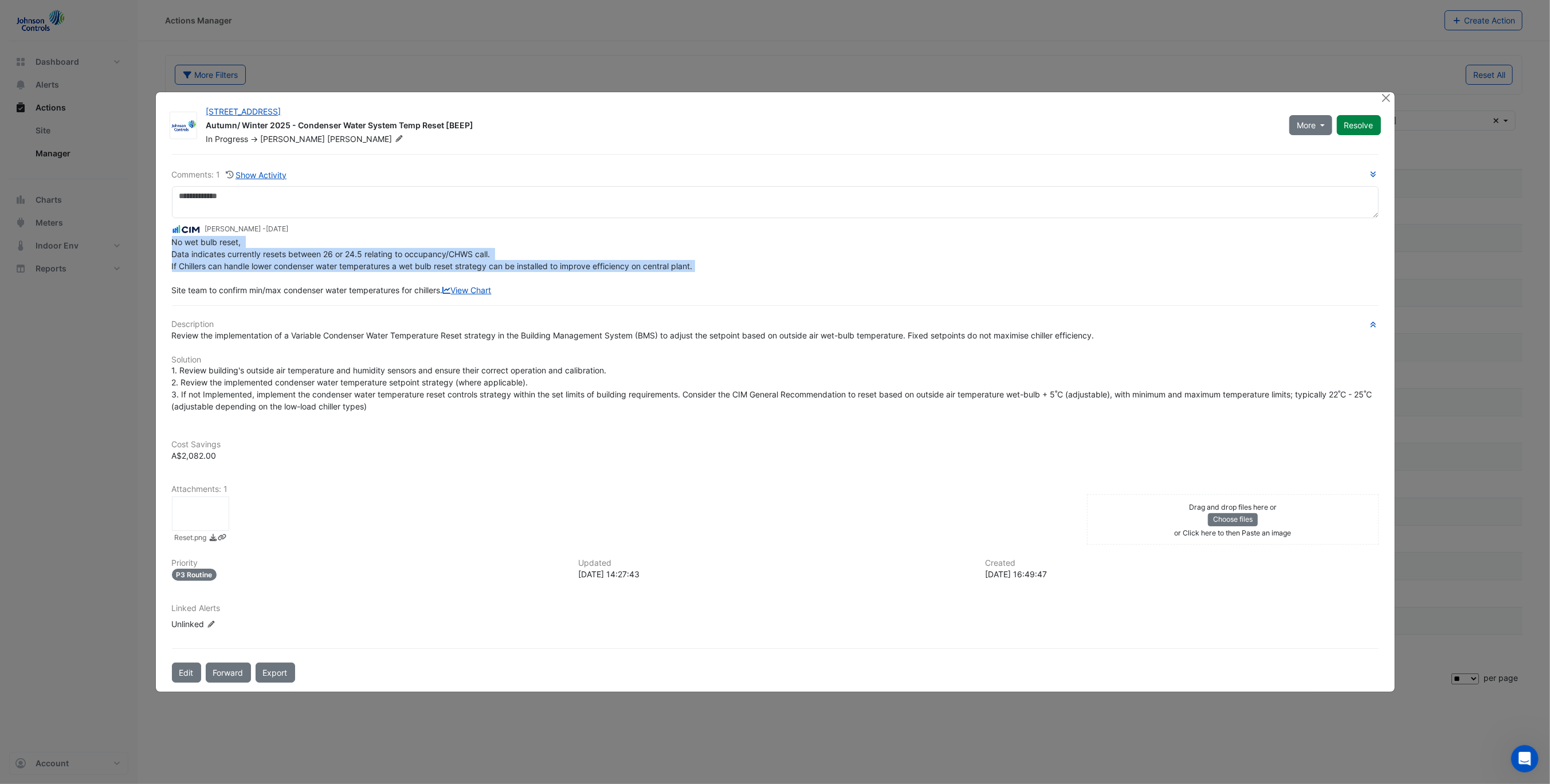
drag, startPoint x: 208, startPoint y: 242, endPoint x: 812, endPoint y: 265, distance: 604.4
click at [807, 265] on div "No wet bulb reset, Data indicates currently resets between 26 or 24.5 relating …" at bounding box center [775, 266] width 1206 height 60
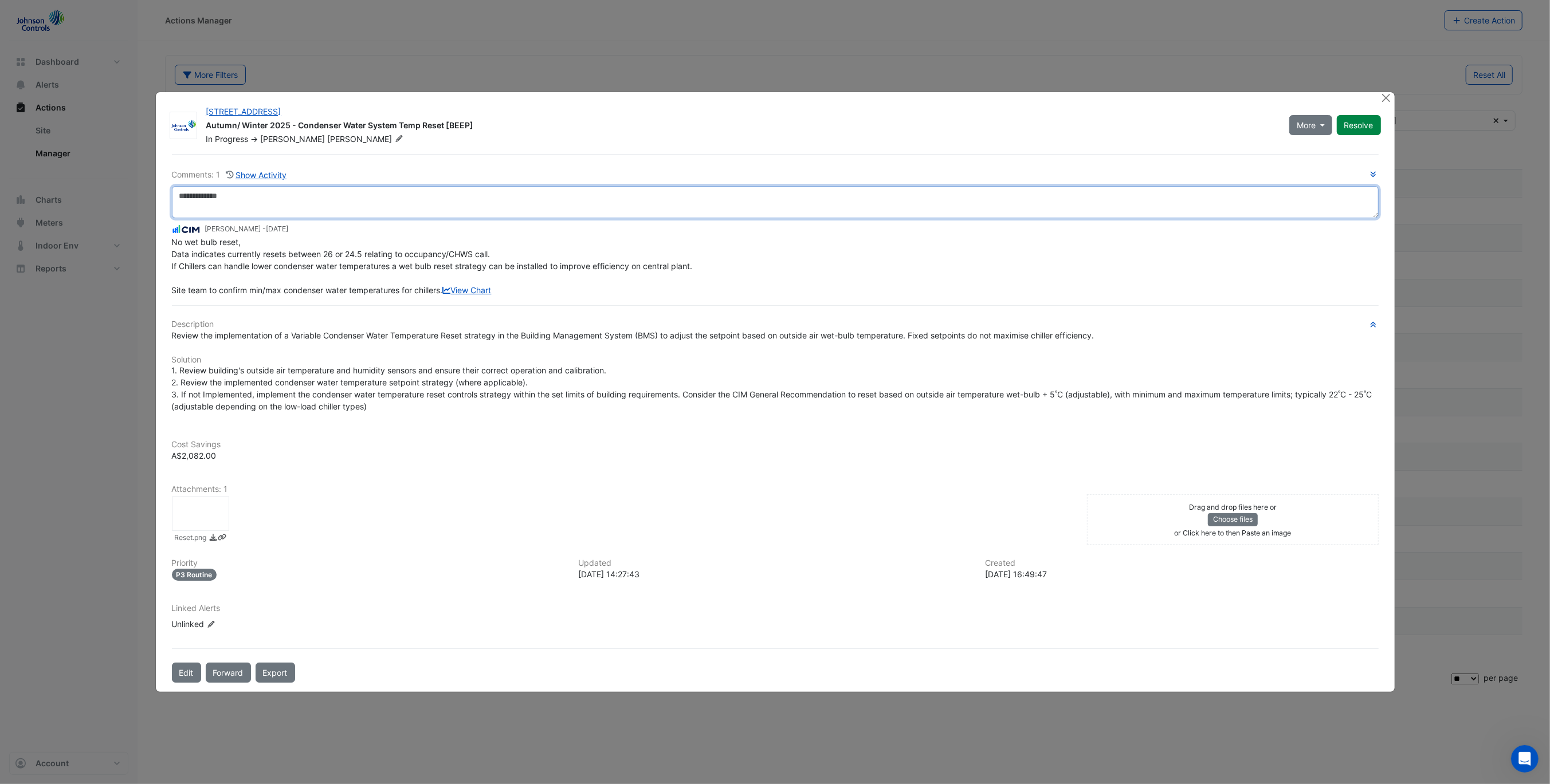
click at [924, 195] on textarea at bounding box center [775, 201] width 1206 height 32
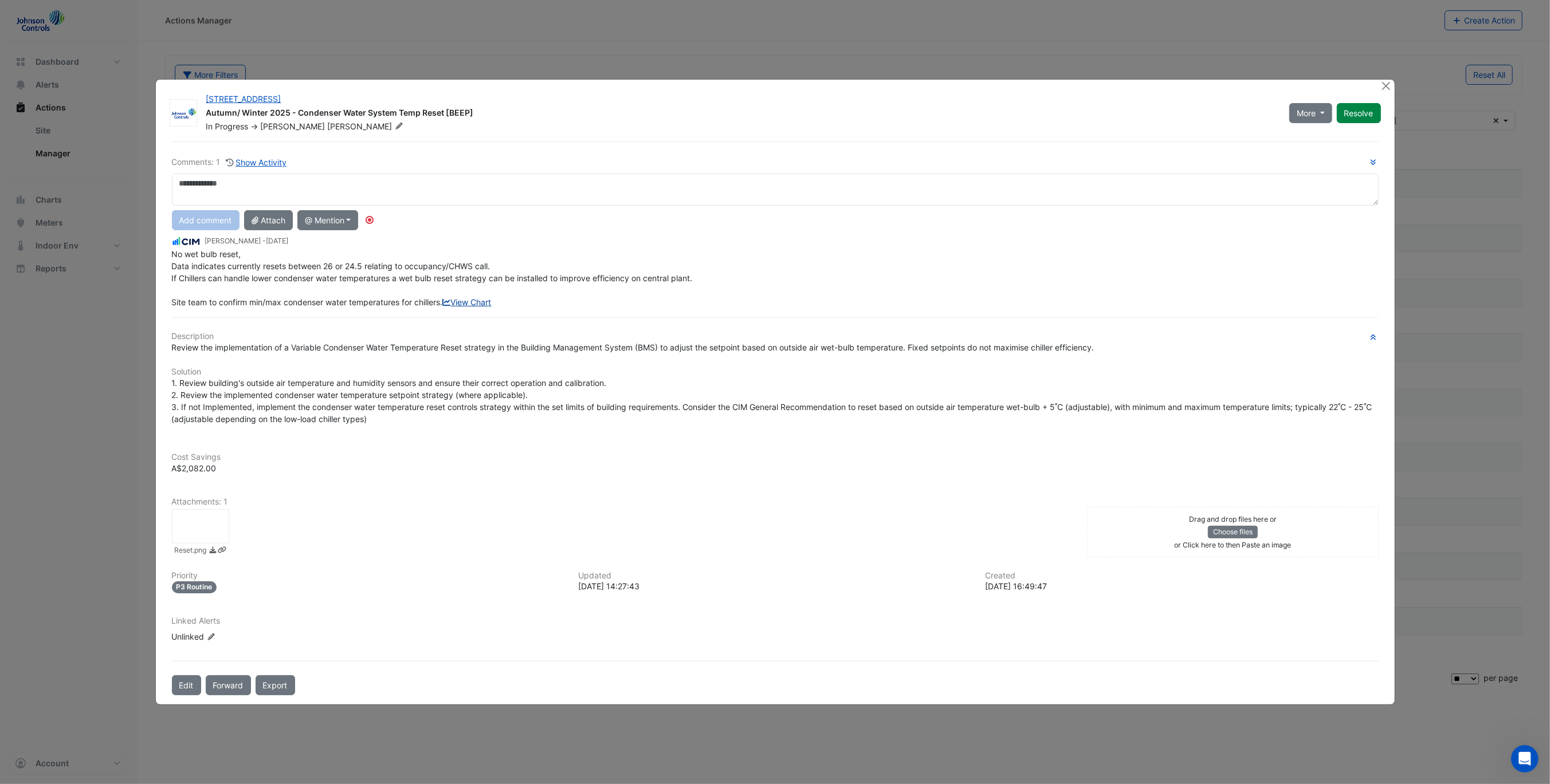
click at [443, 306] on link "View Chart" at bounding box center [467, 301] width 49 height 9
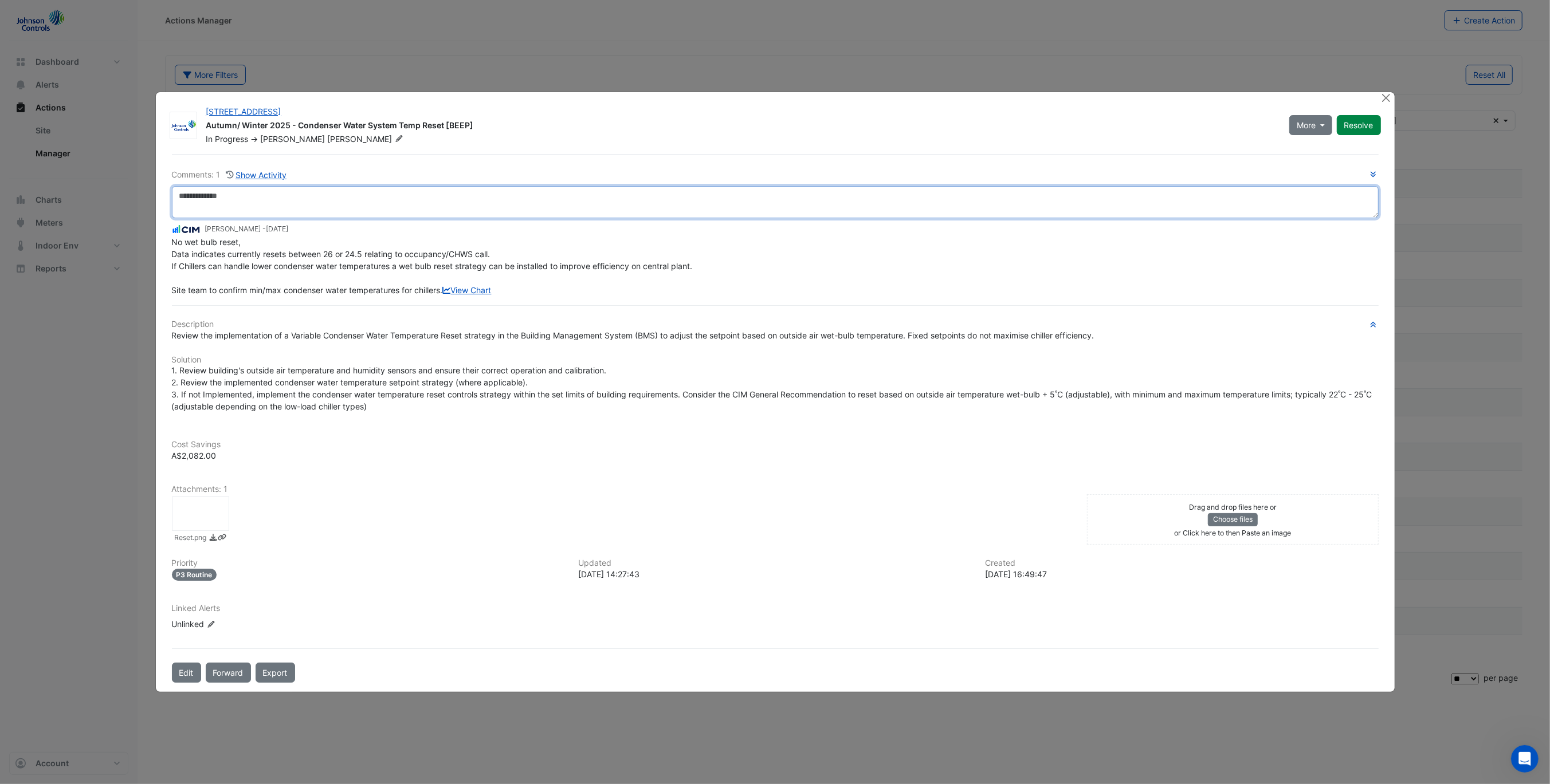
click at [405, 192] on textarea at bounding box center [775, 201] width 1206 height 32
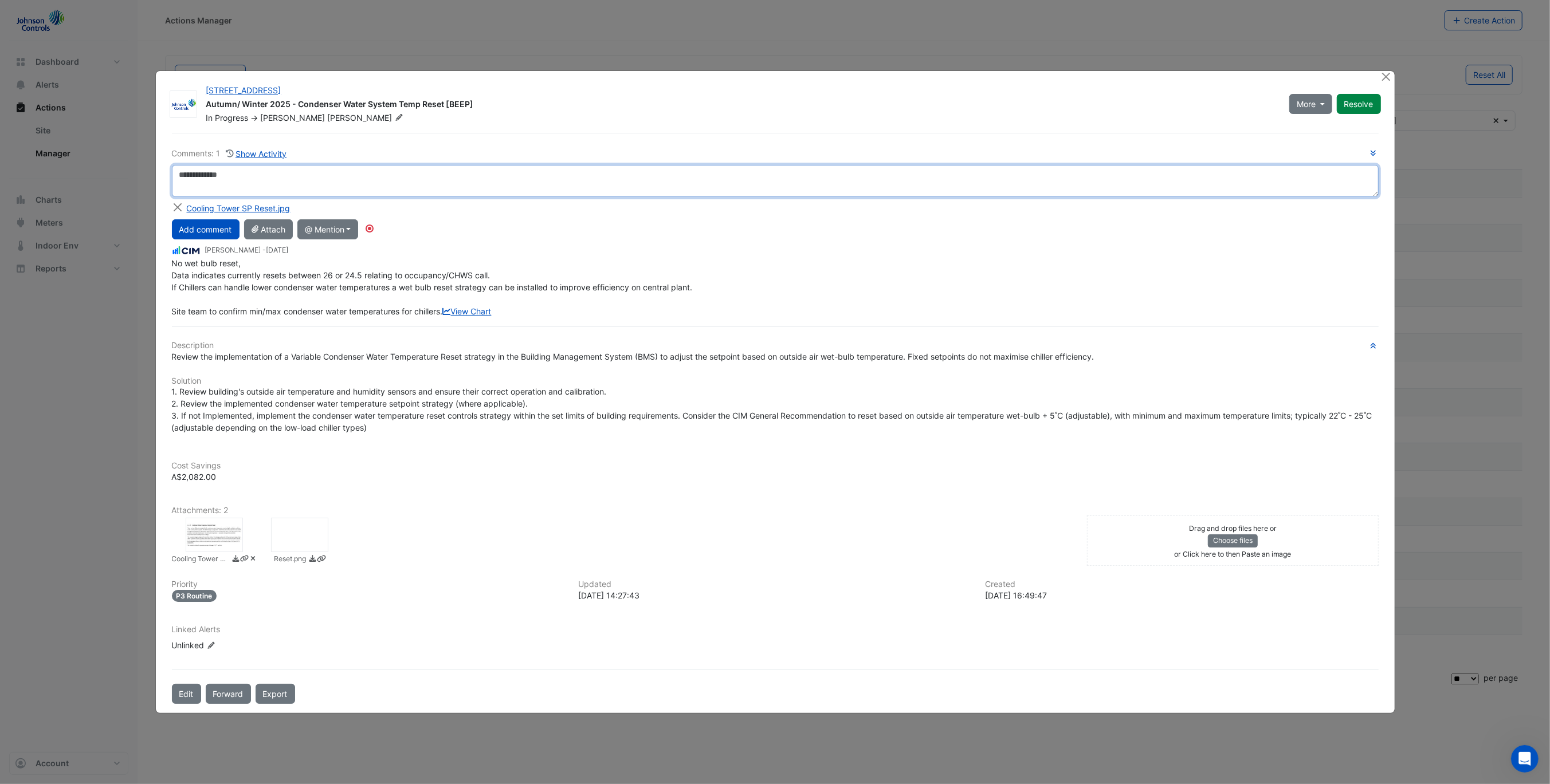
click at [433, 168] on textarea at bounding box center [775, 181] width 1206 height 32
type textarea "*"
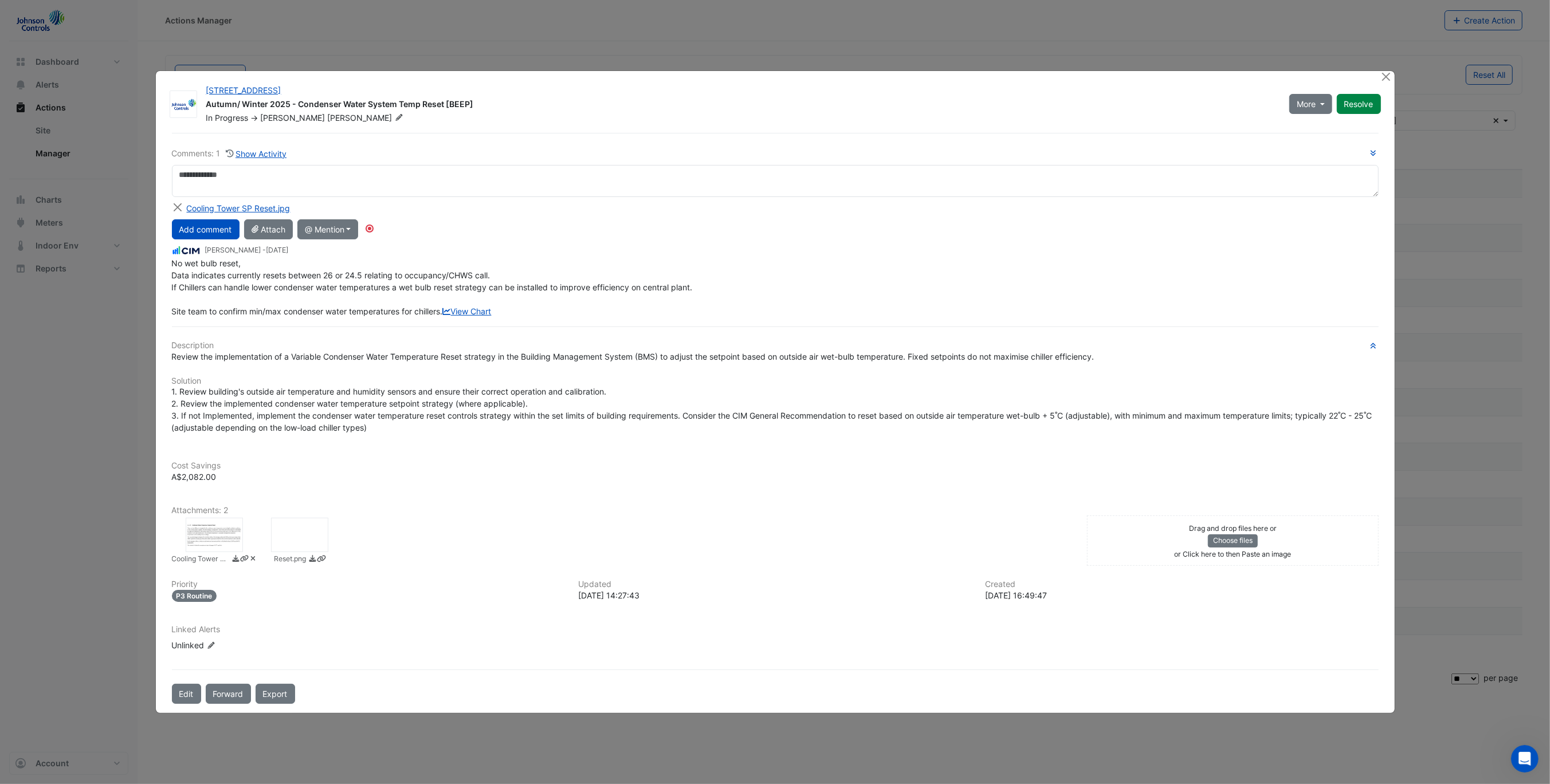
click at [309, 534] on div at bounding box center [300, 534] width 58 height 34
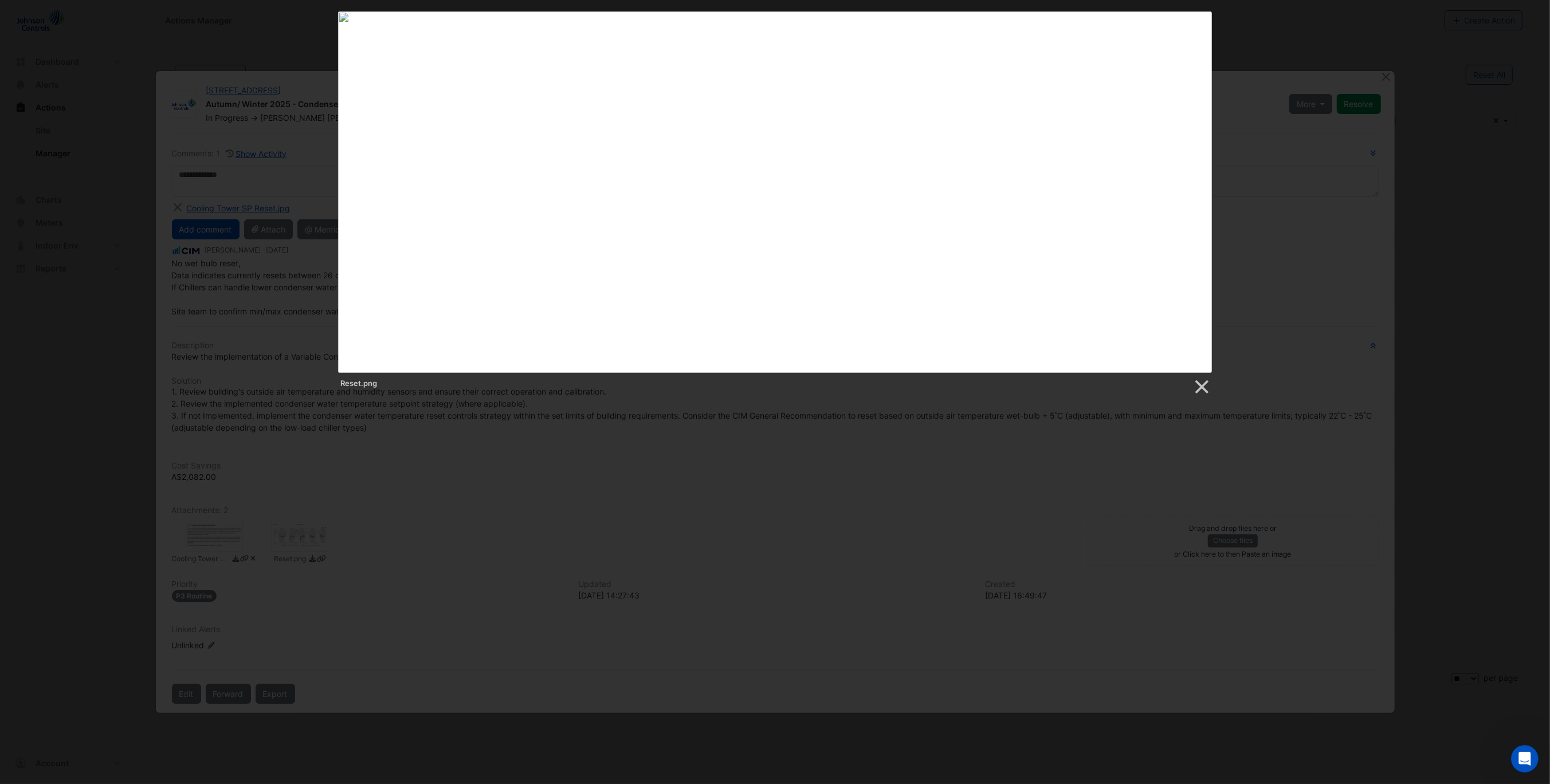
click at [1265, 38] on div "Reset.png" at bounding box center [775, 203] width 1550 height 384
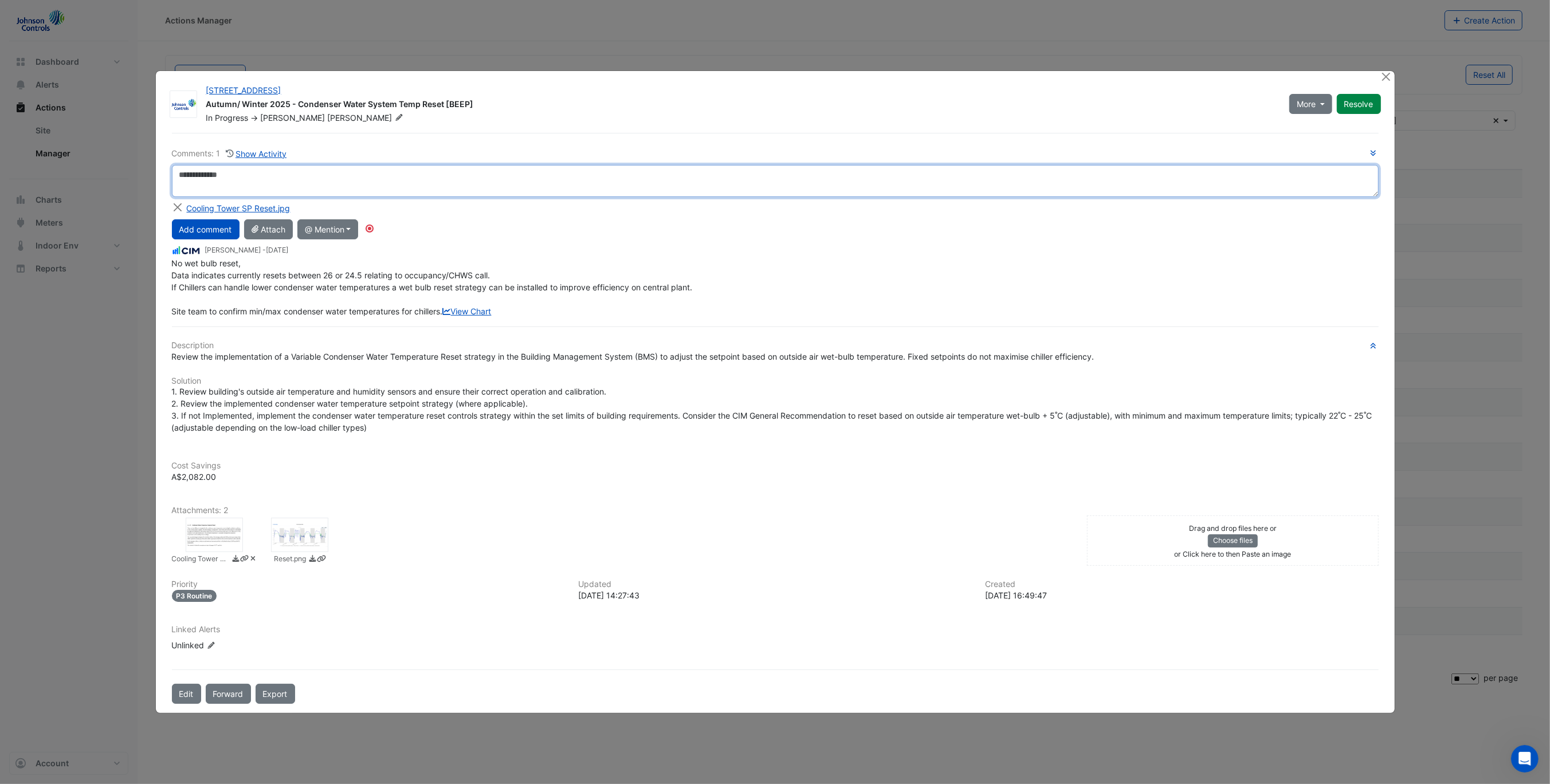
click at [321, 176] on textarea at bounding box center [775, 181] width 1206 height 32
type textarea "*"
click at [601, 178] on textarea at bounding box center [775, 181] width 1206 height 32
click at [562, 169] on textarea "**********" at bounding box center [775, 181] width 1206 height 32
drag, startPoint x: 562, startPoint y: 169, endPoint x: 774, endPoint y: 162, distance: 212.1
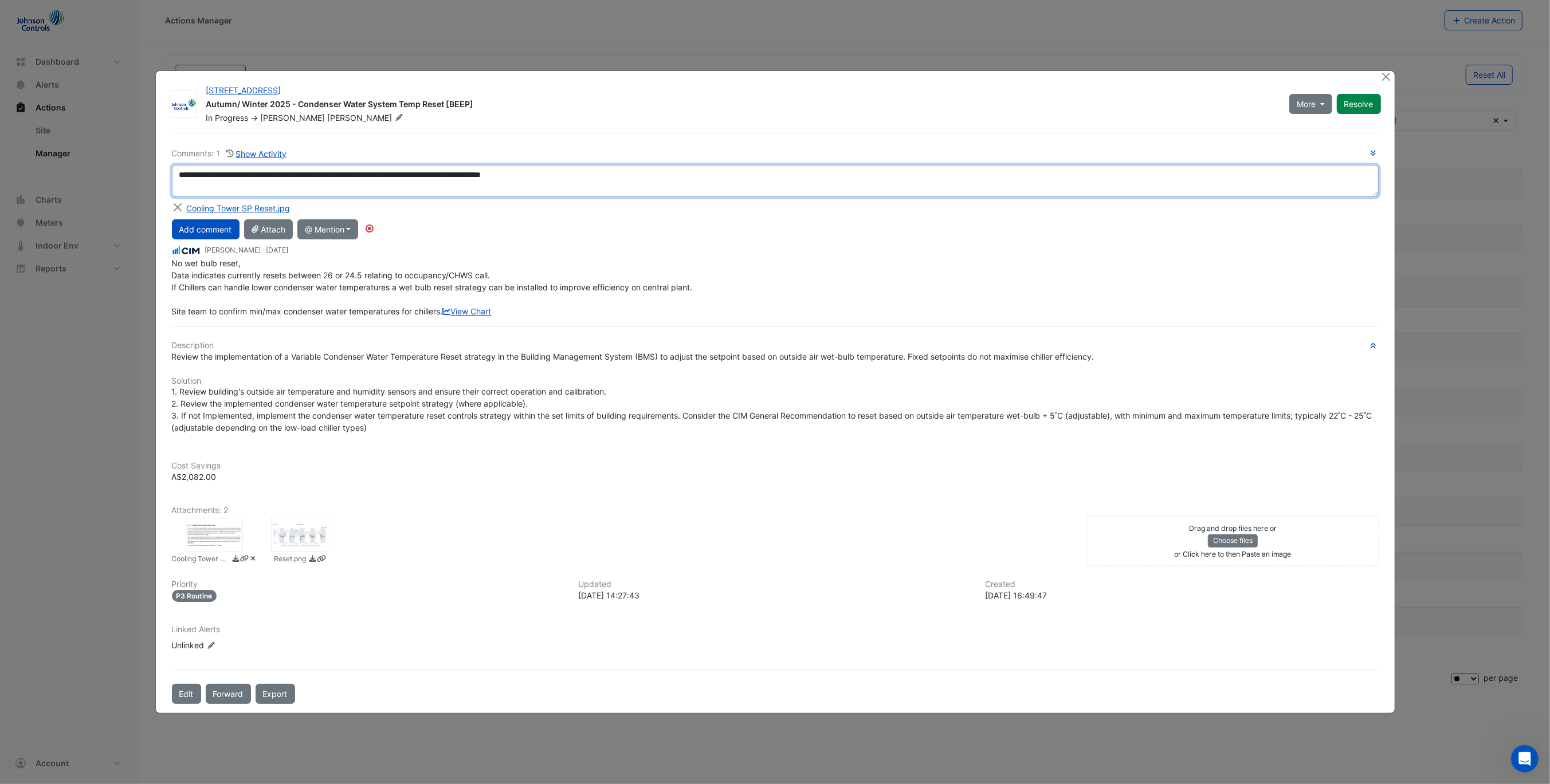
click at [774, 165] on textarea "**********" at bounding box center [775, 181] width 1206 height 32
click at [777, 165] on textarea "**********" at bounding box center [775, 181] width 1206 height 32
click at [643, 176] on textarea "**********" at bounding box center [775, 181] width 1206 height 32
drag, startPoint x: 619, startPoint y: 172, endPoint x: 543, endPoint y: 172, distance: 76.0
click at [543, 172] on textarea "**********" at bounding box center [775, 181] width 1206 height 32
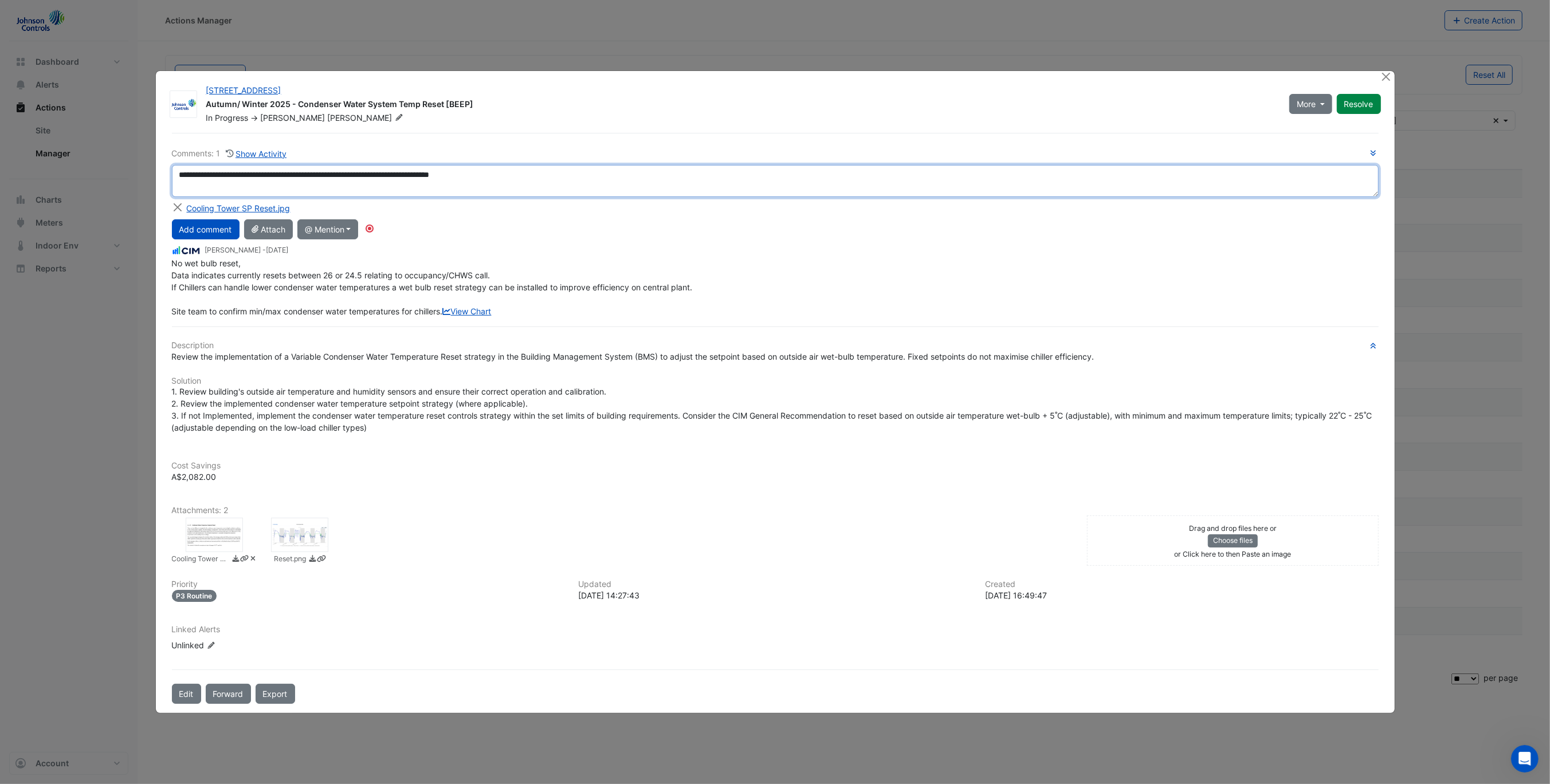
click at [440, 165] on textarea "**********" at bounding box center [775, 181] width 1206 height 32
click at [594, 169] on textarea "**********" at bounding box center [775, 181] width 1206 height 32
click at [176, 170] on textarea "**********" at bounding box center [775, 181] width 1206 height 32
click at [705, 169] on textarea "**********" at bounding box center [775, 181] width 1206 height 32
type textarea "**********"
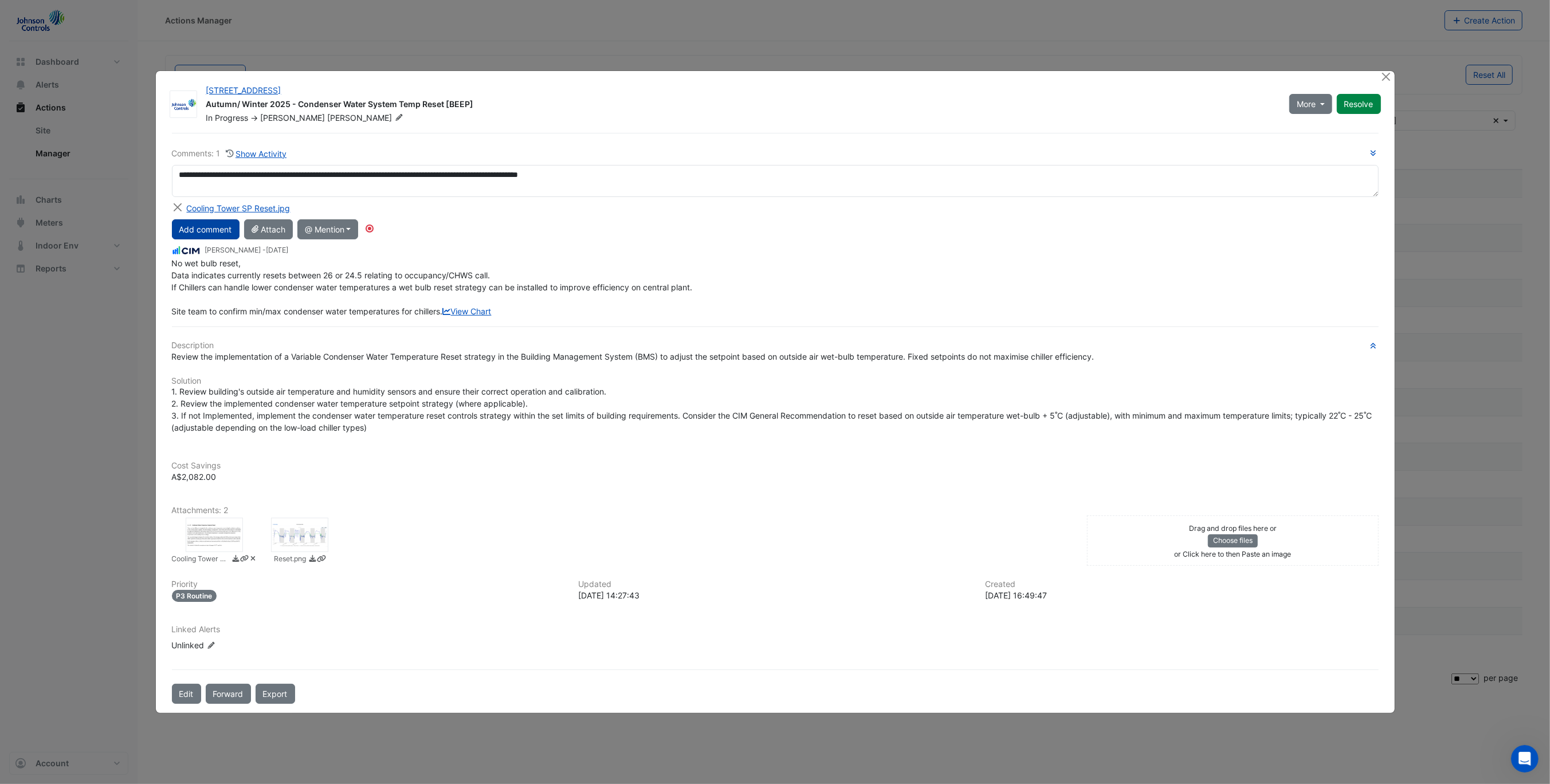
click at [195, 229] on button "Add comment" at bounding box center [206, 229] width 68 height 20
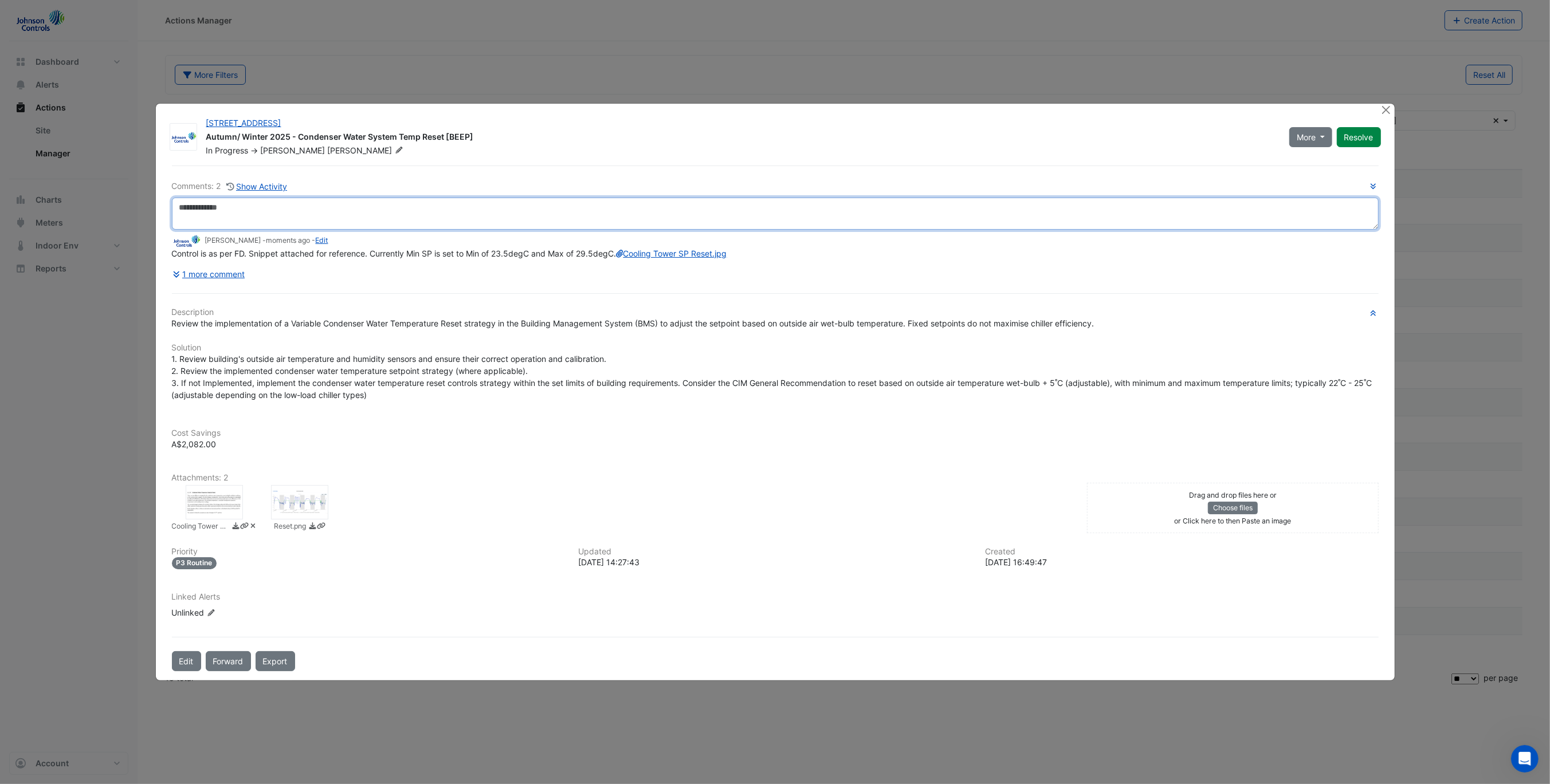
click at [338, 215] on textarea at bounding box center [775, 213] width 1206 height 32
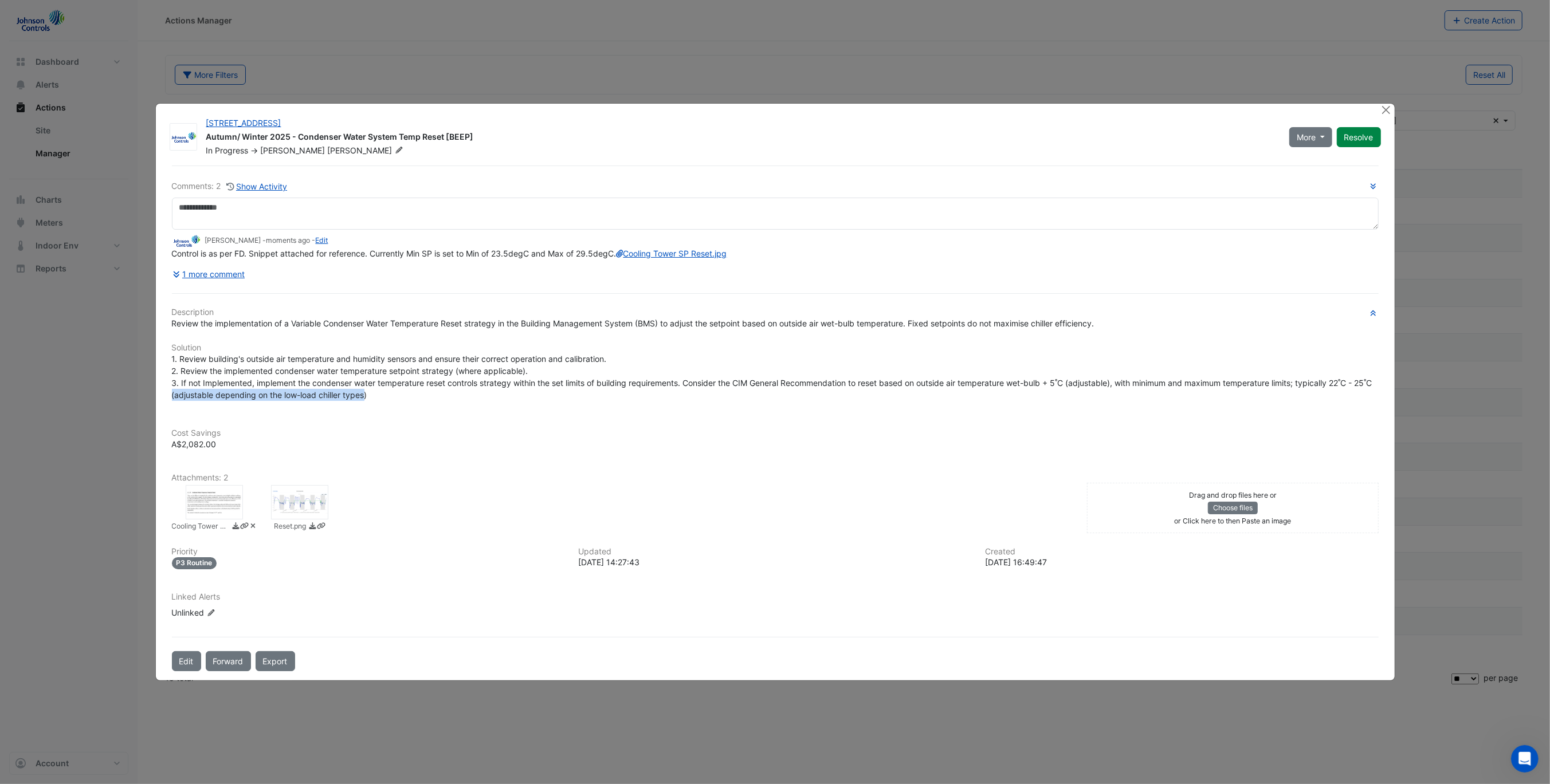
drag, startPoint x: 388, startPoint y: 411, endPoint x: 193, endPoint y: 400, distance: 195.3
click at [193, 399] on span "1. Review building's outside air temperature and humidity sensors and ensure th…" at bounding box center [773, 376] width 1203 height 46
click at [209, 399] on span "1. Review building's outside air temperature and humidity sensors and ensure th…" at bounding box center [773, 376] width 1203 height 46
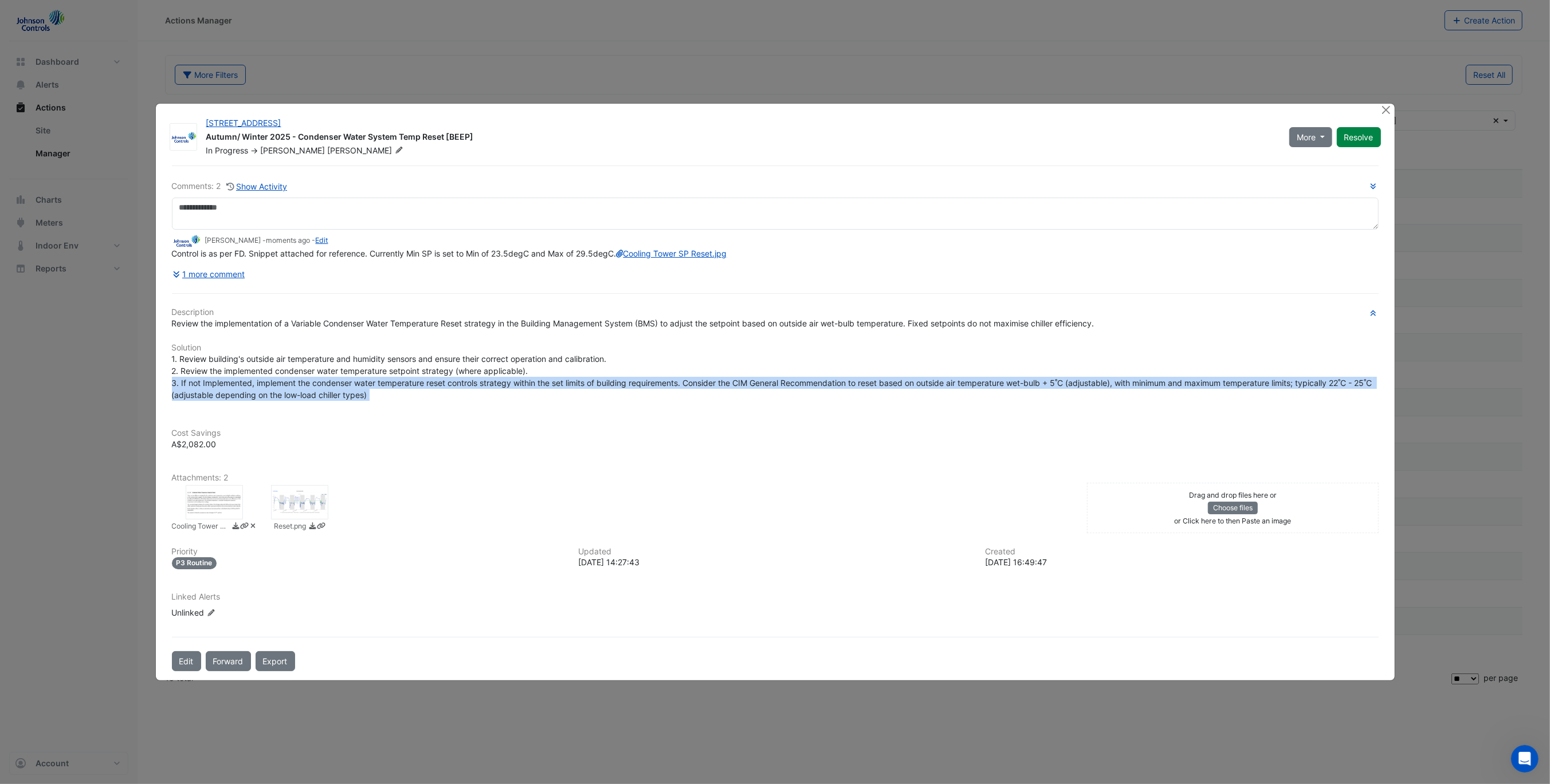
click at [209, 399] on span "1. Review building's outside air temperature and humidity sensors and ensure th…" at bounding box center [773, 376] width 1203 height 46
click at [375, 401] on div "1. Review building's outside air temperature and humidity sensors and ensure th…" at bounding box center [775, 377] width 1206 height 48
drag, startPoint x: 347, startPoint y: 398, endPoint x: 125, endPoint y: 384, distance: 222.4
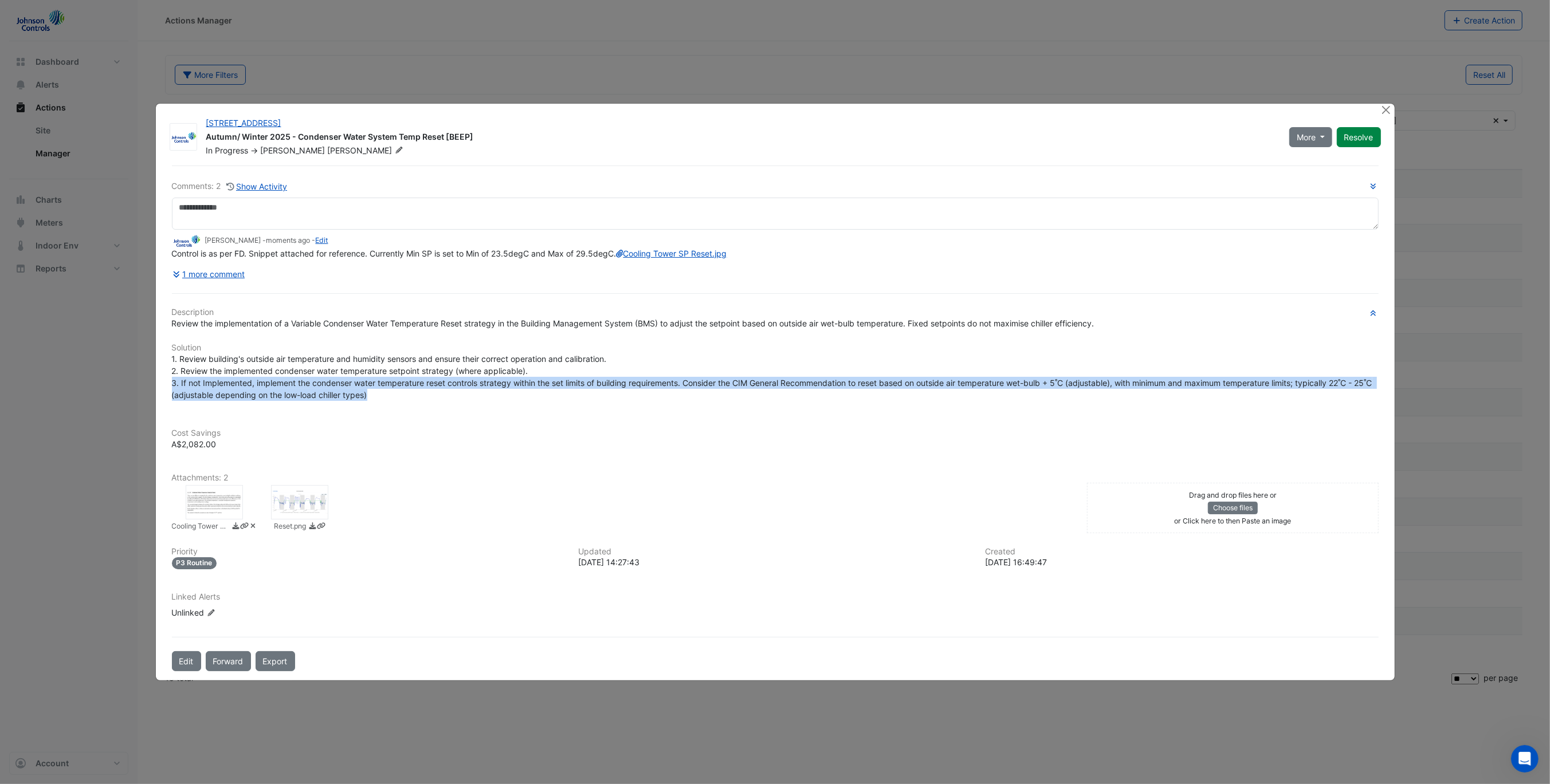
click at [156, 389] on div "15 Green Square Close Autumn/ Winter 2025 - Condenser Water System Temp Reset […" at bounding box center [775, 392] width 1239 height 577
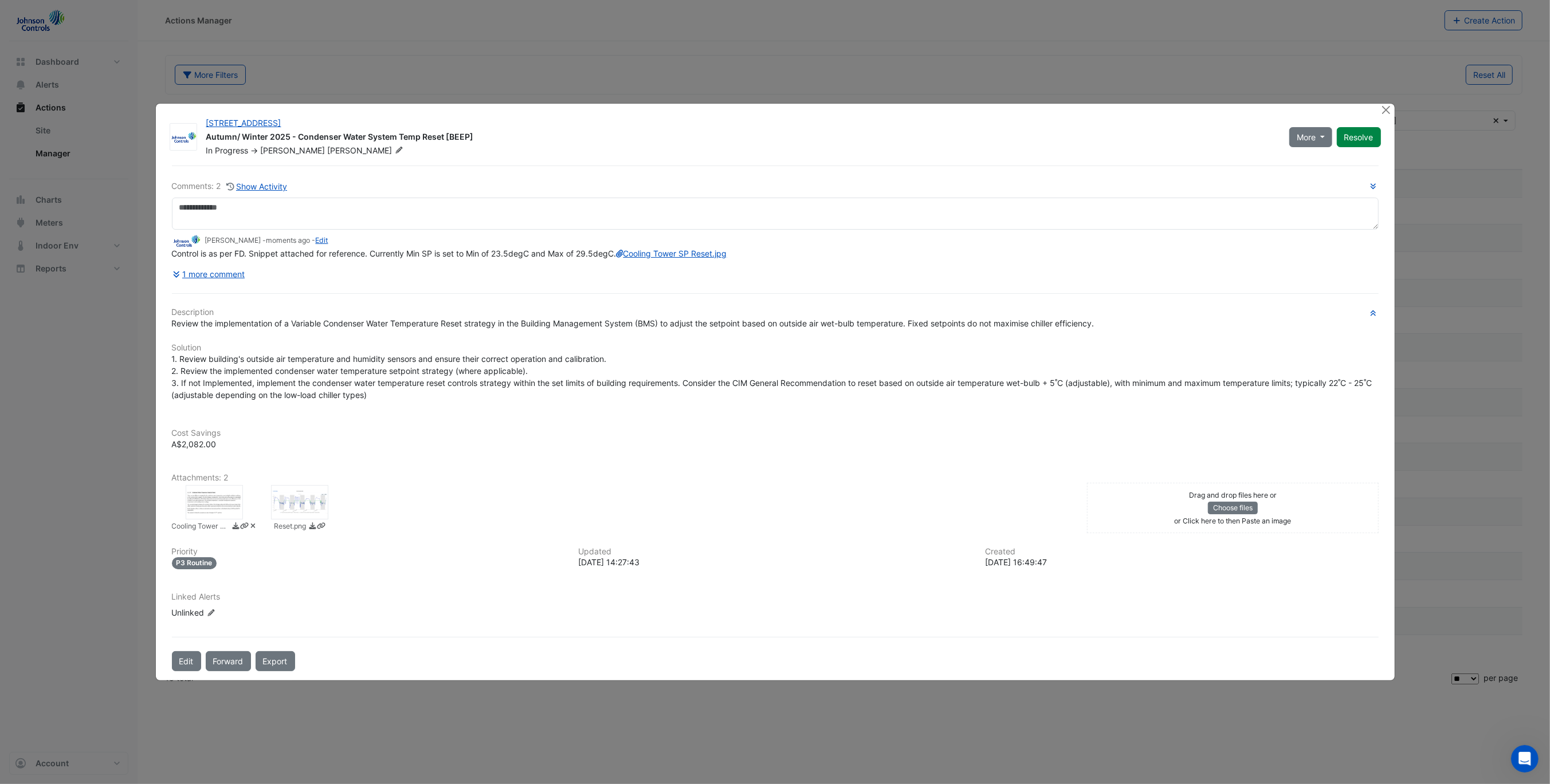
click at [435, 438] on h6 "Cost Savings" at bounding box center [775, 433] width 1206 height 9
click at [1373, 134] on button "Resolve" at bounding box center [1358, 137] width 44 height 20
click at [1391, 104] on button "Close" at bounding box center [1386, 109] width 12 height 12
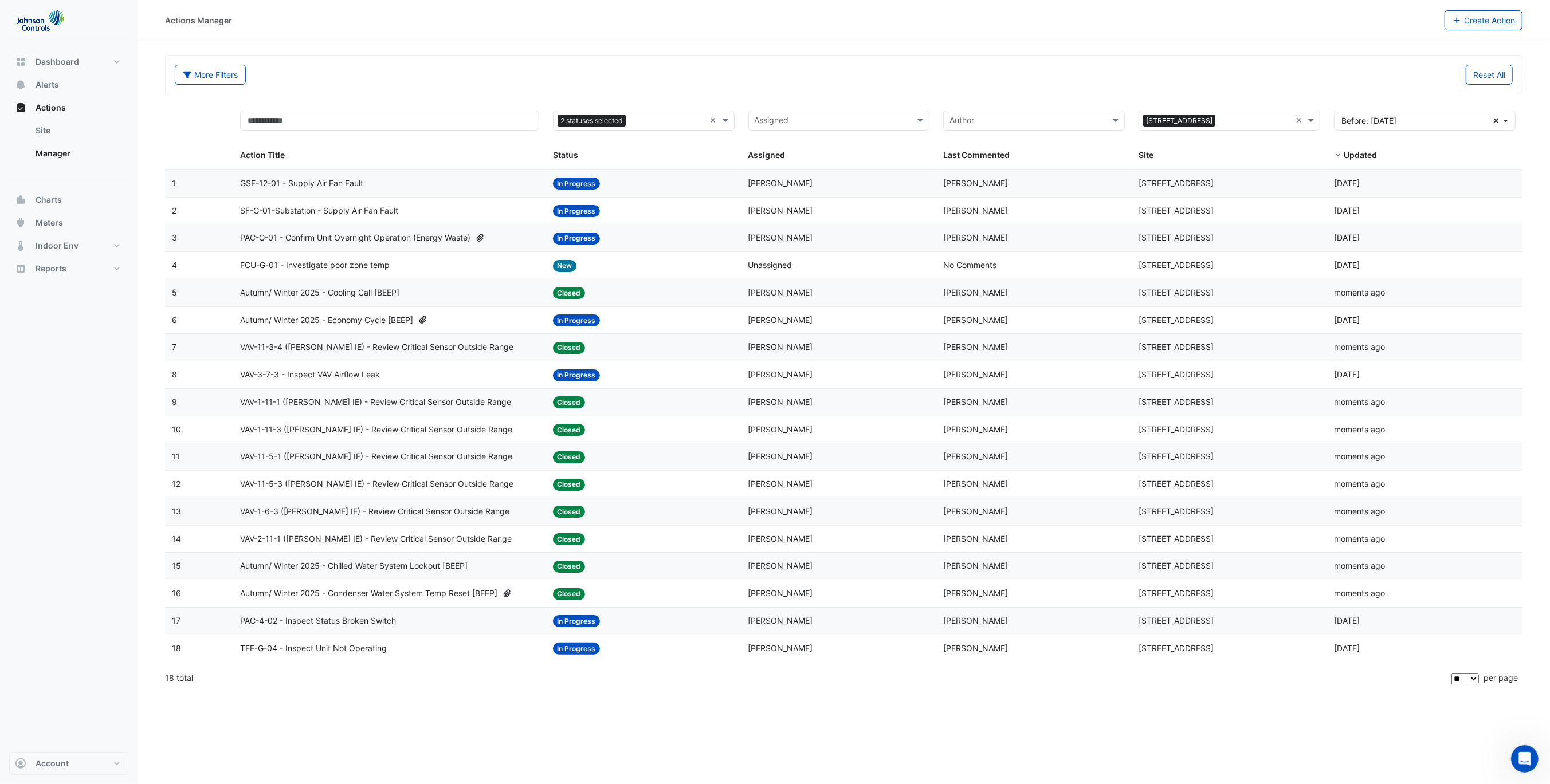
click at [313, 625] on span "PAC-4-02 - Inspect Status Broken Switch" at bounding box center [318, 620] width 156 height 13
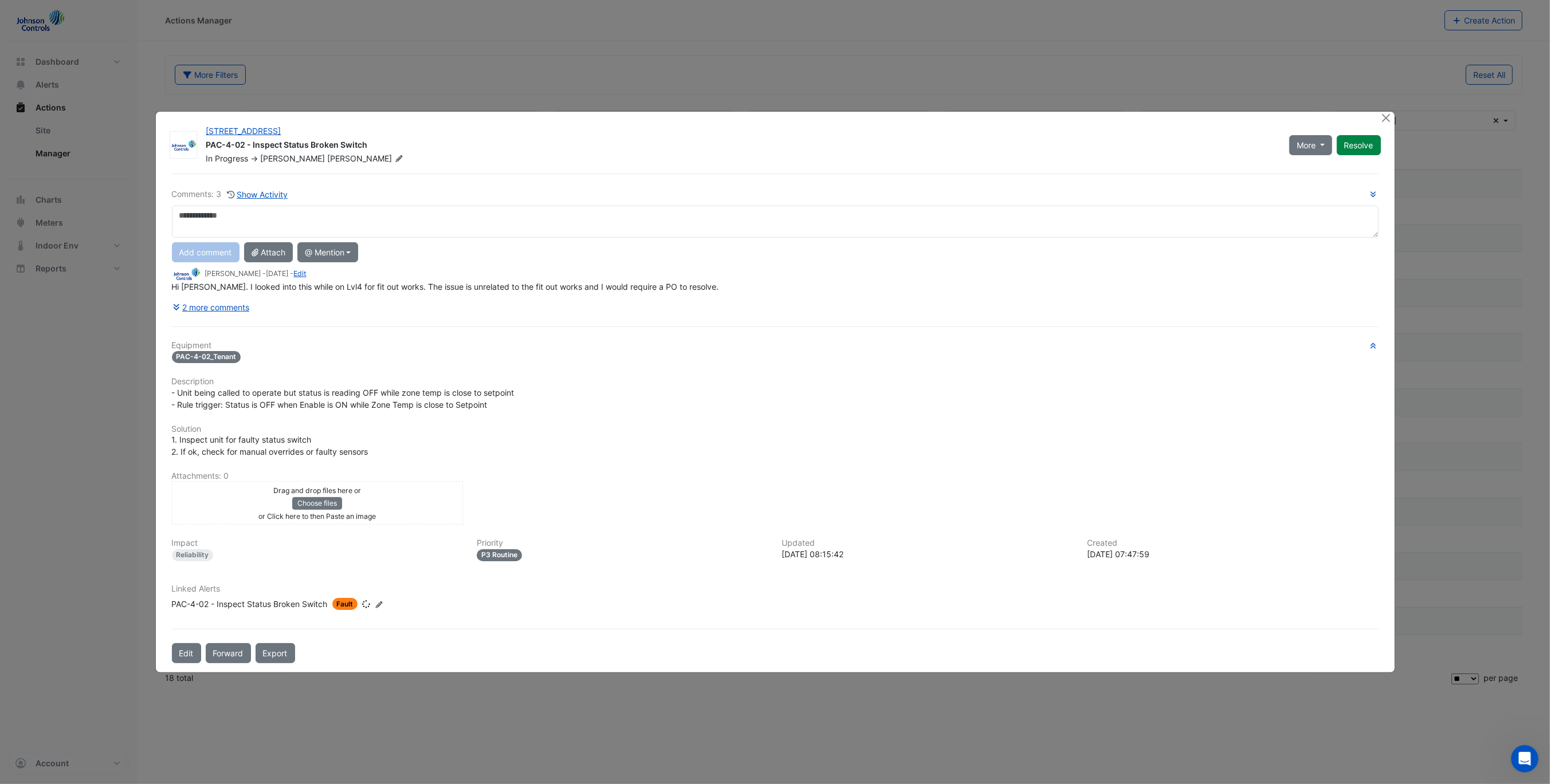
click at [297, 297] on div "Comments: 3 Show Activity Add comment Attach @ Mention CBRE Growthpoint Peter T…" at bounding box center [775, 252] width 1206 height 129
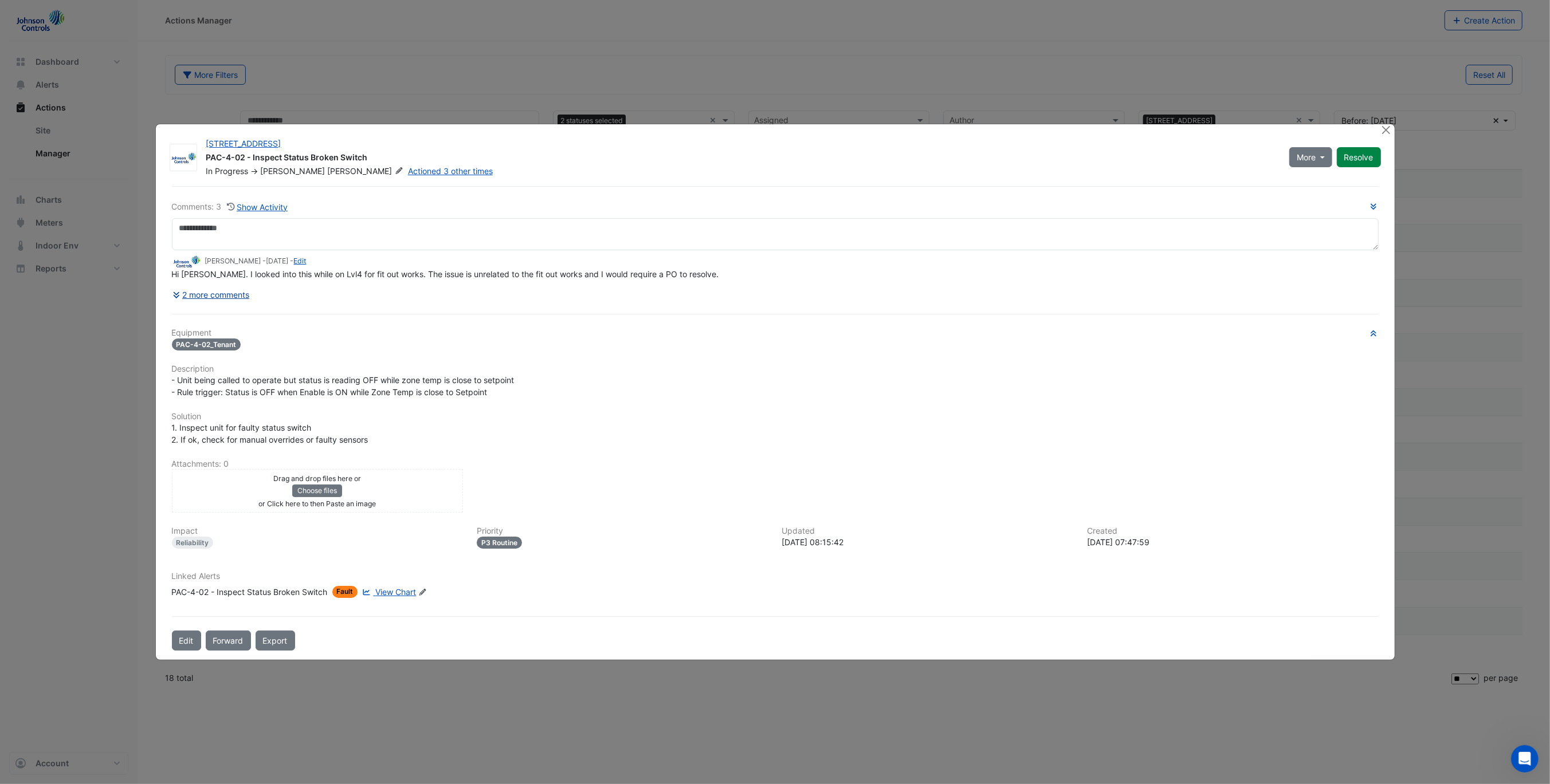
click at [233, 300] on button "2 more comments" at bounding box center [211, 294] width 78 height 20
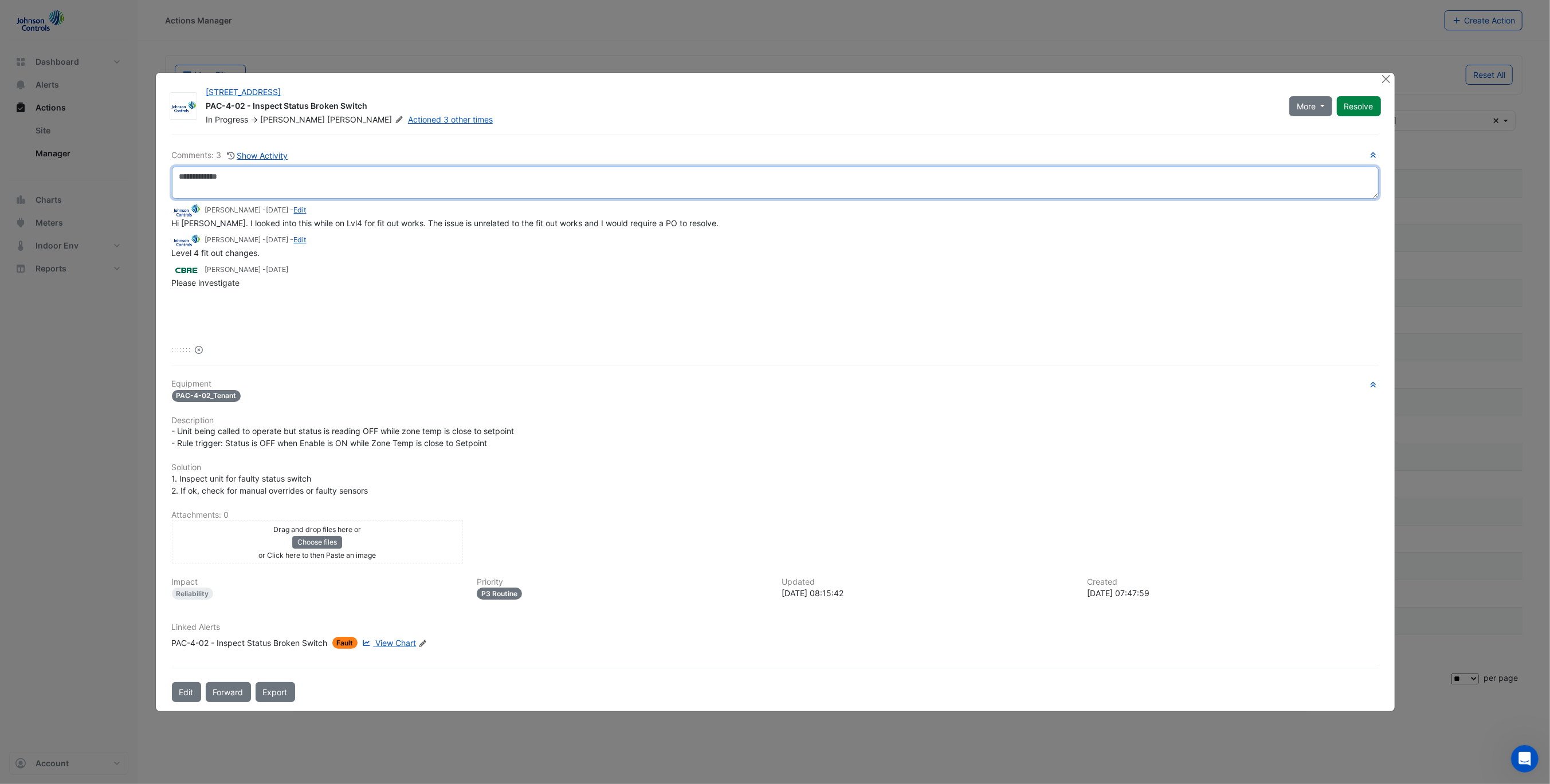
click at [616, 191] on textarea at bounding box center [775, 182] width 1206 height 32
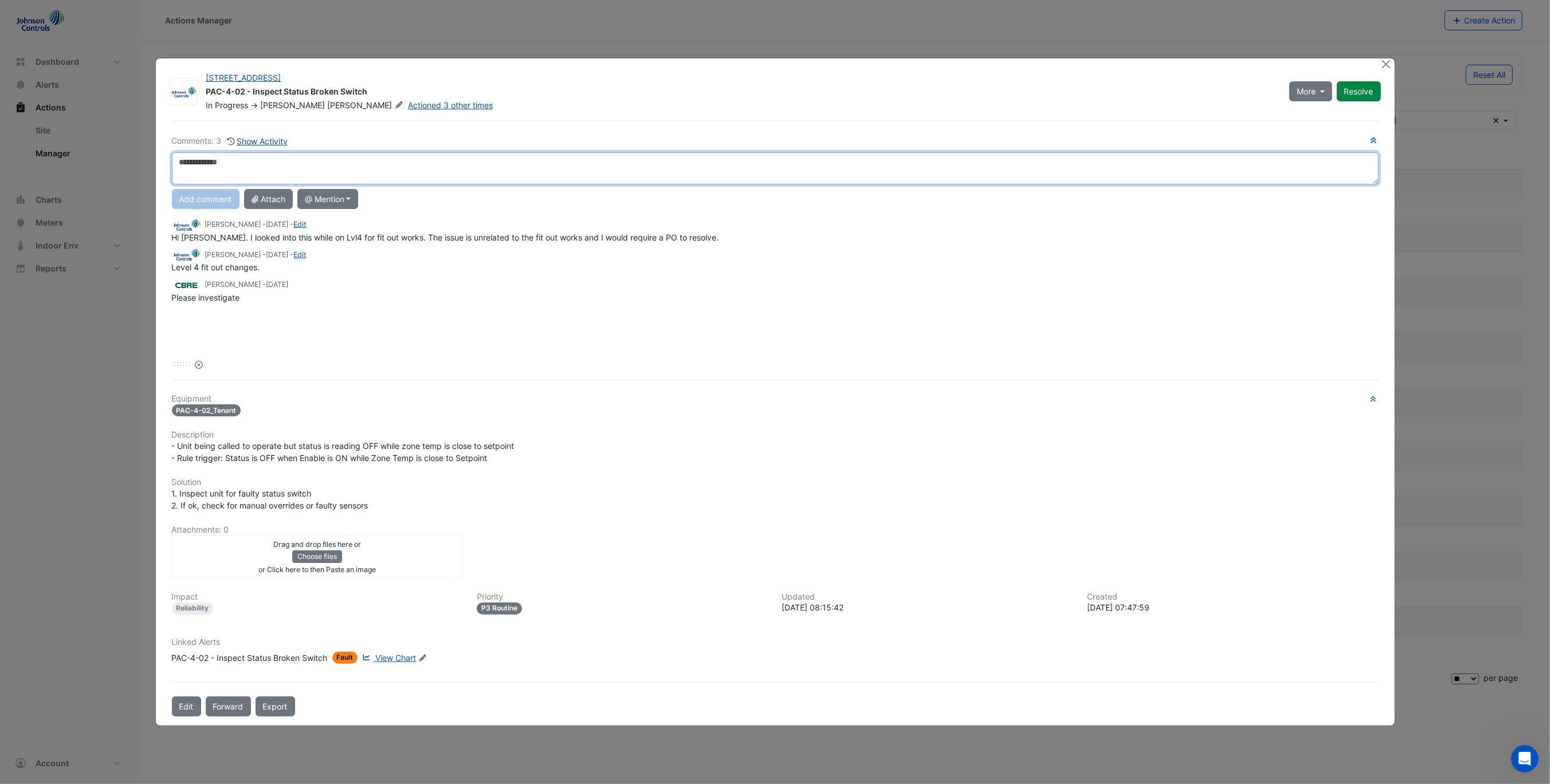
click at [617, 160] on textarea at bounding box center [775, 168] width 1206 height 32
click at [400, 174] on textarea at bounding box center [775, 168] width 1206 height 32
type textarea "**********"
click at [446, 170] on textarea "**********" at bounding box center [775, 168] width 1206 height 32
click at [443, 165] on textarea "**********" at bounding box center [775, 168] width 1206 height 32
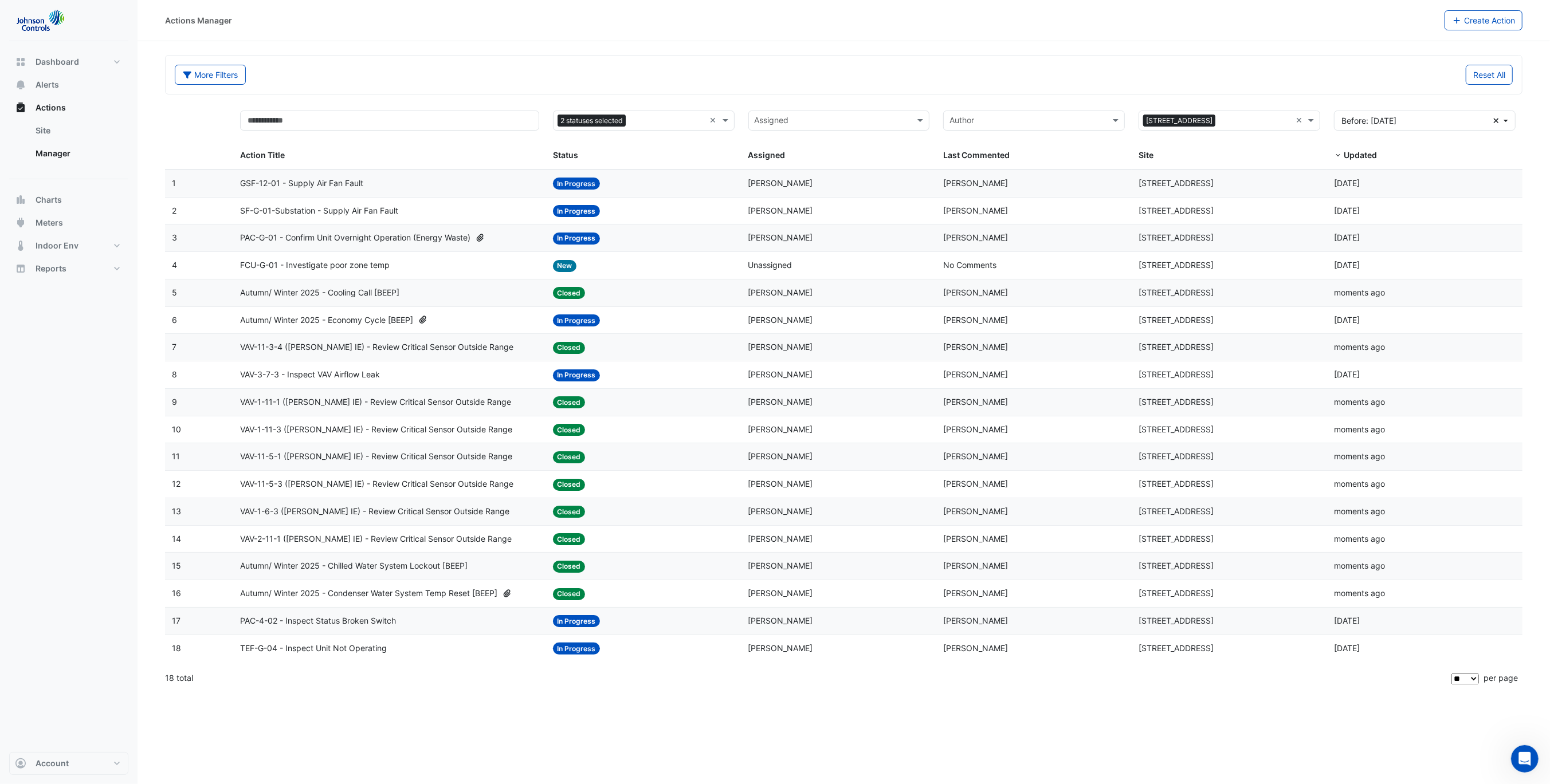
click at [326, 650] on span "TEF-G-04 - Inspect Unit Not Operating" at bounding box center [313, 648] width 146 height 13
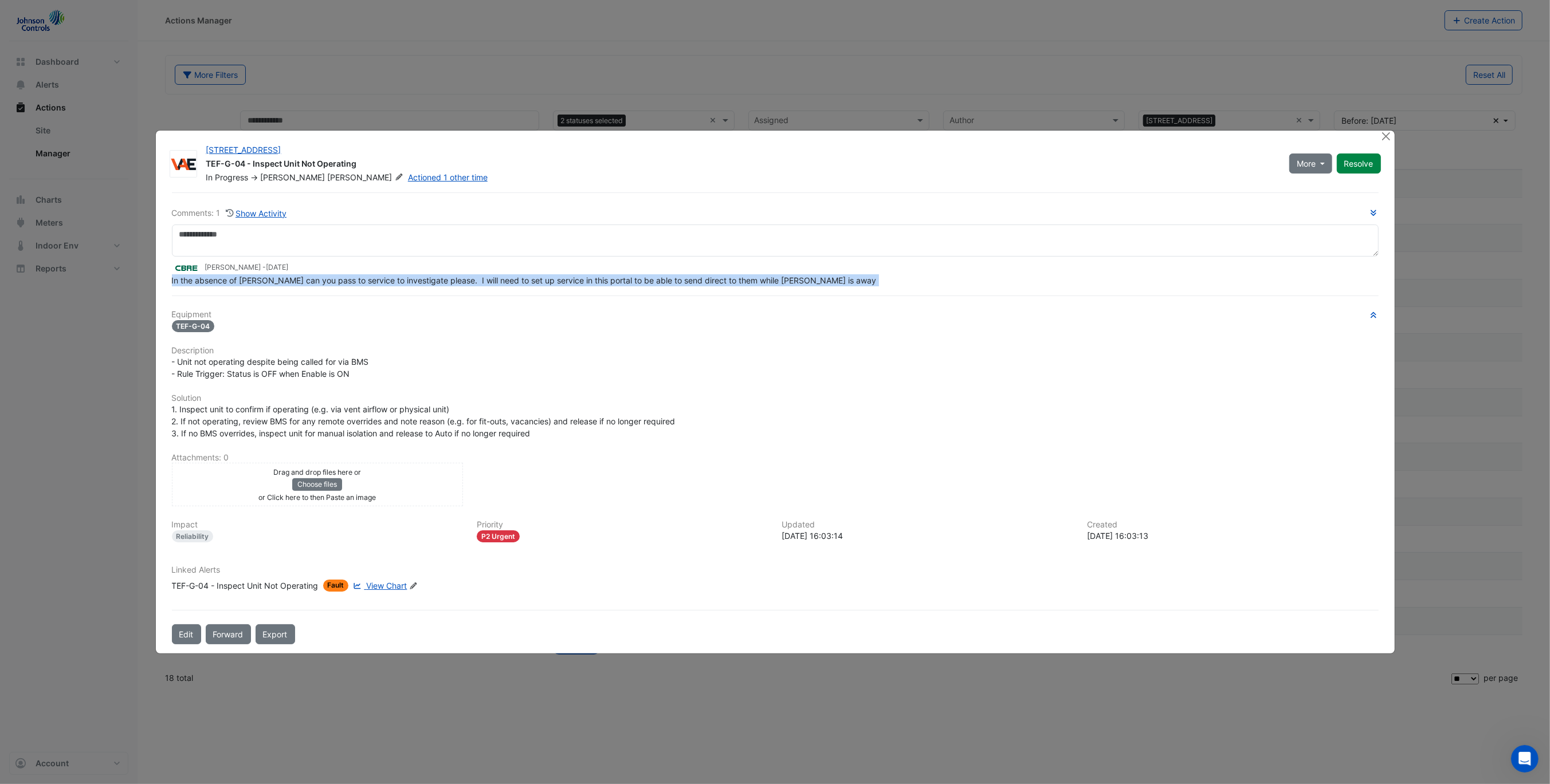
drag, startPoint x: 250, startPoint y: 293, endPoint x: 827, endPoint y: 290, distance: 577.0
click at [827, 290] on div "Comments: 1 Show Activity Peter Turner - 3 months and 19 days ago In the absenc…" at bounding box center [775, 419] width 1220 height 453
click at [833, 310] on h6 "Equipment" at bounding box center [775, 314] width 1206 height 9
click at [1383, 136] on button "Close" at bounding box center [1386, 137] width 12 height 12
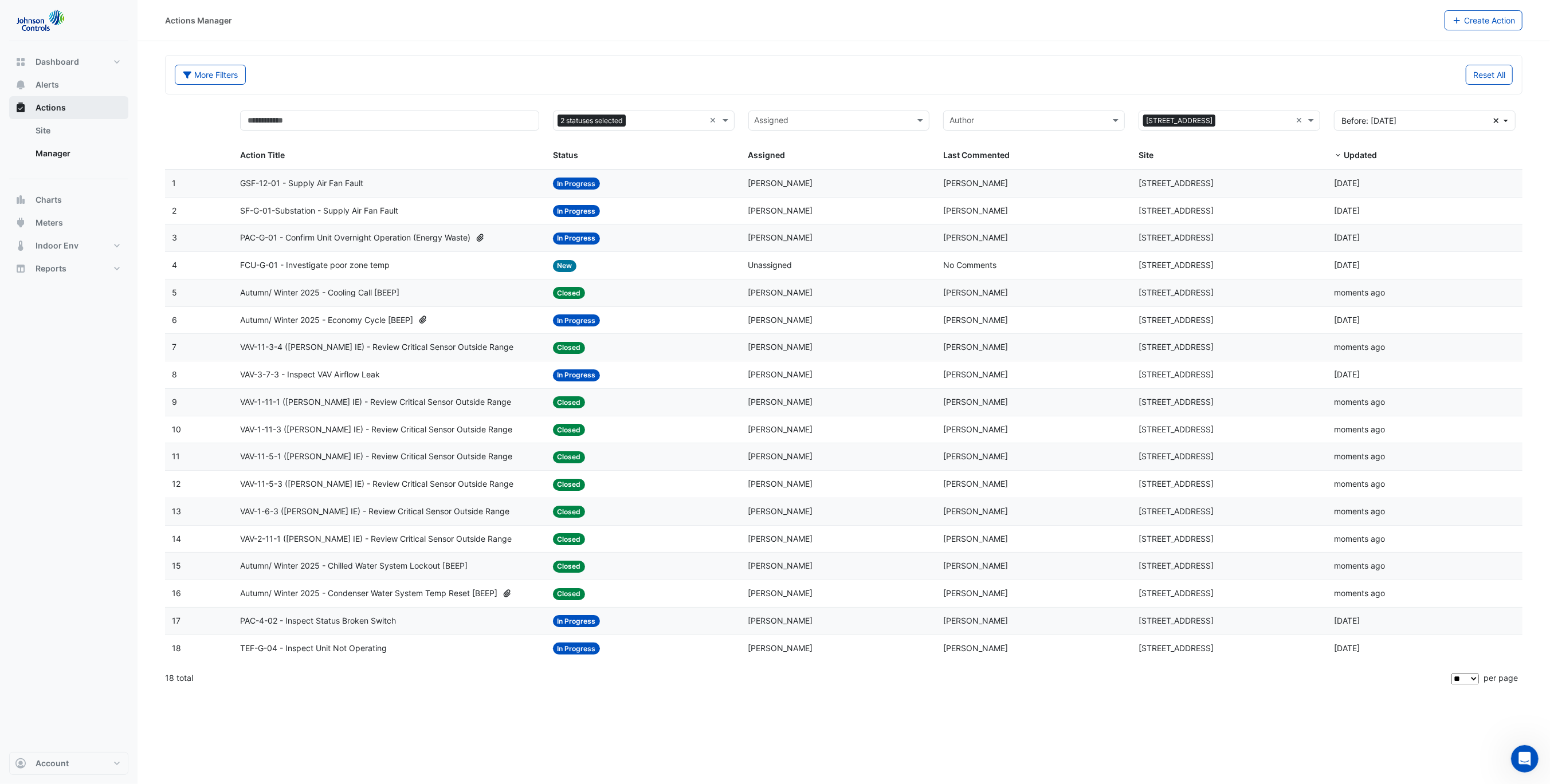
click at [35, 107] on span "Actions" at bounding box center [50, 107] width 30 height 11
click at [32, 63] on button "Dashboard" at bounding box center [69, 62] width 119 height 23
select select "**"
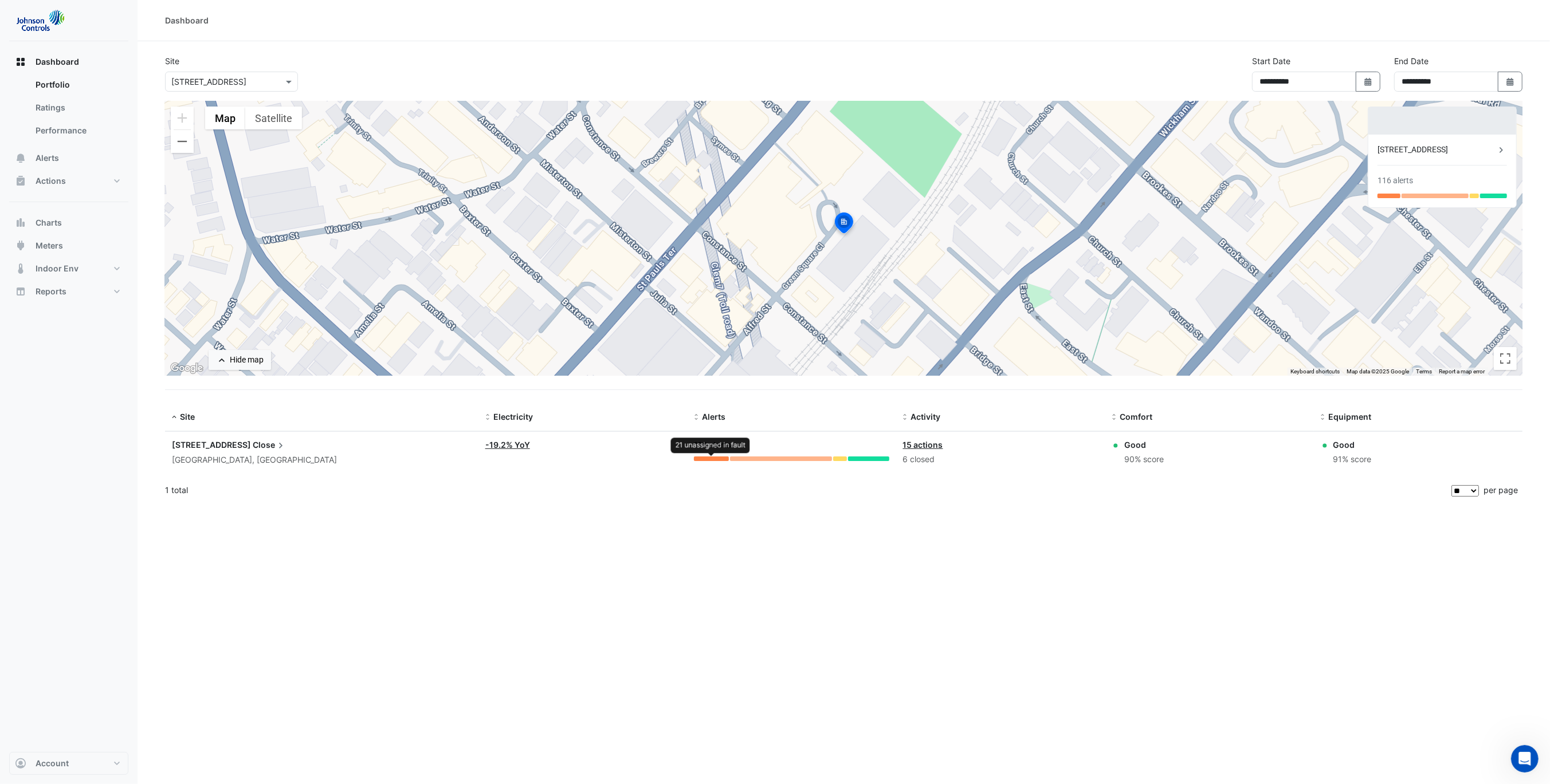
click at [701, 456] on div at bounding box center [711, 458] width 35 height 4
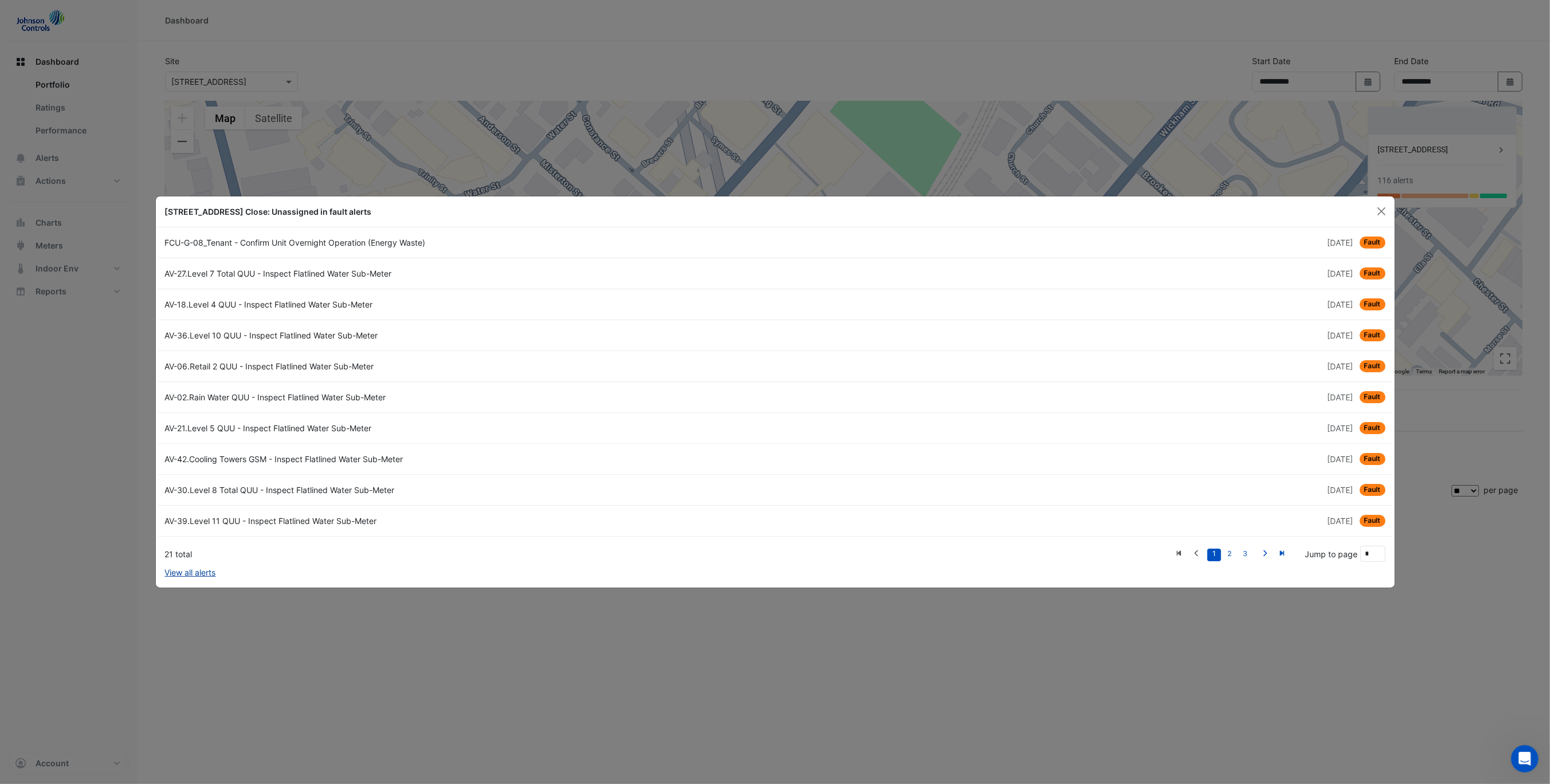
click at [201, 572] on link "View all alerts" at bounding box center [190, 572] width 51 height 12
click at [1327, 654] on ngb-modal-window "15 Green Square Close: Unassigned in fault alerts FCU-G-08_Tenant - Confirm Uni…" at bounding box center [775, 392] width 1550 height 784
click at [1378, 213] on button "Close" at bounding box center [1381, 212] width 17 height 17
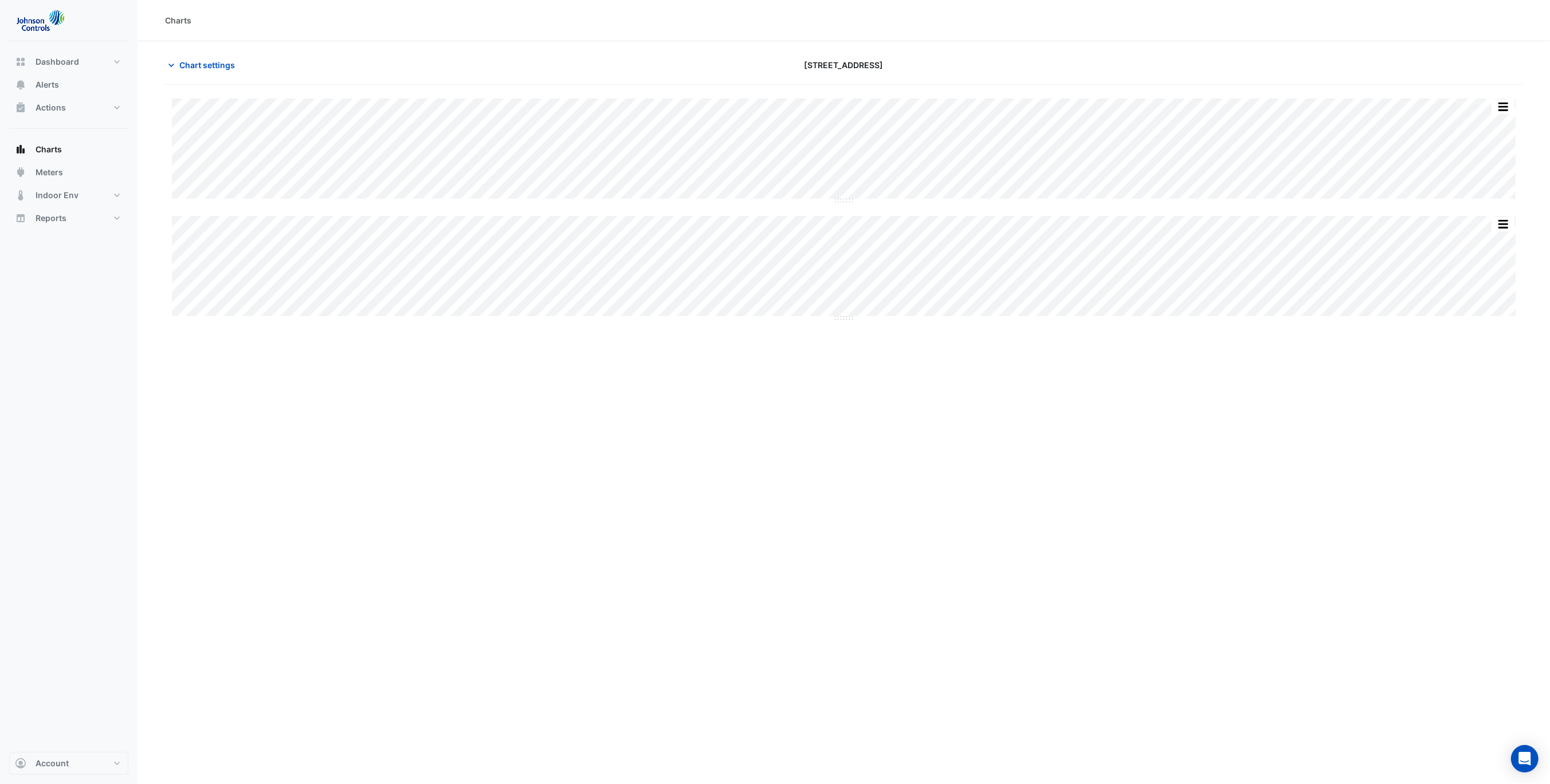
click at [722, 421] on div "Charts Chart settings 15 Green Square Close Split All Split None Print Save as …" at bounding box center [844, 392] width 1412 height 784
